Goal: Task Accomplishment & Management: Manage account settings

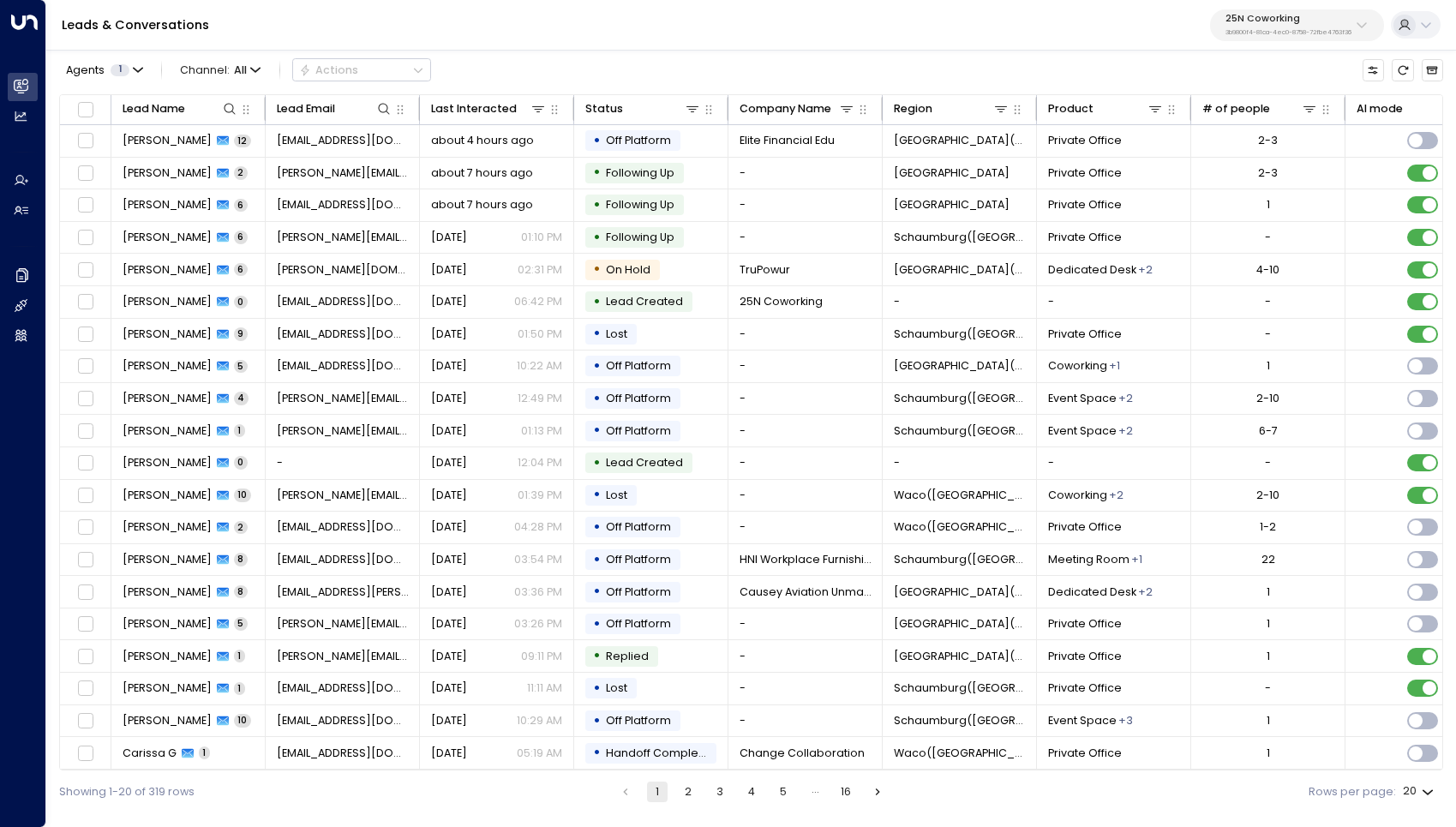
click at [1298, 36] on p "3b9800f4-81ca-4ec0-8758-72fbe4763f36" at bounding box center [1288, 33] width 126 height 7
click at [1045, 38] on div "Leads & Conversations 25N Coworking 3b9800f4-81ca-4ec0-8758-72fbe4763f36" at bounding box center [751, 25] width 1410 height 50
click at [1311, 42] on div "Leads & Conversations 25N Coworking 3b9800f4-81ca-4ec0-8758-72fbe4763f36" at bounding box center [751, 25] width 1410 height 50
click at [1304, 24] on p "25N Coworking" at bounding box center [1288, 19] width 126 height 11
type input "*********"
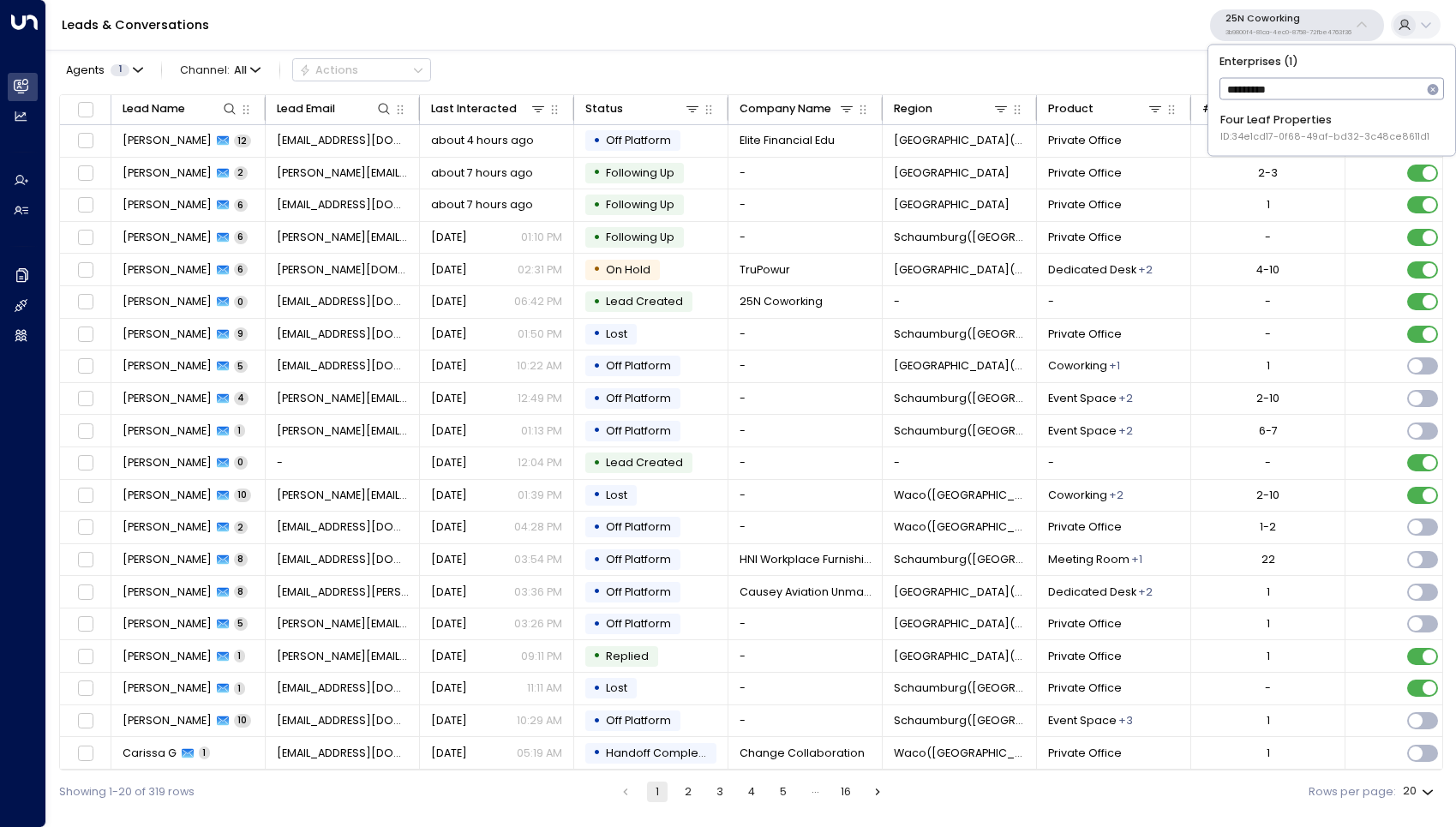
click at [1276, 130] on span "ID: 34e1cd17-0f68-49af-bd32-3c48ce8611d1" at bounding box center [1325, 136] width 209 height 13
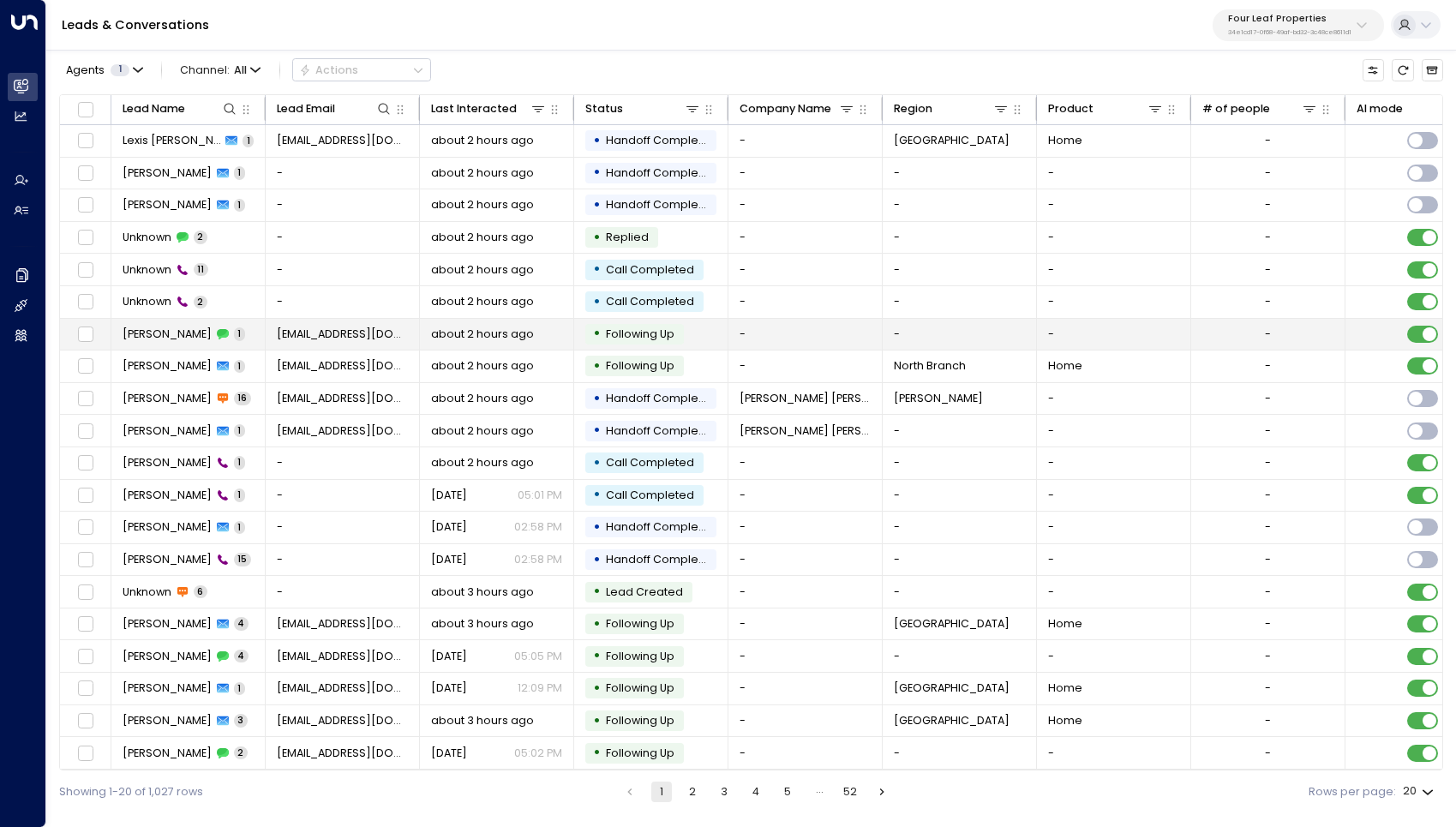
scroll to position [4, 0]
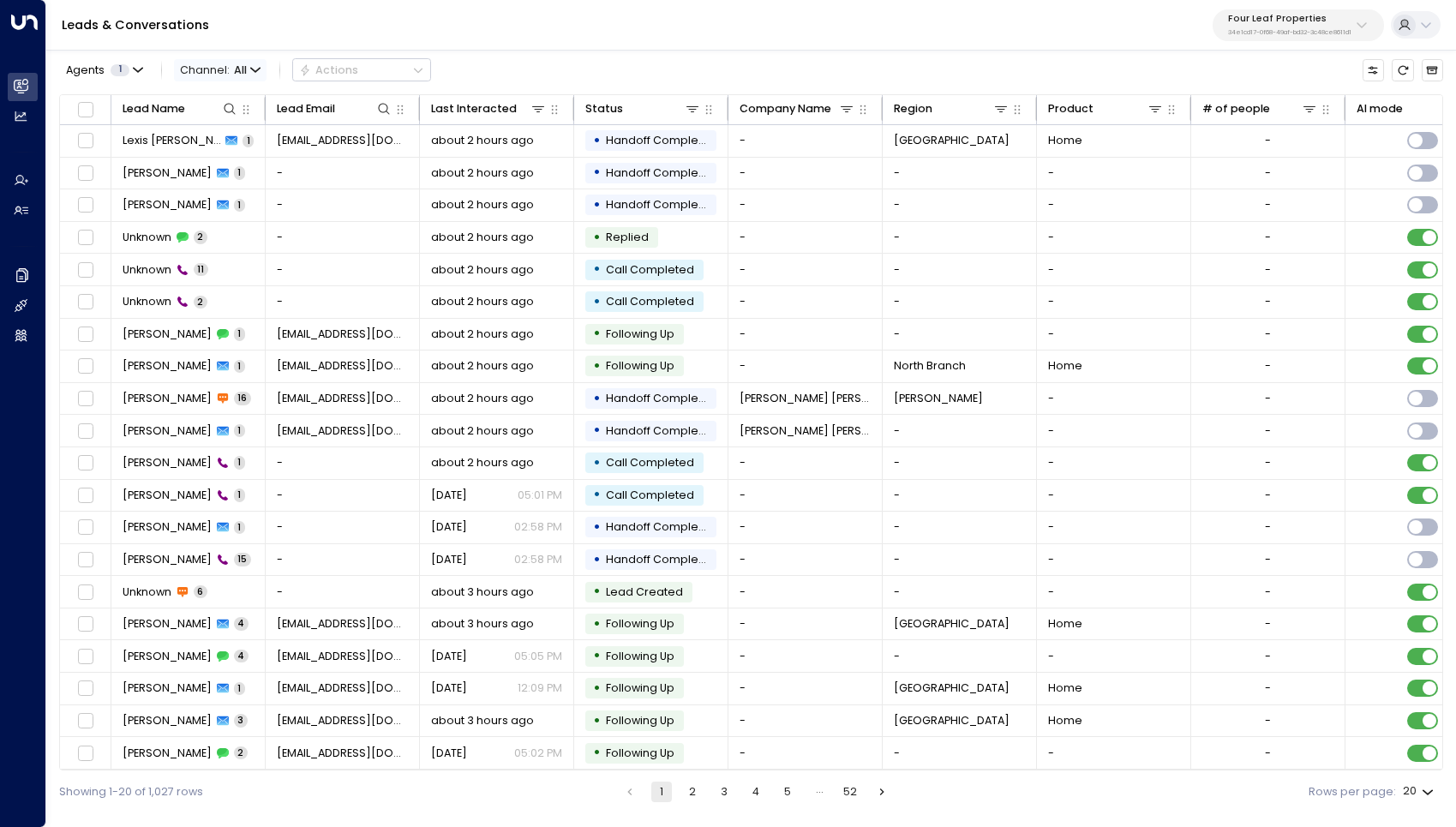
click at [234, 67] on span "All" at bounding box center [240, 71] width 13 height 12
click at [228, 166] on span "Web Chat" at bounding box center [209, 161] width 42 height 10
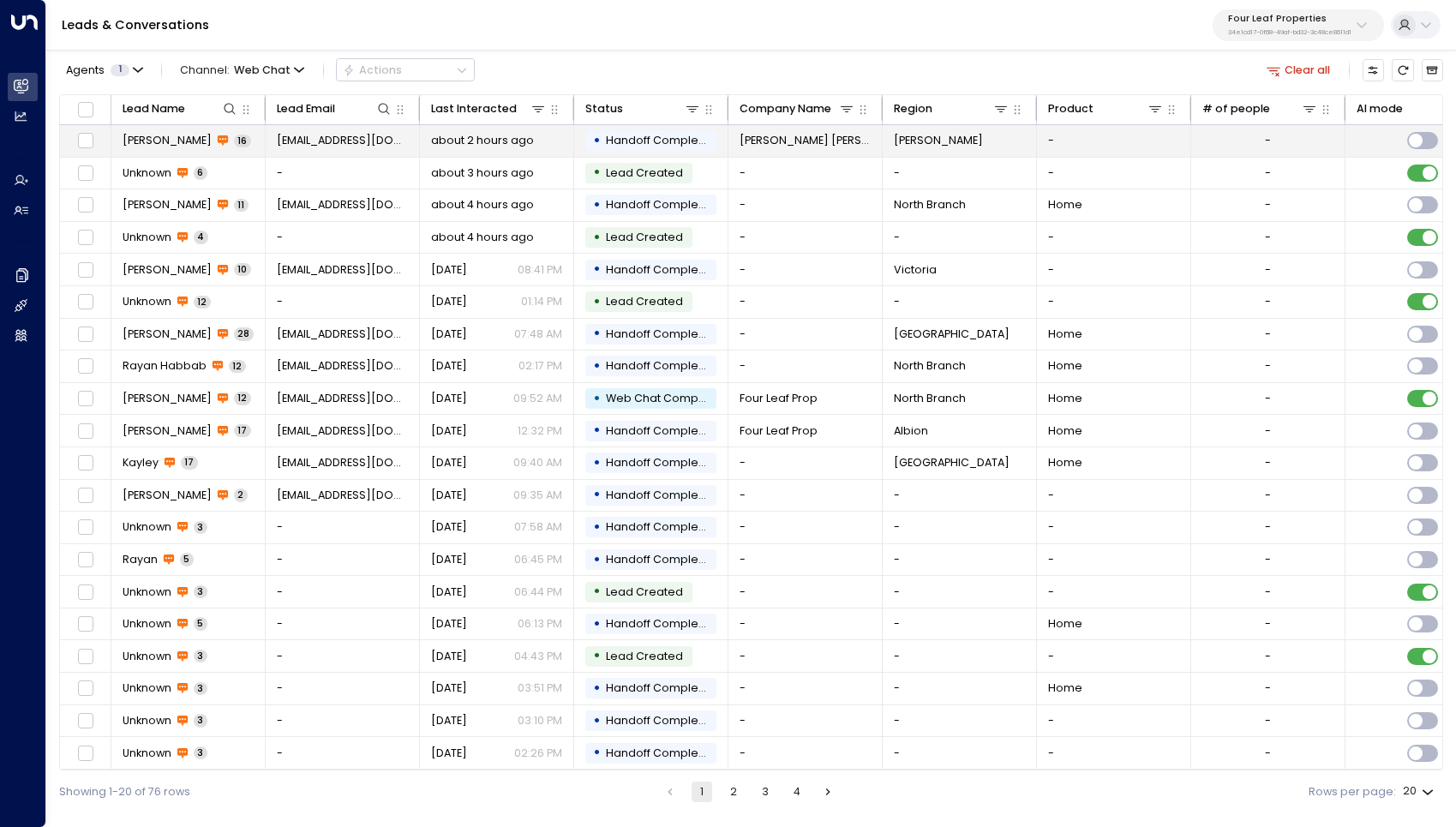
click at [182, 143] on span "[PERSON_NAME]" at bounding box center [166, 140] width 89 height 15
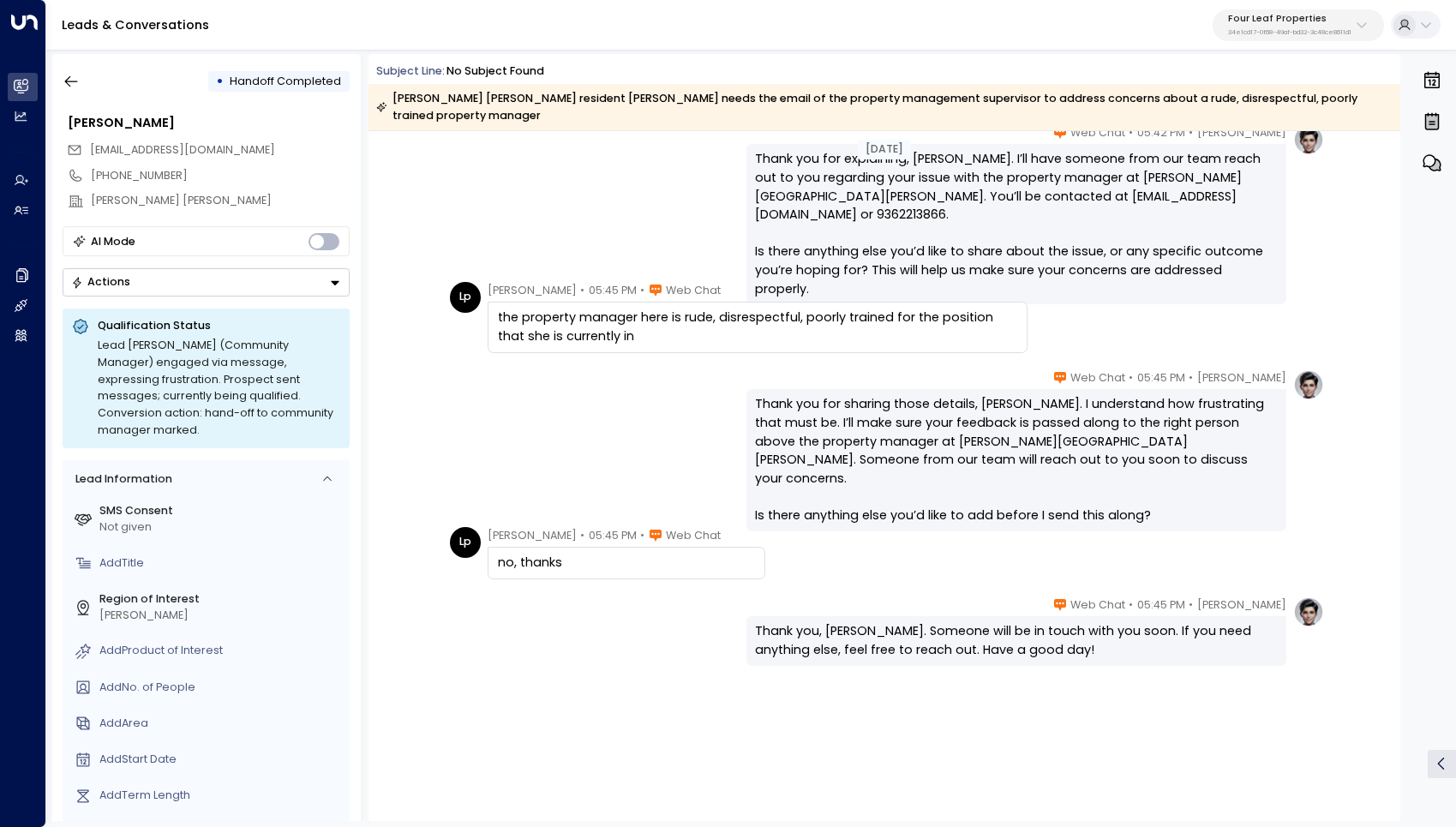
scroll to position [1046, 0]
click at [73, 73] on icon "button" at bounding box center [71, 81] width 17 height 17
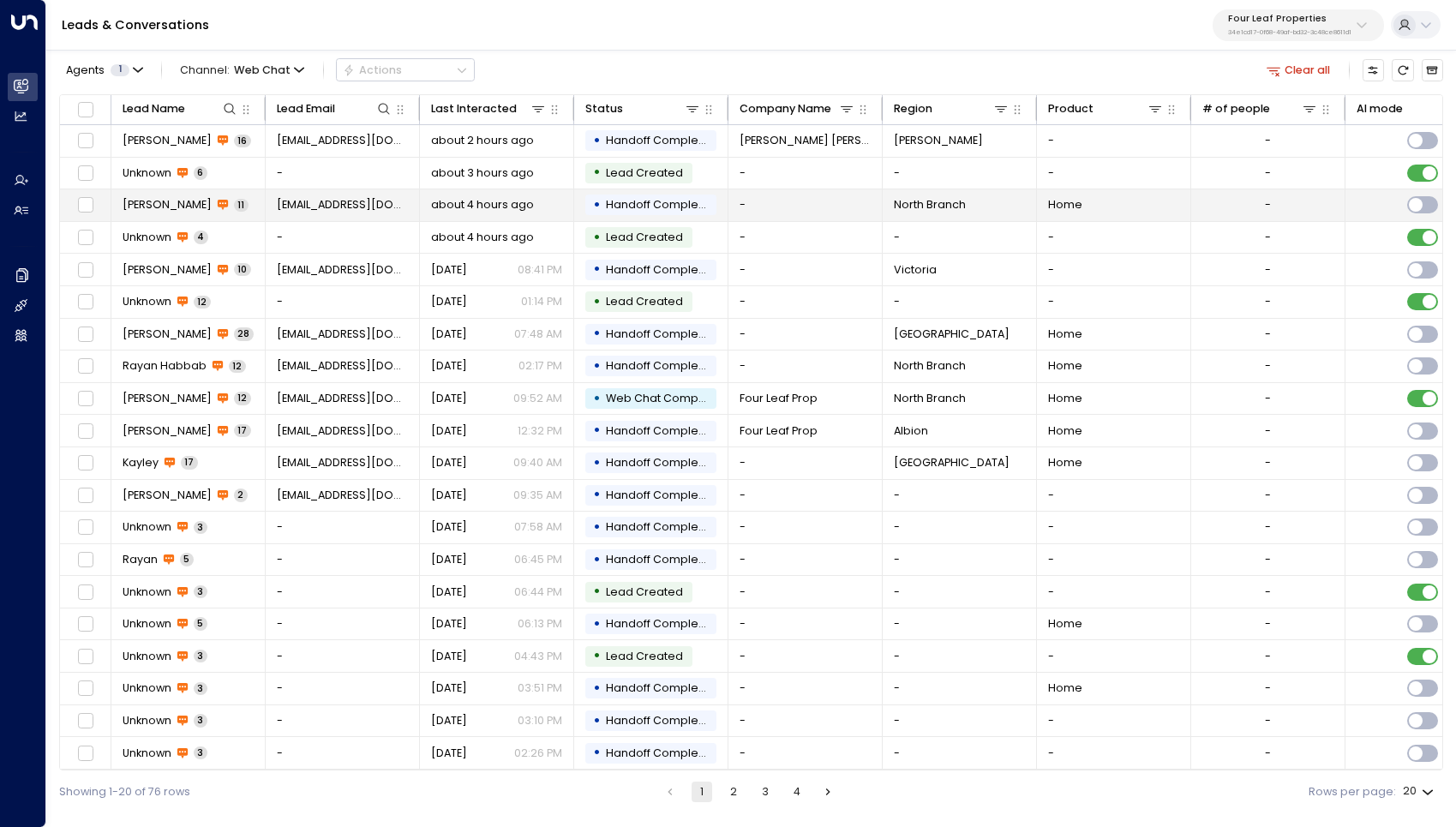
click at [168, 204] on span "[PERSON_NAME]" at bounding box center [166, 205] width 89 height 15
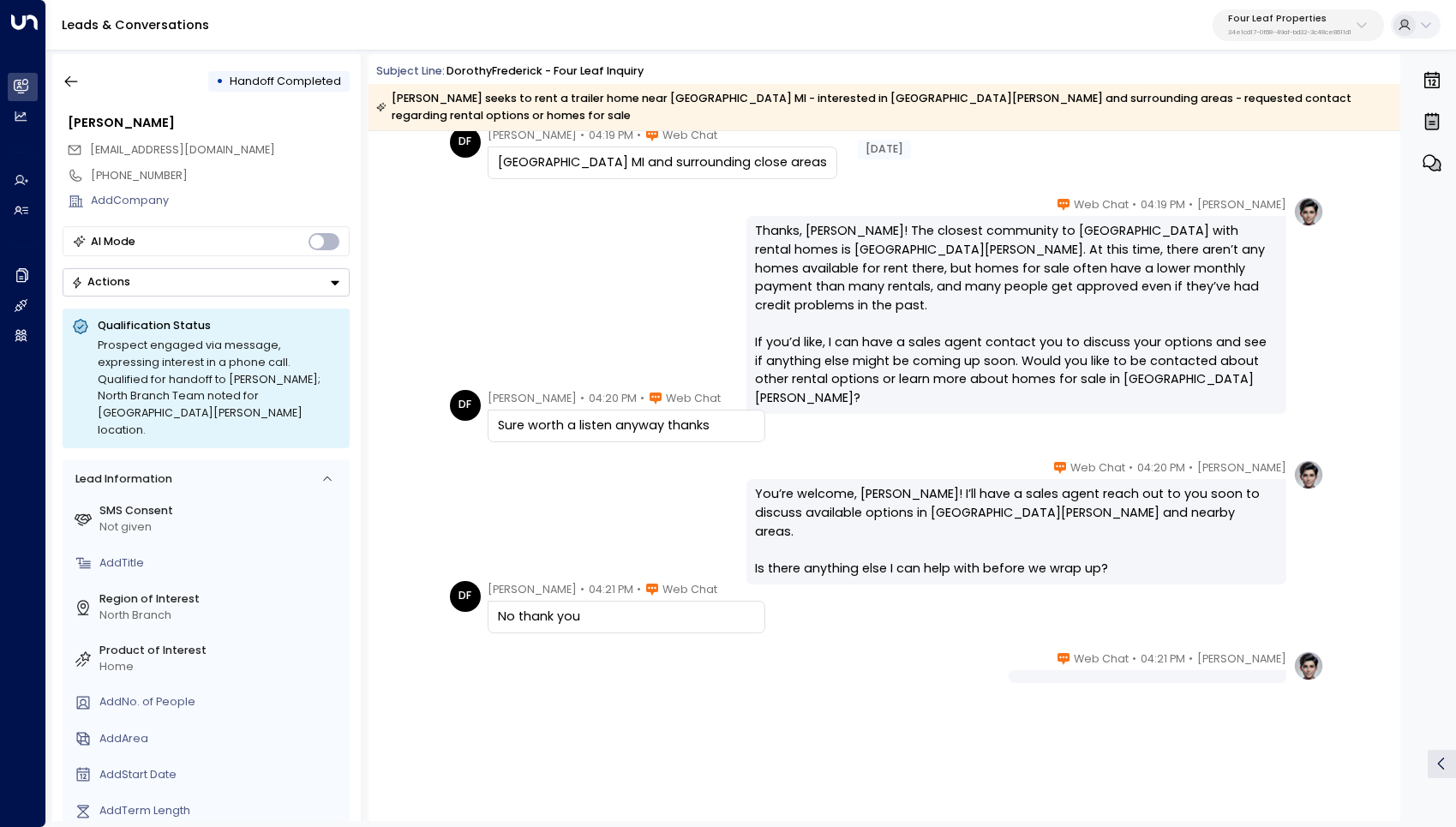
scroll to position [418, 0]
click at [1173, 672] on div at bounding box center [1147, 678] width 278 height 12
click at [73, 79] on icon "button" at bounding box center [71, 81] width 17 height 17
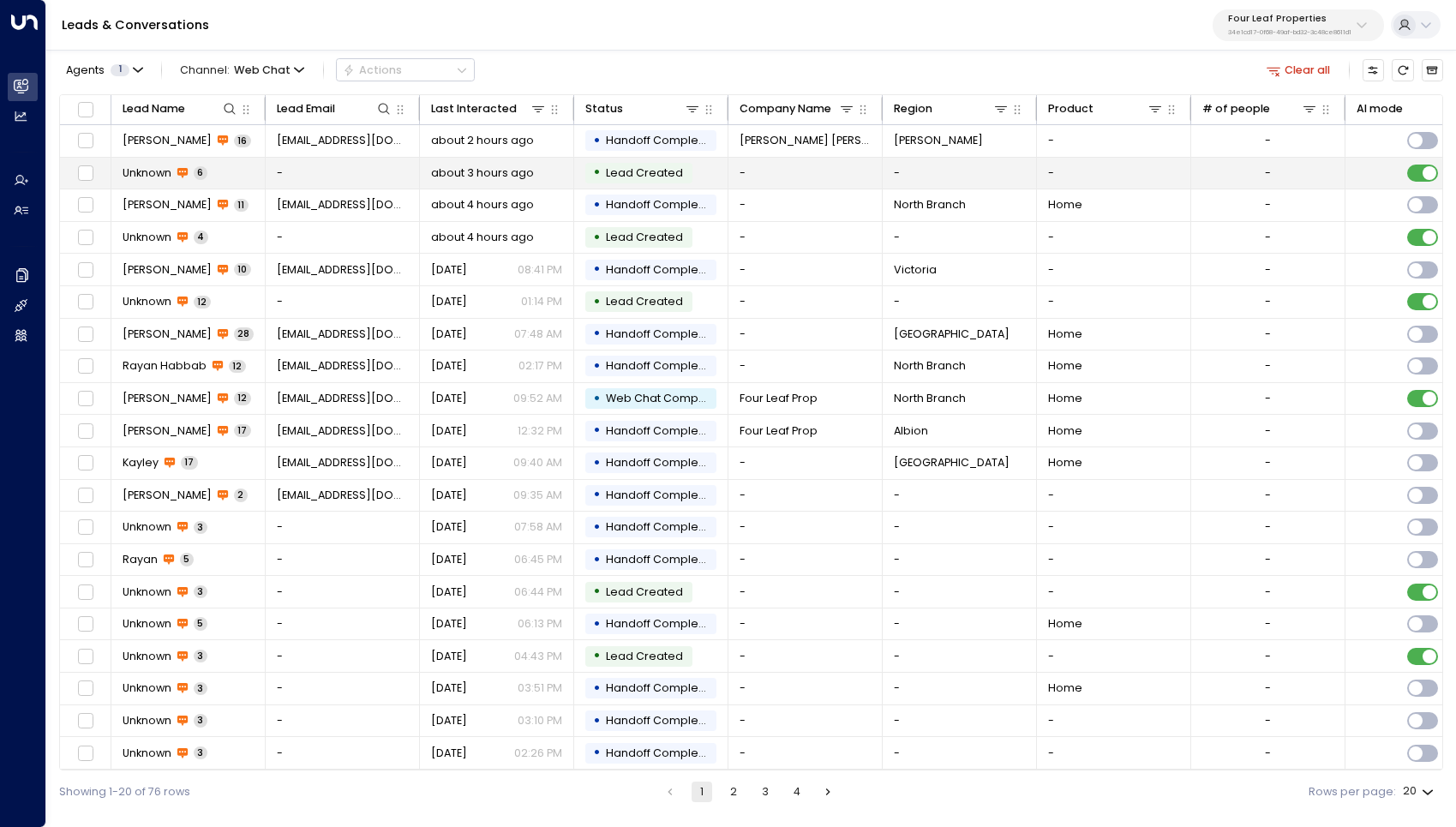
click at [322, 175] on td "-" at bounding box center [343, 174] width 154 height 32
click at [296, 73] on icon "button" at bounding box center [299, 71] width 11 height 11
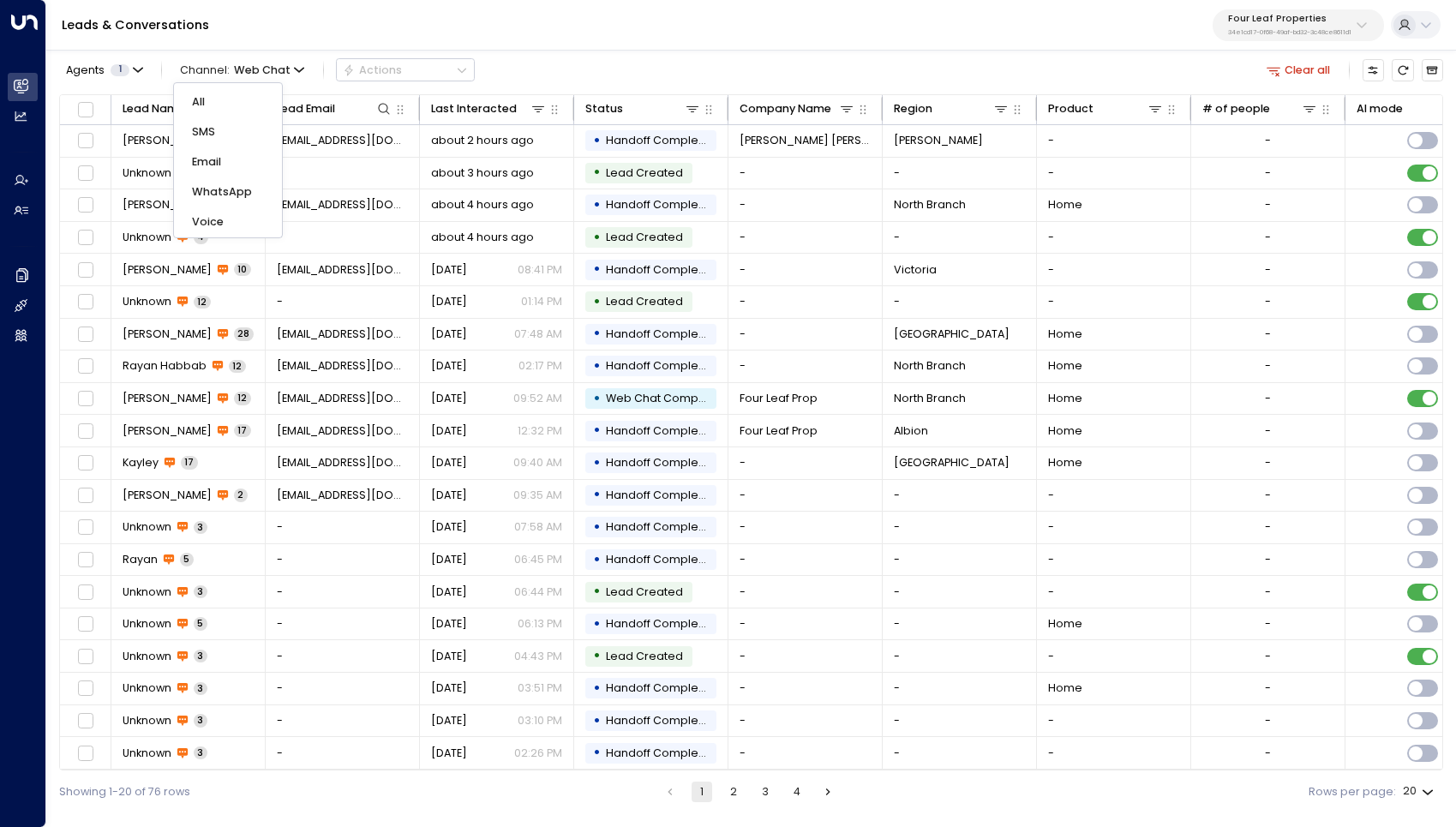
click at [246, 97] on p "All" at bounding box center [227, 102] width 71 height 16
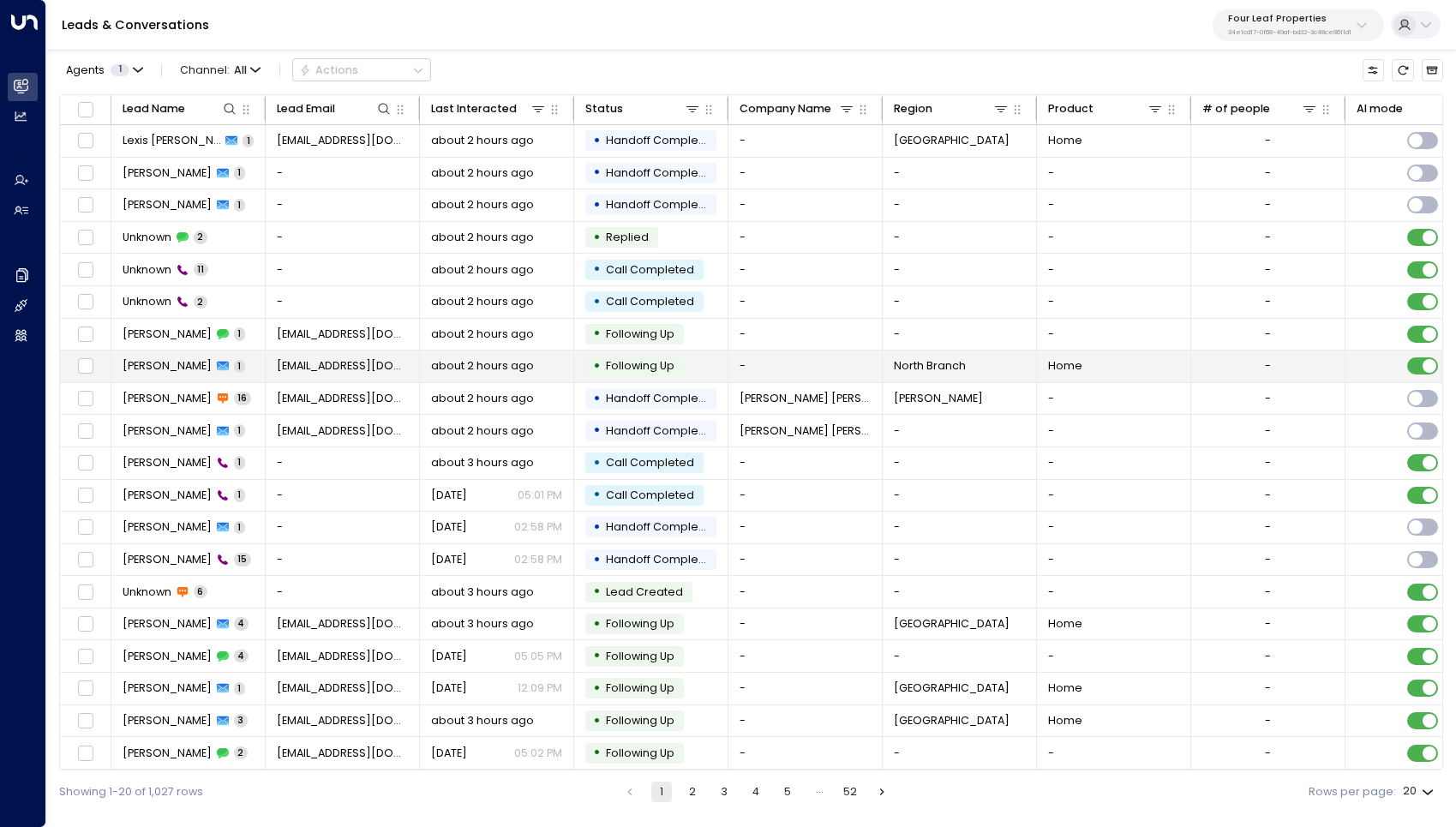
scroll to position [4, 0]
click at [689, 790] on button "2" at bounding box center [692, 792] width 20 height 20
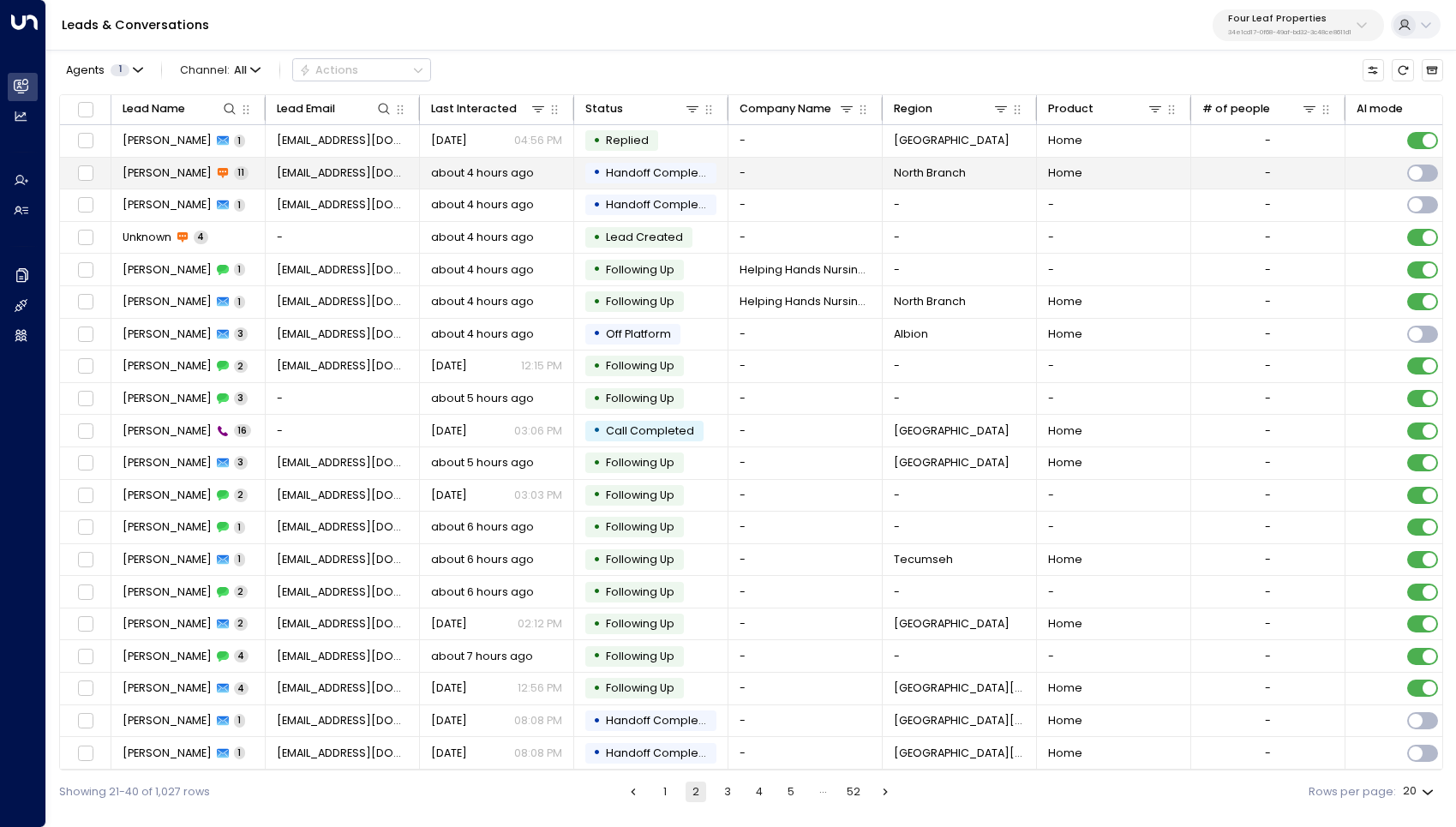
click at [165, 174] on span "[PERSON_NAME]" at bounding box center [166, 173] width 89 height 15
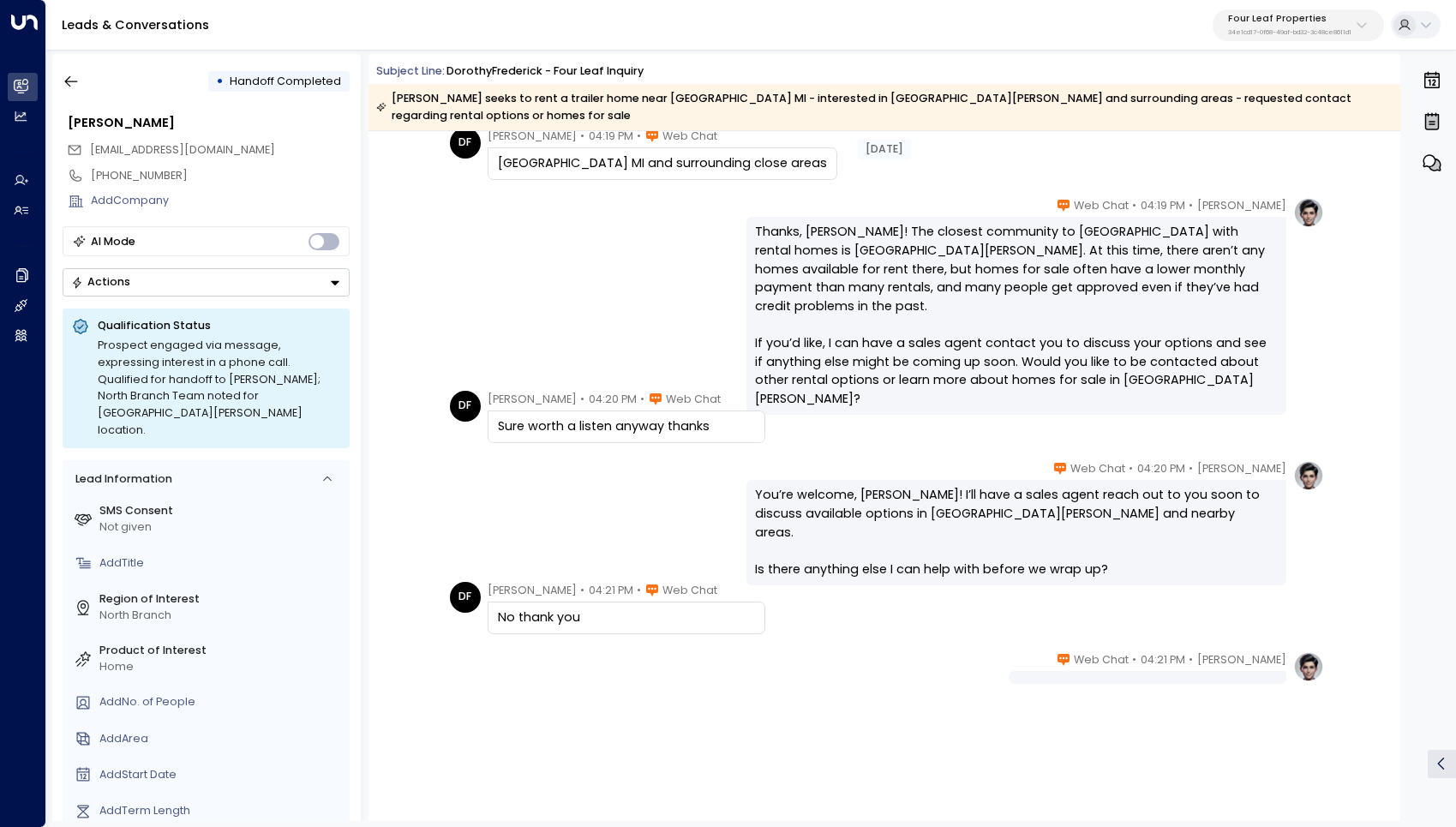
scroll to position [418, 0]
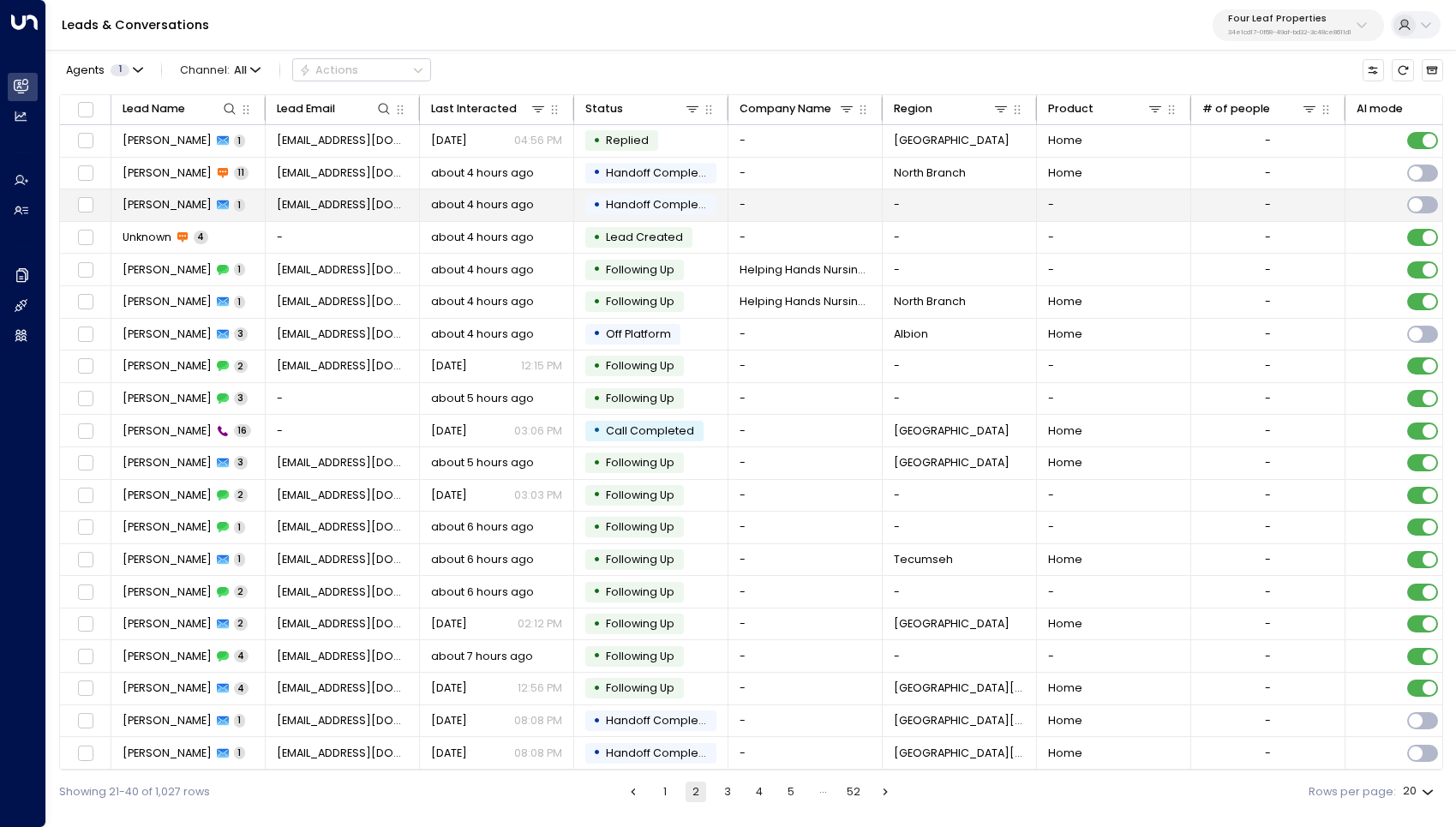
click at [181, 199] on span "[PERSON_NAME]" at bounding box center [166, 205] width 89 height 15
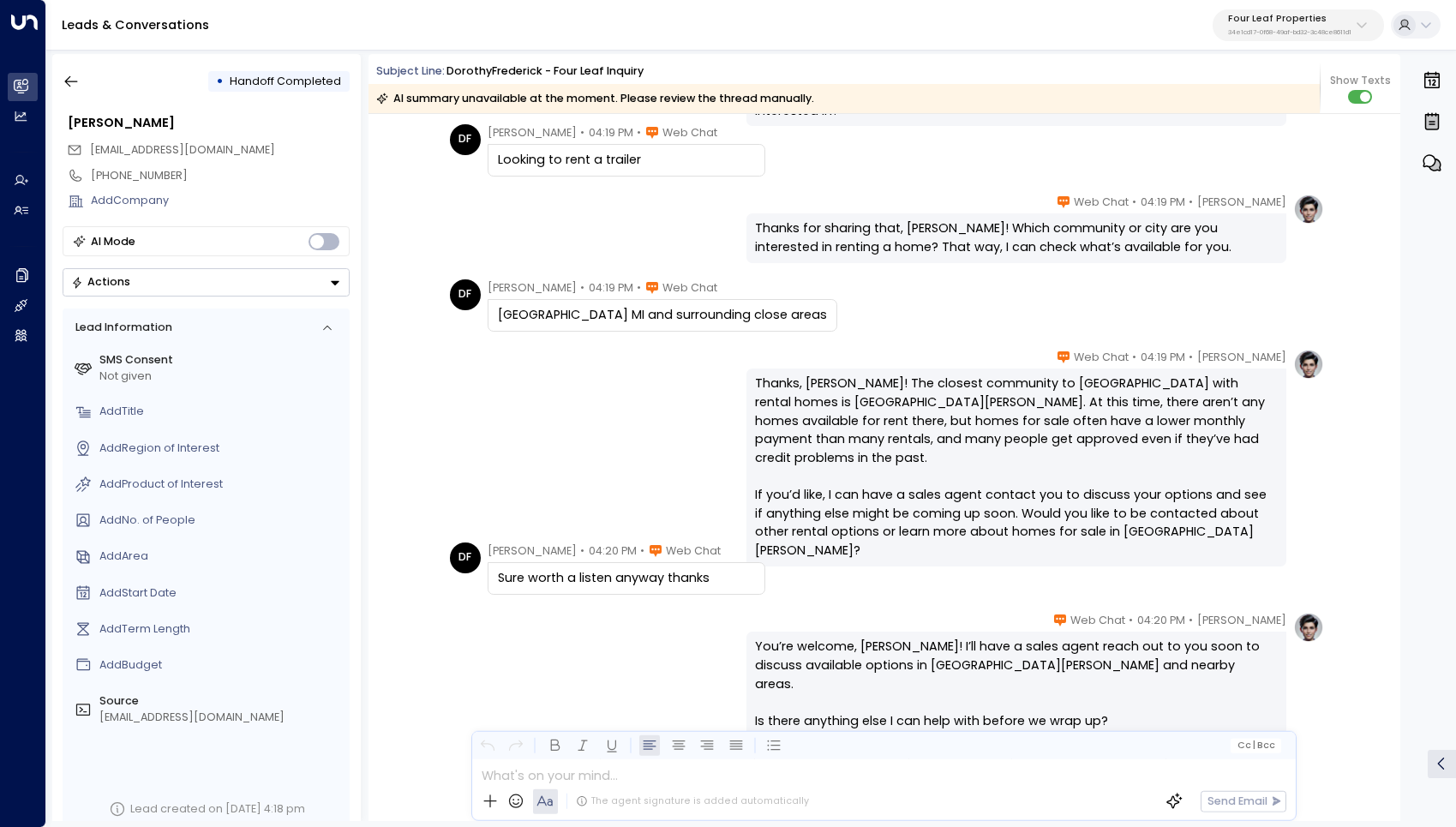
scroll to position [6, 0]
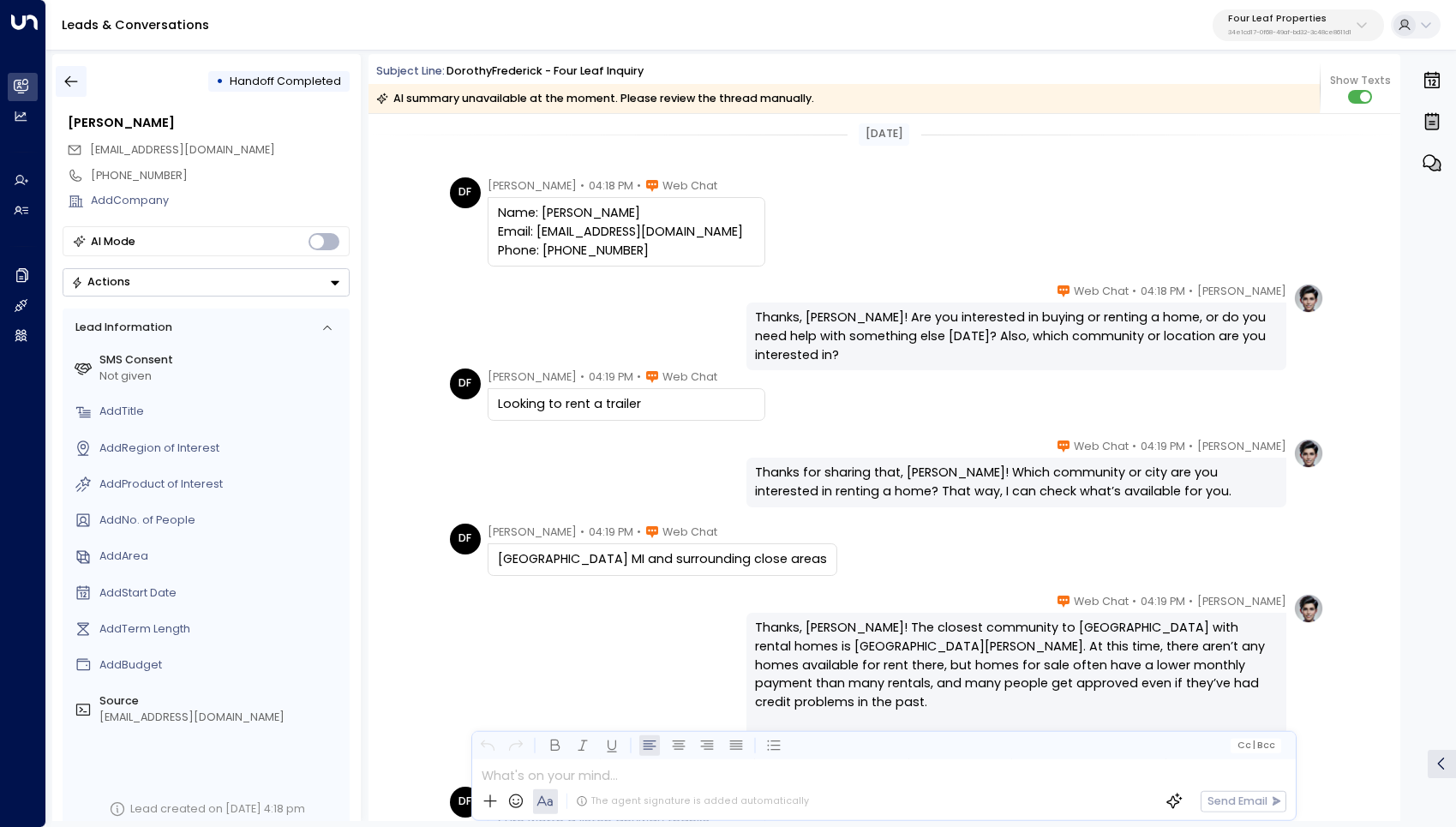
click at [76, 78] on icon "button" at bounding box center [71, 81] width 17 height 17
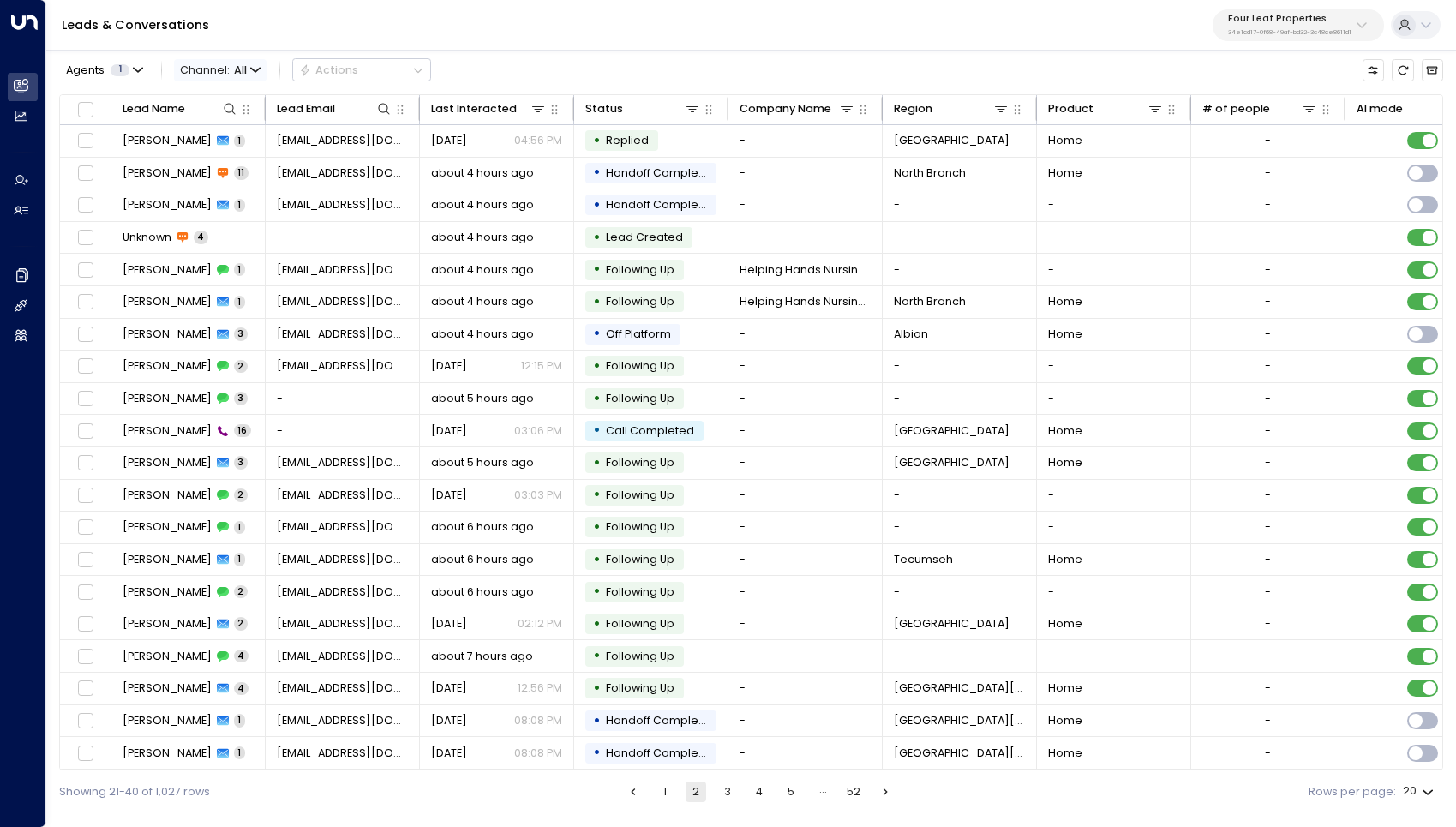
click at [250, 69] on icon "button" at bounding box center [256, 71] width 11 height 11
click at [242, 210] on li "Web Chat" at bounding box center [227, 222] width 98 height 27
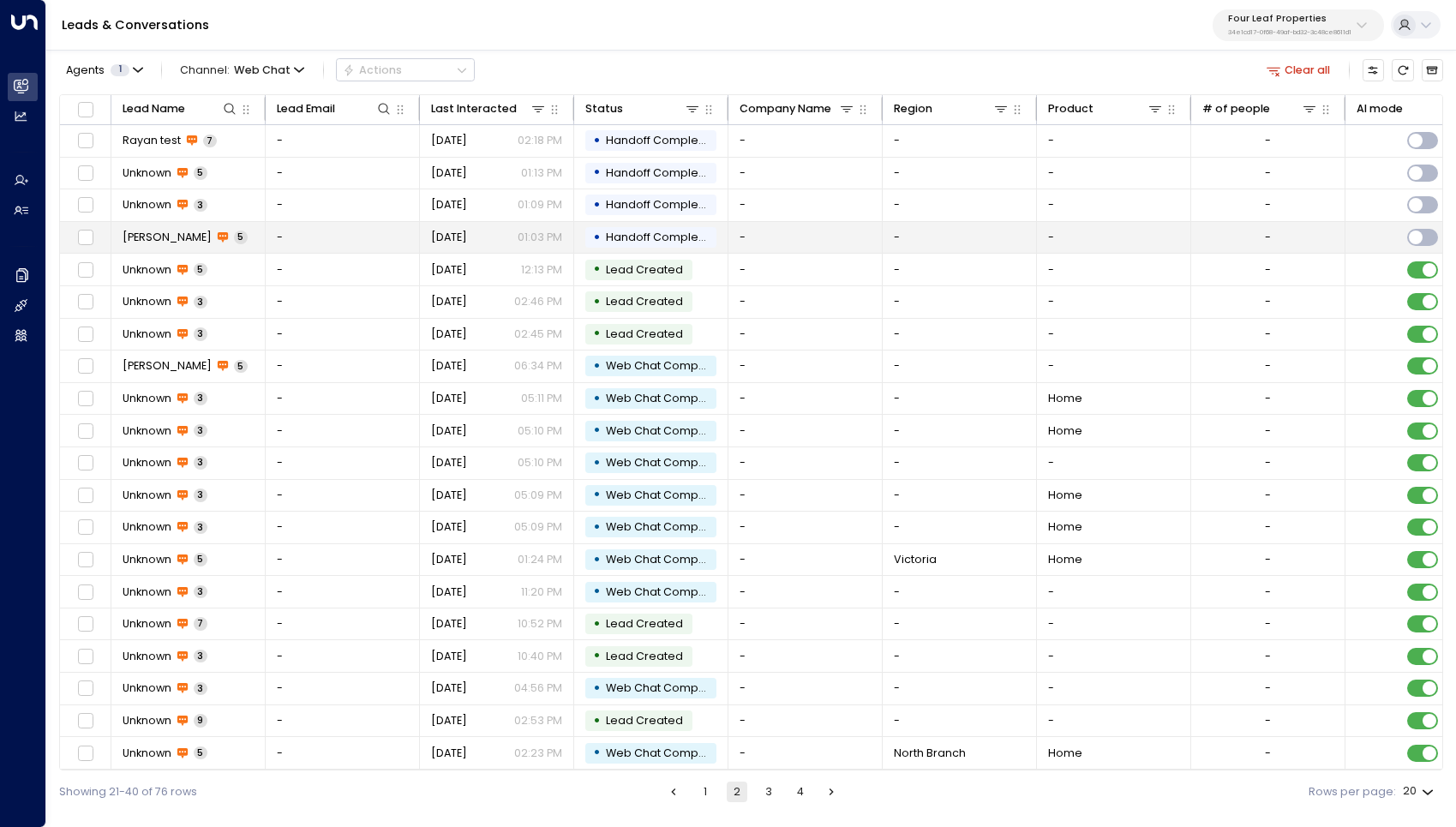
click at [142, 238] on span "[PERSON_NAME]" at bounding box center [166, 236] width 89 height 15
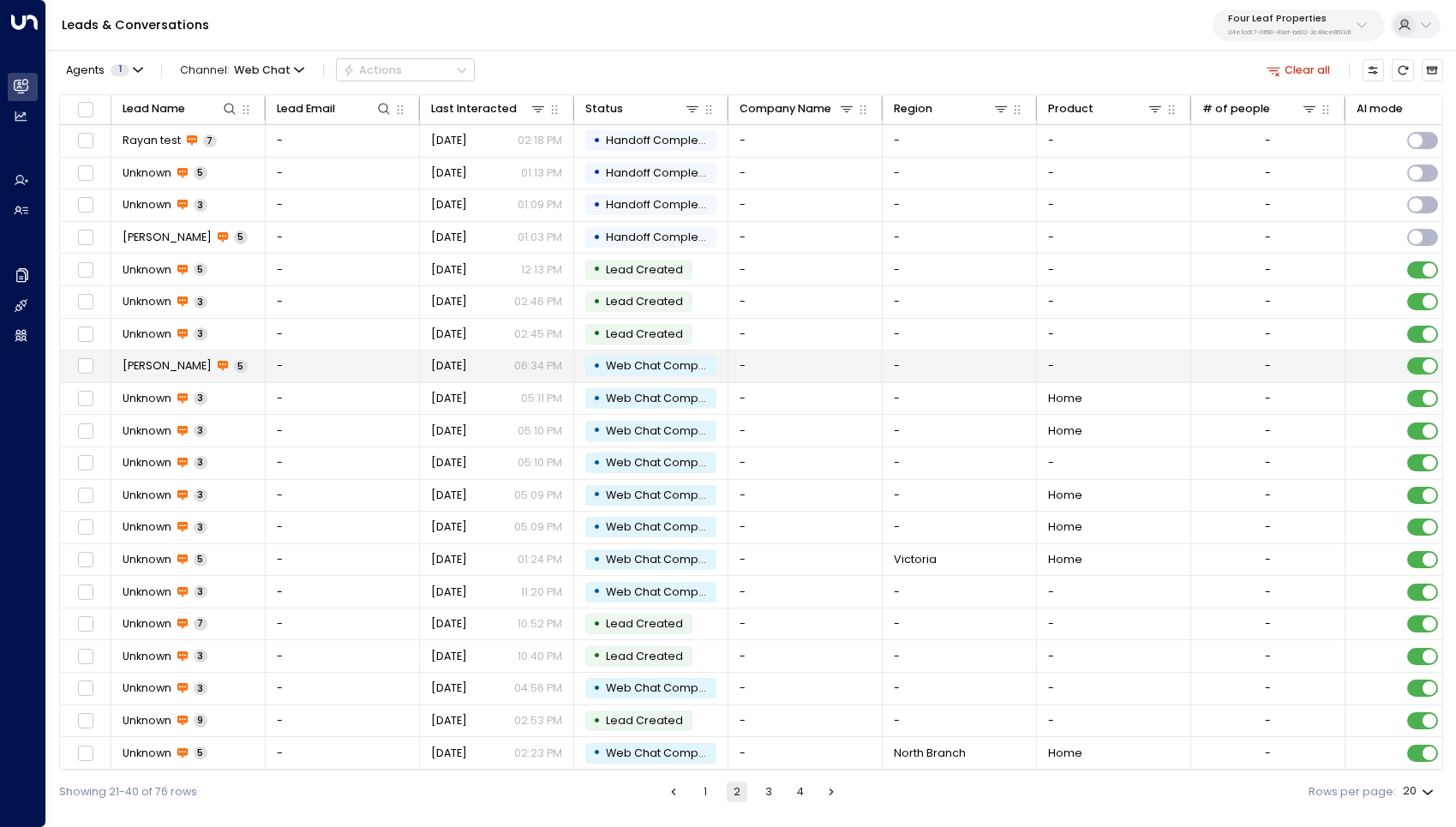
click at [162, 363] on span "[PERSON_NAME]" at bounding box center [166, 366] width 89 height 15
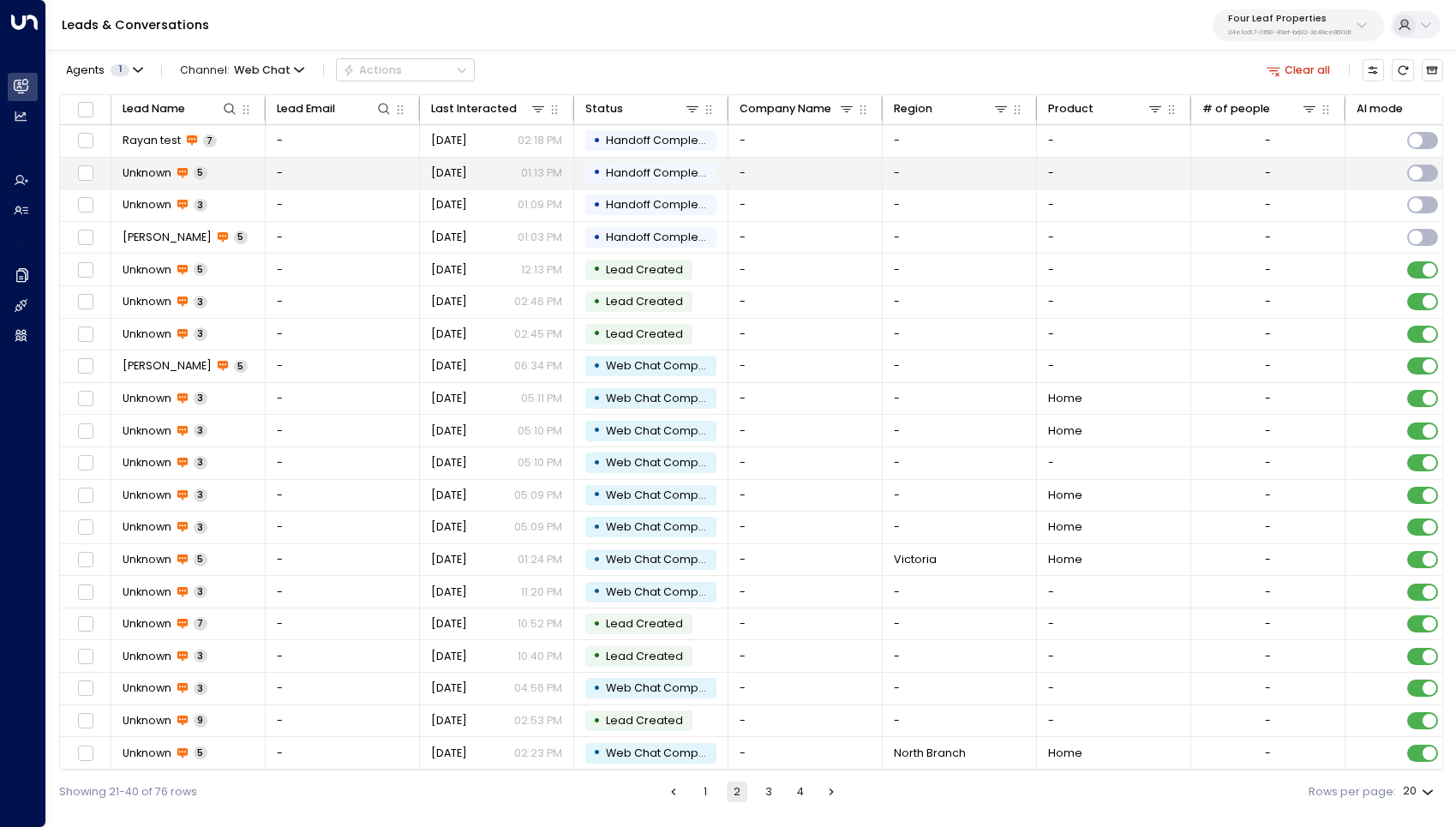
click at [147, 171] on span "Unknown" at bounding box center [146, 173] width 49 height 15
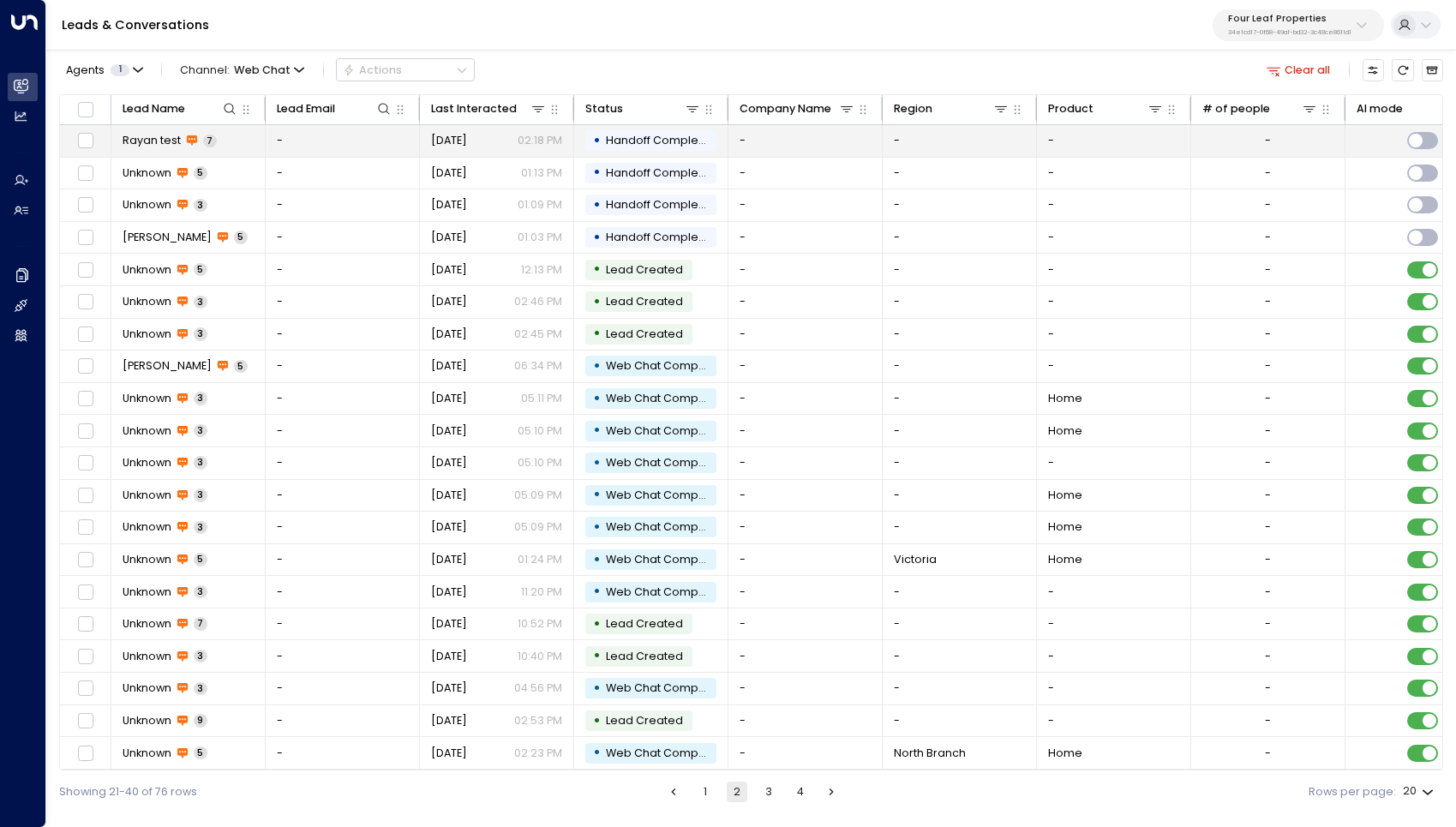
click at [152, 143] on span "Rayan test" at bounding box center [151, 140] width 58 height 15
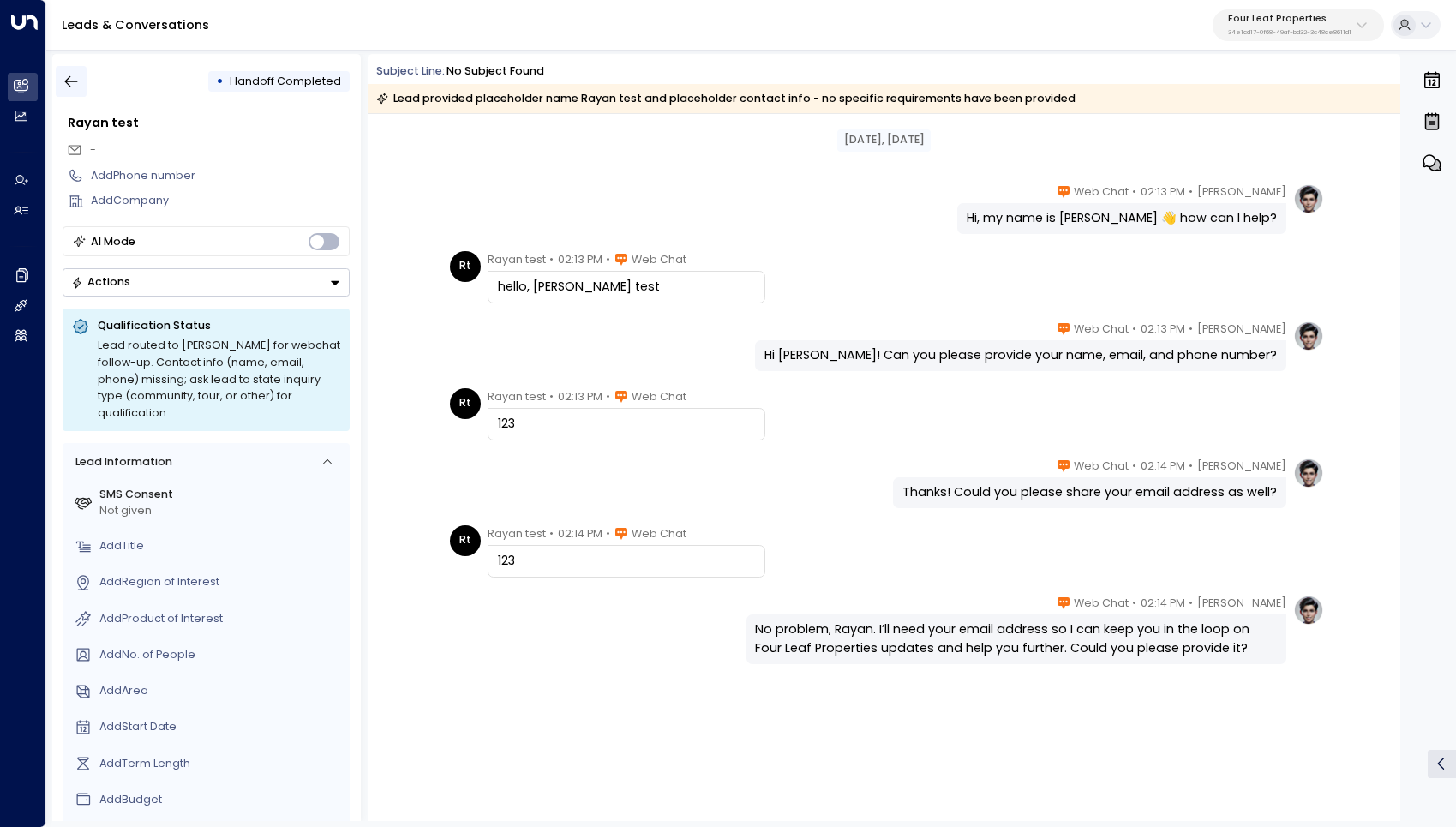
click at [73, 87] on icon "button" at bounding box center [71, 81] width 17 height 17
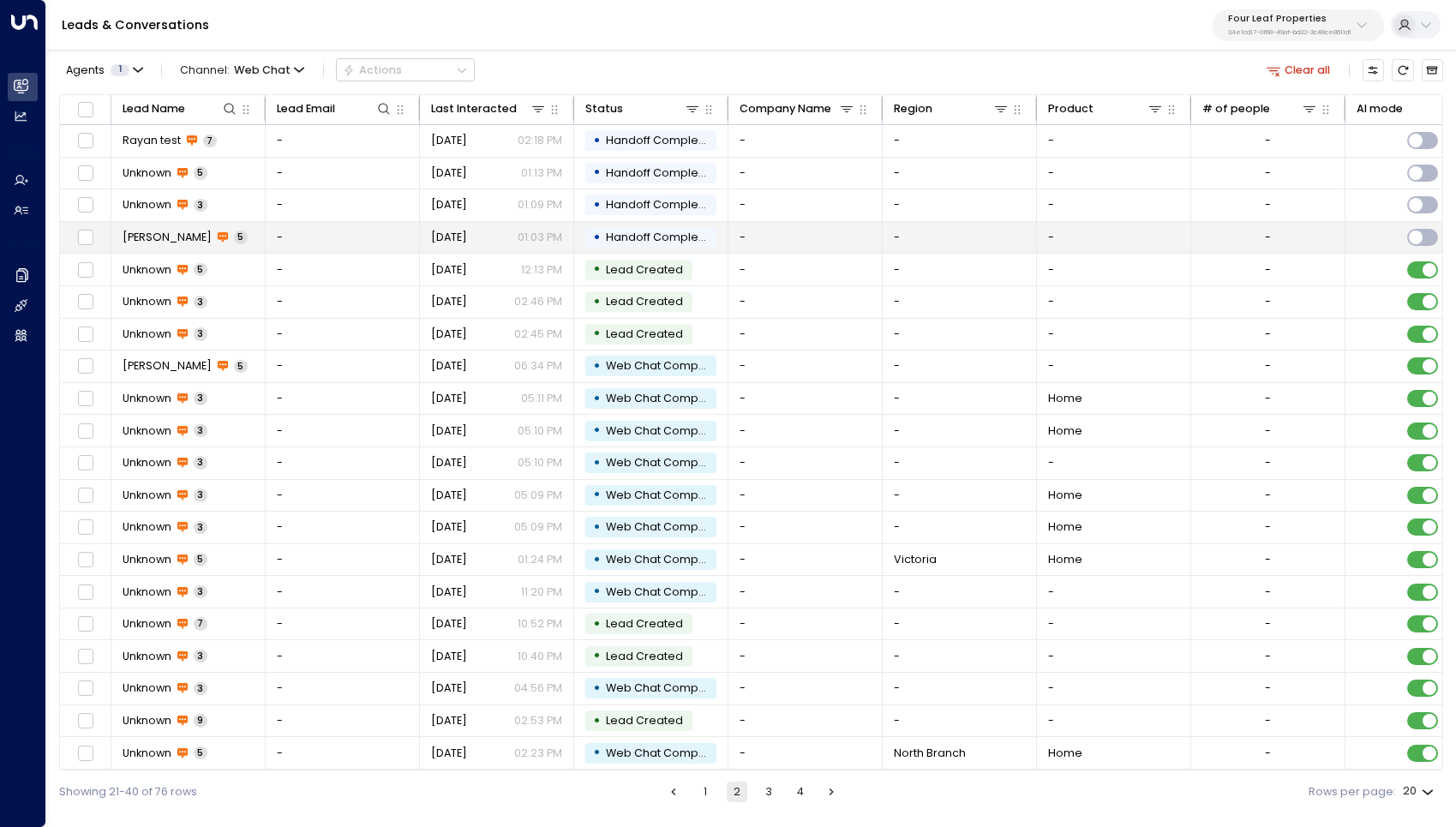
click at [141, 236] on span "[PERSON_NAME]" at bounding box center [166, 236] width 89 height 15
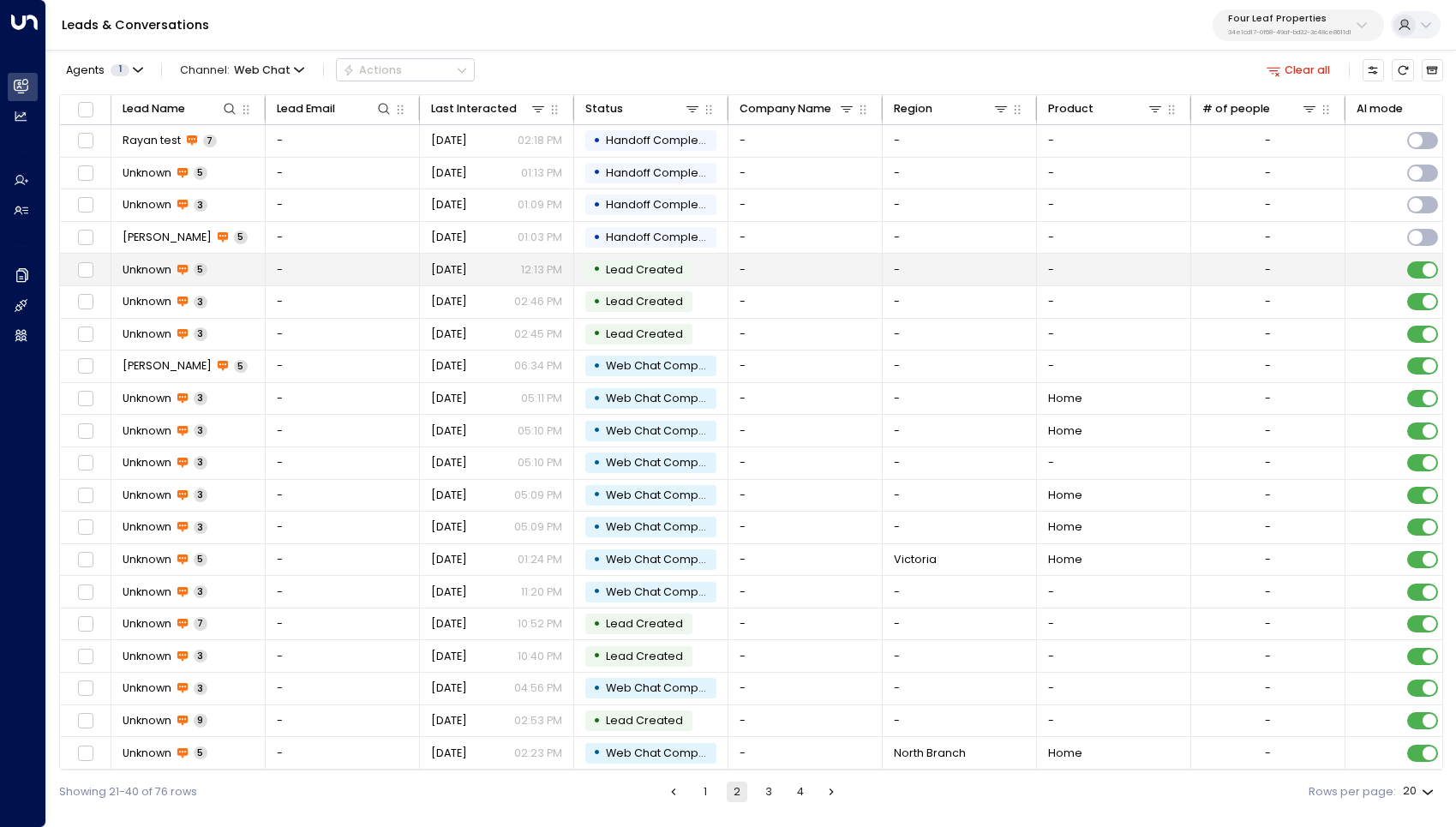
click at [149, 270] on span "Unknown" at bounding box center [146, 269] width 49 height 15
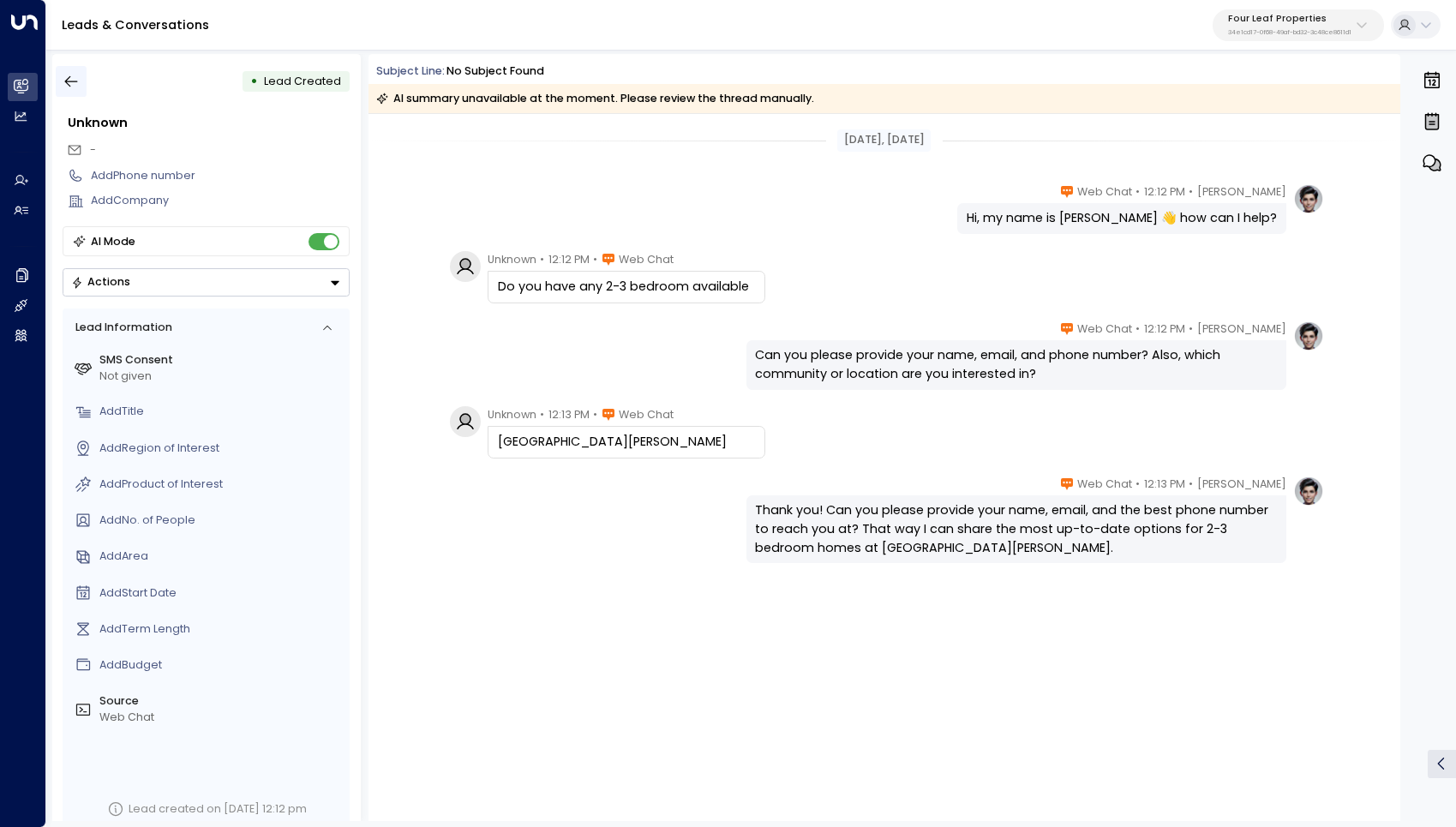
click at [84, 75] on button "button" at bounding box center [71, 81] width 31 height 31
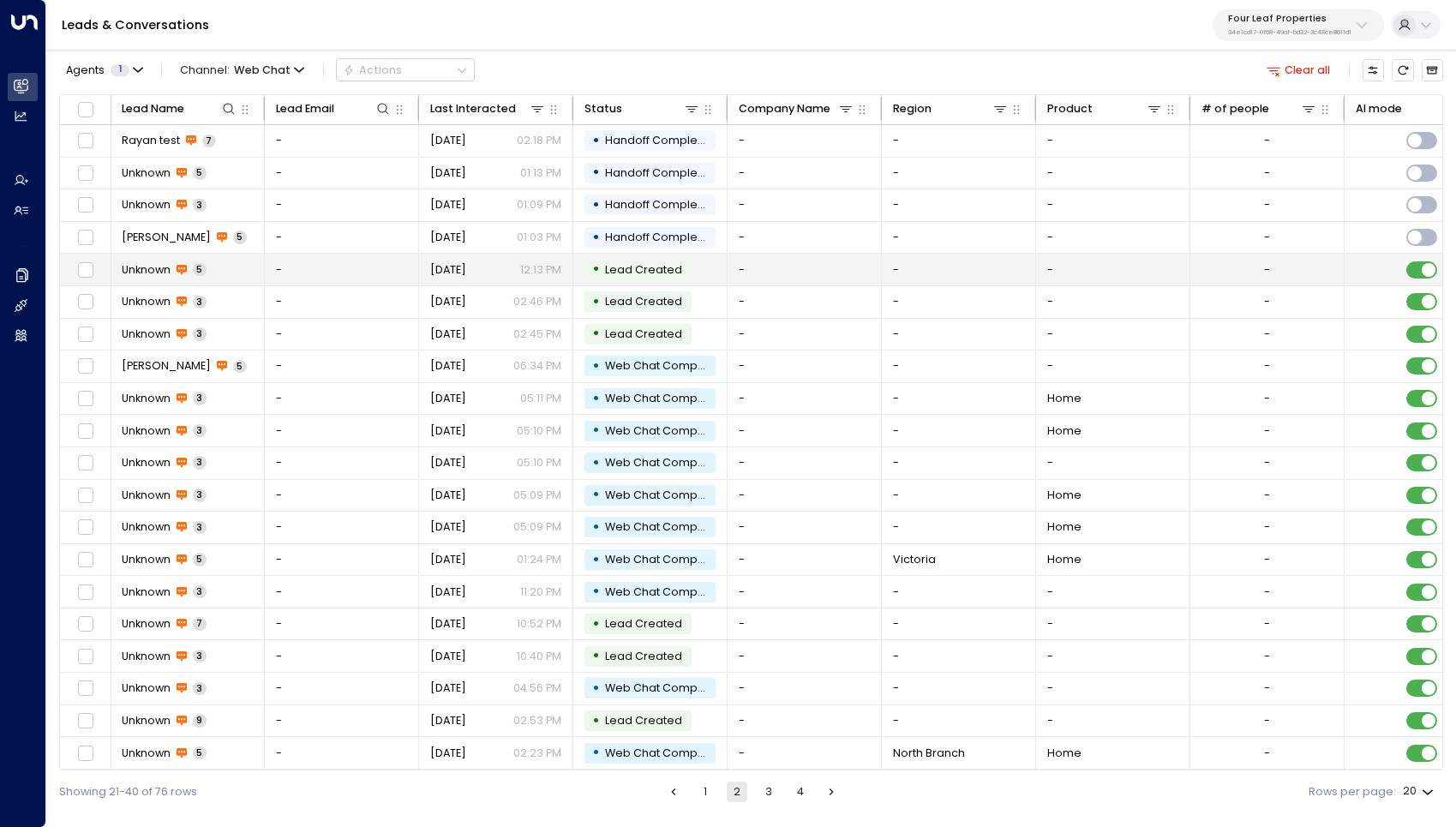
scroll to position [0, 1]
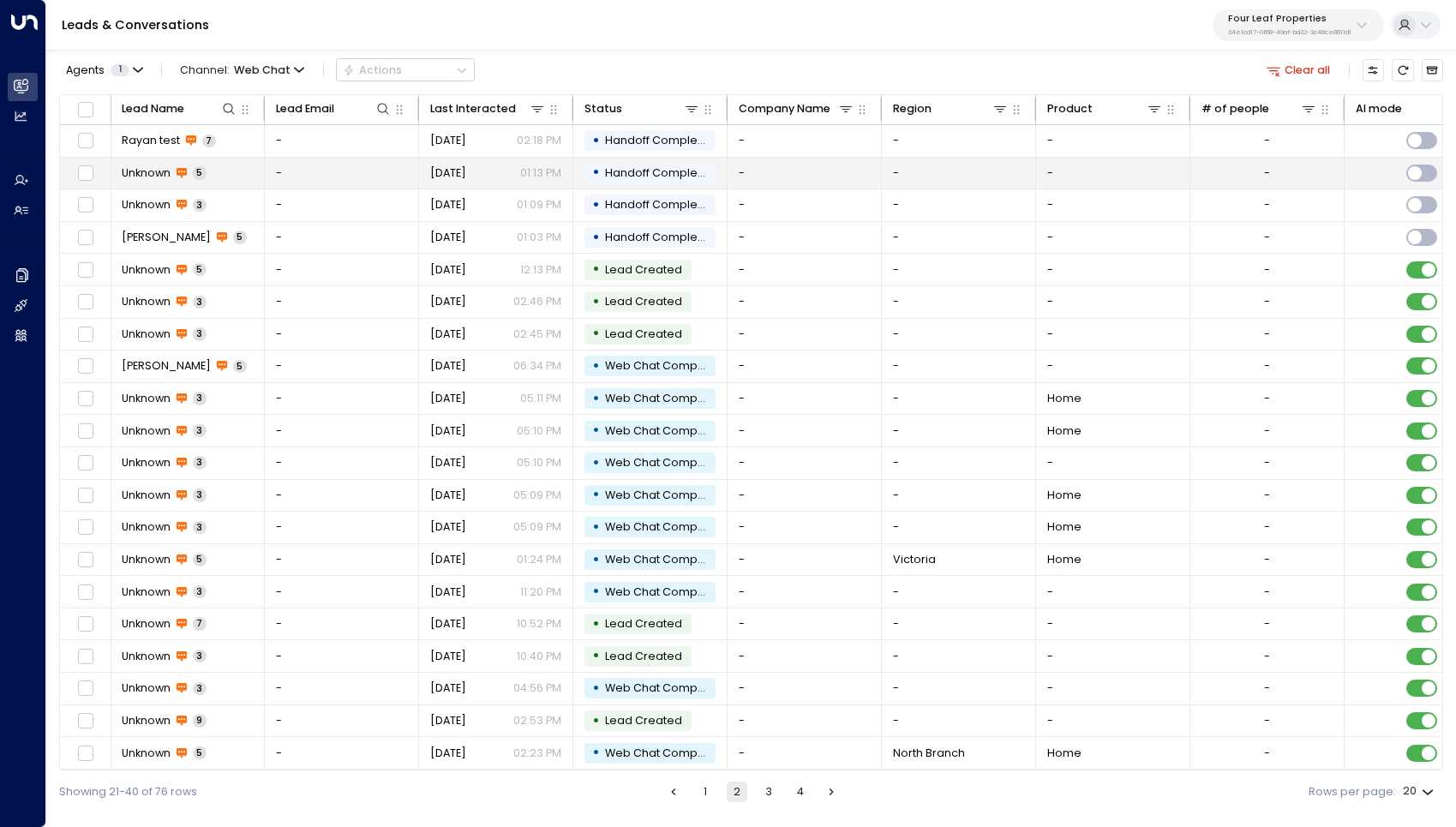
click at [149, 174] on span "Unknown" at bounding box center [145, 173] width 49 height 15
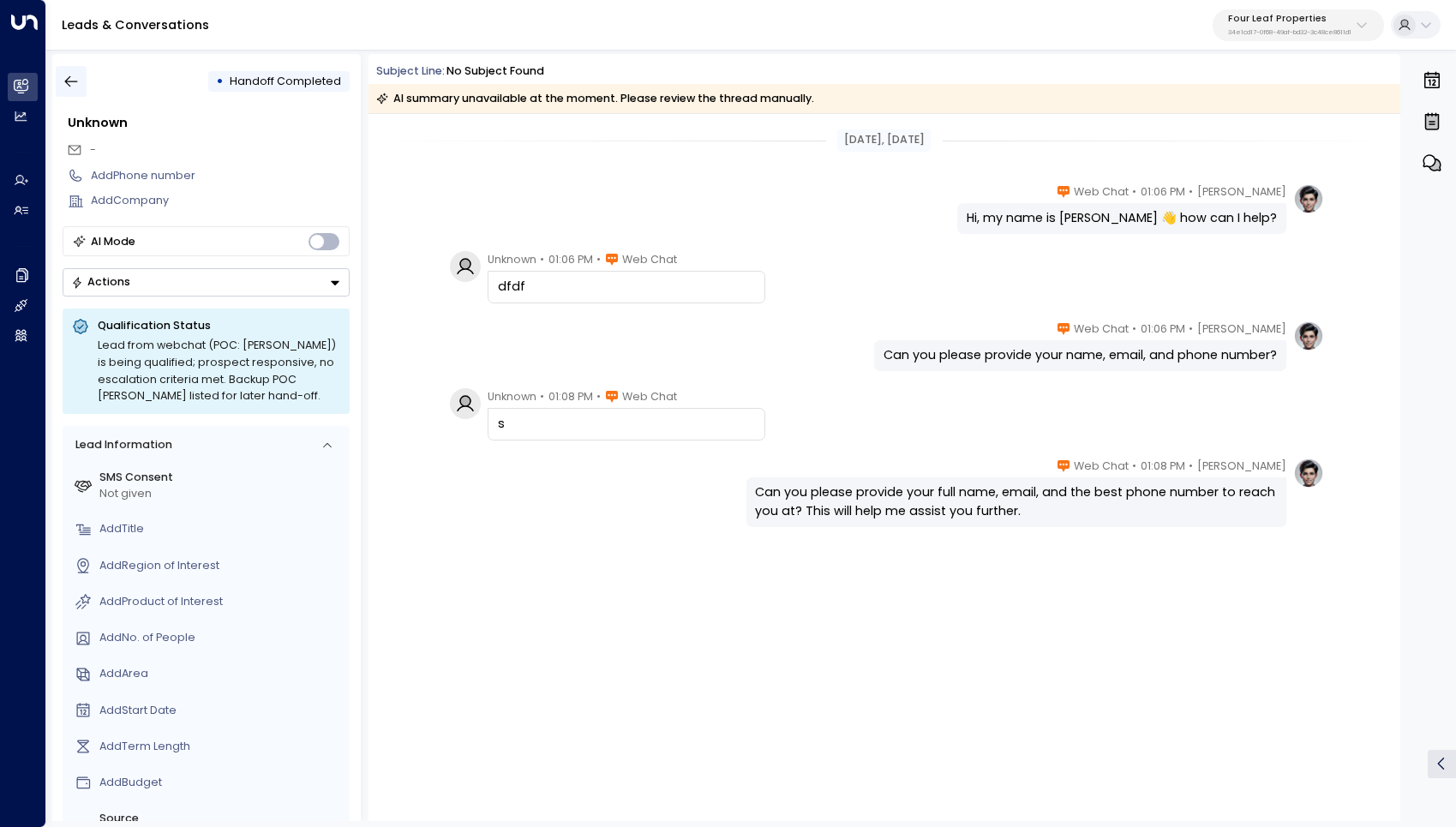
click at [72, 80] on icon "button" at bounding box center [71, 81] width 17 height 17
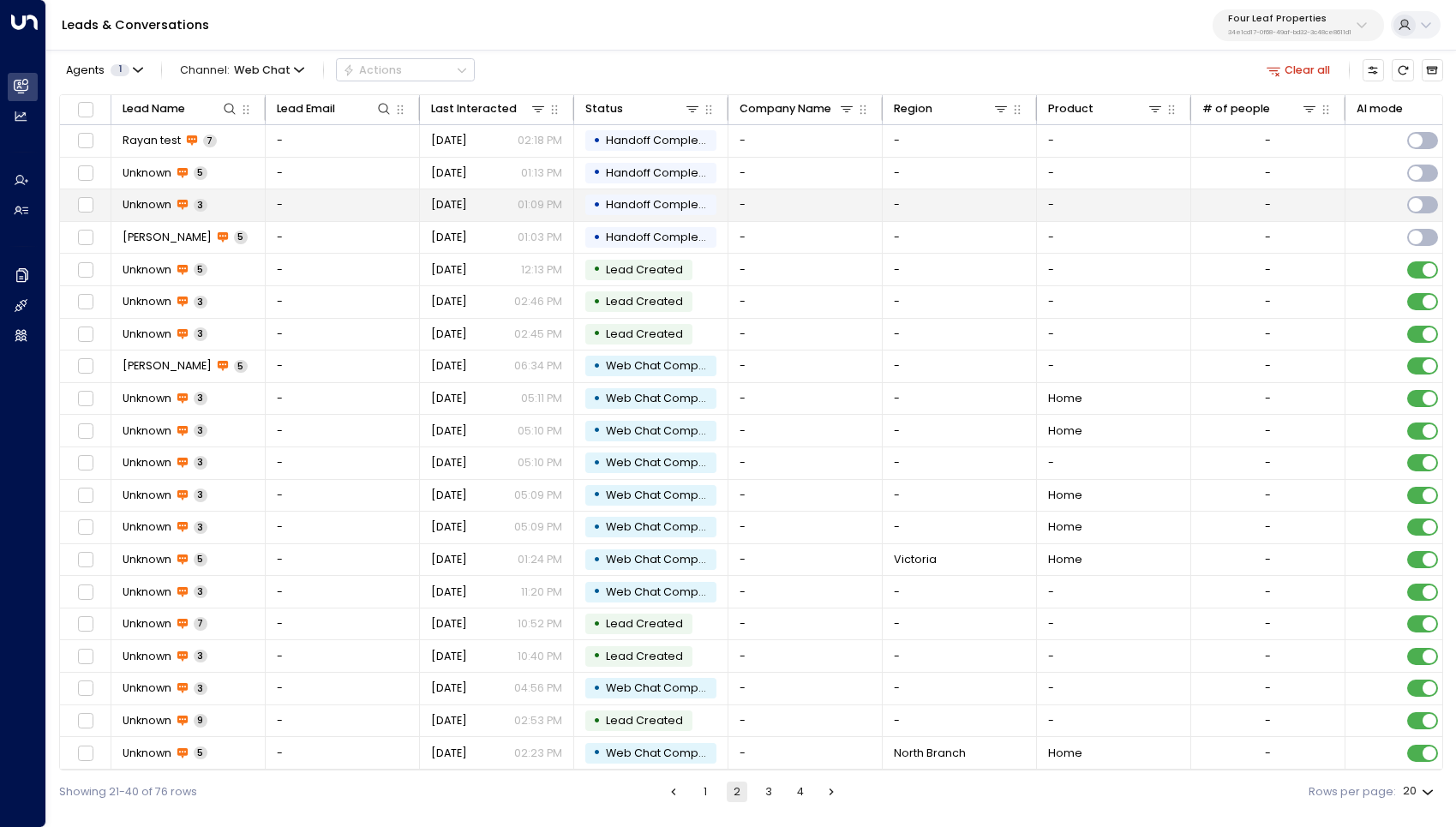
click at [144, 201] on span "Unknown" at bounding box center [146, 205] width 49 height 15
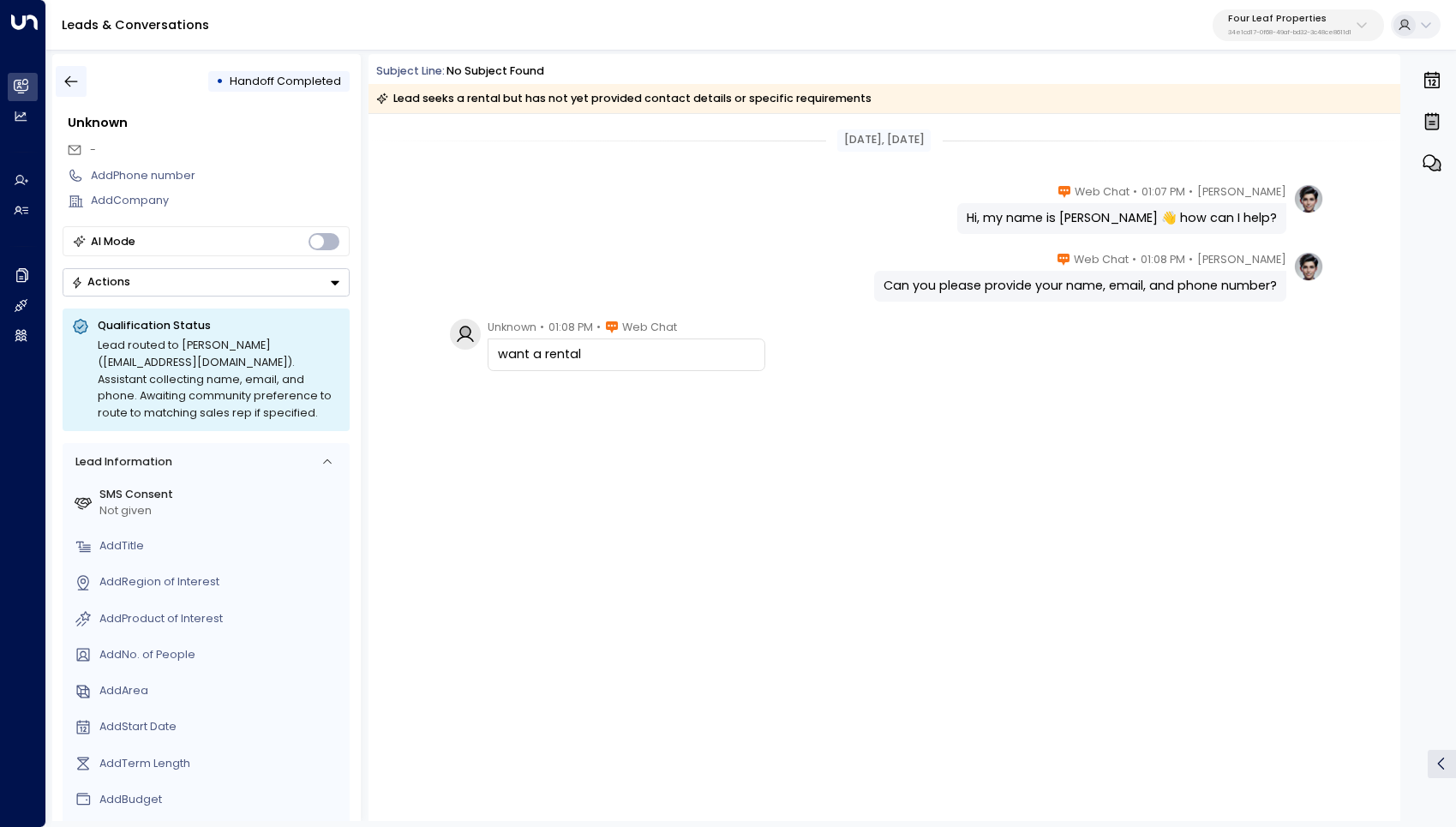
click at [78, 82] on icon "button" at bounding box center [71, 81] width 17 height 17
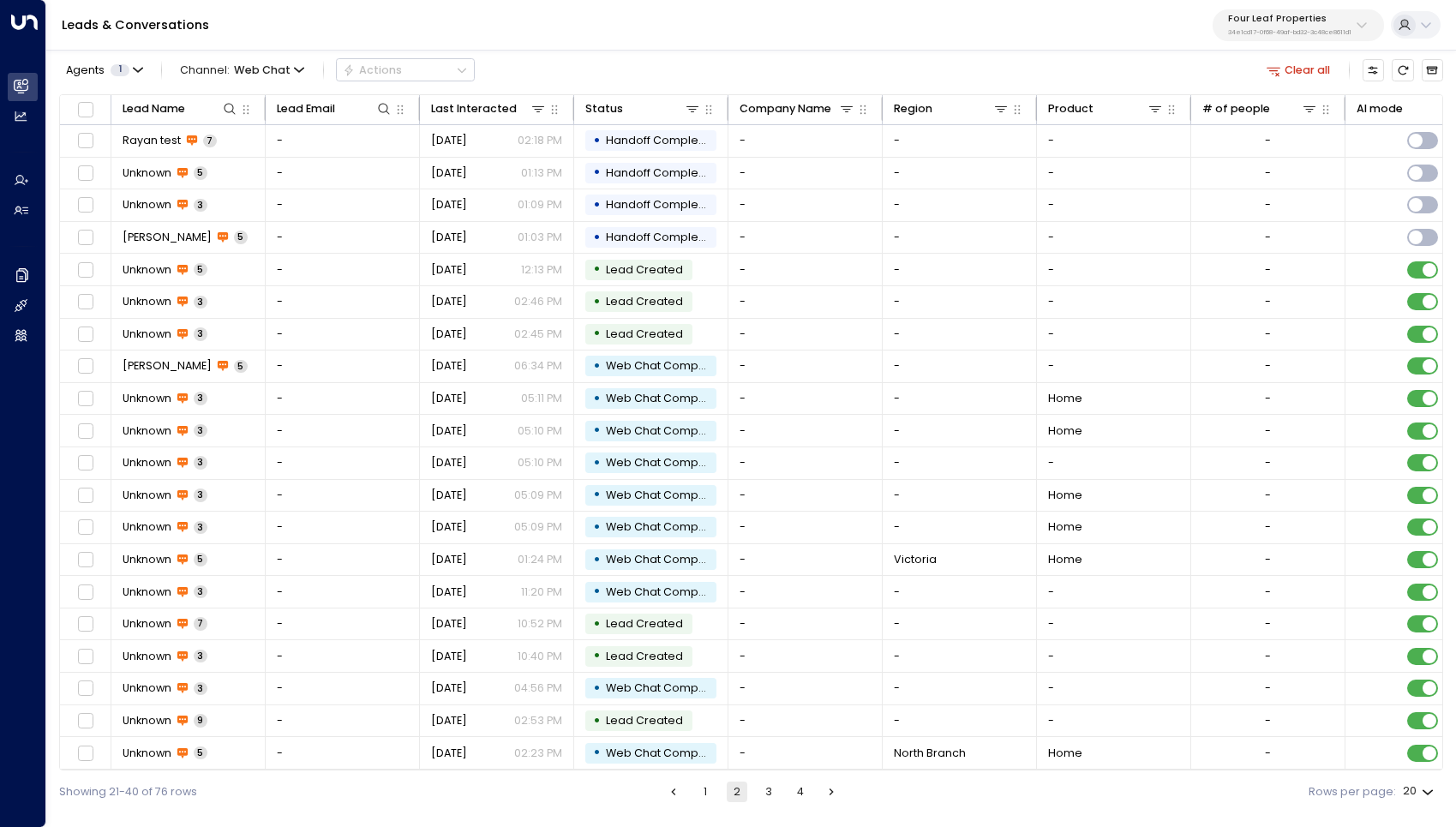
click at [706, 785] on button "1" at bounding box center [705, 792] width 20 height 20
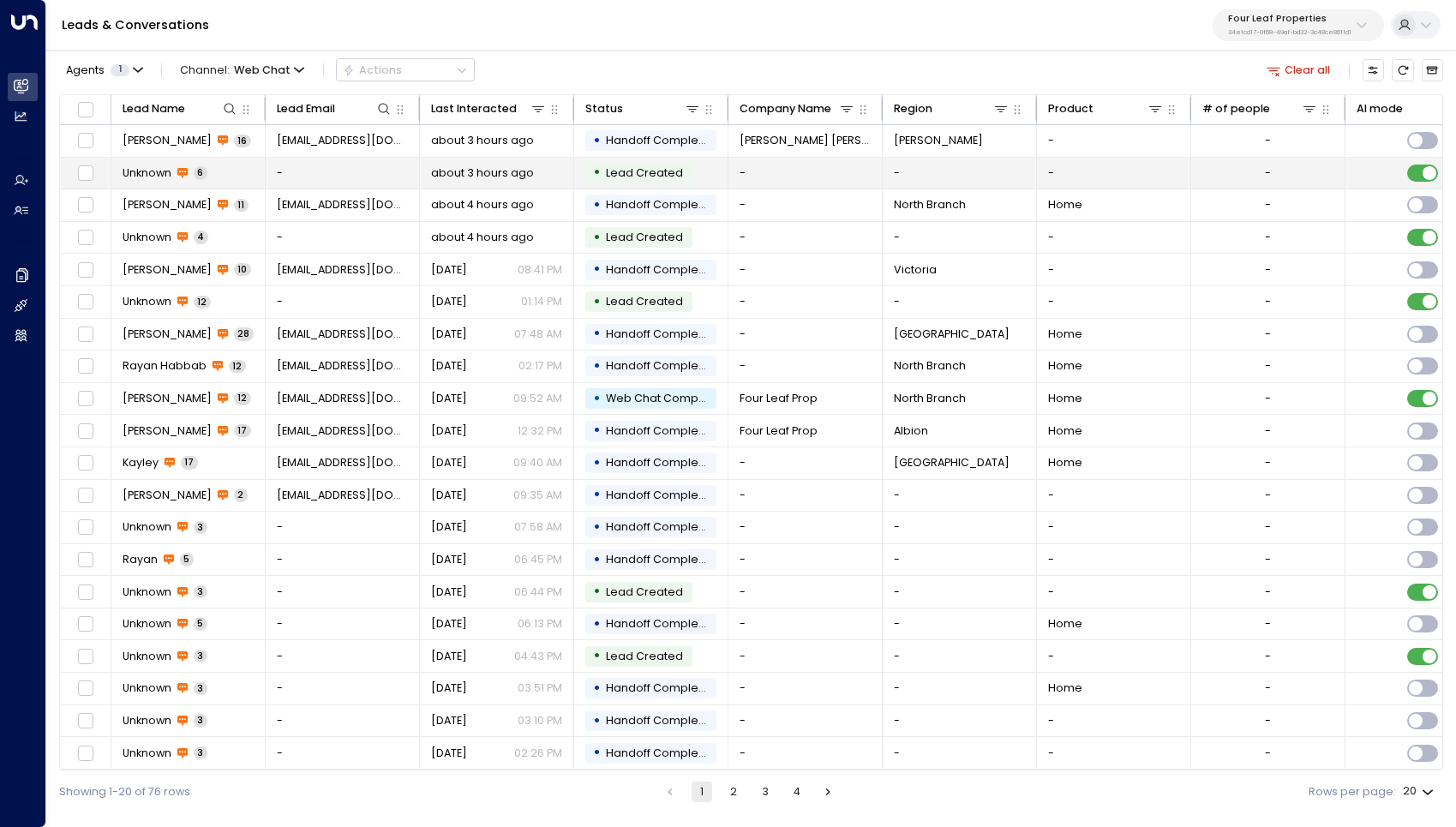
click at [153, 174] on span "Unknown" at bounding box center [146, 173] width 49 height 15
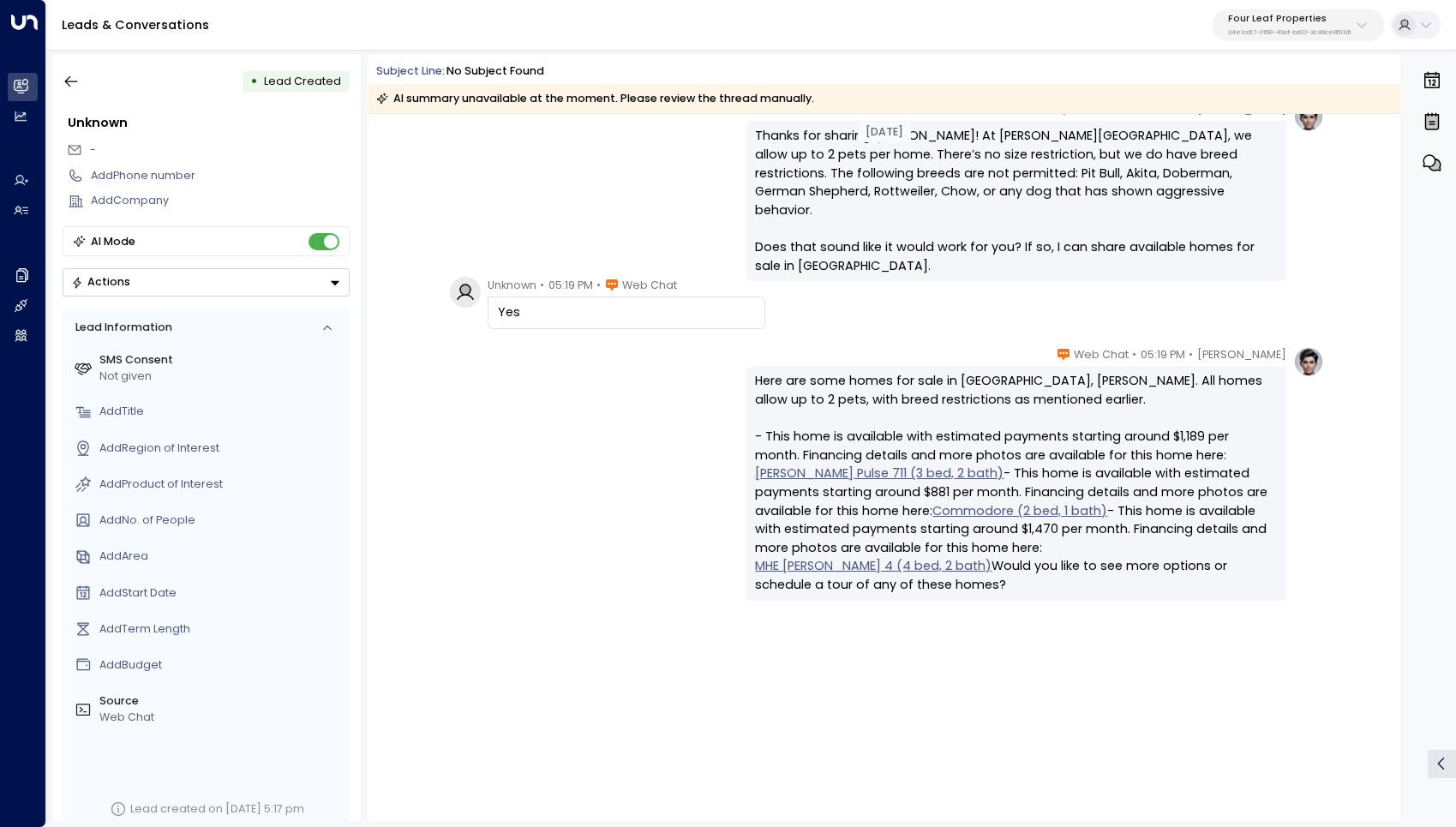
scroll to position [360, 0]
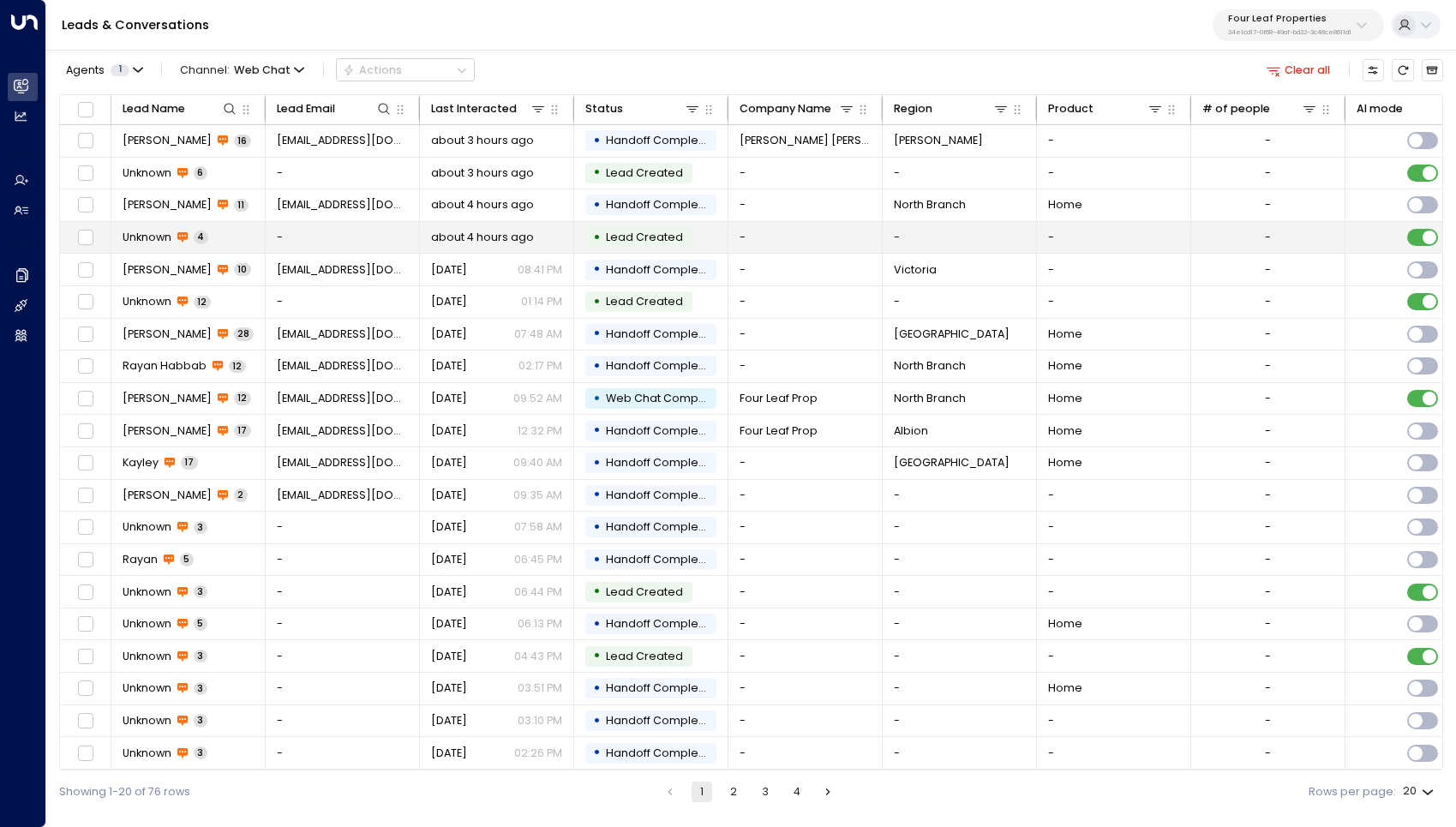
click at [146, 236] on span "Unknown" at bounding box center [146, 236] width 49 height 15
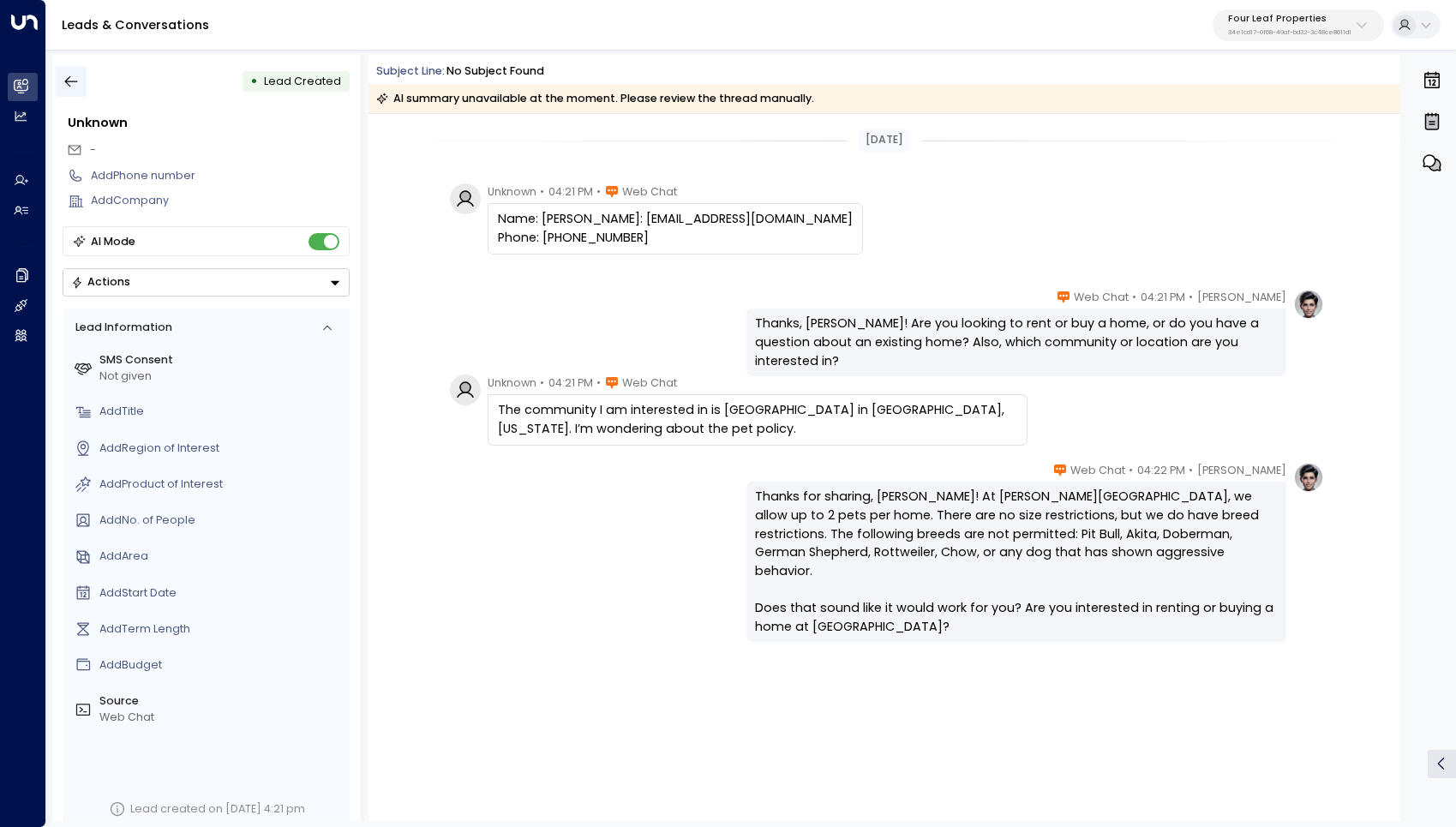
click at [72, 75] on icon "button" at bounding box center [71, 81] width 17 height 17
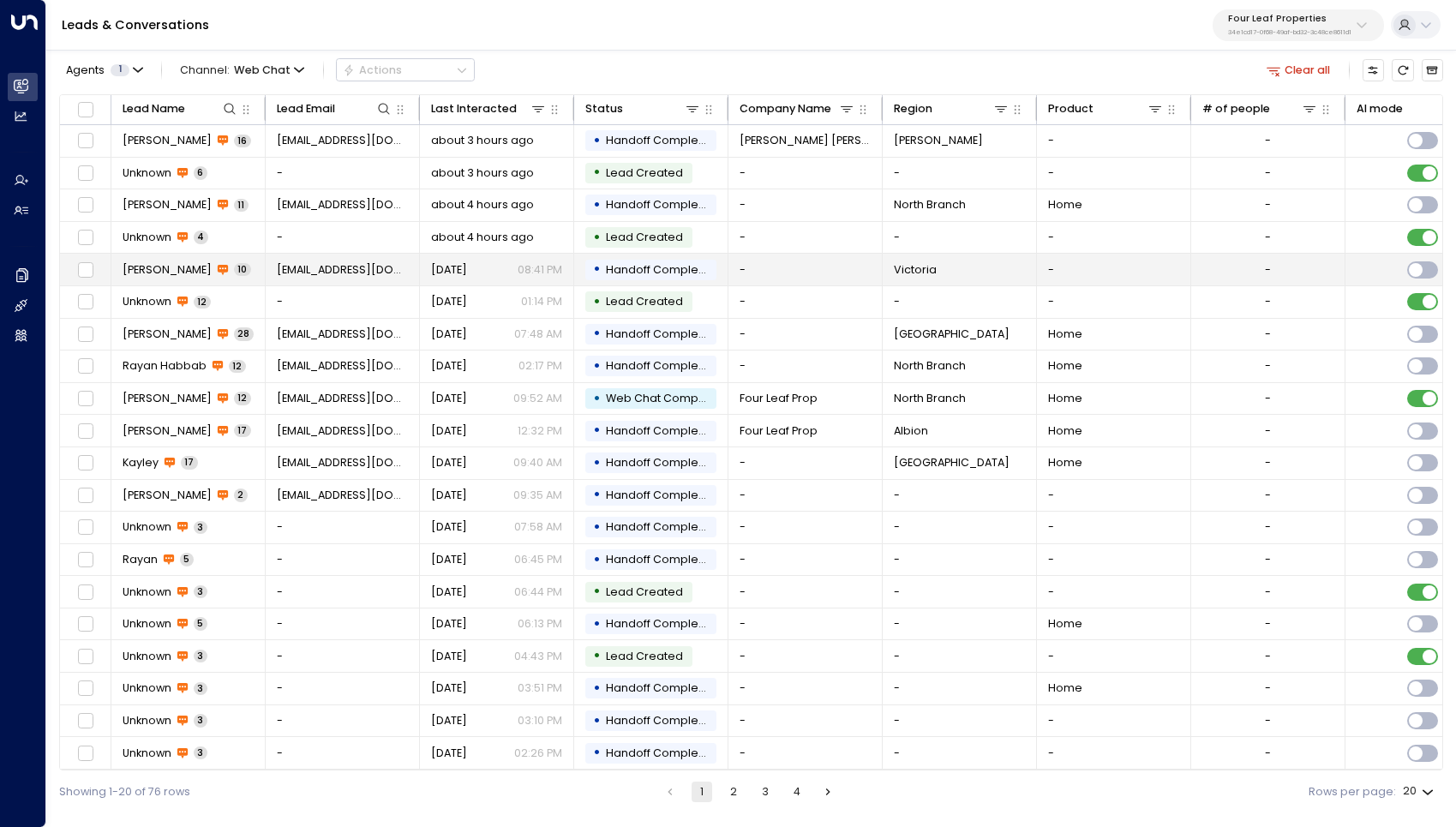
click at [150, 276] on span "[PERSON_NAME]" at bounding box center [166, 269] width 89 height 15
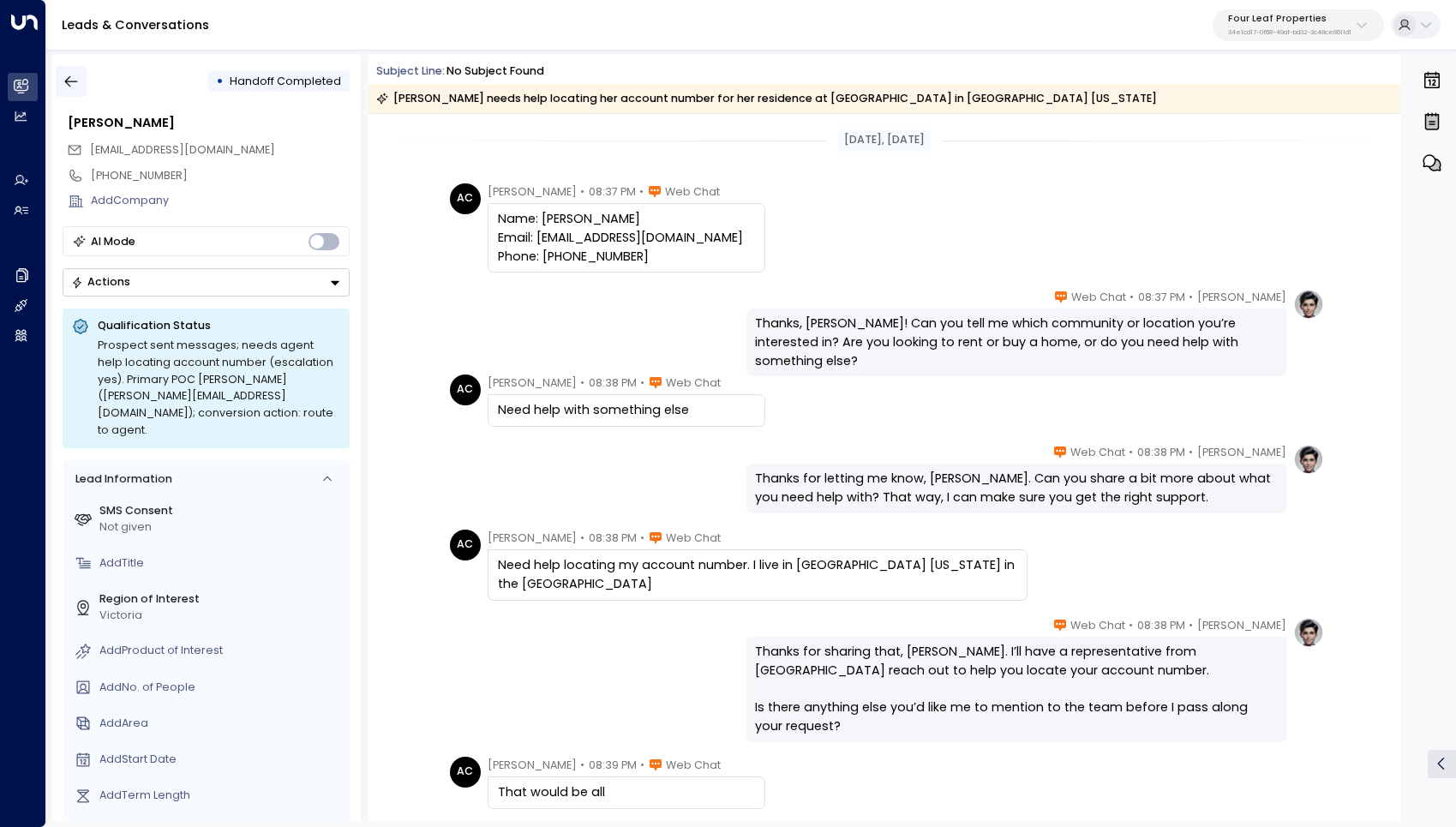
click at [75, 72] on button "button" at bounding box center [71, 81] width 31 height 31
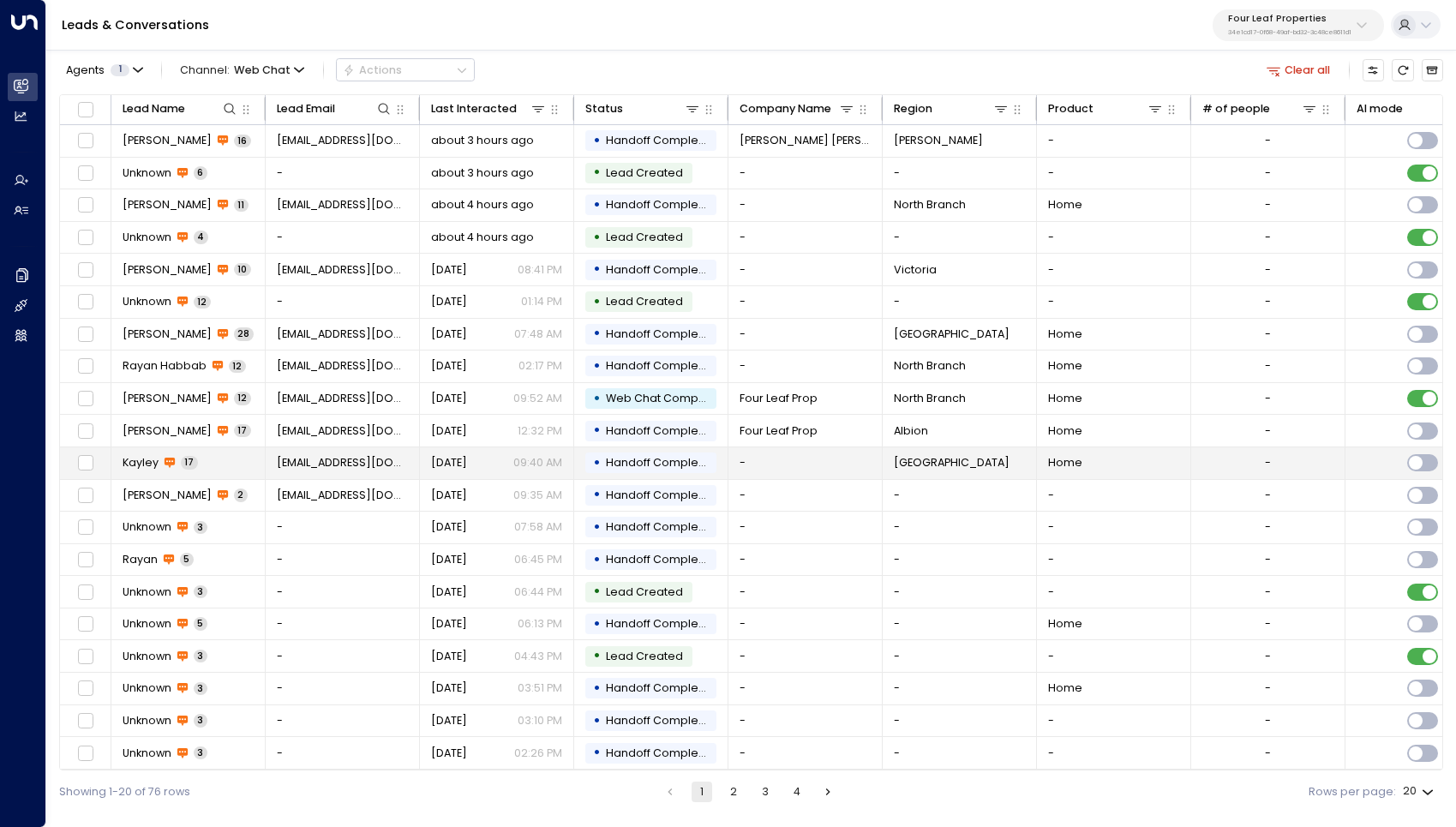
click at [139, 466] on span "Kayley" at bounding box center [140, 462] width 36 height 15
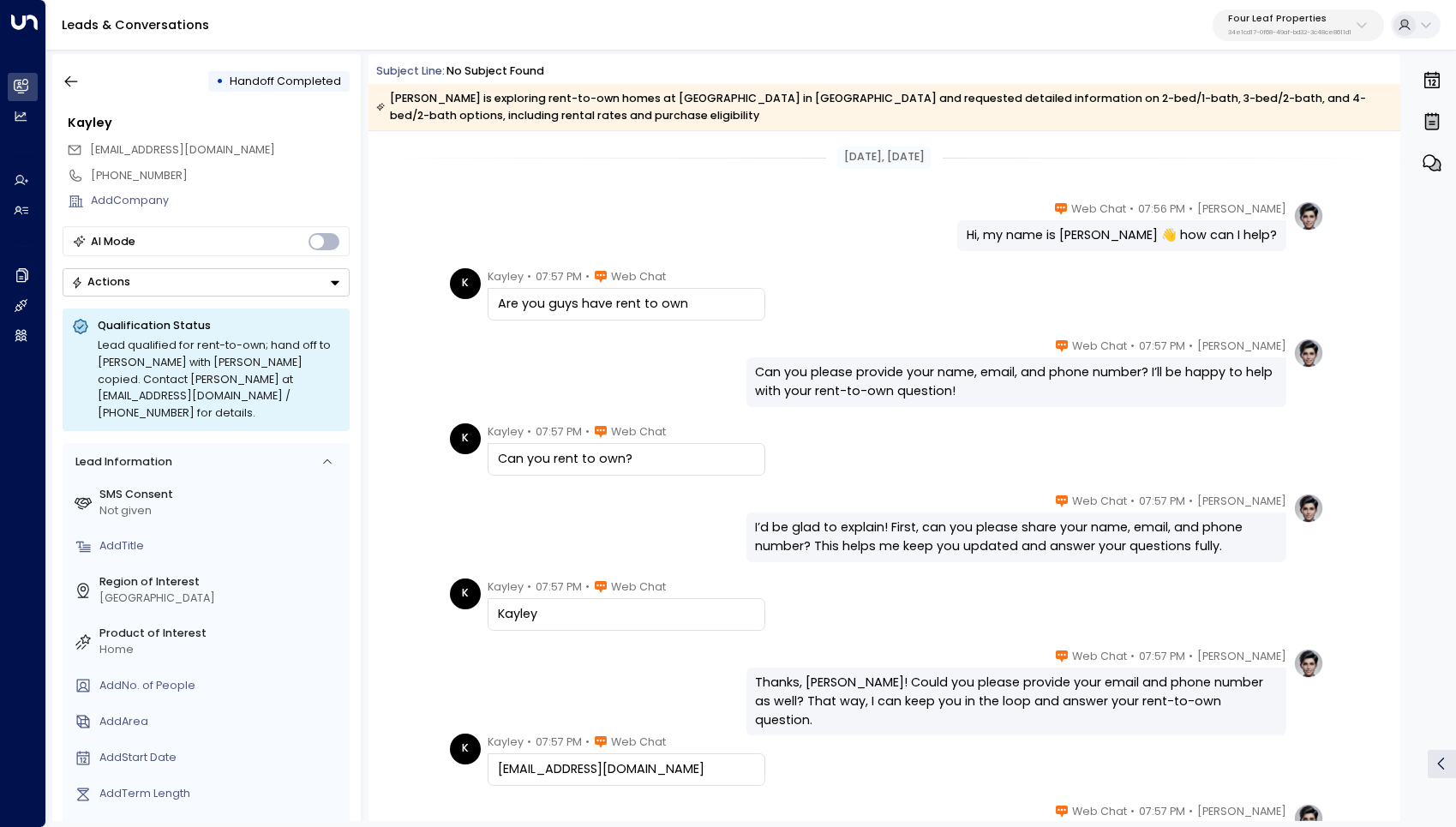
click at [867, 305] on div "[PERSON_NAME] • 07:57 PM • Web Chat Are you guys have rent to own" at bounding box center [886, 295] width 874 height 53
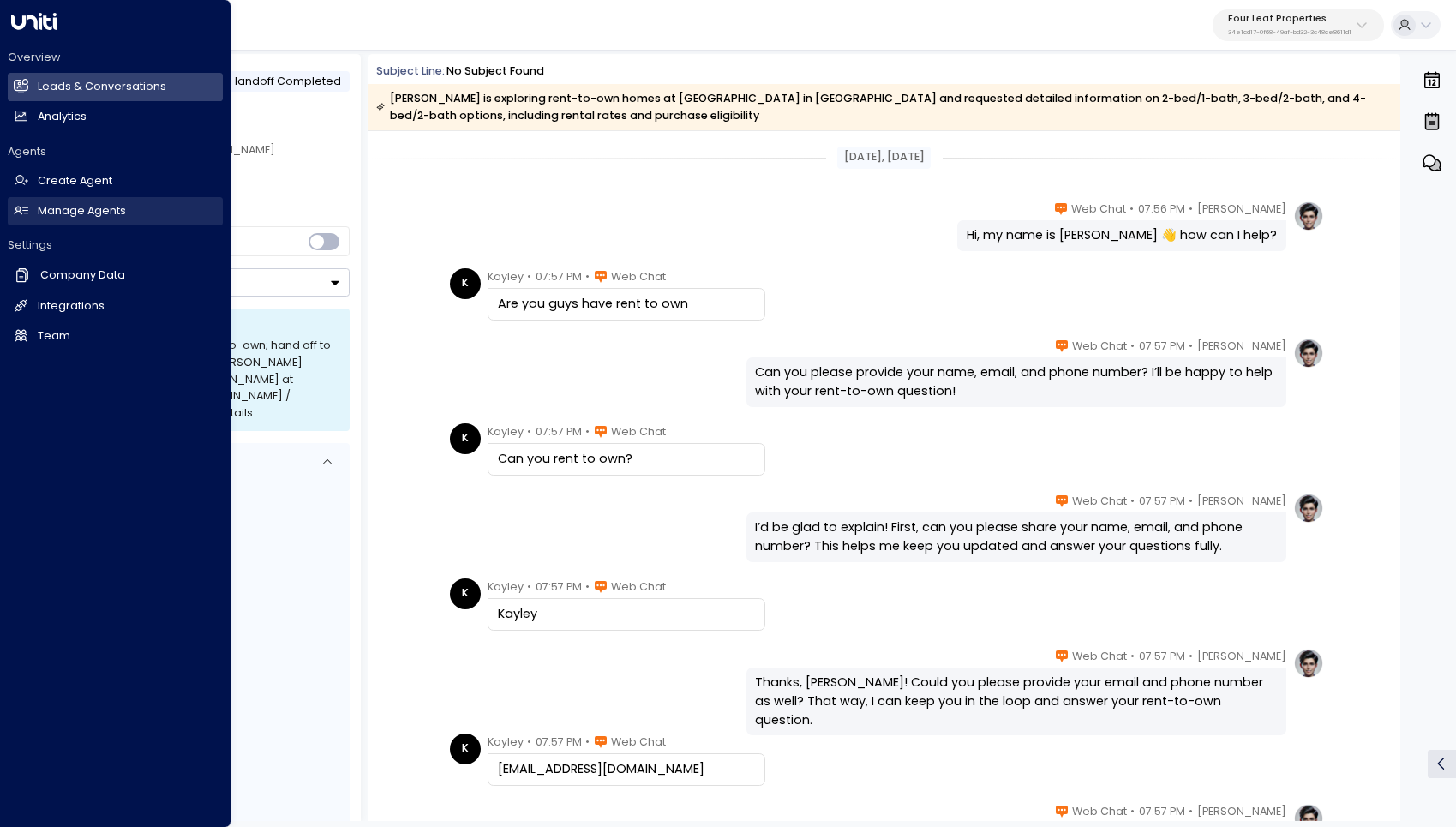
click at [70, 213] on h2 "Manage Agents" at bounding box center [82, 211] width 89 height 16
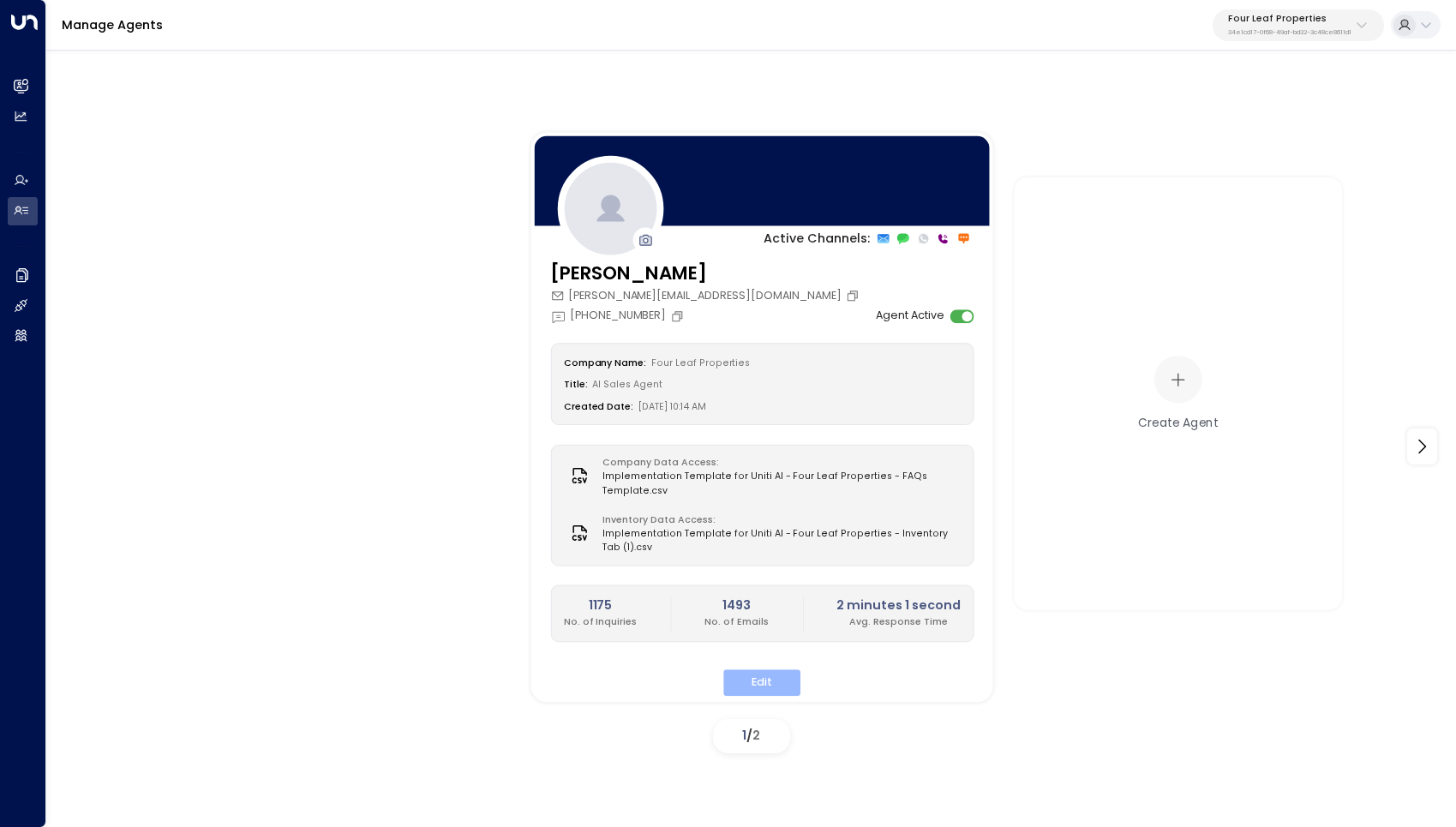
click at [745, 683] on button "Edit" at bounding box center [761, 683] width 77 height 27
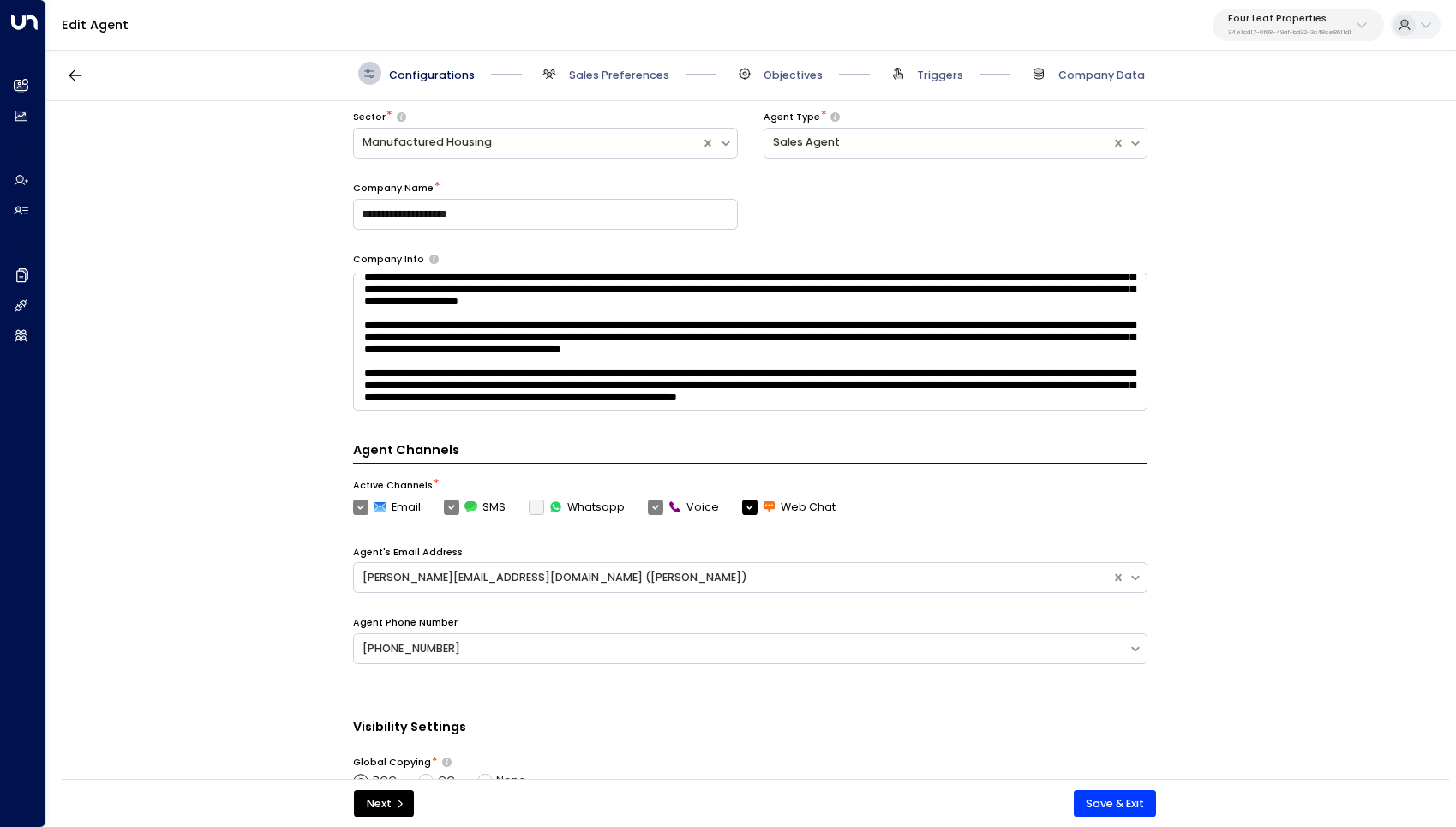
scroll to position [93, 0]
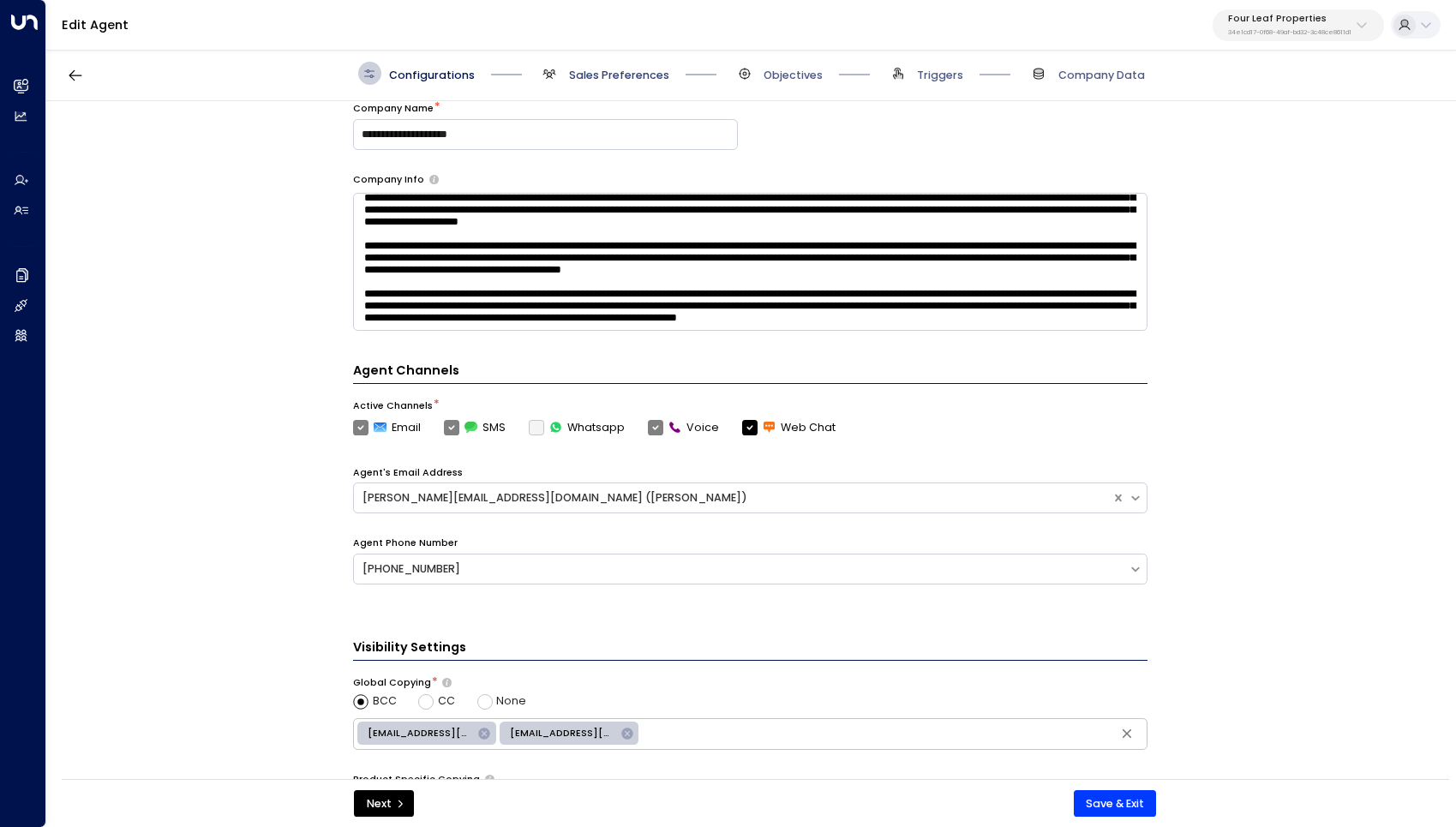
click at [592, 73] on span "Sales Preferences" at bounding box center [619, 74] width 100 height 15
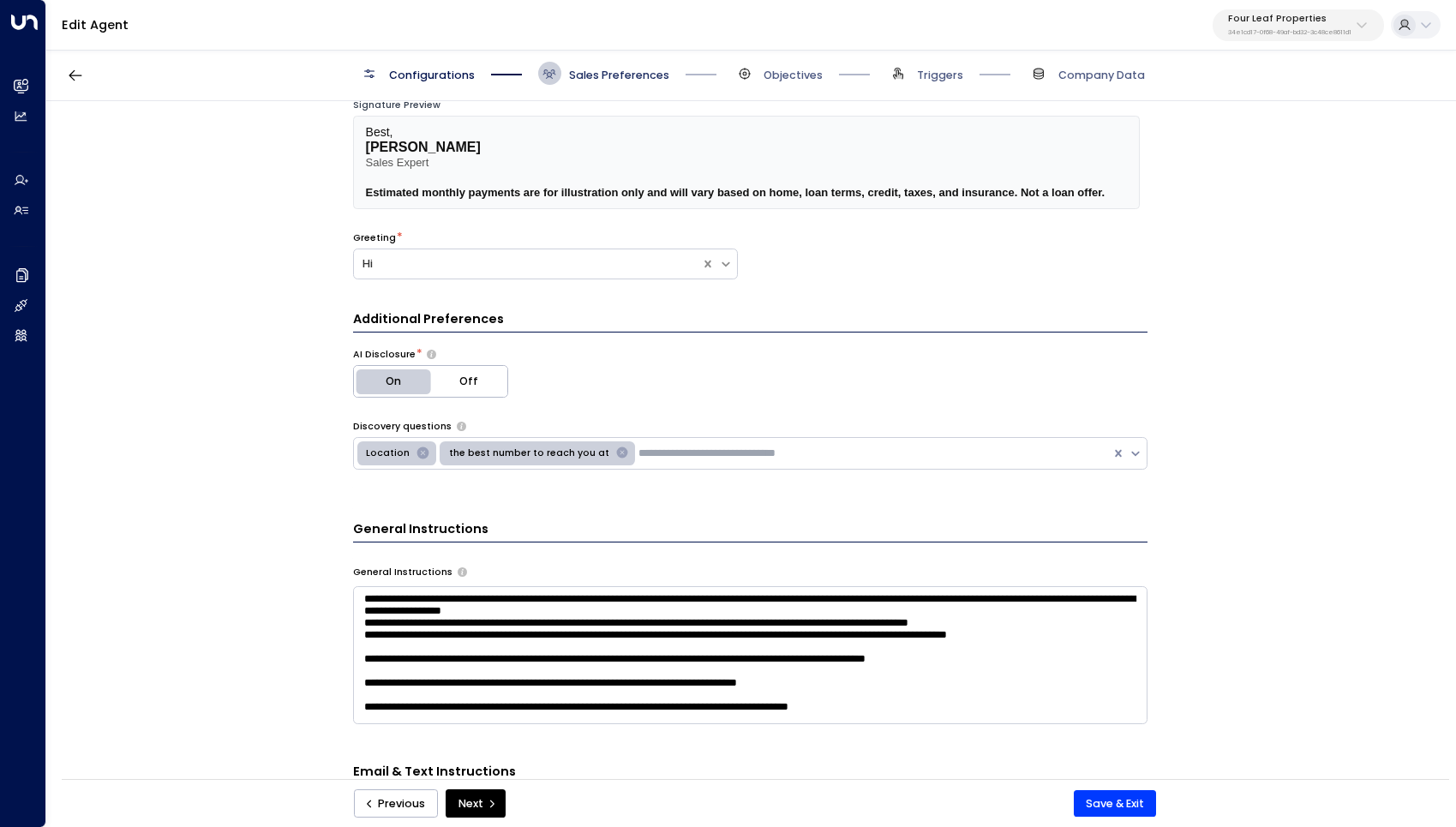
scroll to position [23, 0]
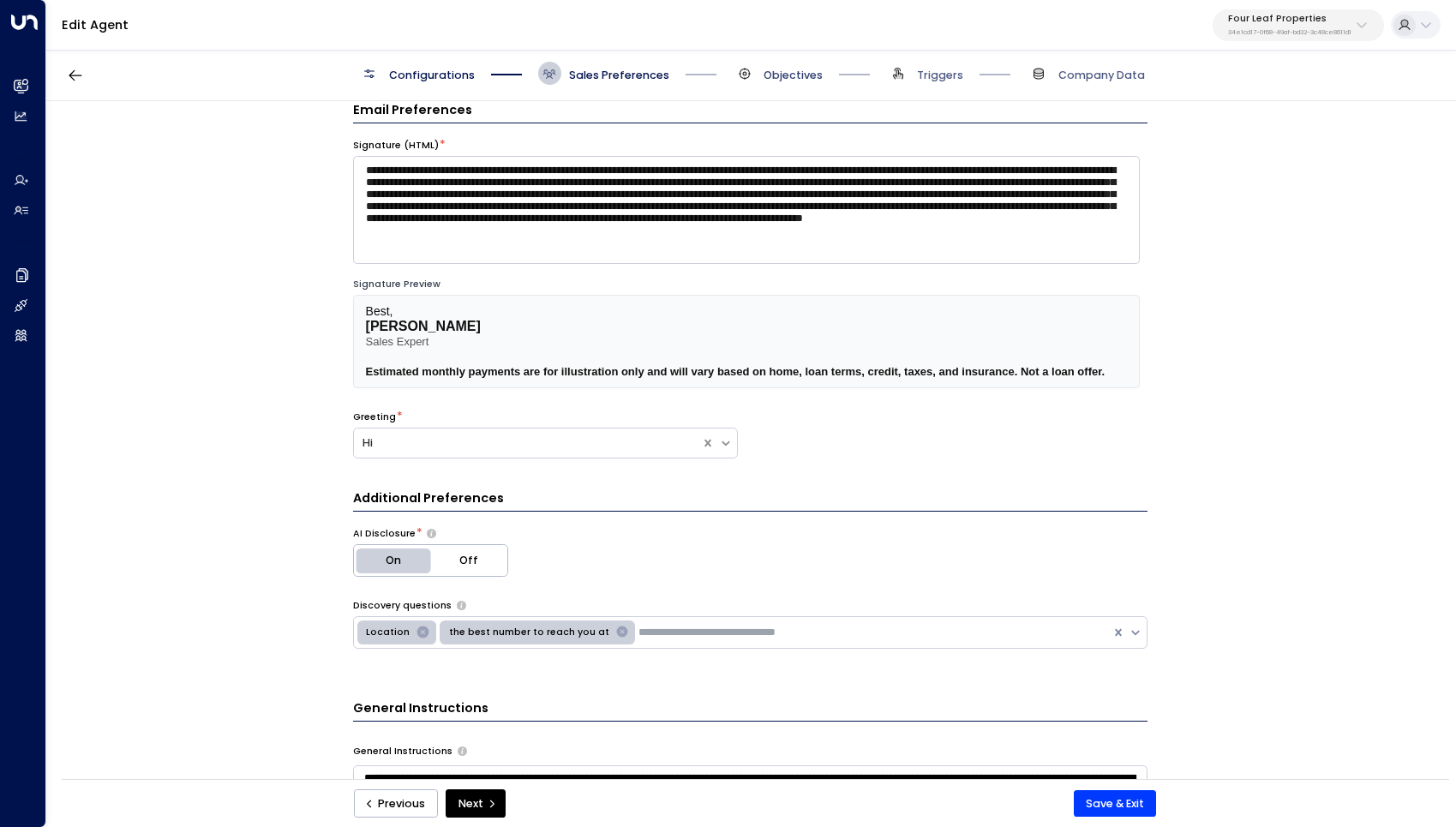
click at [779, 72] on span "Objectives" at bounding box center [793, 74] width 59 height 15
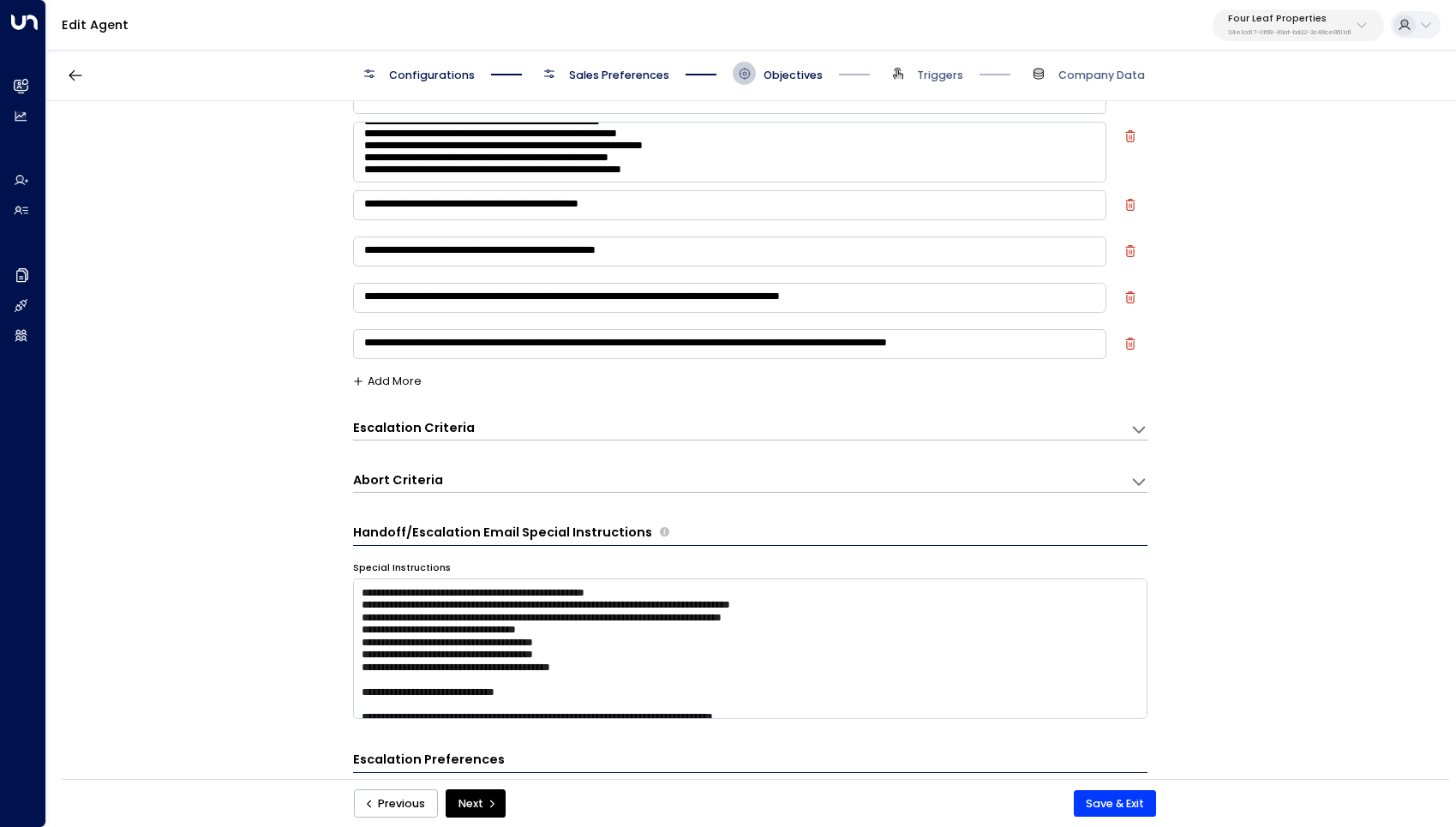
scroll to position [245, 0]
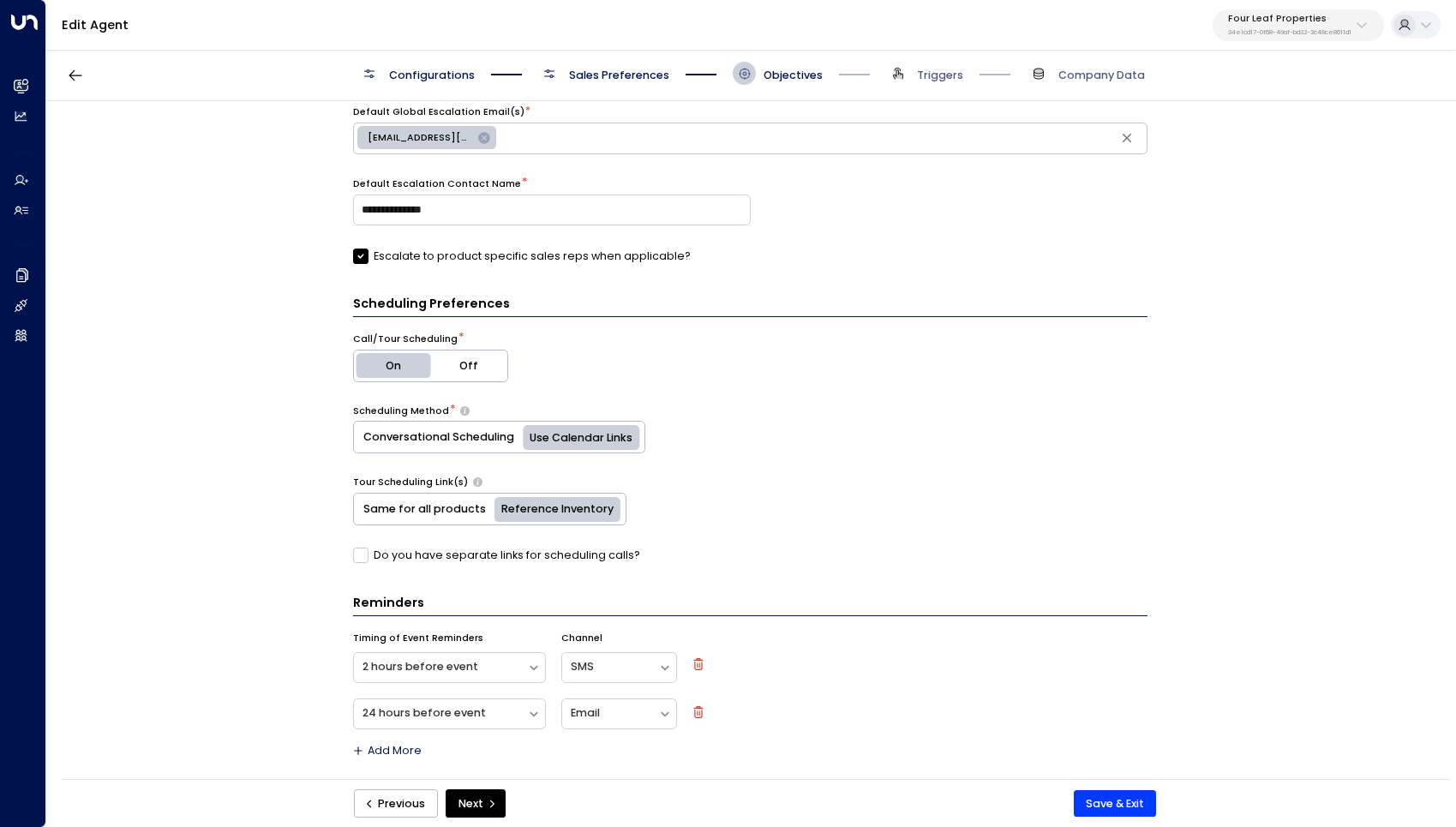
click at [610, 77] on span "Sales Preferences" at bounding box center [619, 74] width 100 height 15
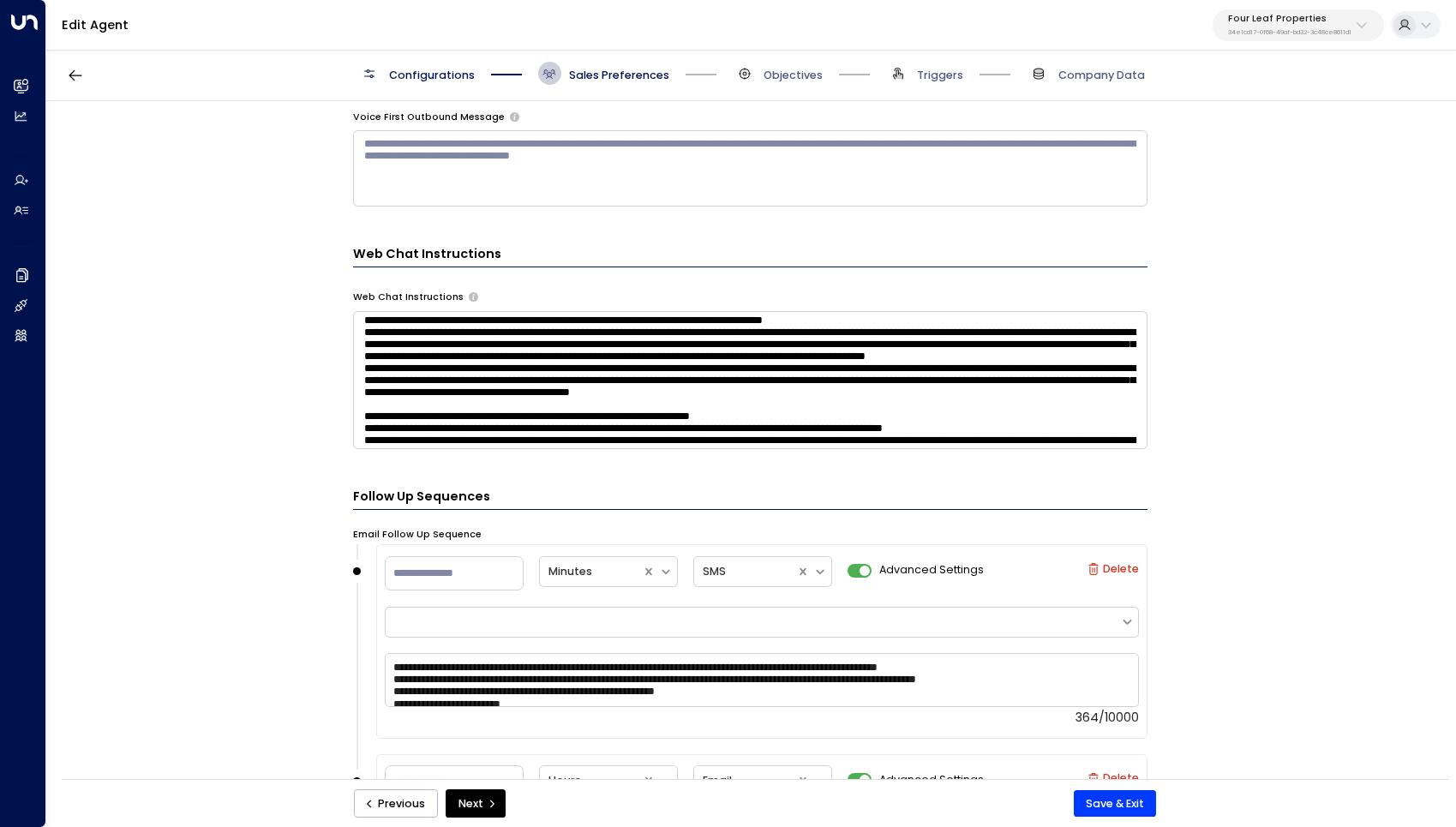
scroll to position [72, 0]
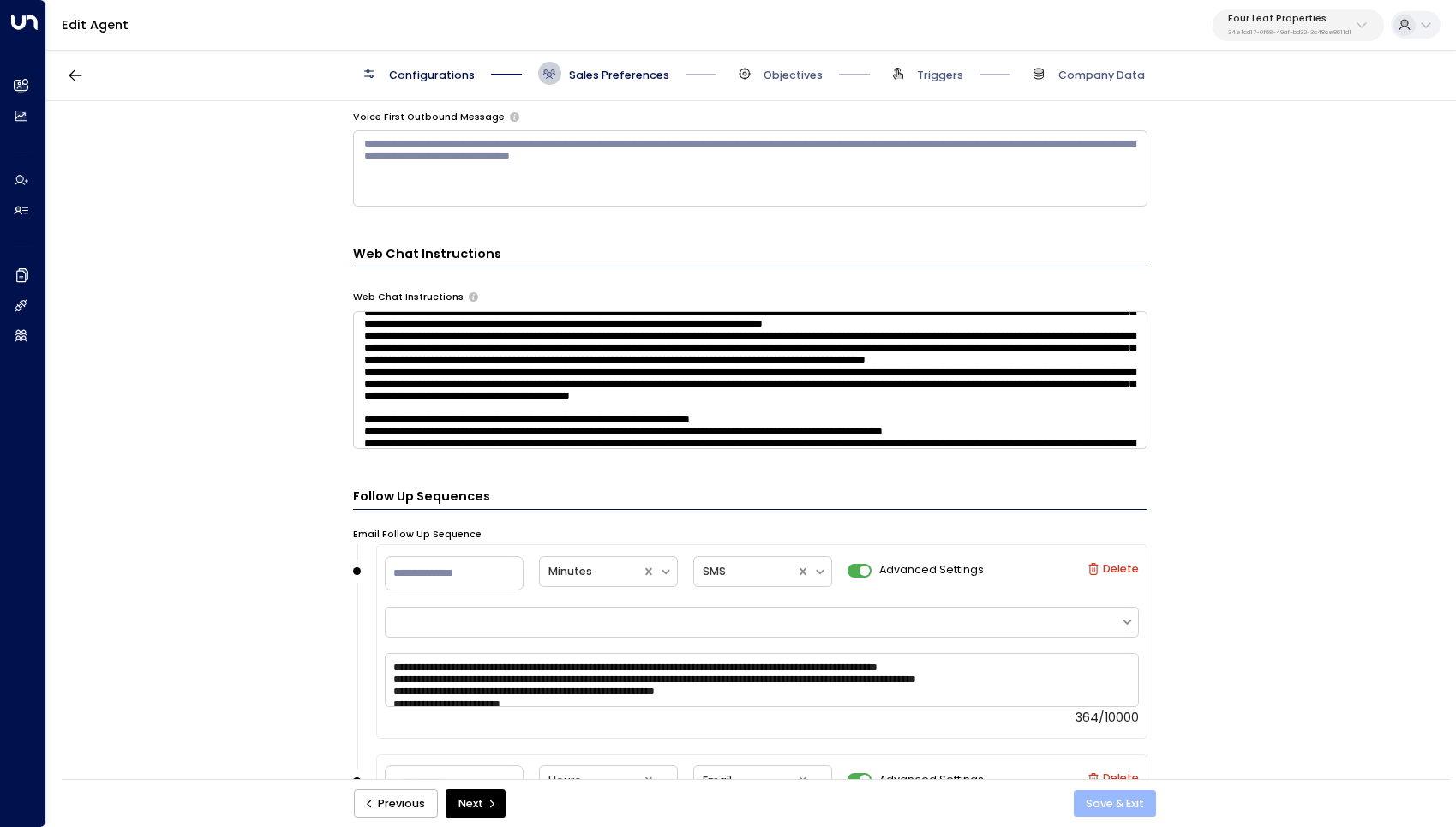
click at [1105, 802] on button "Save & Exit" at bounding box center [1115, 804] width 83 height 27
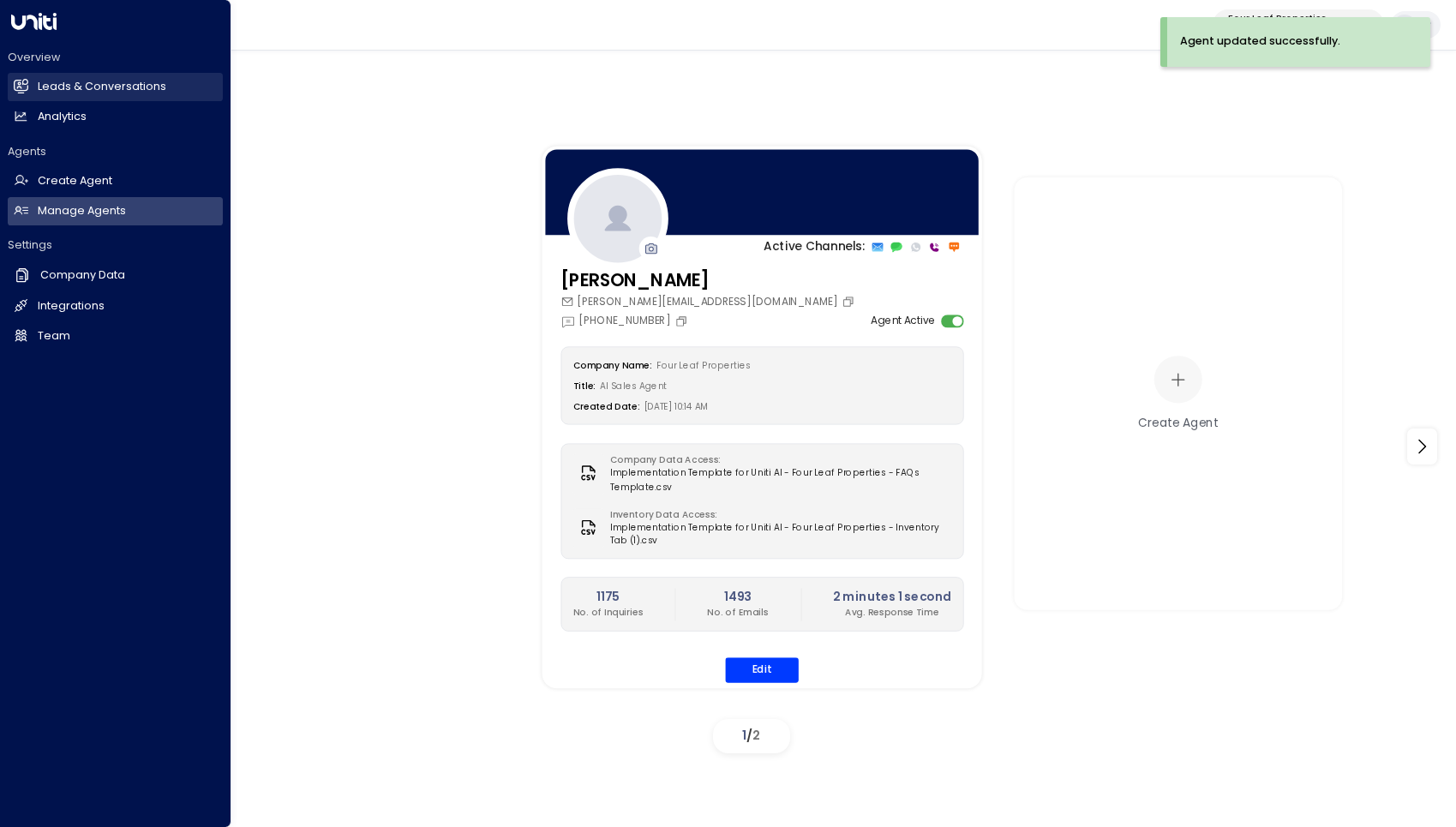
click at [61, 80] on h2 "Leads & Conversations" at bounding box center [102, 87] width 128 height 16
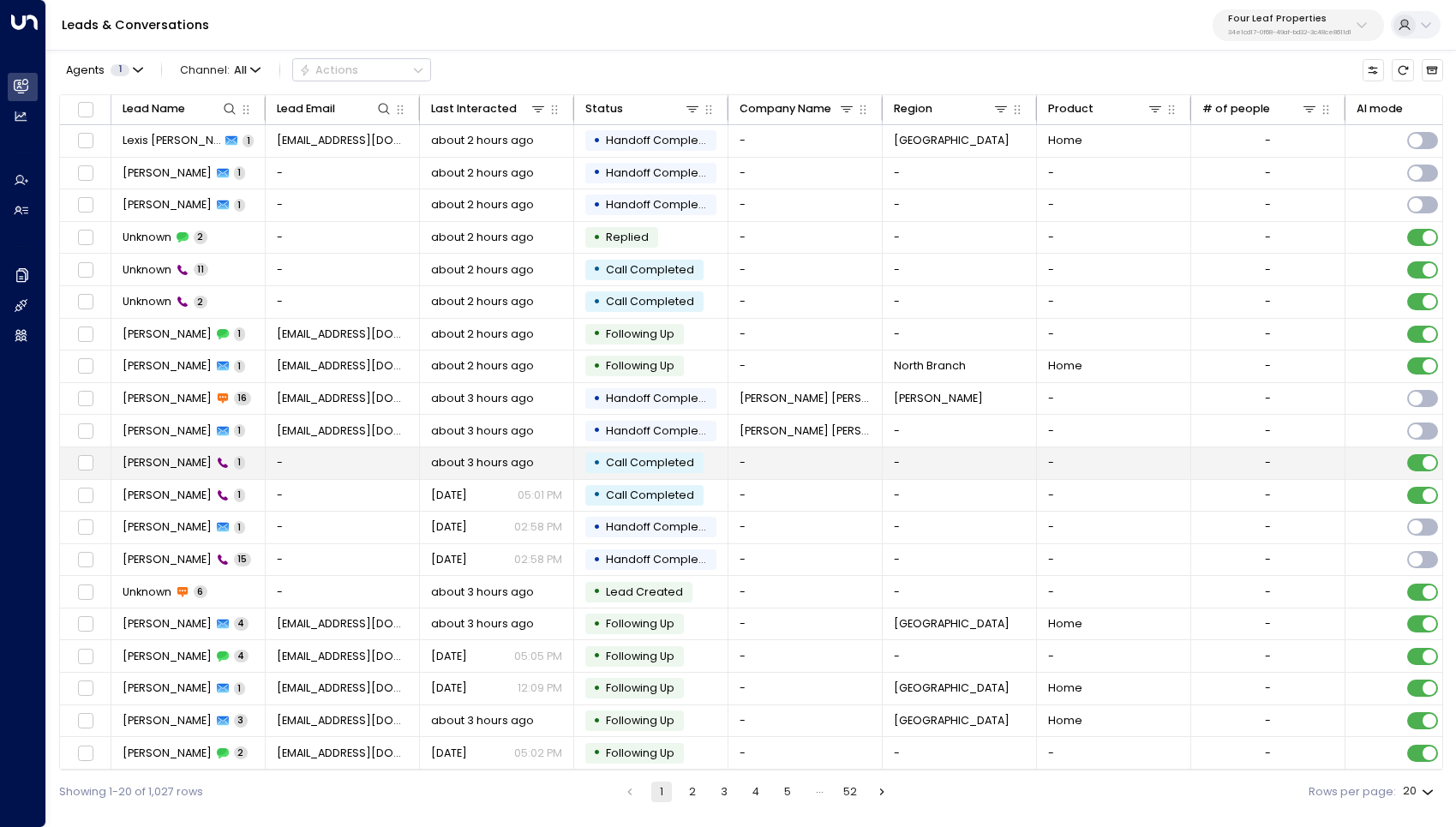
scroll to position [4, 0]
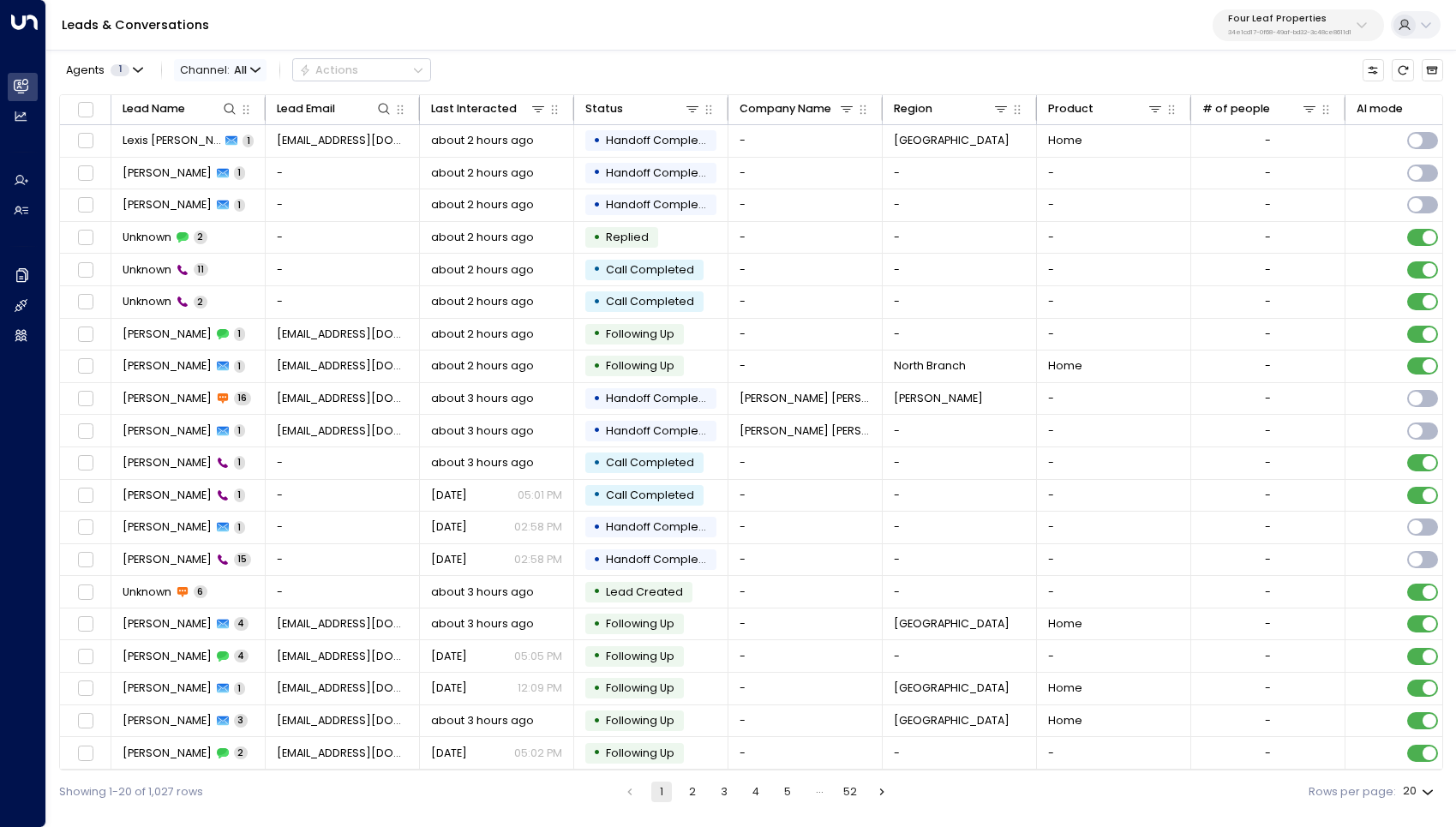
click at [248, 64] on span "Channel: All" at bounding box center [220, 70] width 93 height 21
click at [223, 214] on span "Web Chat" at bounding box center [220, 222] width 57 height 16
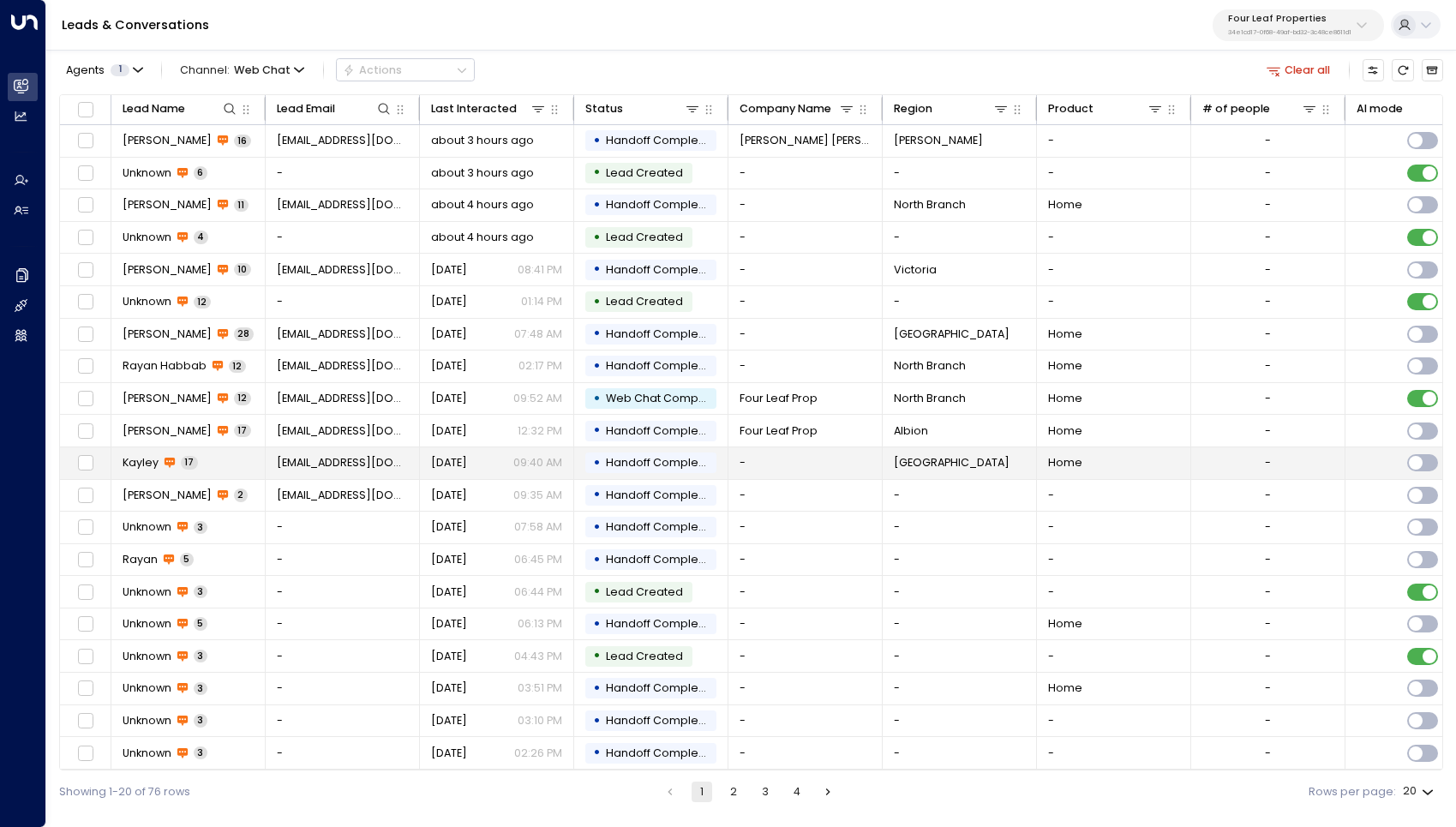
click at [142, 460] on span "Kayley" at bounding box center [140, 462] width 36 height 15
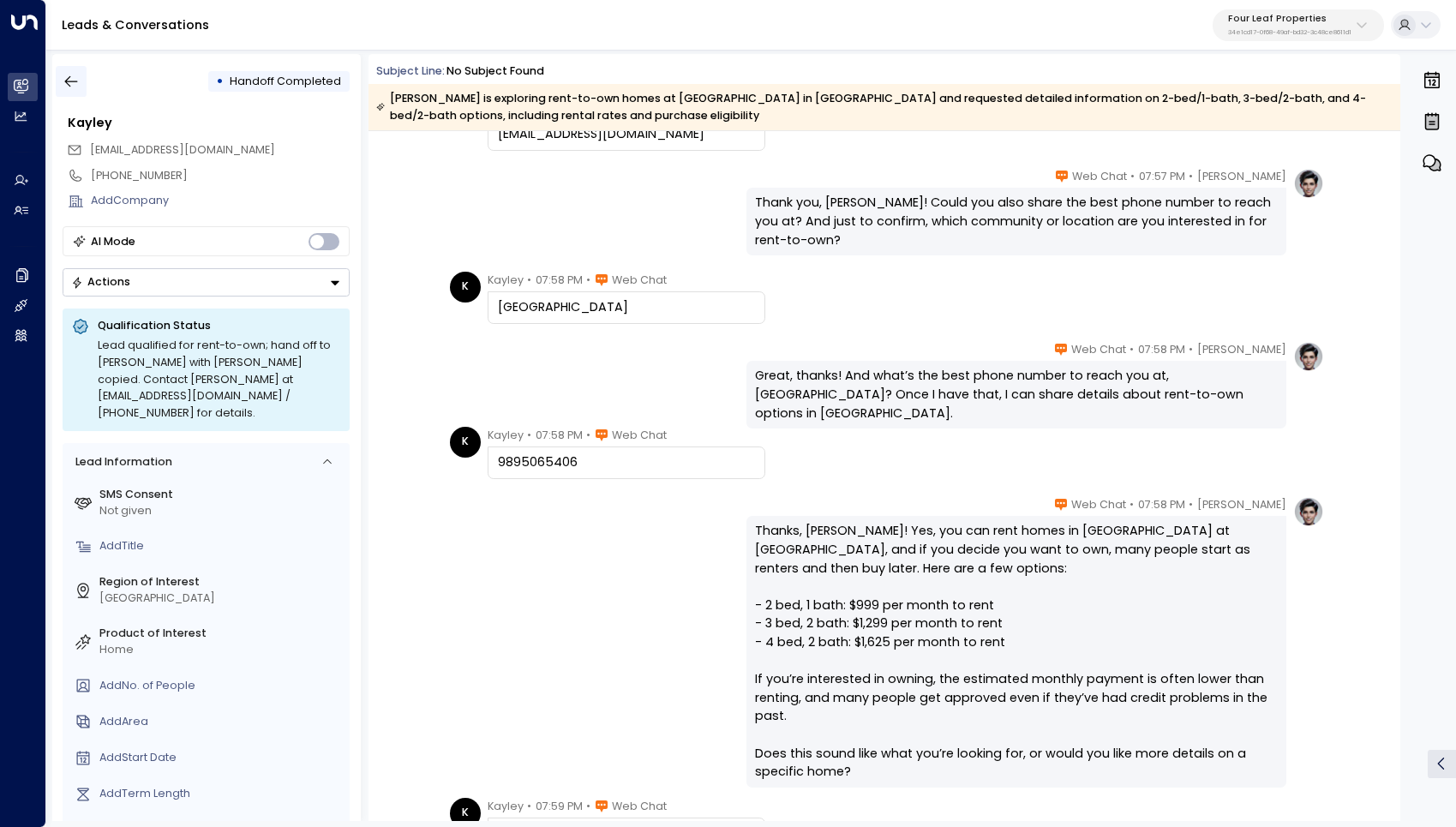
click at [73, 71] on button "button" at bounding box center [71, 81] width 31 height 31
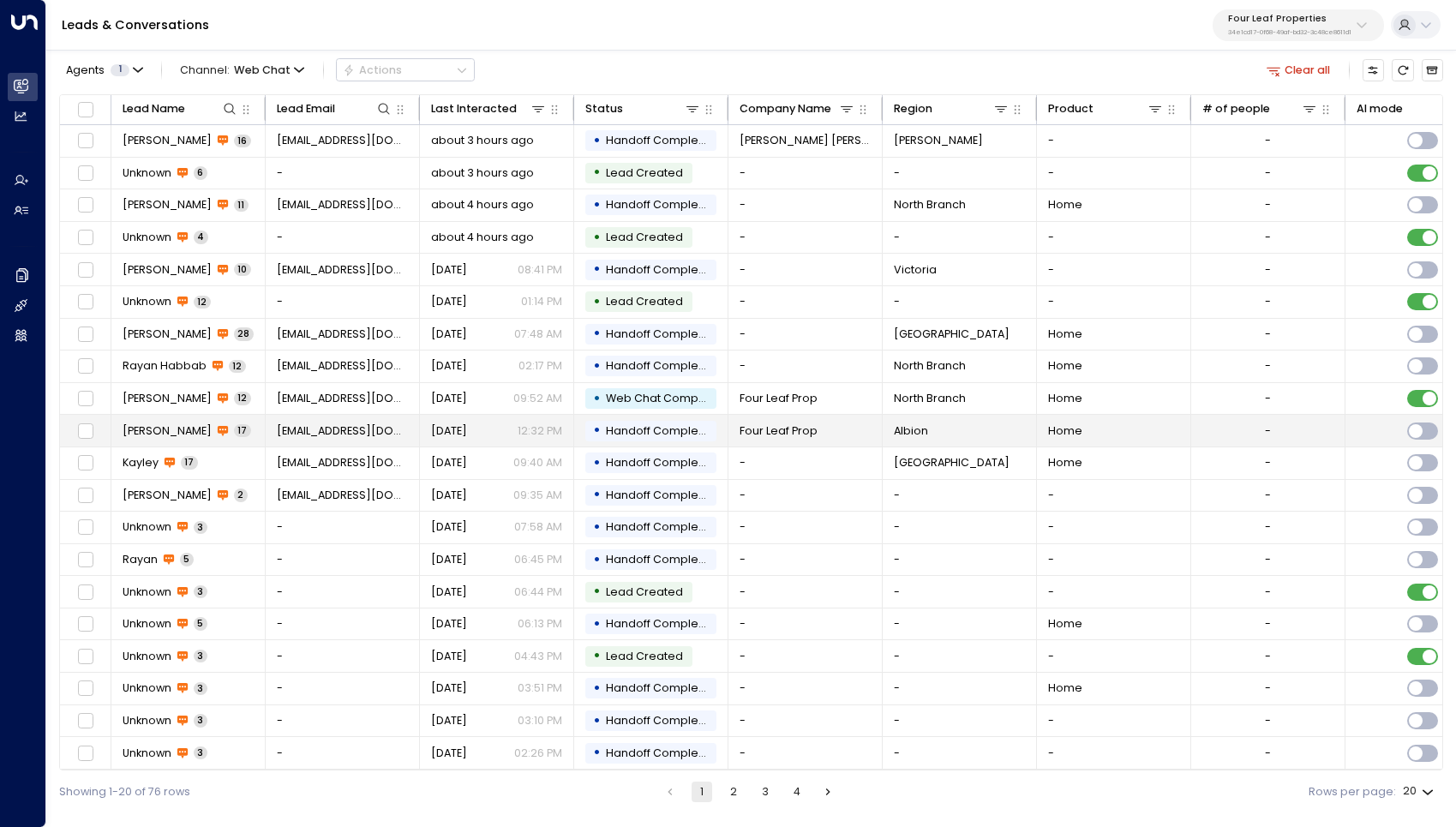
click at [312, 432] on span "[EMAIL_ADDRESS][DOMAIN_NAME]" at bounding box center [343, 430] width 132 height 15
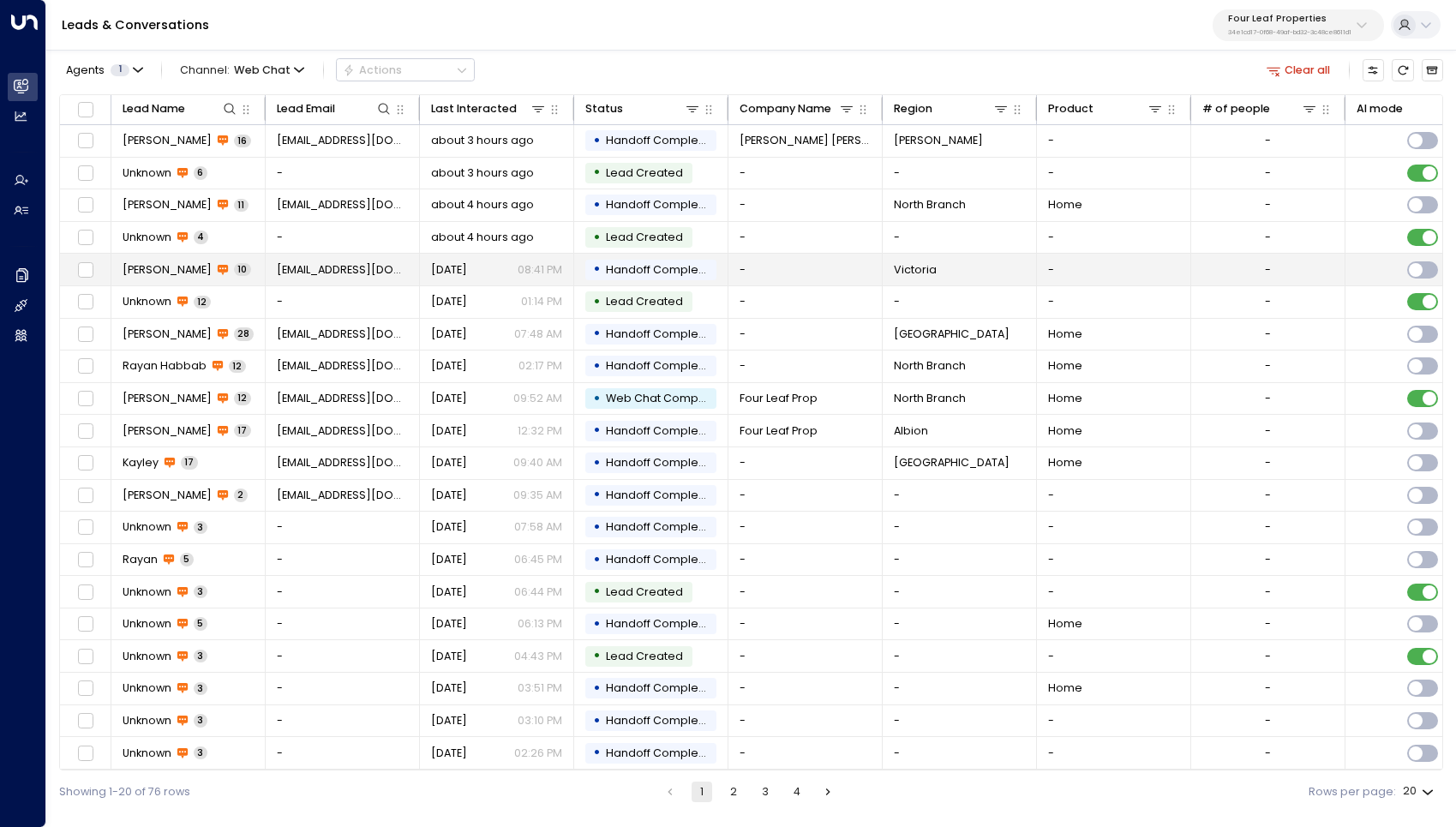
click at [170, 271] on span "[PERSON_NAME]" at bounding box center [166, 269] width 89 height 15
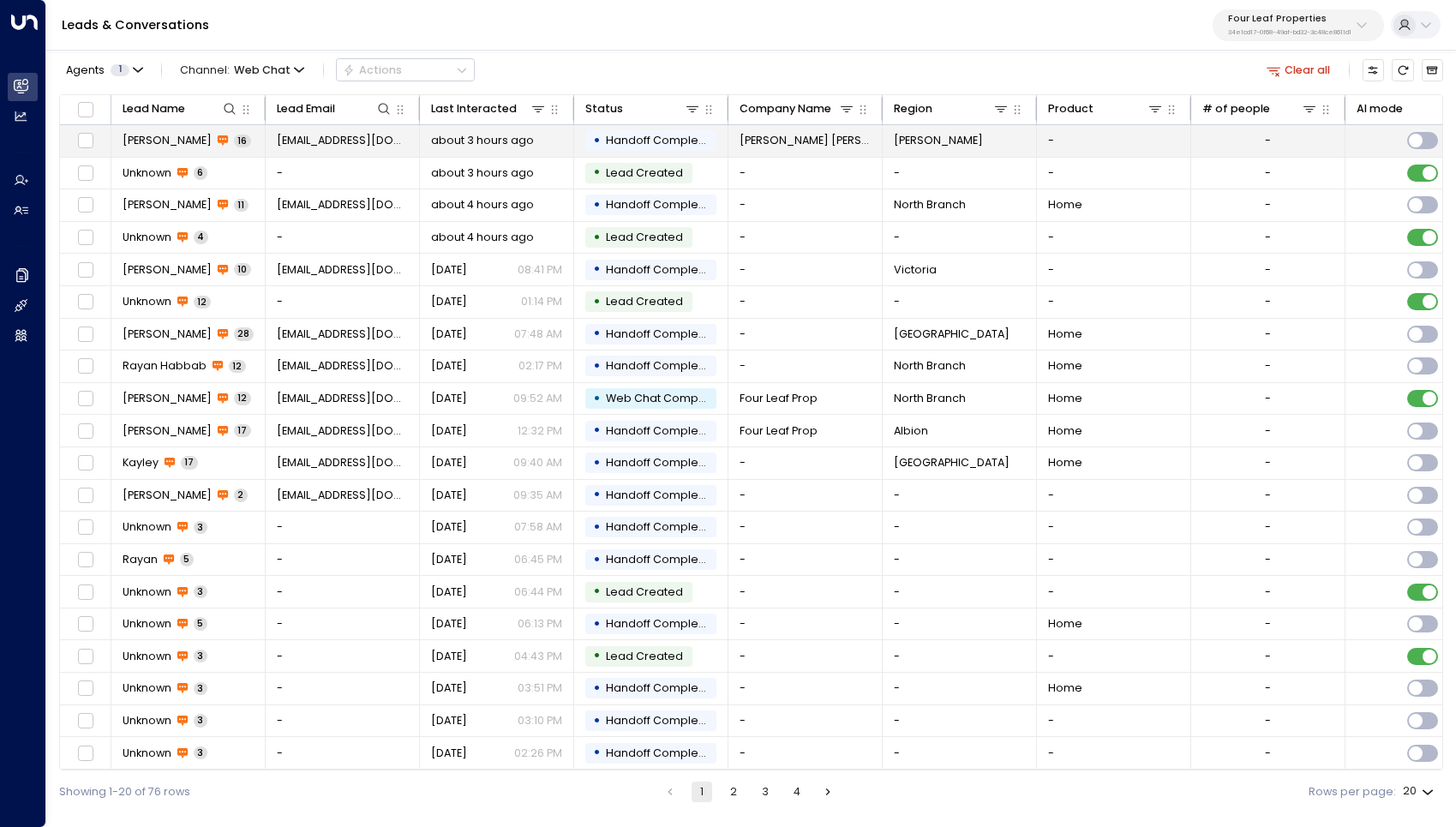
click at [171, 138] on span "[PERSON_NAME]" at bounding box center [166, 140] width 89 height 15
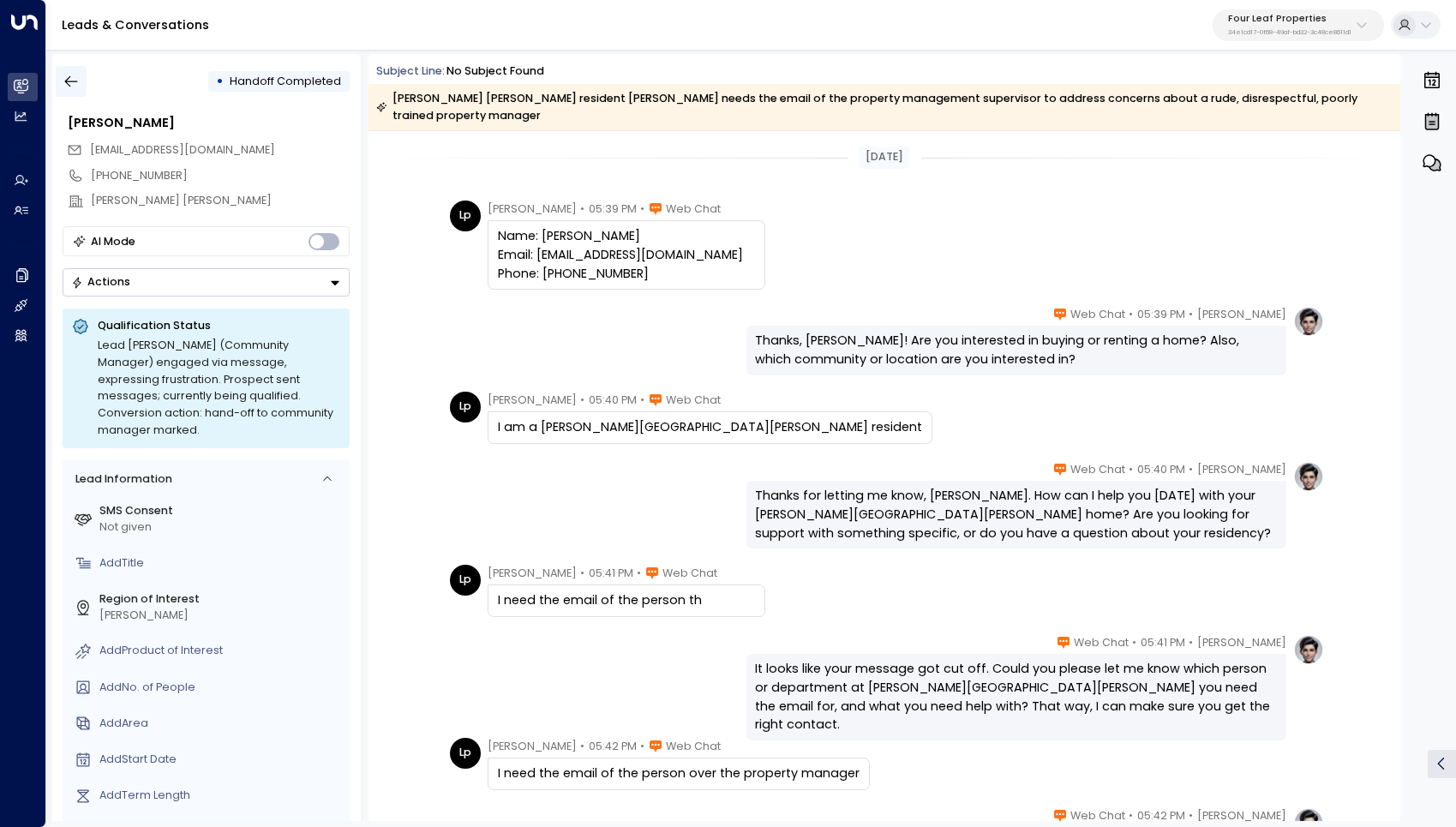
click at [69, 77] on icon "button" at bounding box center [72, 81] width 13 height 12
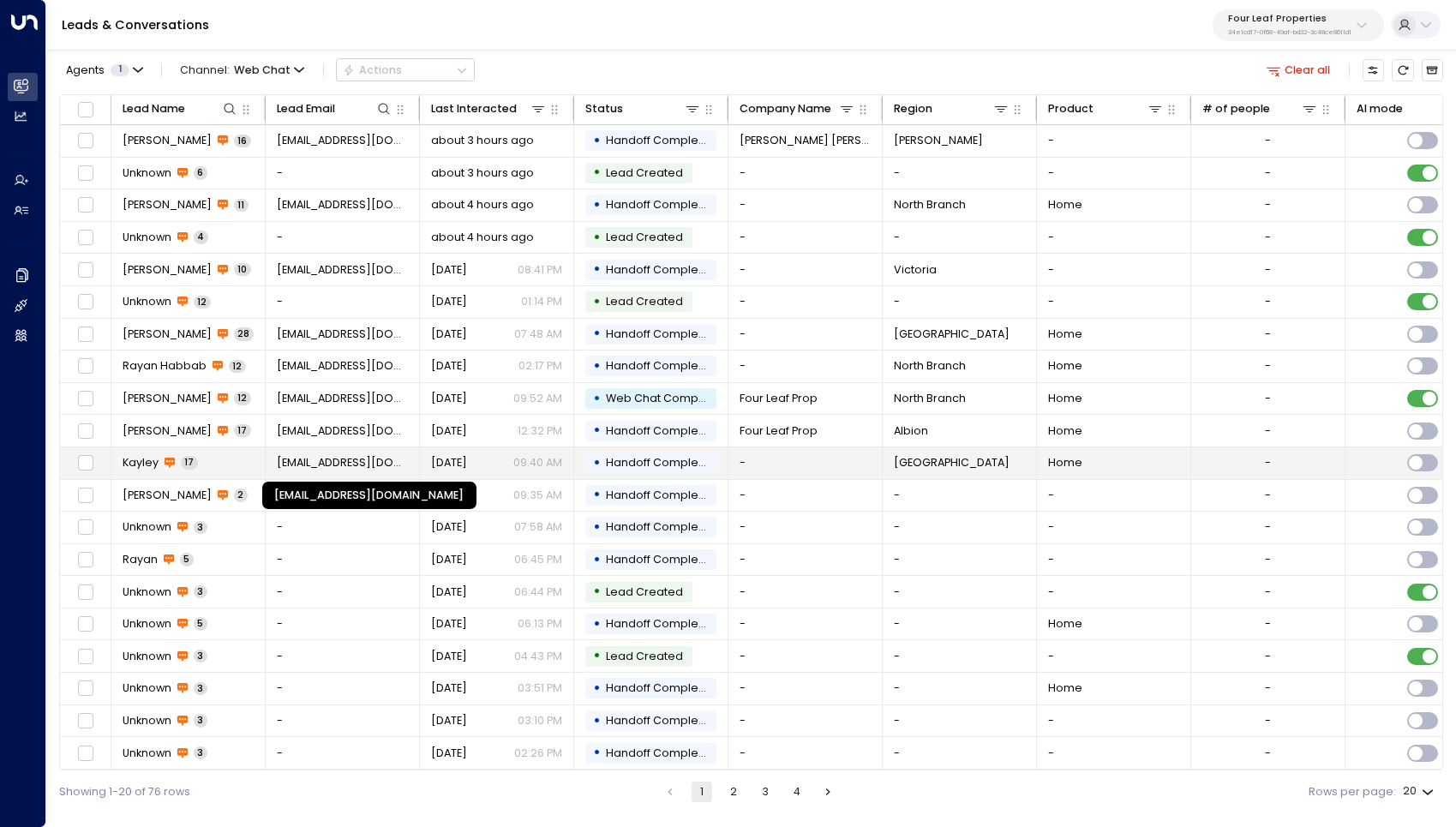
scroll to position [4, 0]
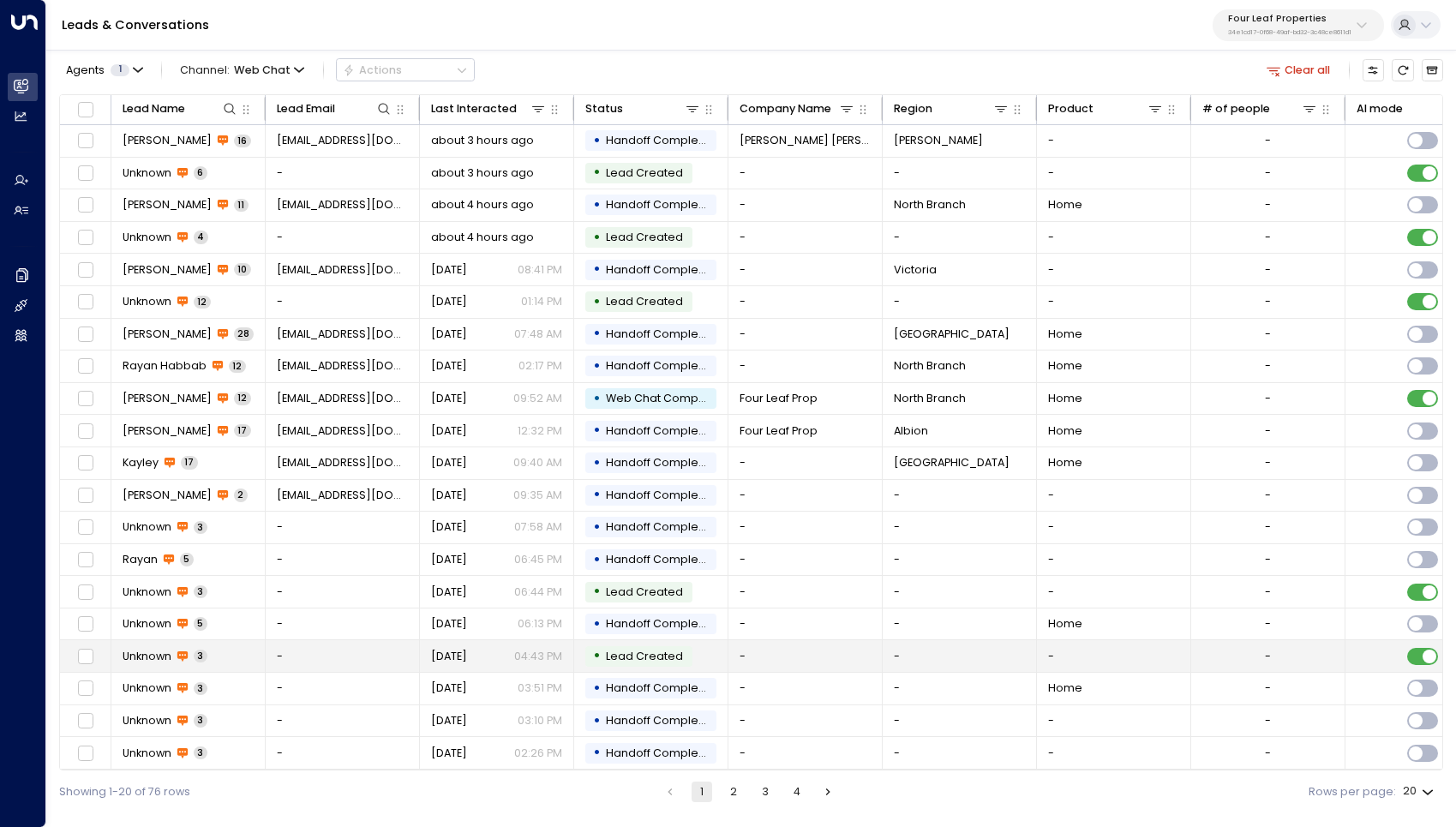
click at [154, 655] on span "Unknown" at bounding box center [146, 656] width 49 height 15
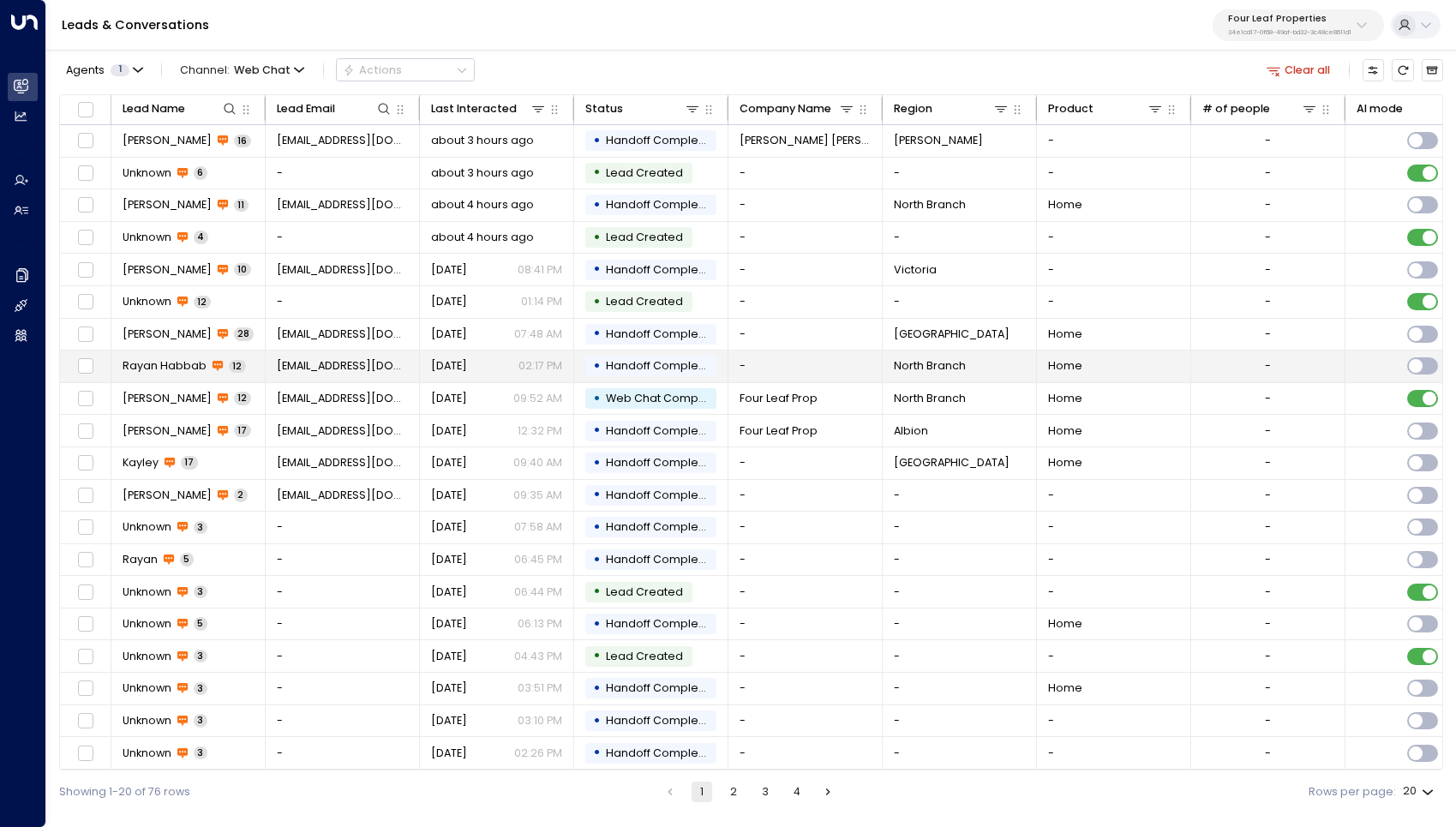
click at [149, 366] on span "Rayan Habbab" at bounding box center [164, 366] width 84 height 15
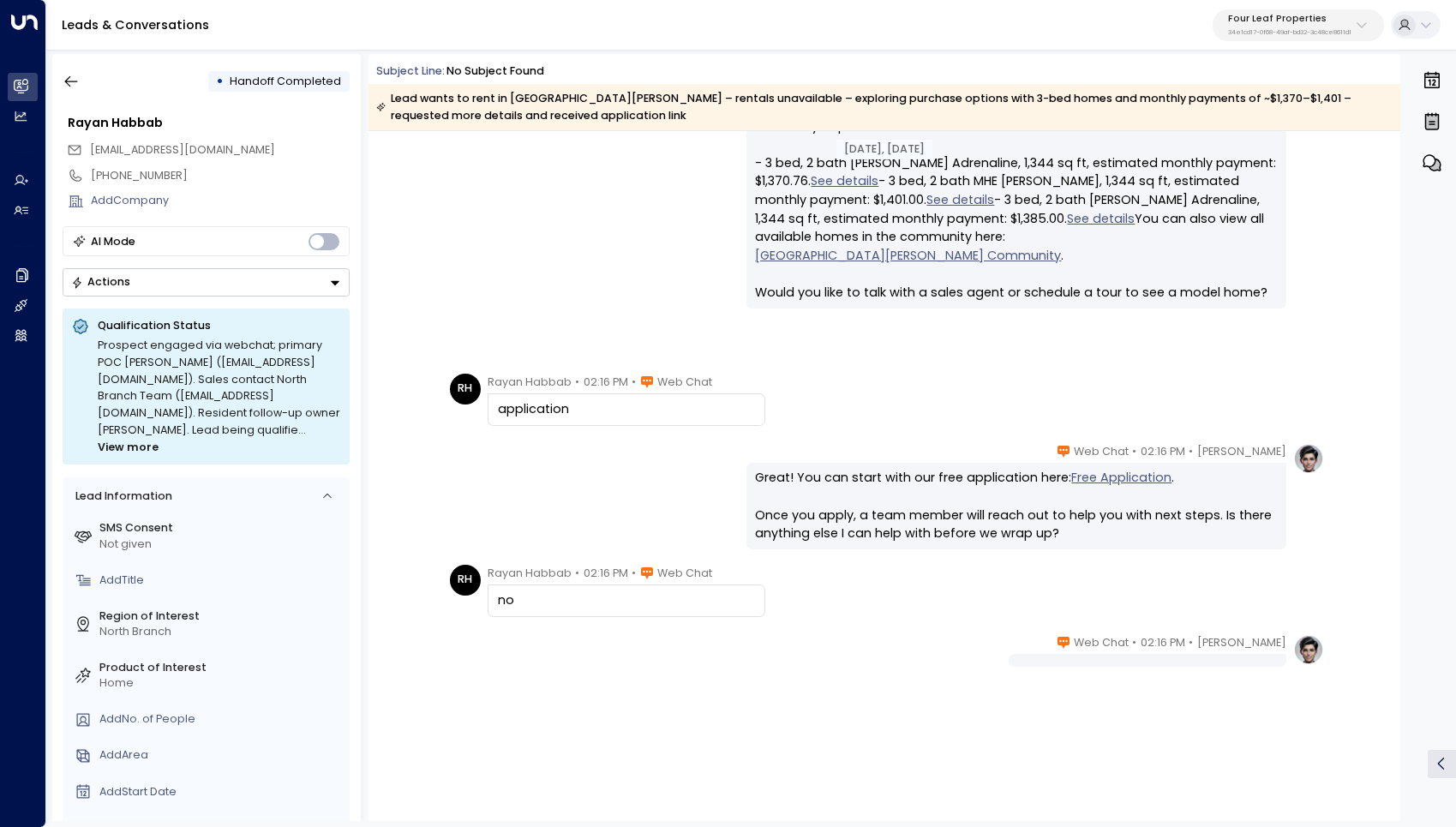
scroll to position [824, 0]
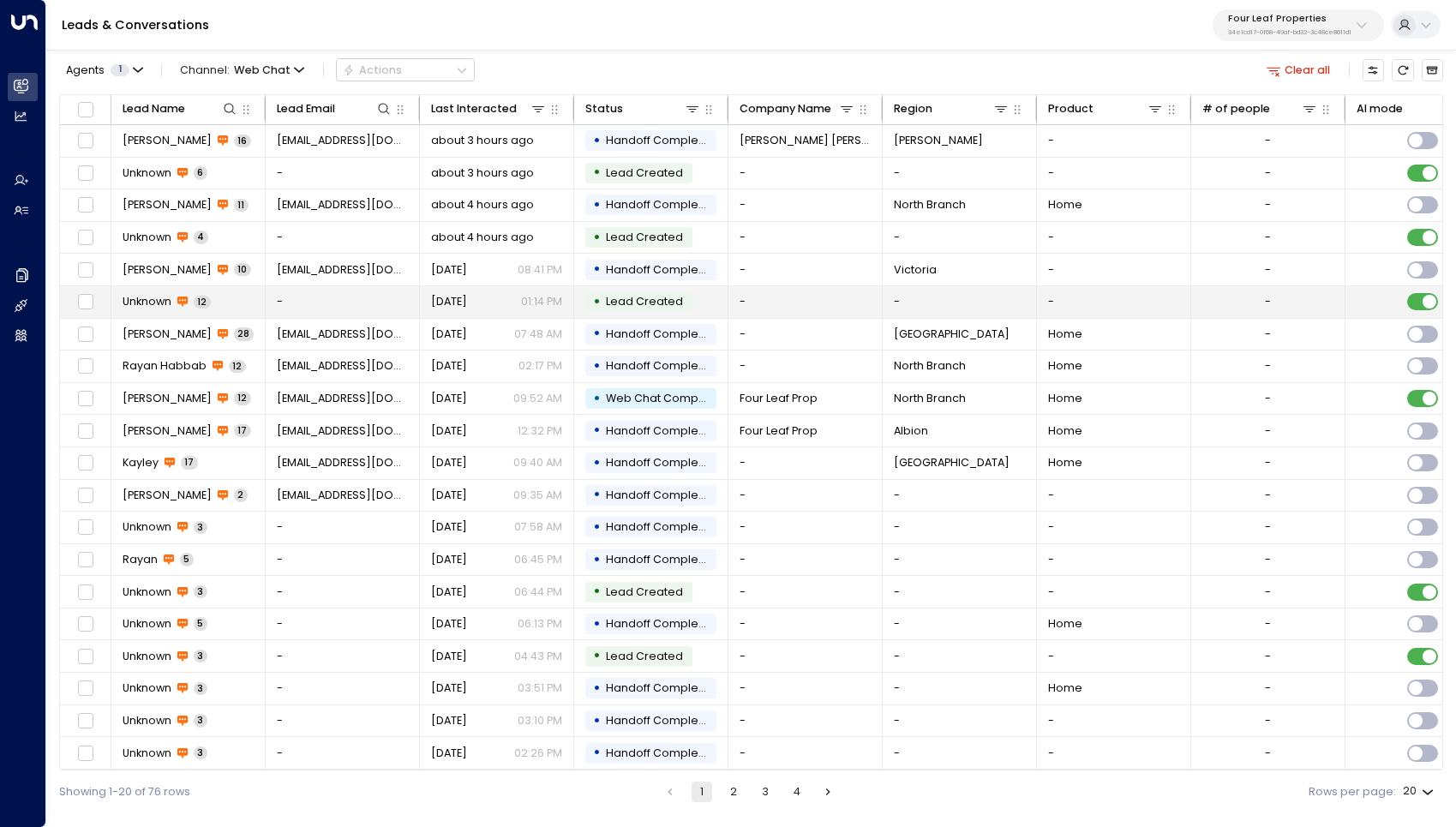
click at [153, 298] on span "Unknown" at bounding box center [146, 301] width 49 height 15
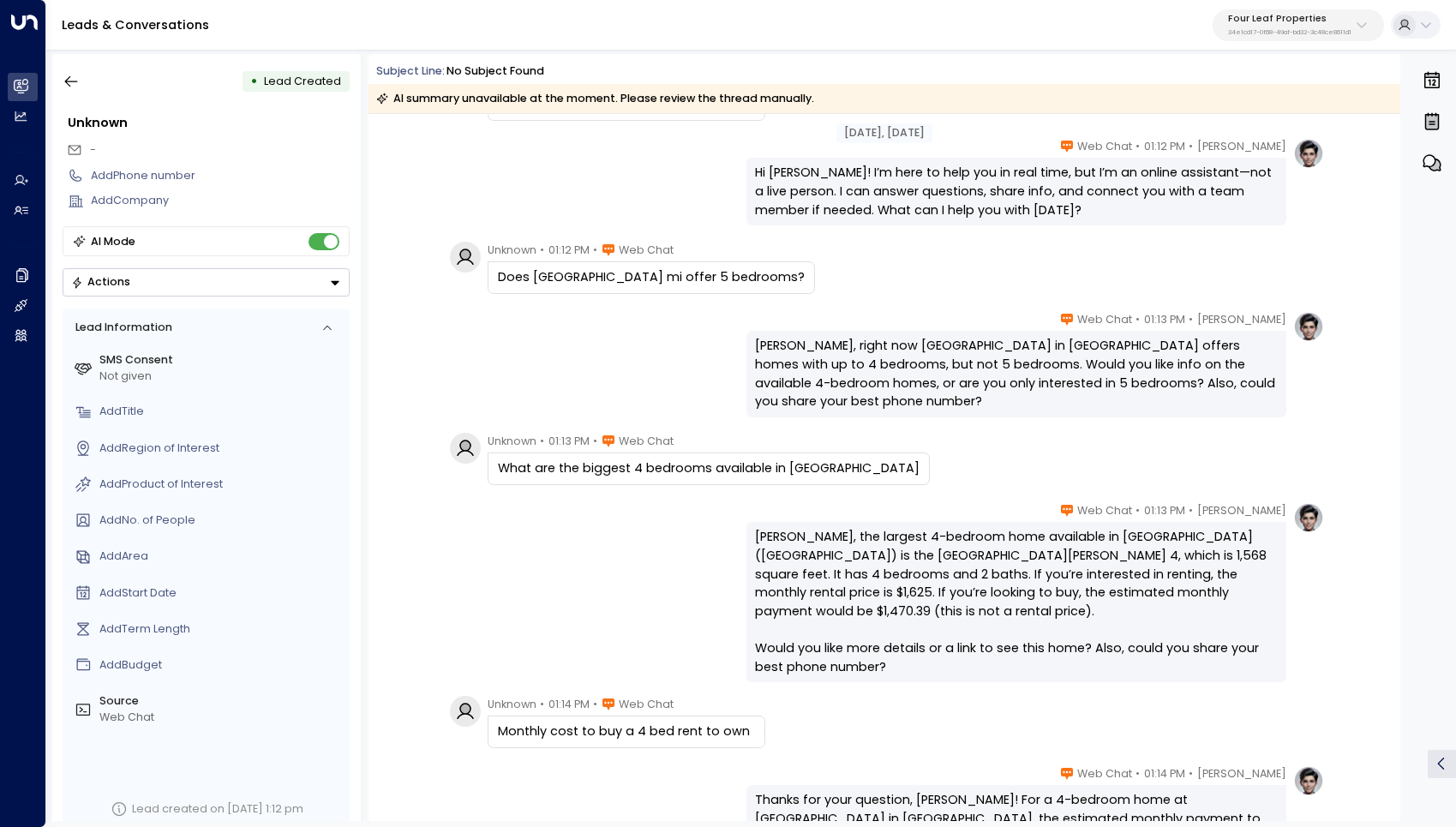
scroll to position [294, 0]
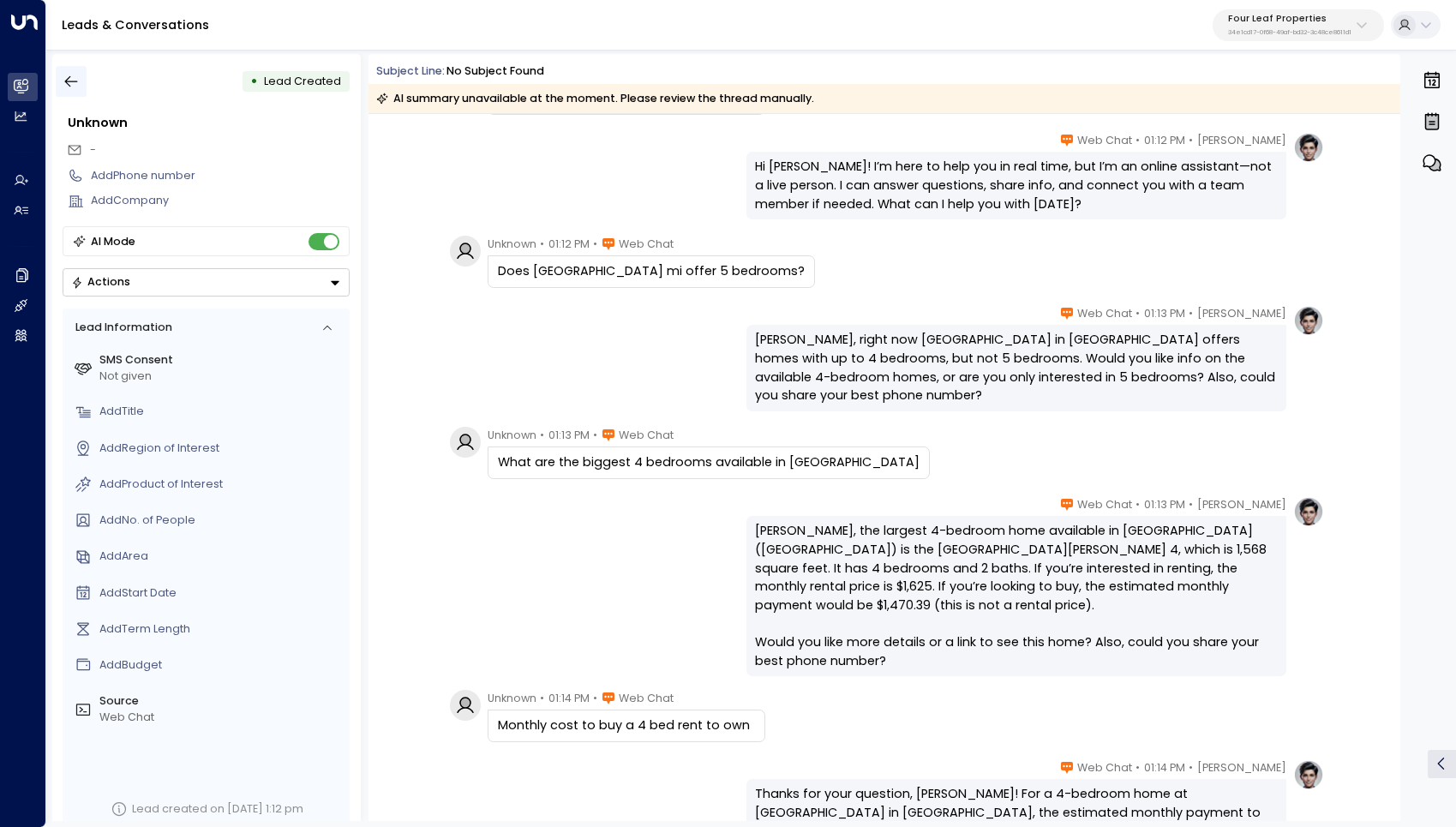
click at [74, 88] on icon "button" at bounding box center [71, 81] width 17 height 17
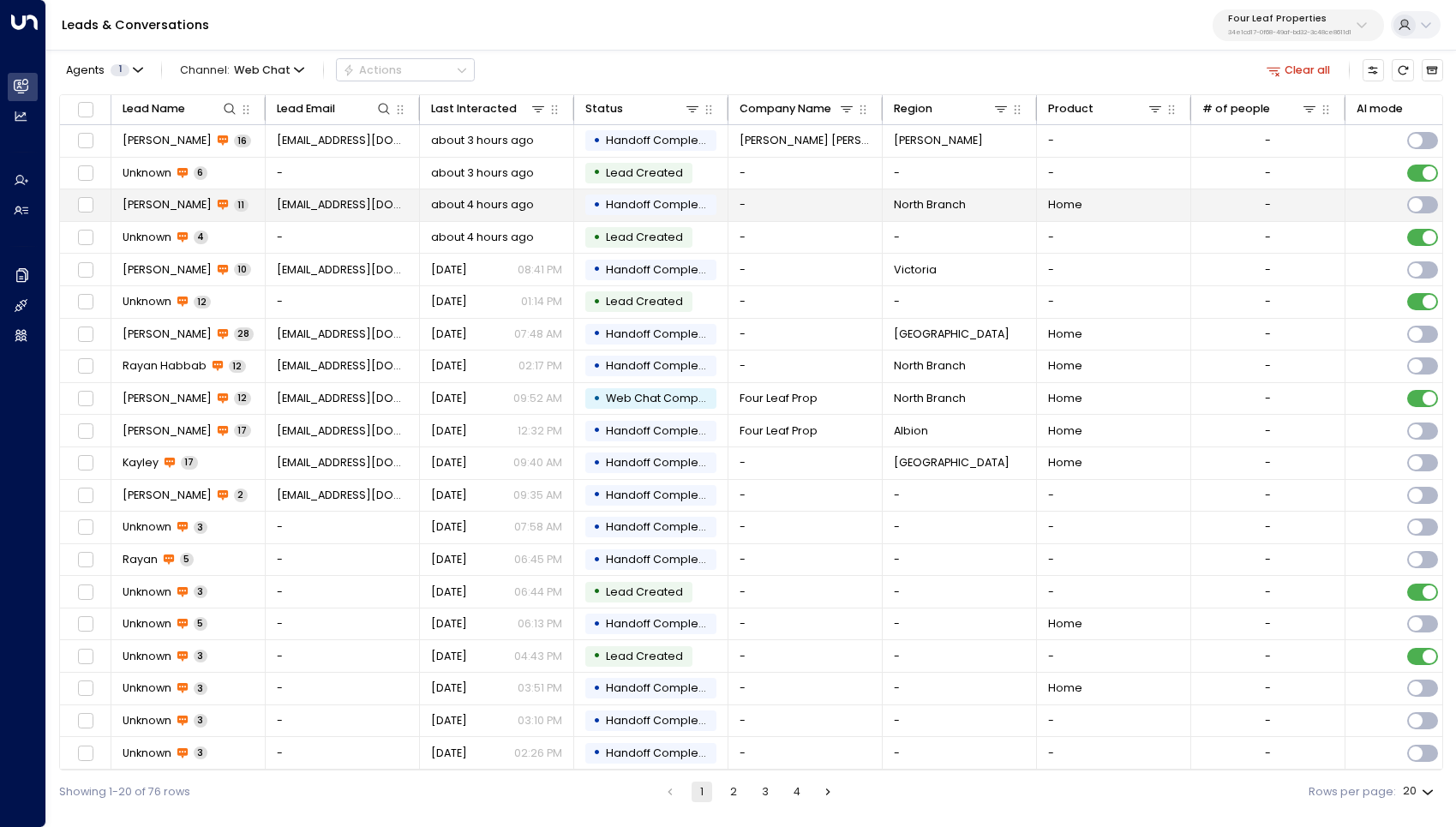
click at [185, 199] on span "[PERSON_NAME]" at bounding box center [166, 205] width 89 height 15
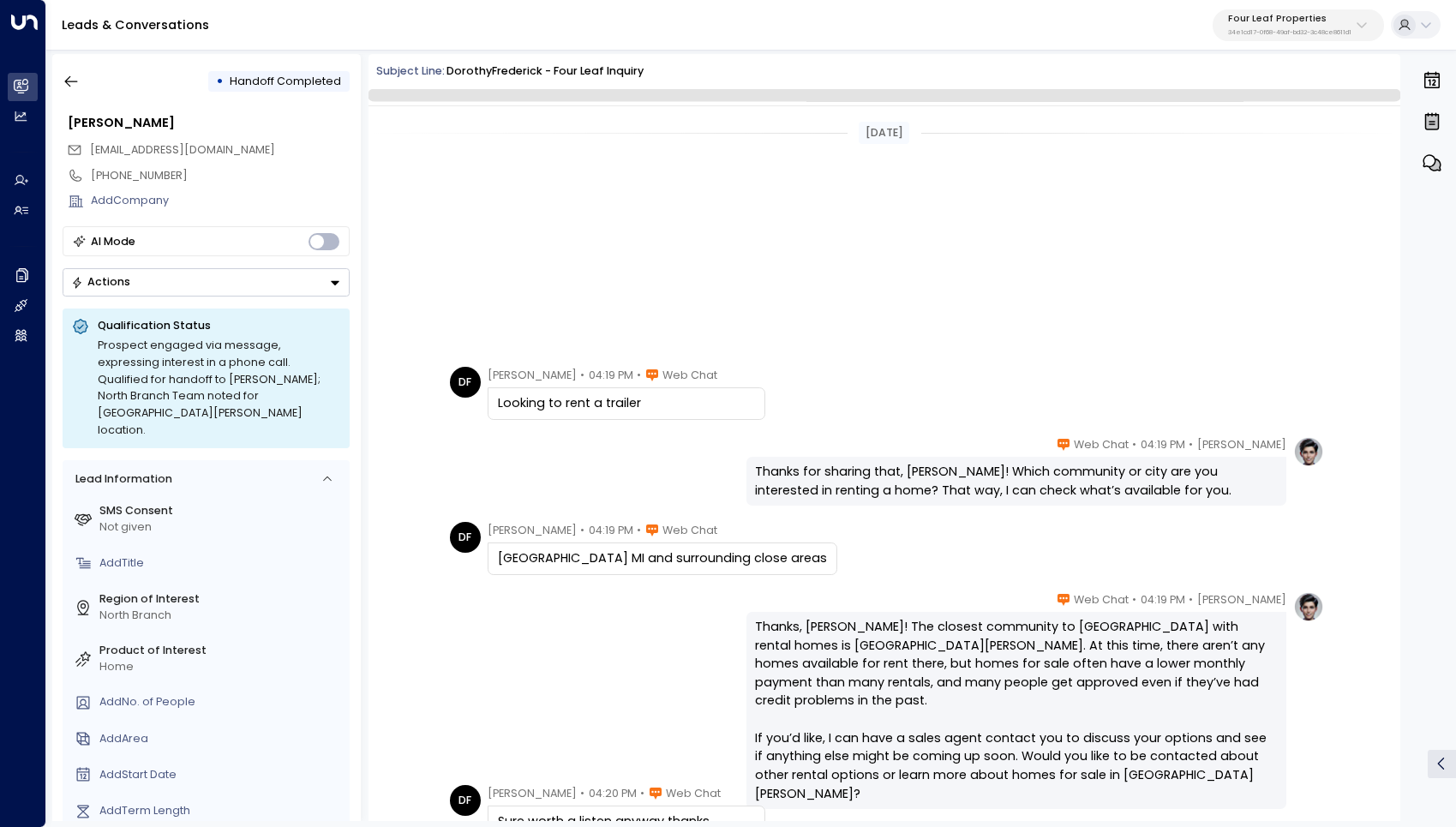
scroll to position [411, 0]
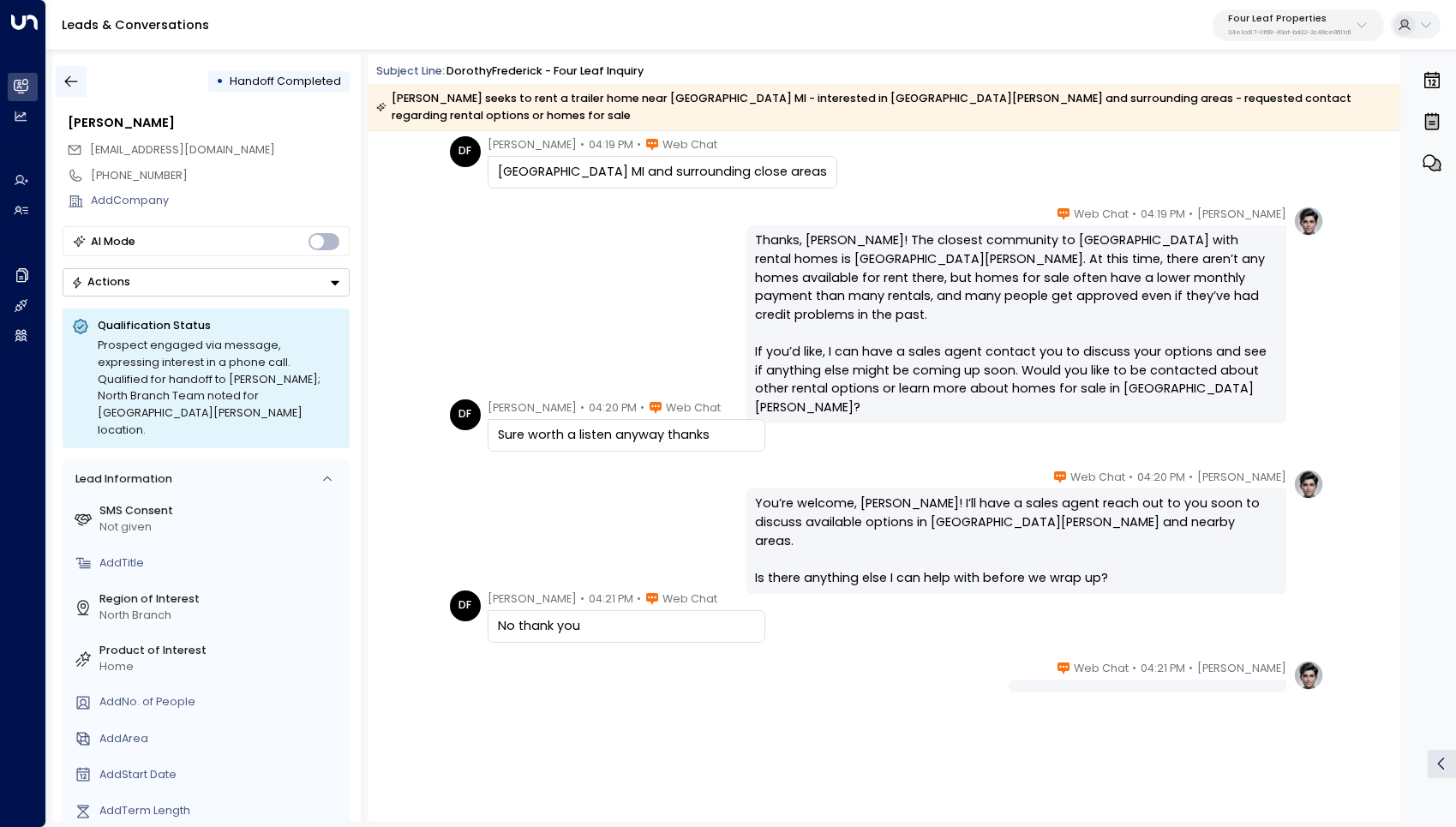
click at [68, 71] on button "button" at bounding box center [71, 81] width 31 height 31
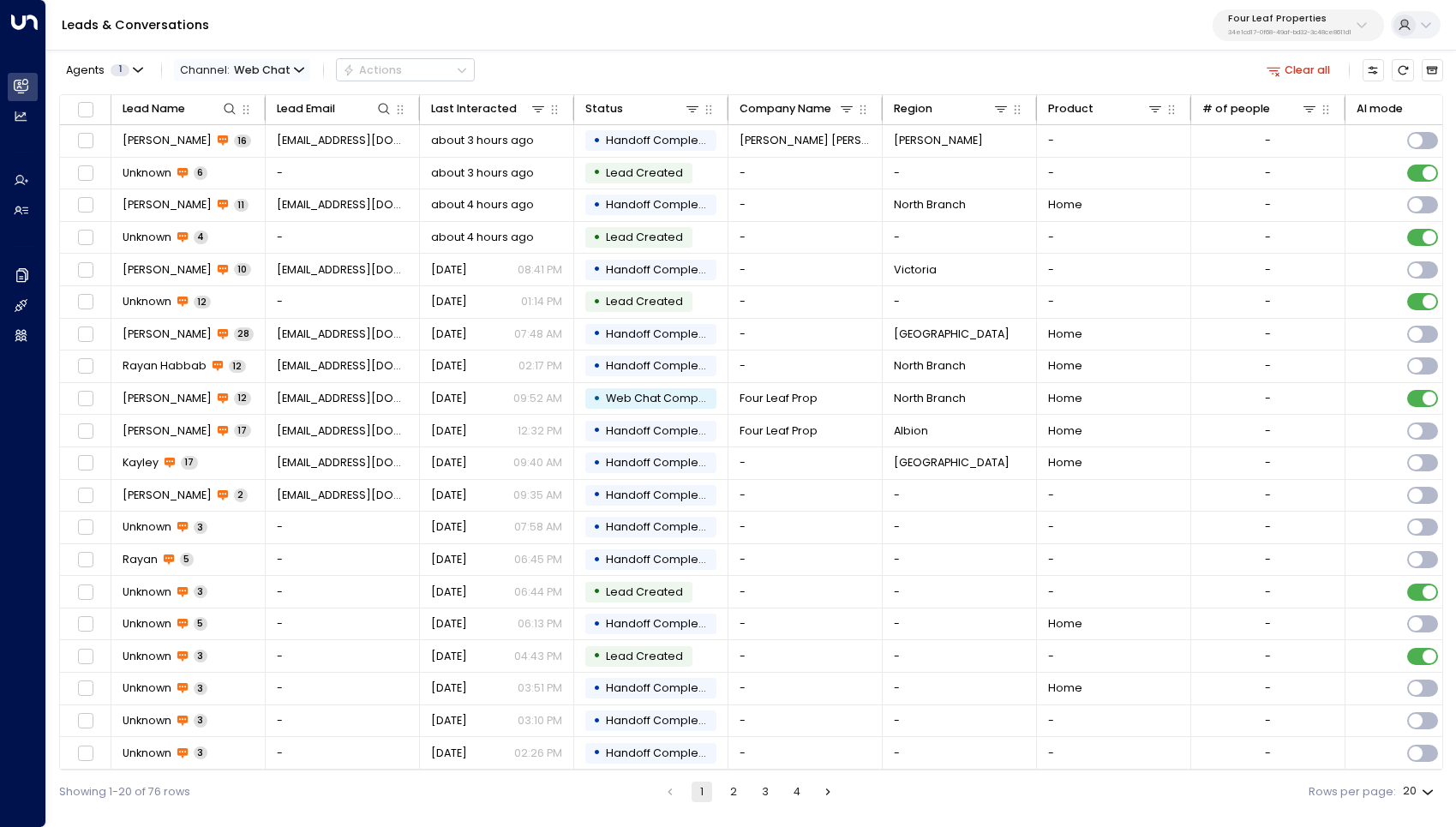
click at [300, 67] on span "Channel: Web Chat" at bounding box center [243, 70] width 136 height 21
click at [241, 98] on p "All" at bounding box center [214, 94] width 53 height 10
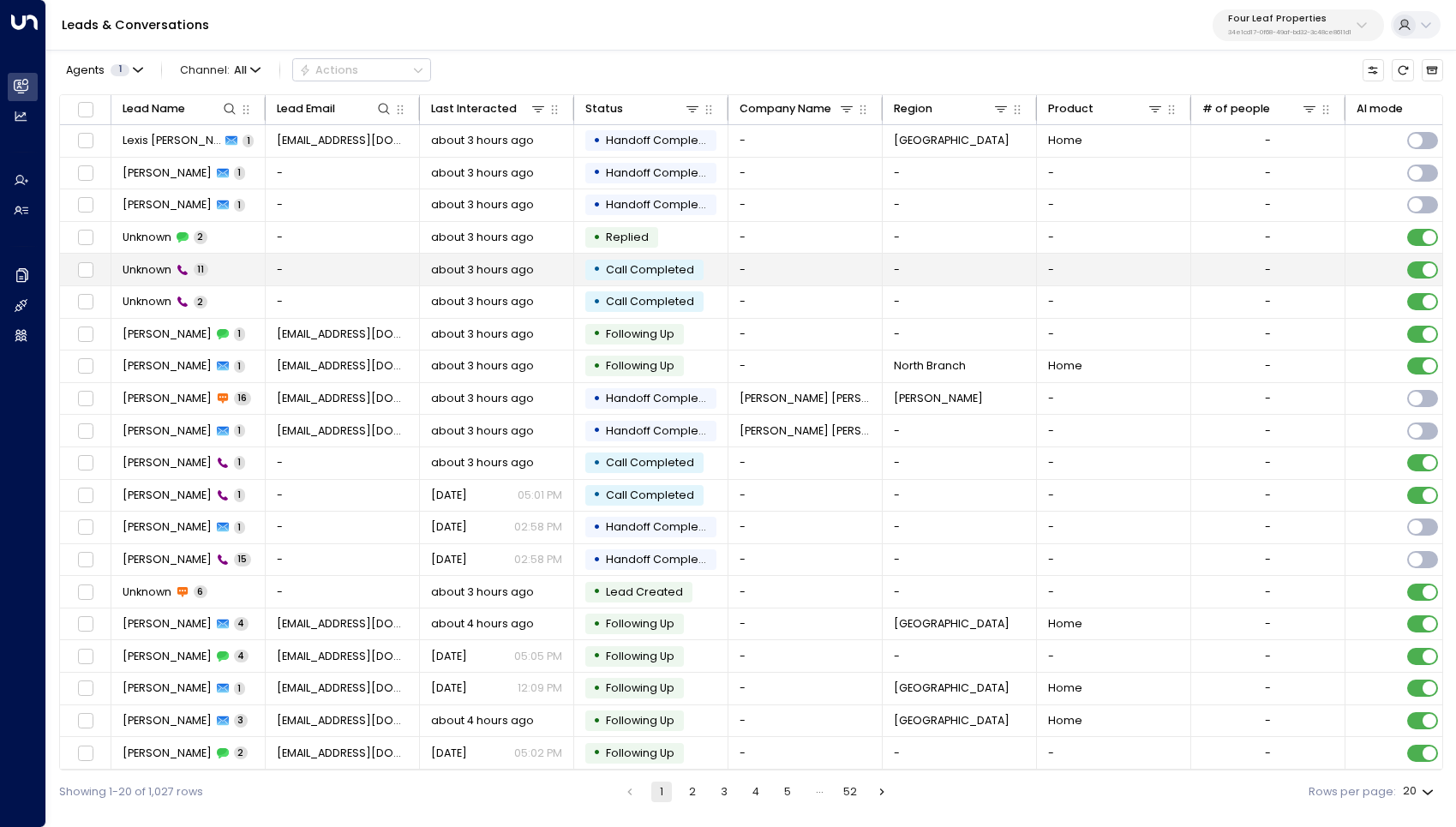
click at [145, 267] on span "Unknown" at bounding box center [146, 269] width 49 height 15
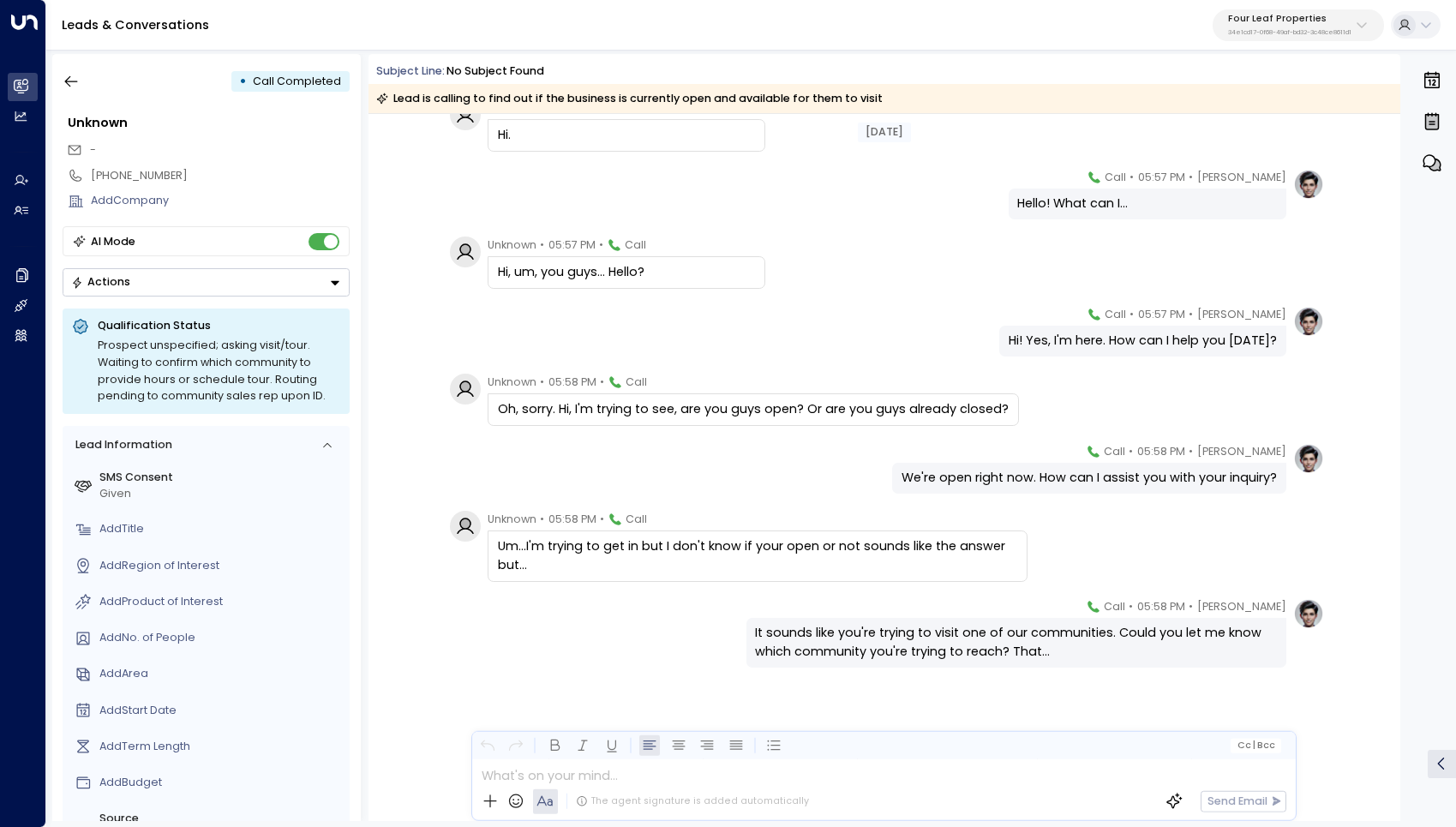
scroll to position [288, 0]
click at [74, 78] on icon "button" at bounding box center [71, 81] width 17 height 17
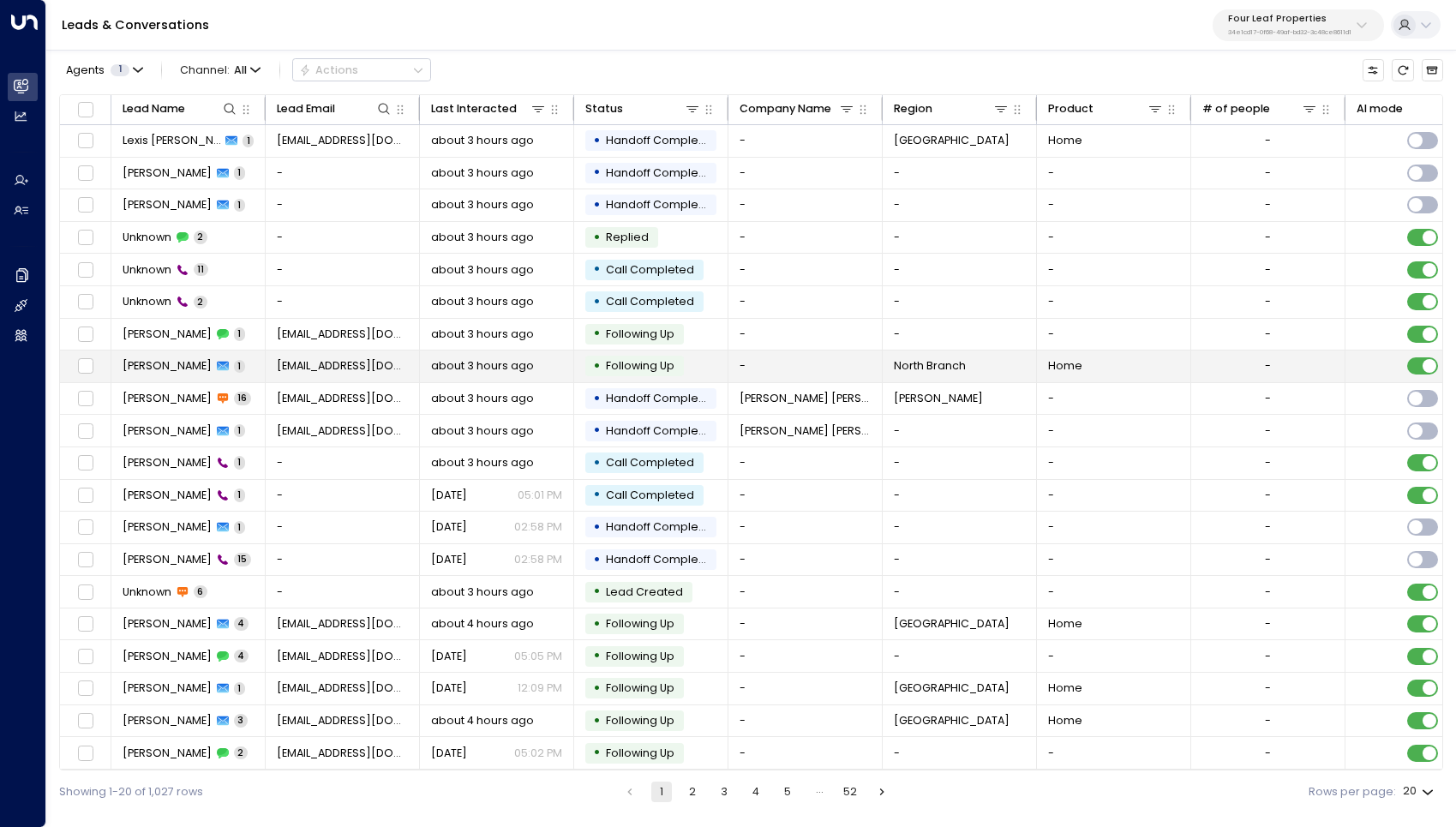
click at [344, 363] on span "[EMAIL_ADDRESS][DOMAIN_NAME]" at bounding box center [343, 366] width 132 height 15
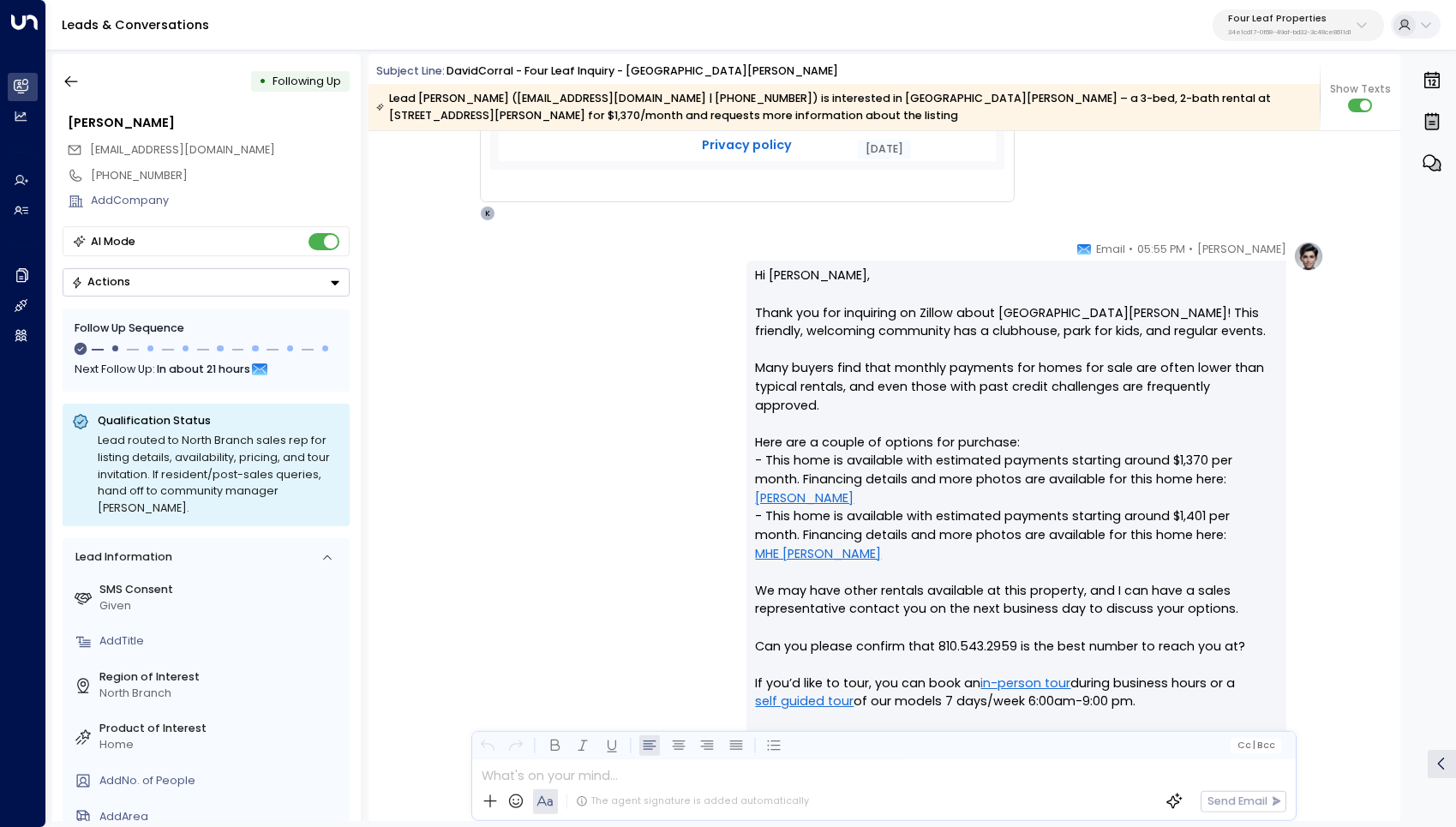
scroll to position [841, 0]
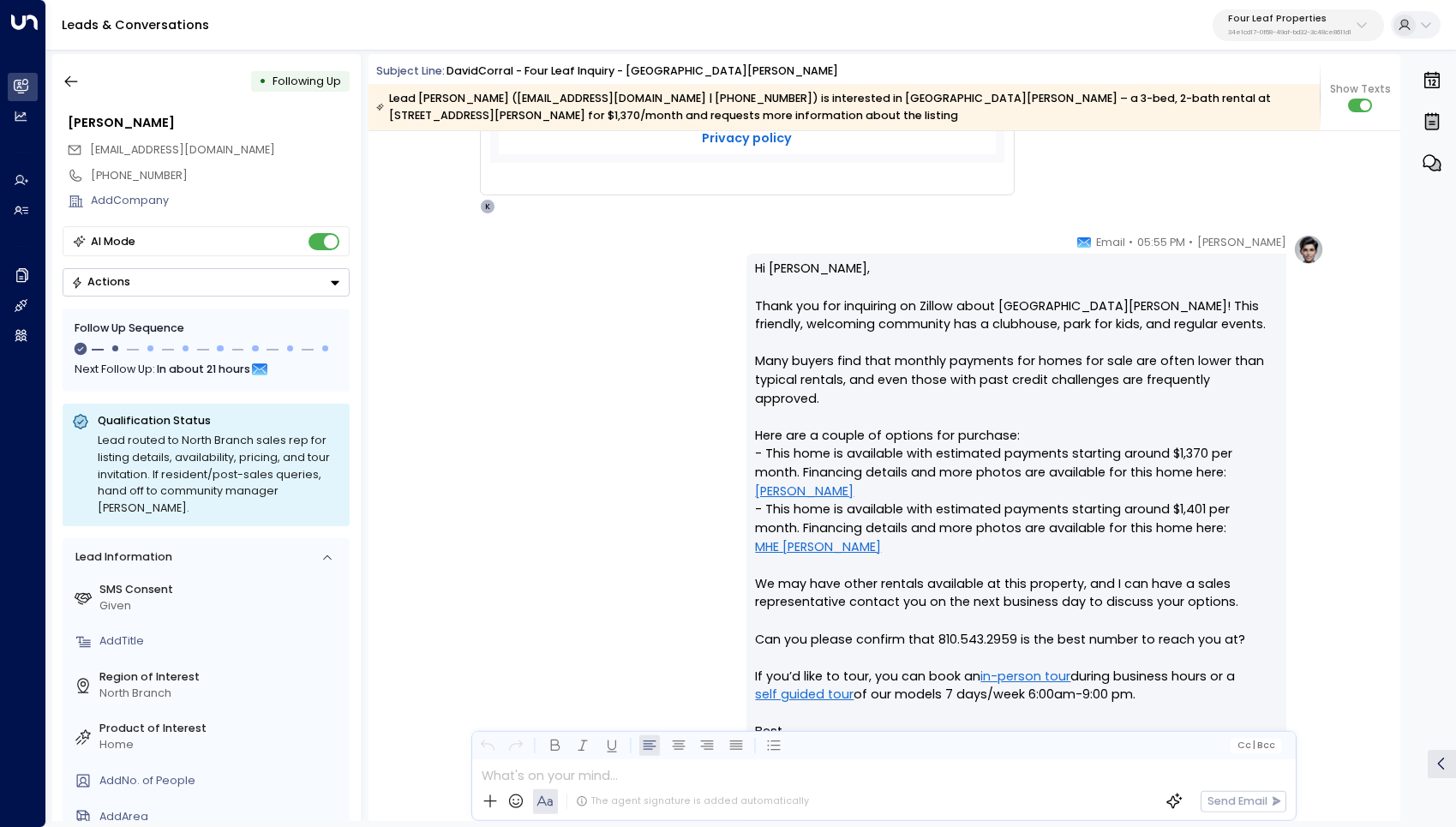
click at [803, 483] on link "[PERSON_NAME]" at bounding box center [804, 491] width 98 height 19
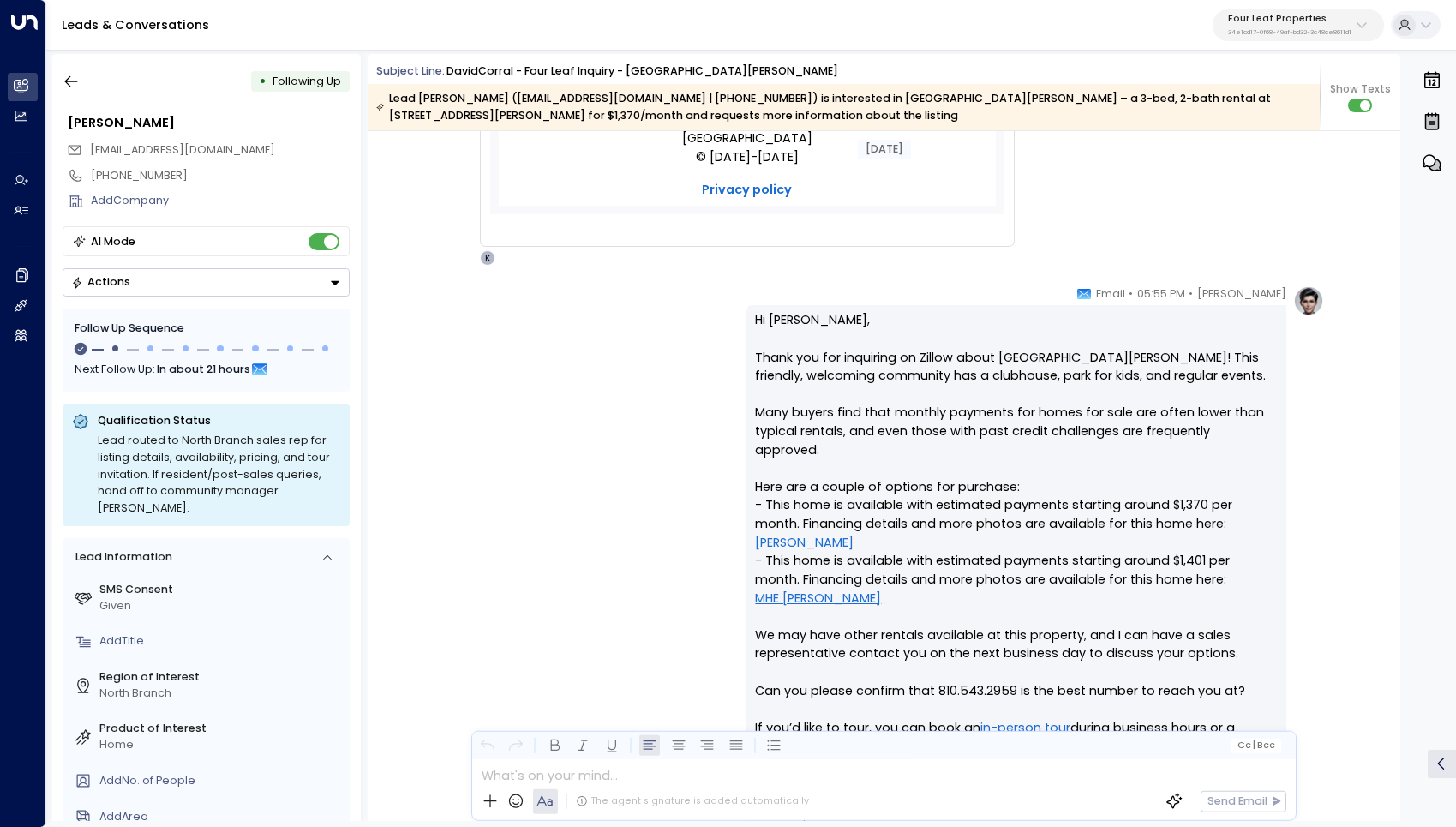
scroll to position [823, 0]
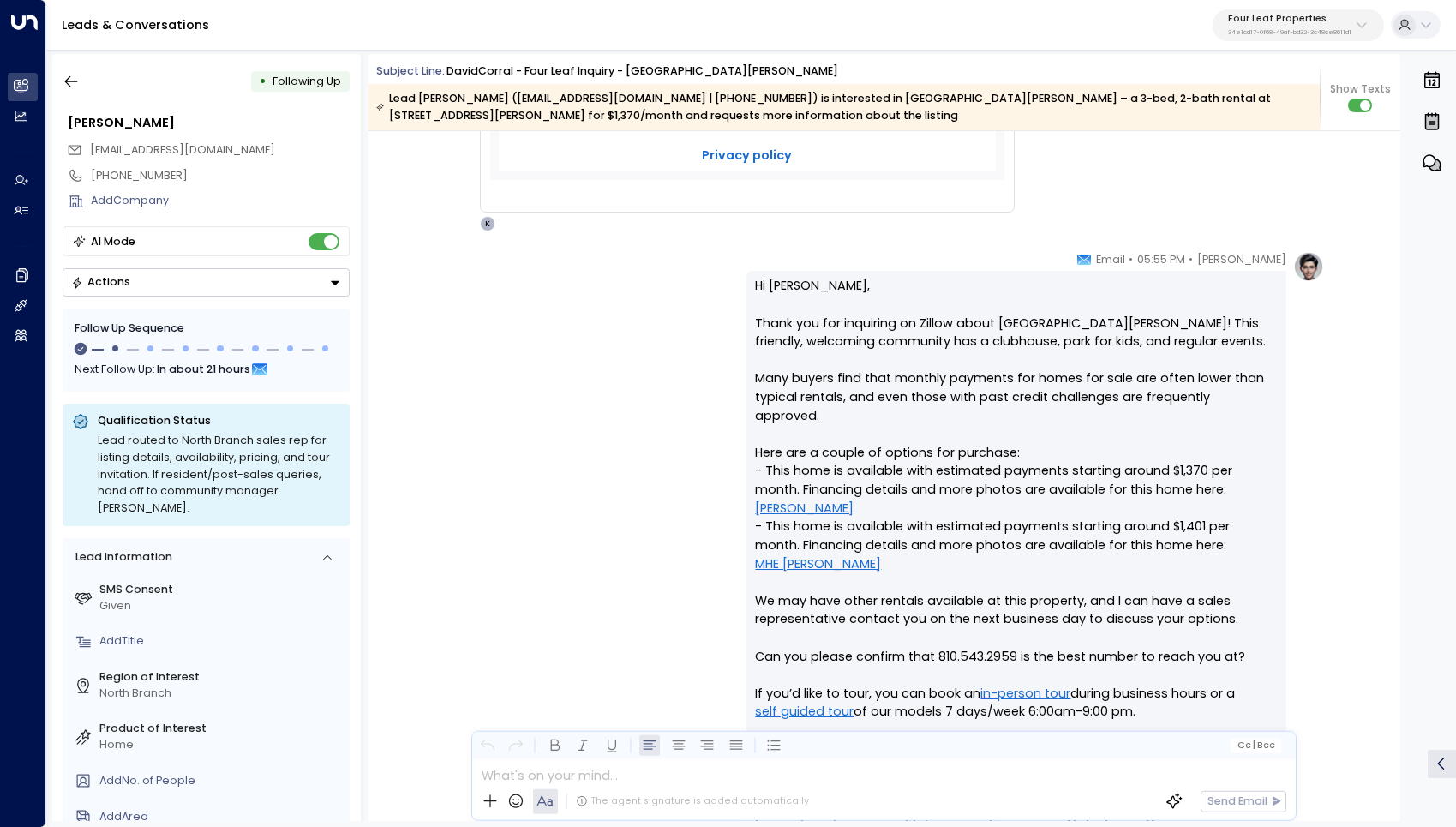
click at [881, 555] on link "MHE [PERSON_NAME]" at bounding box center [818, 564] width 126 height 19
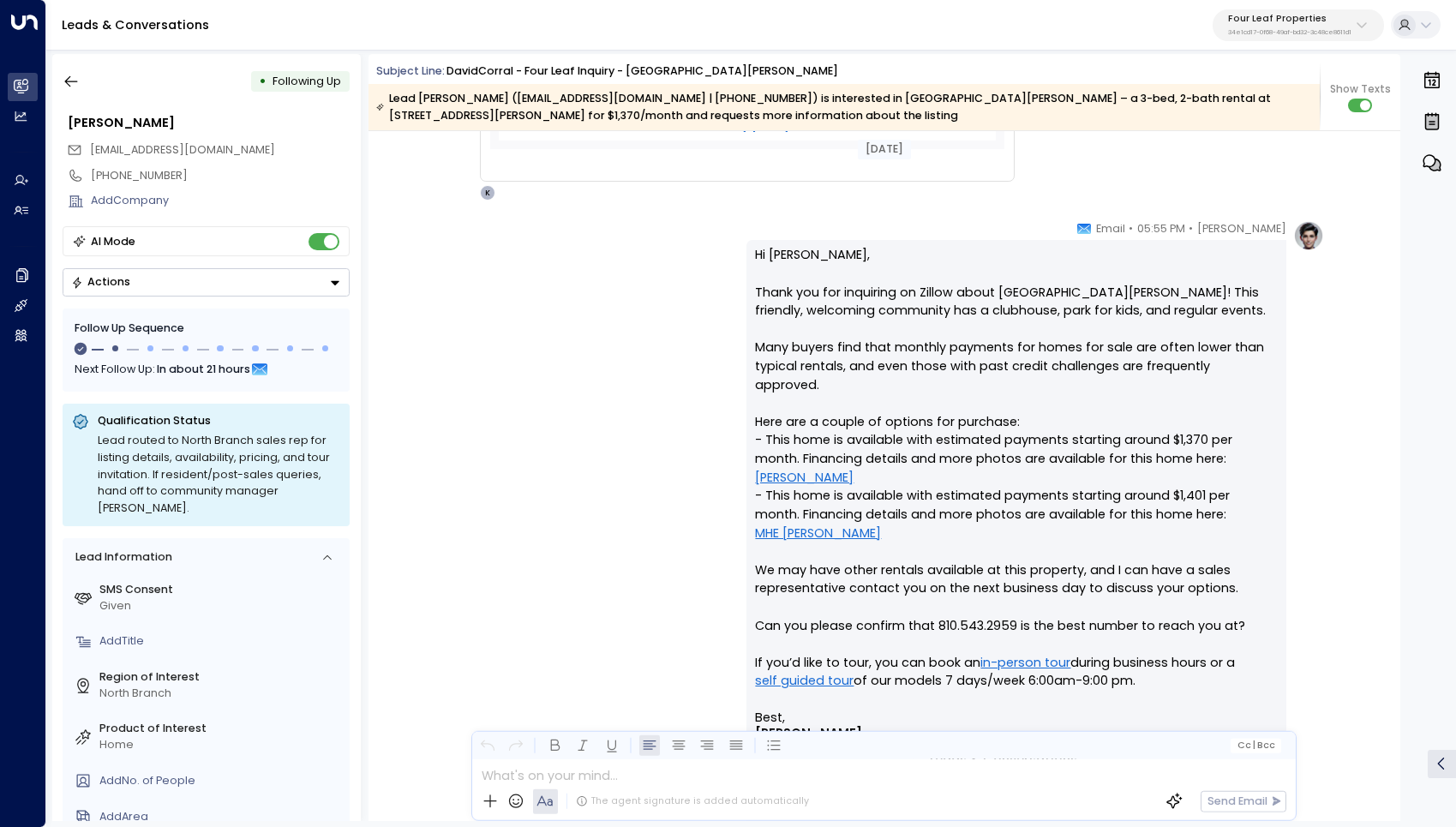
scroll to position [878, 0]
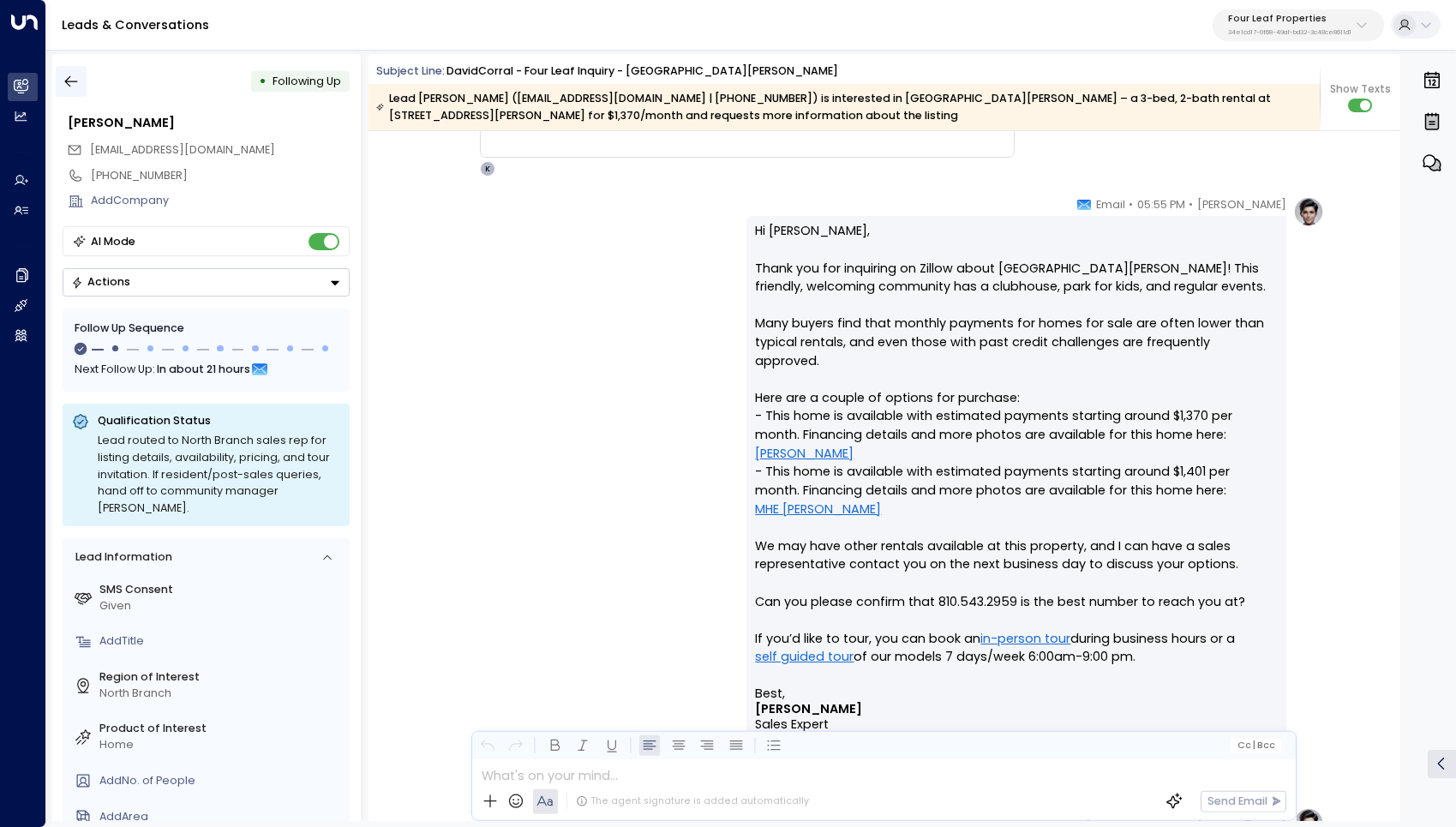
click at [69, 87] on icon "button" at bounding box center [71, 81] width 17 height 17
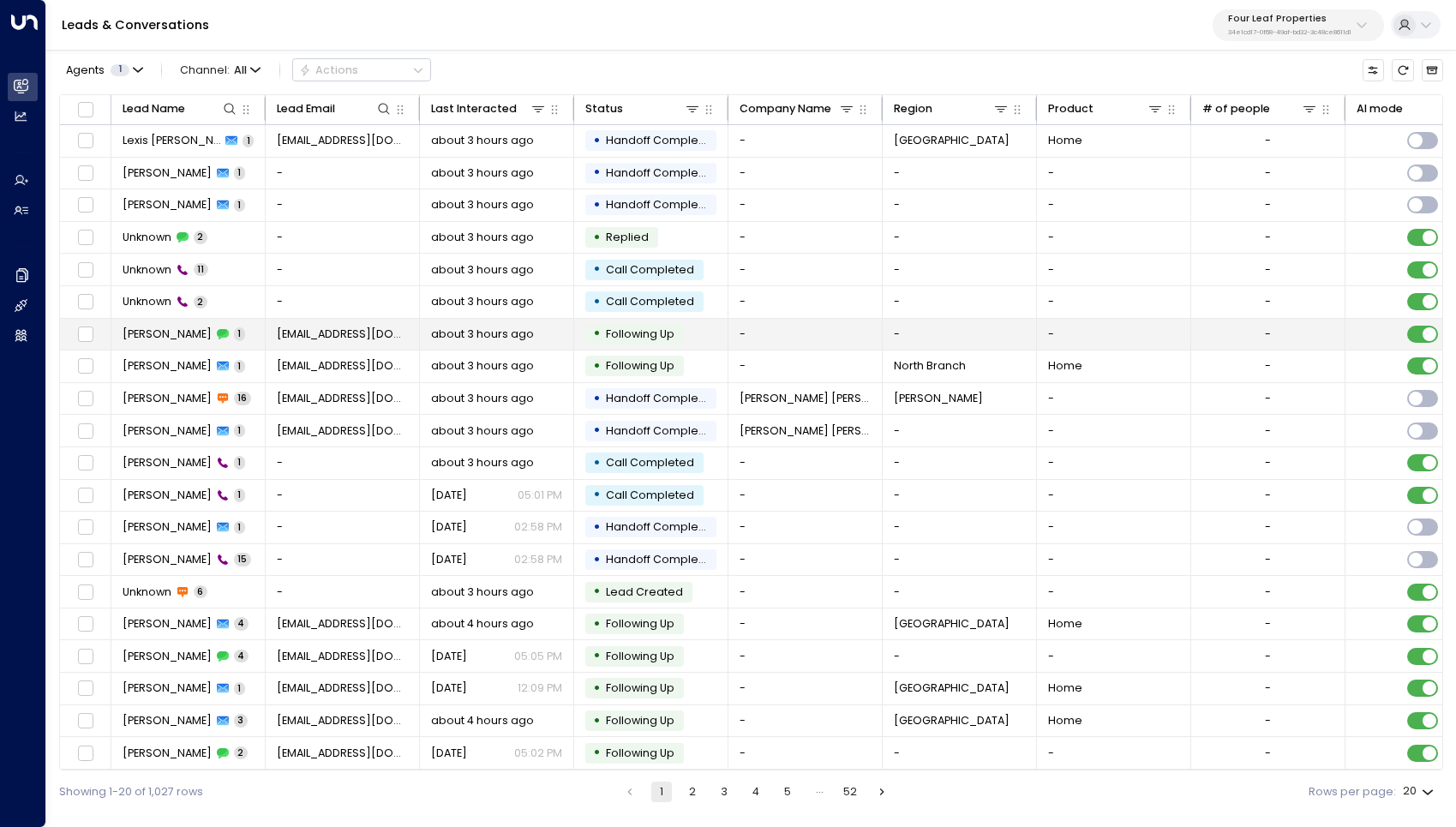
click at [158, 336] on span "[PERSON_NAME]" at bounding box center [166, 334] width 89 height 15
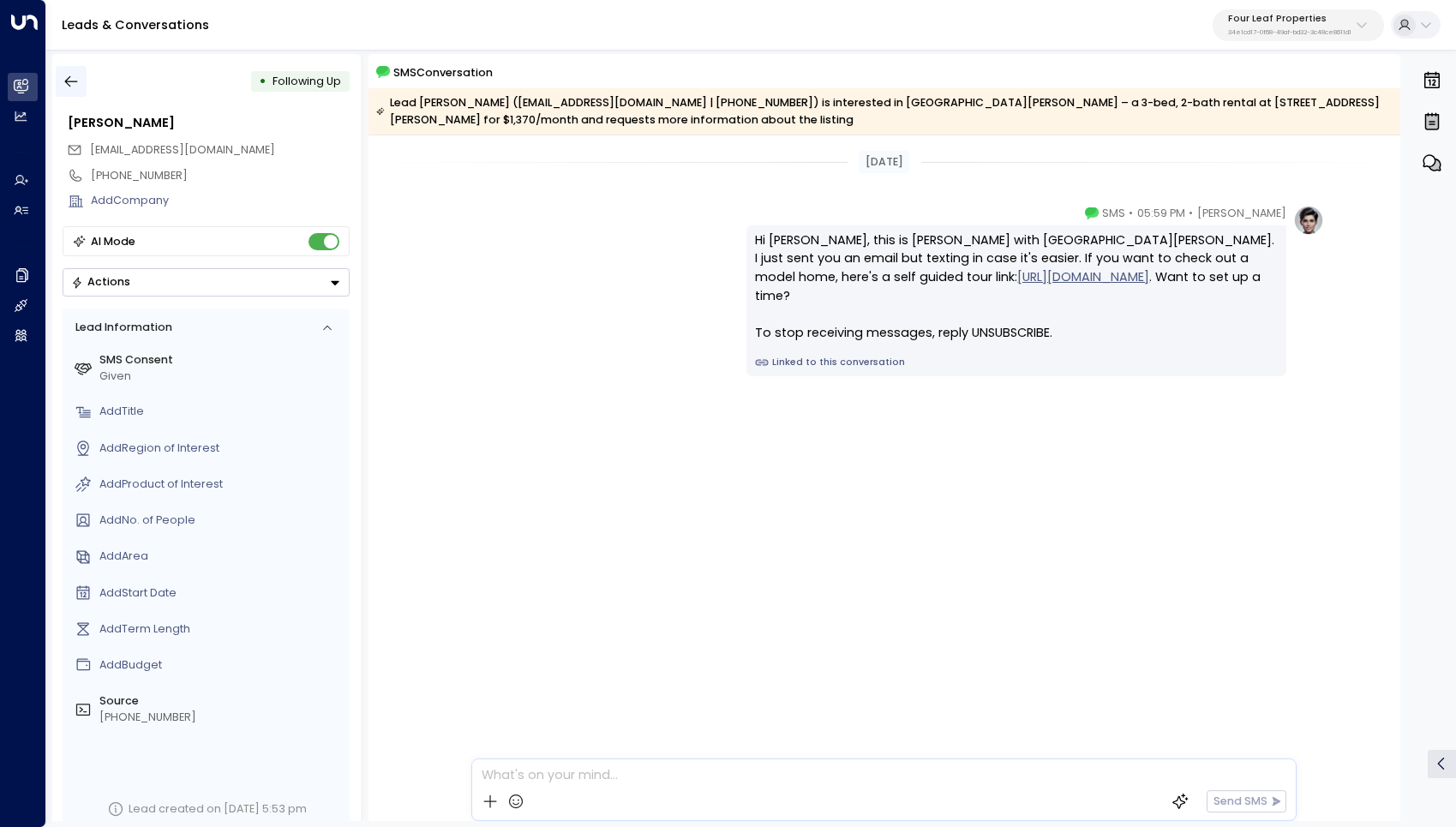
click at [77, 81] on icon "button" at bounding box center [72, 81] width 13 height 12
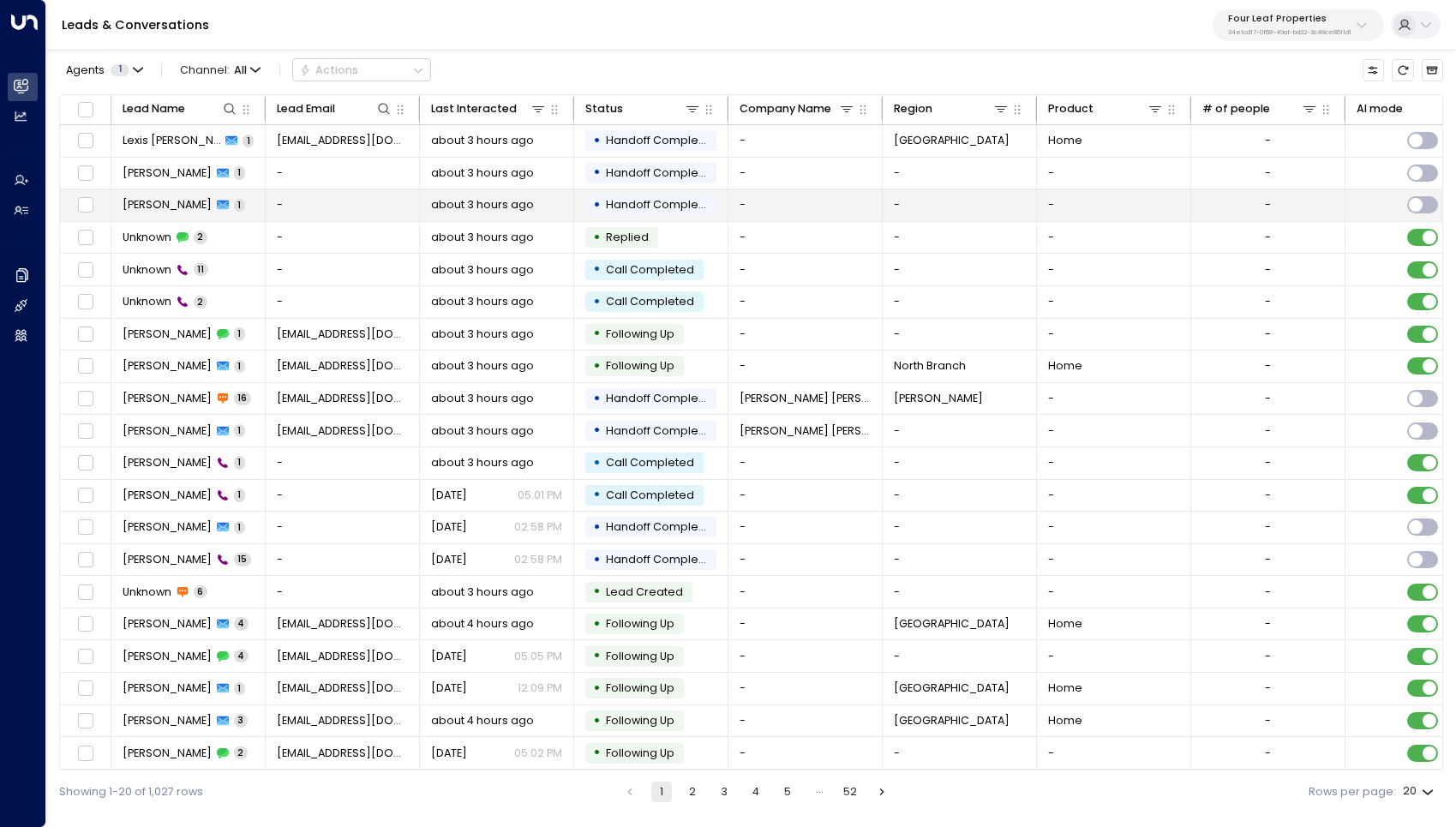
click at [222, 200] on td "[PERSON_NAME] 1" at bounding box center [189, 205] width 154 height 32
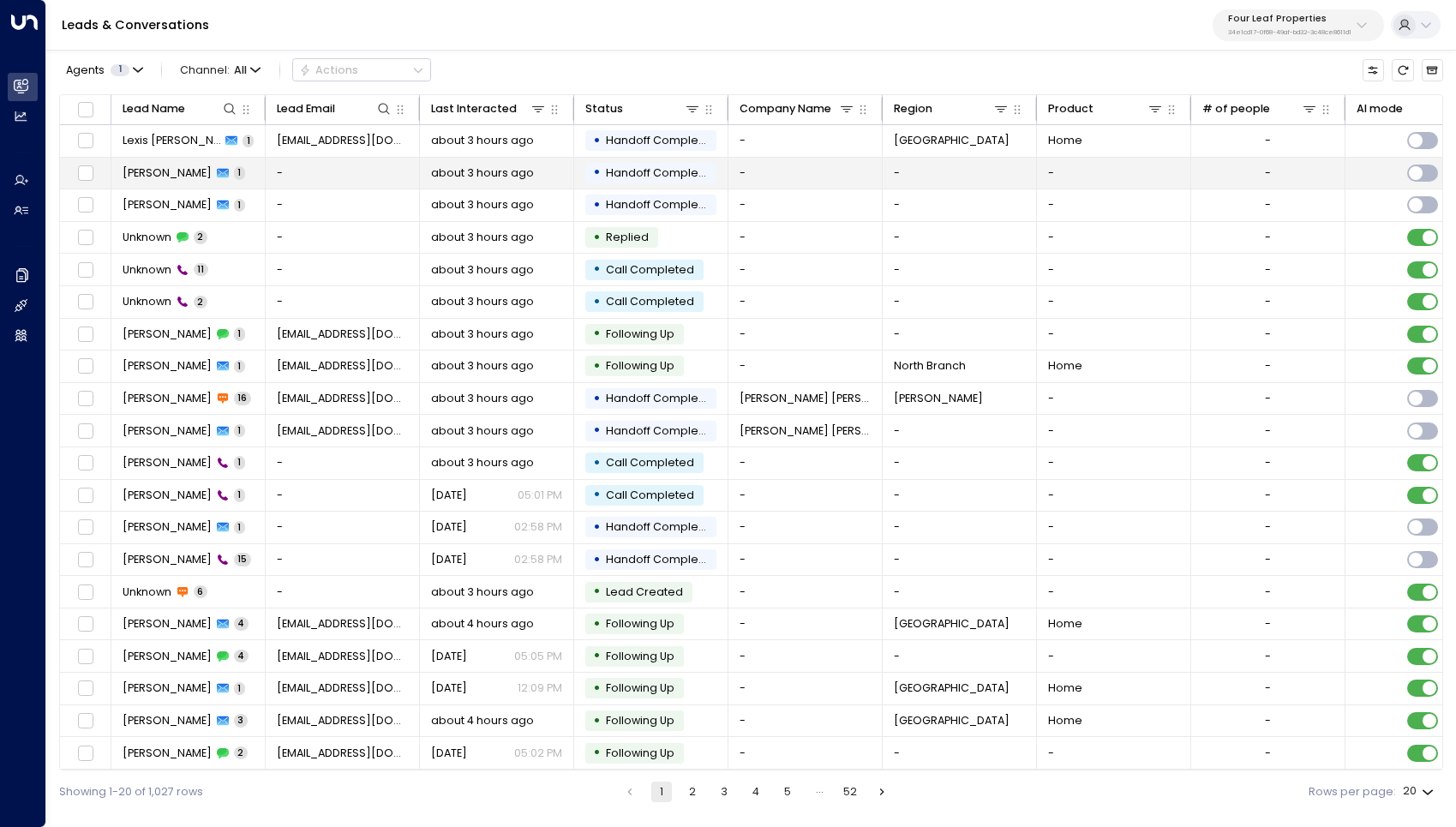
click at [160, 169] on span "[PERSON_NAME]" at bounding box center [166, 173] width 89 height 15
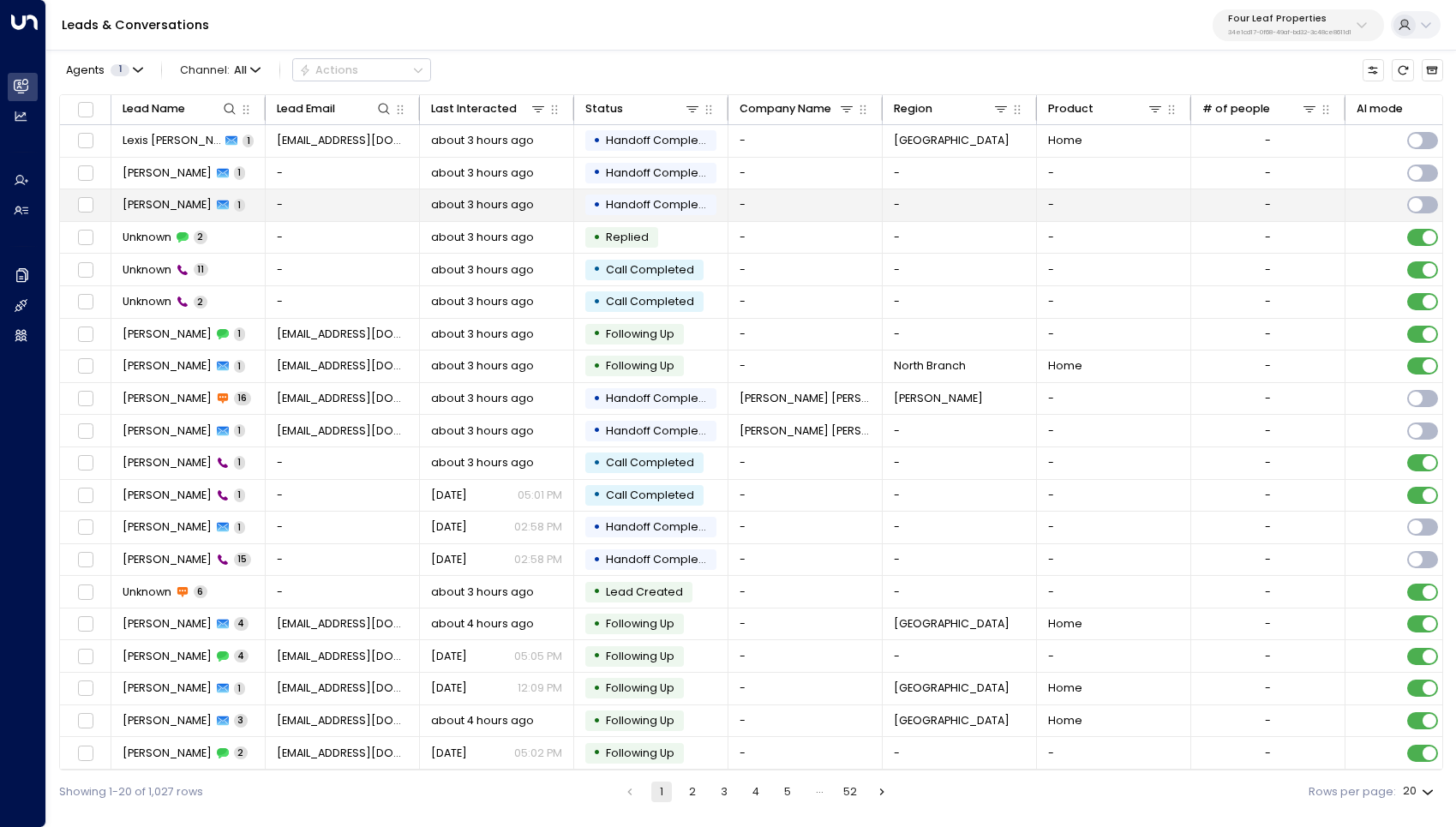
click at [148, 205] on span "[PERSON_NAME]" at bounding box center [166, 205] width 89 height 15
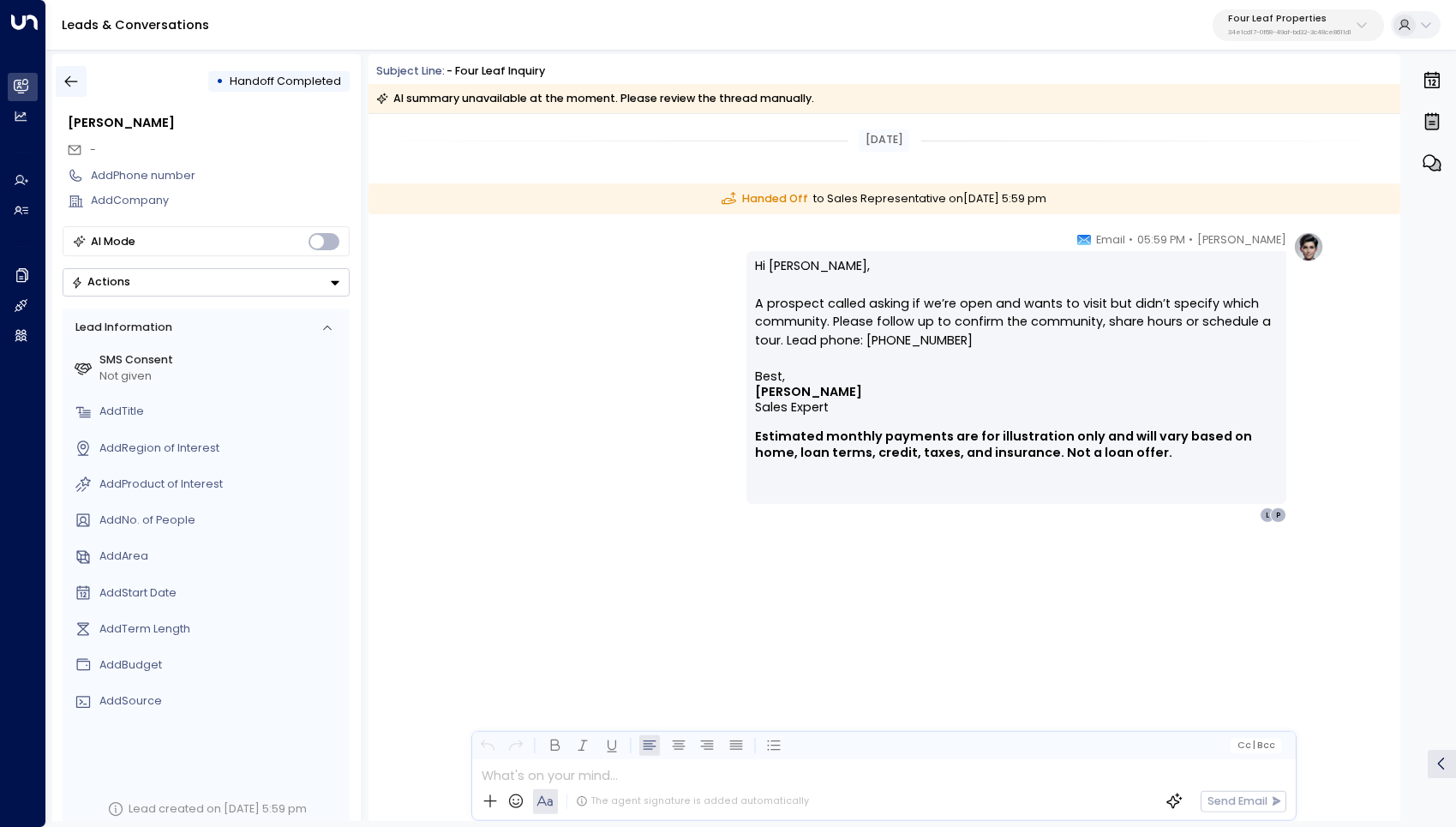
click at [76, 80] on icon "button" at bounding box center [71, 81] width 17 height 17
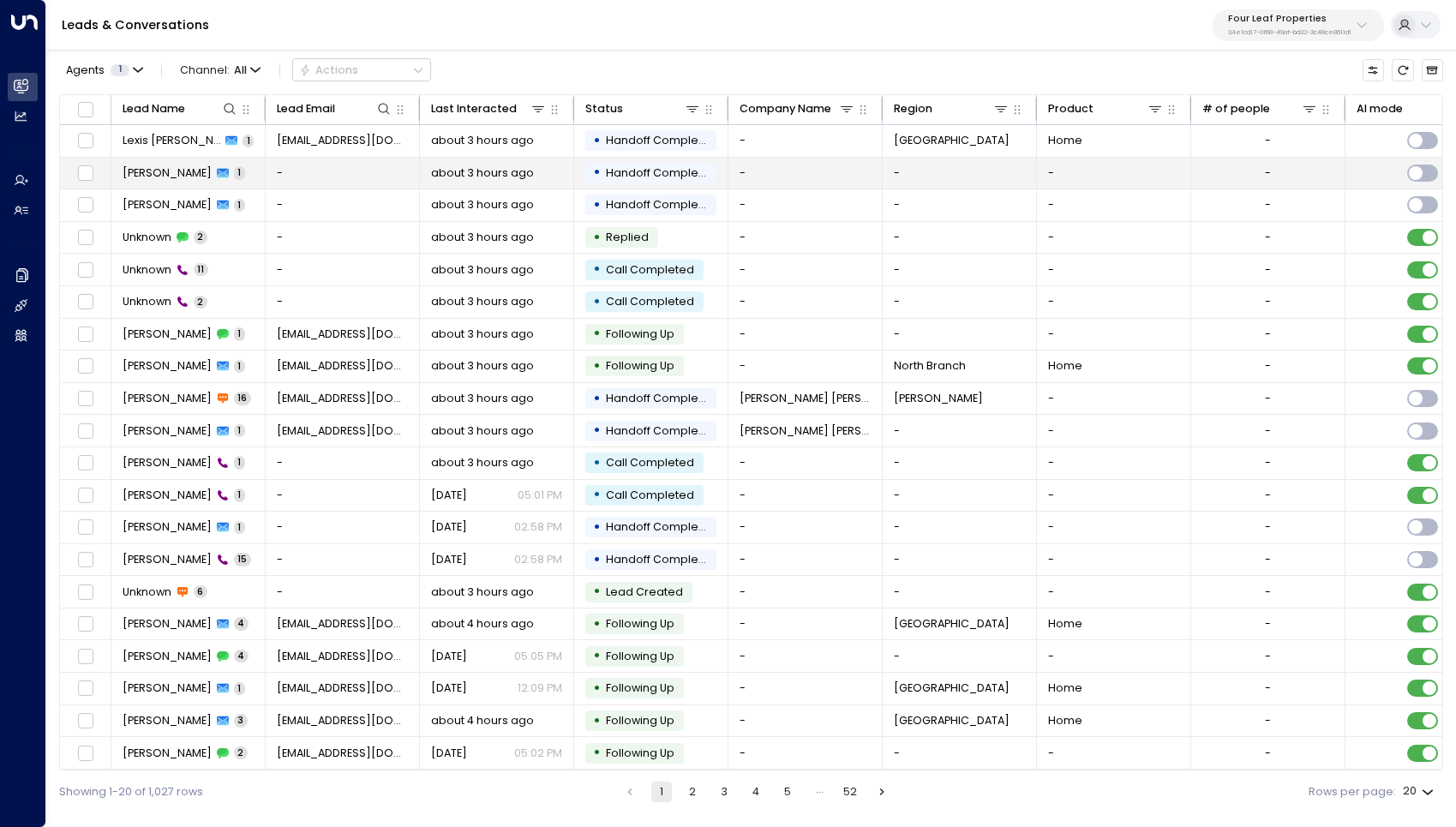
click at [150, 171] on span "[PERSON_NAME]" at bounding box center [166, 173] width 89 height 15
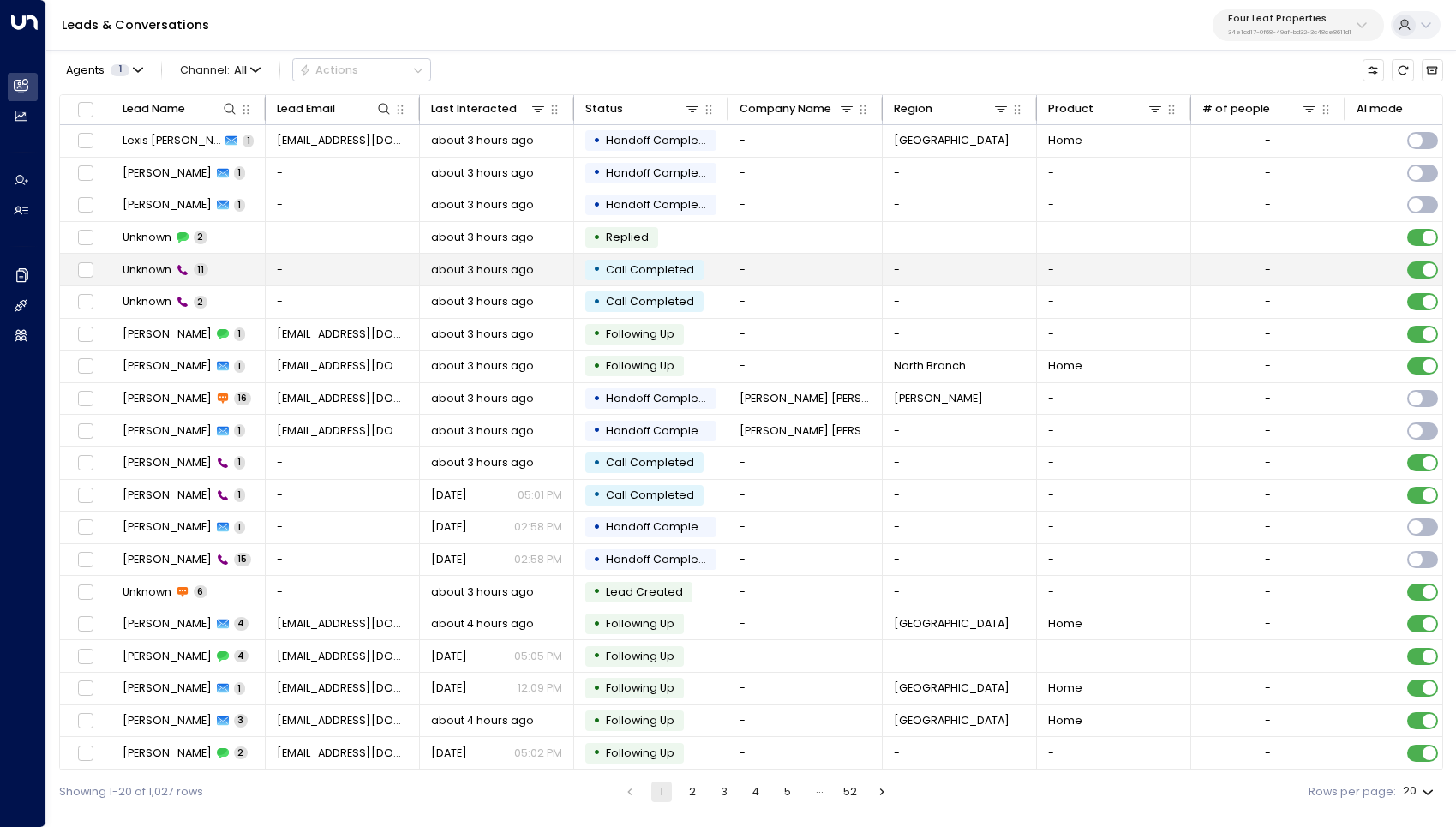
click at [163, 272] on span "Unknown" at bounding box center [146, 269] width 49 height 15
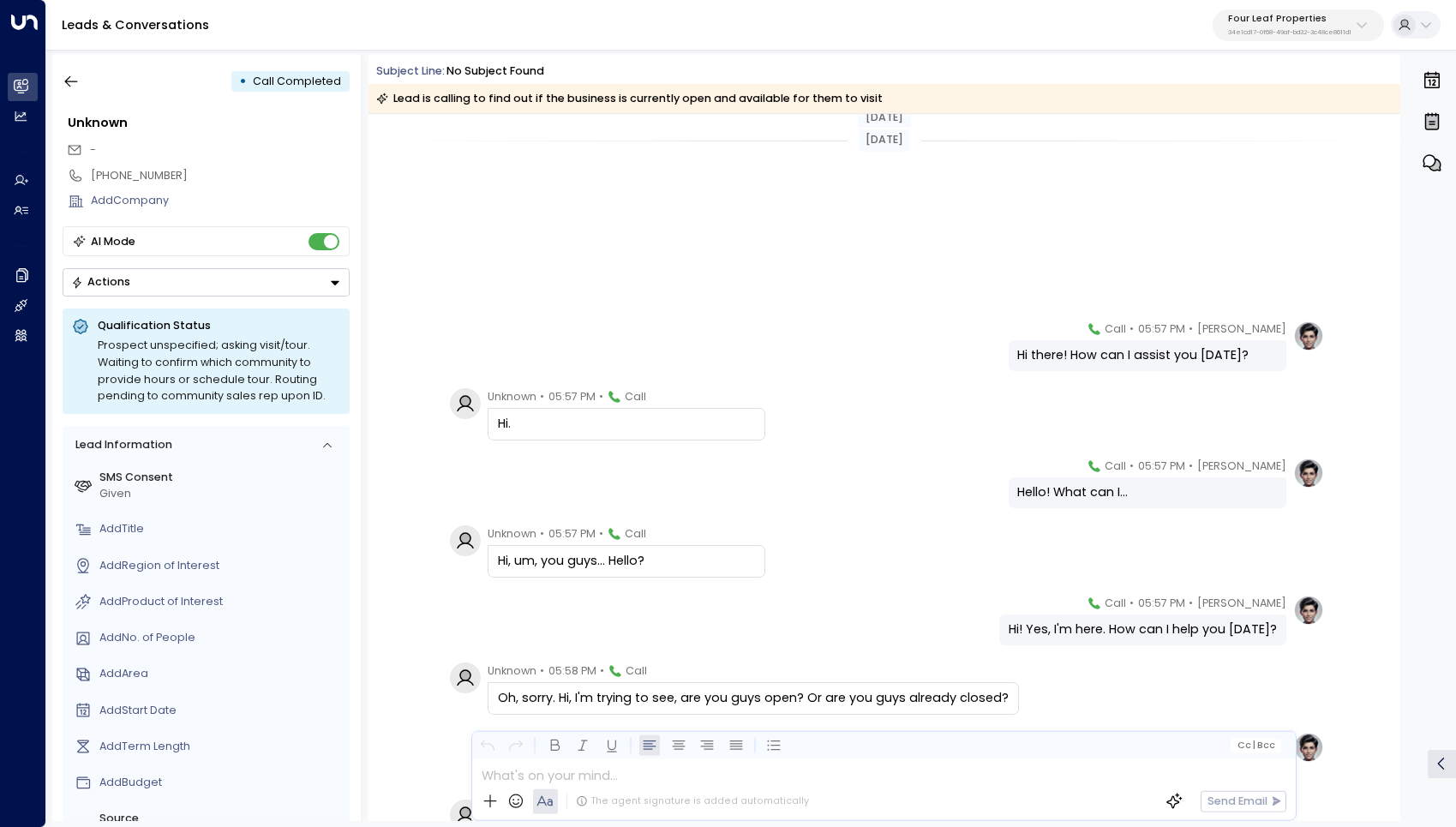
scroll to position [288, 0]
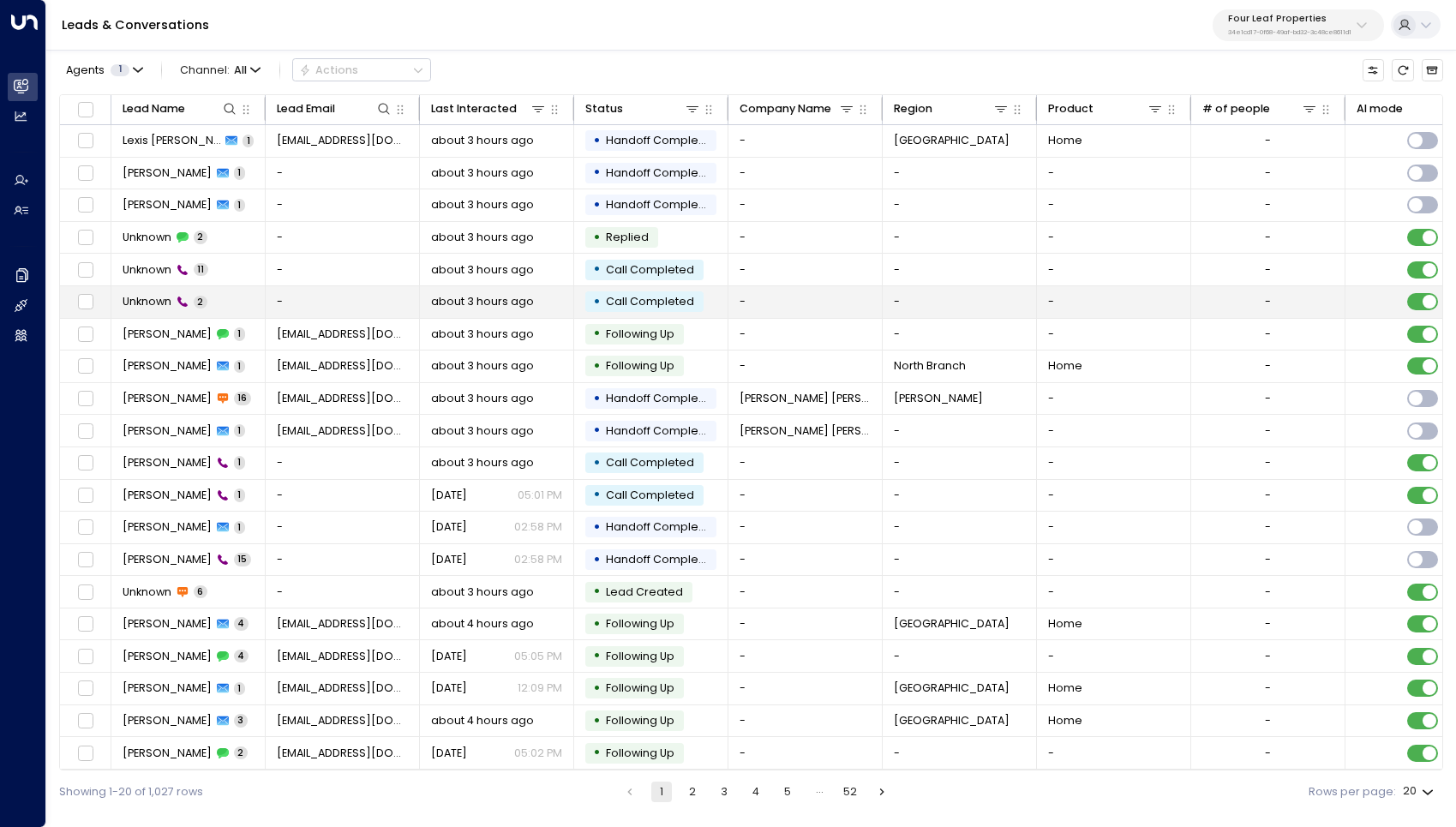
click at [148, 304] on span "Unknown" at bounding box center [146, 301] width 49 height 15
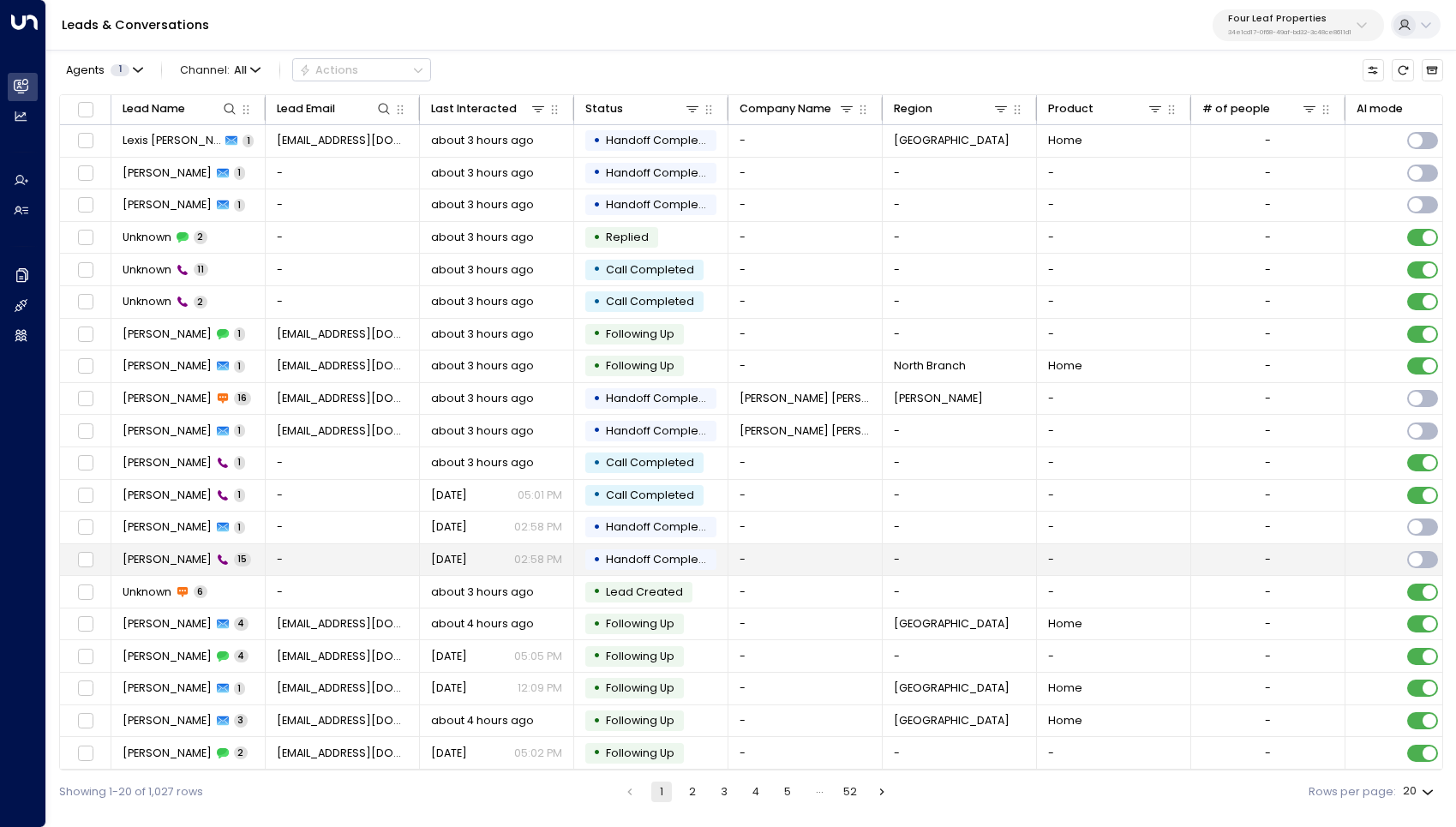
click at [154, 554] on span "[PERSON_NAME]" at bounding box center [166, 559] width 89 height 15
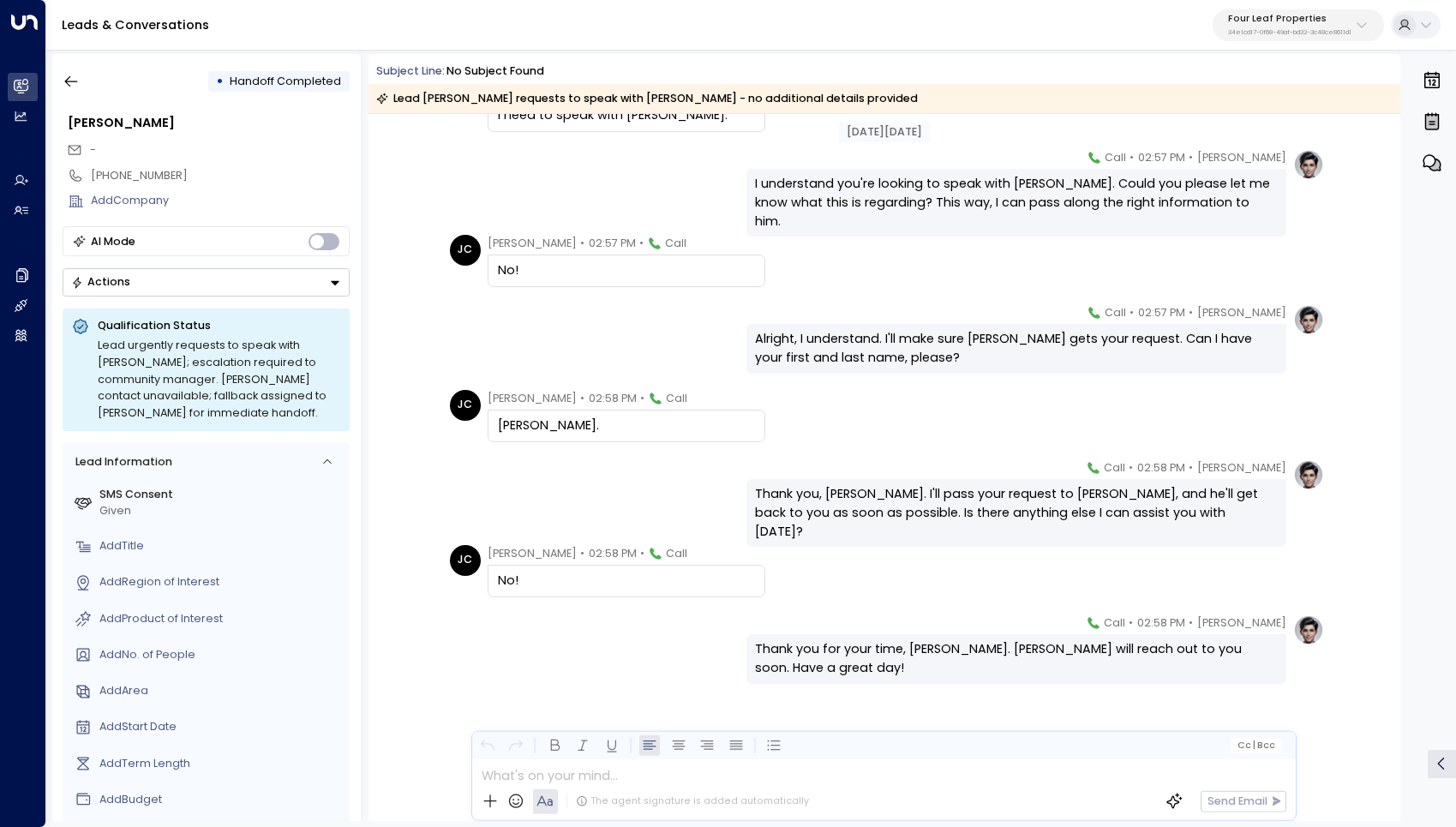
scroll to position [599, 0]
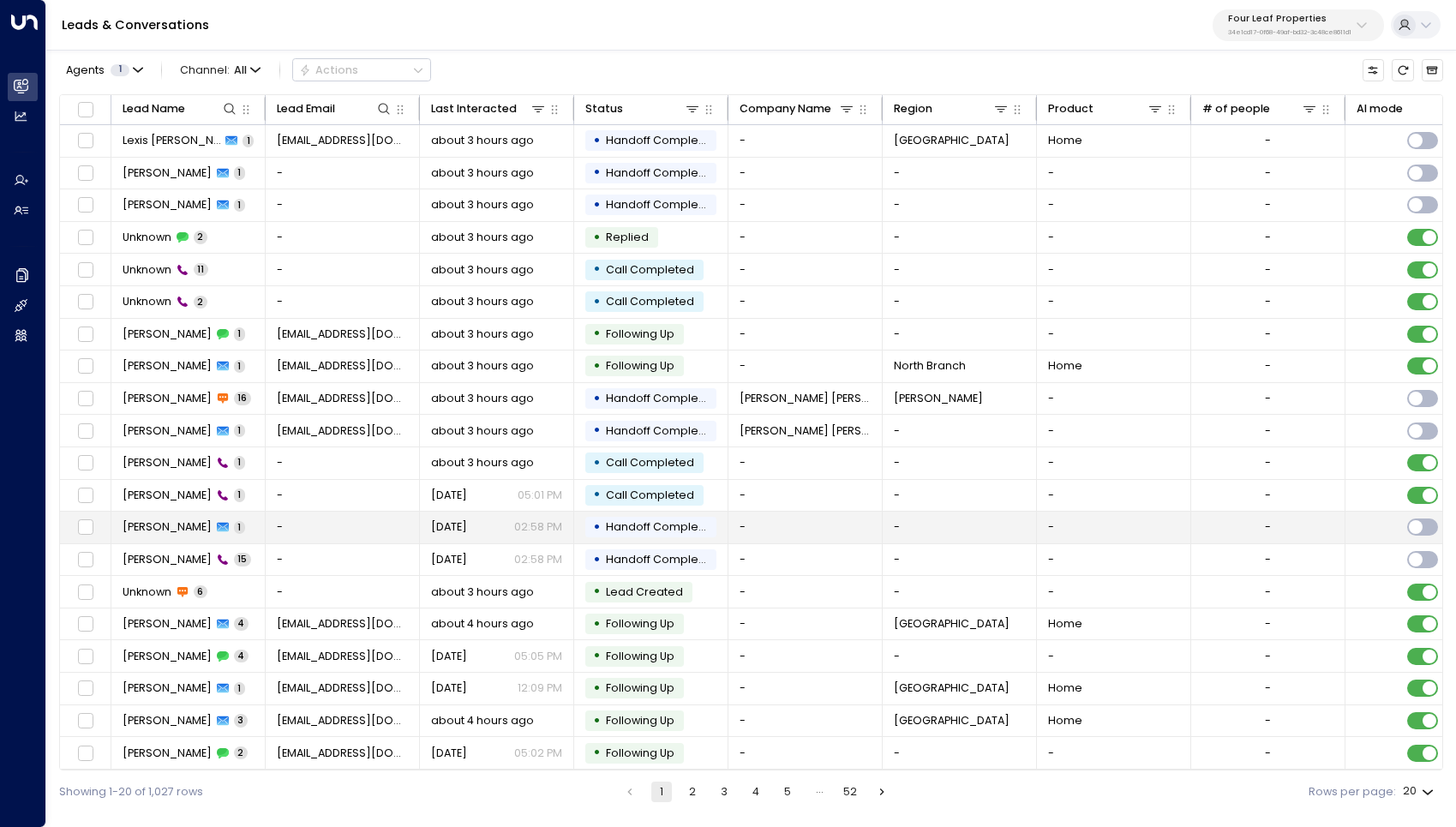
click at [157, 529] on span "[PERSON_NAME]" at bounding box center [166, 527] width 89 height 15
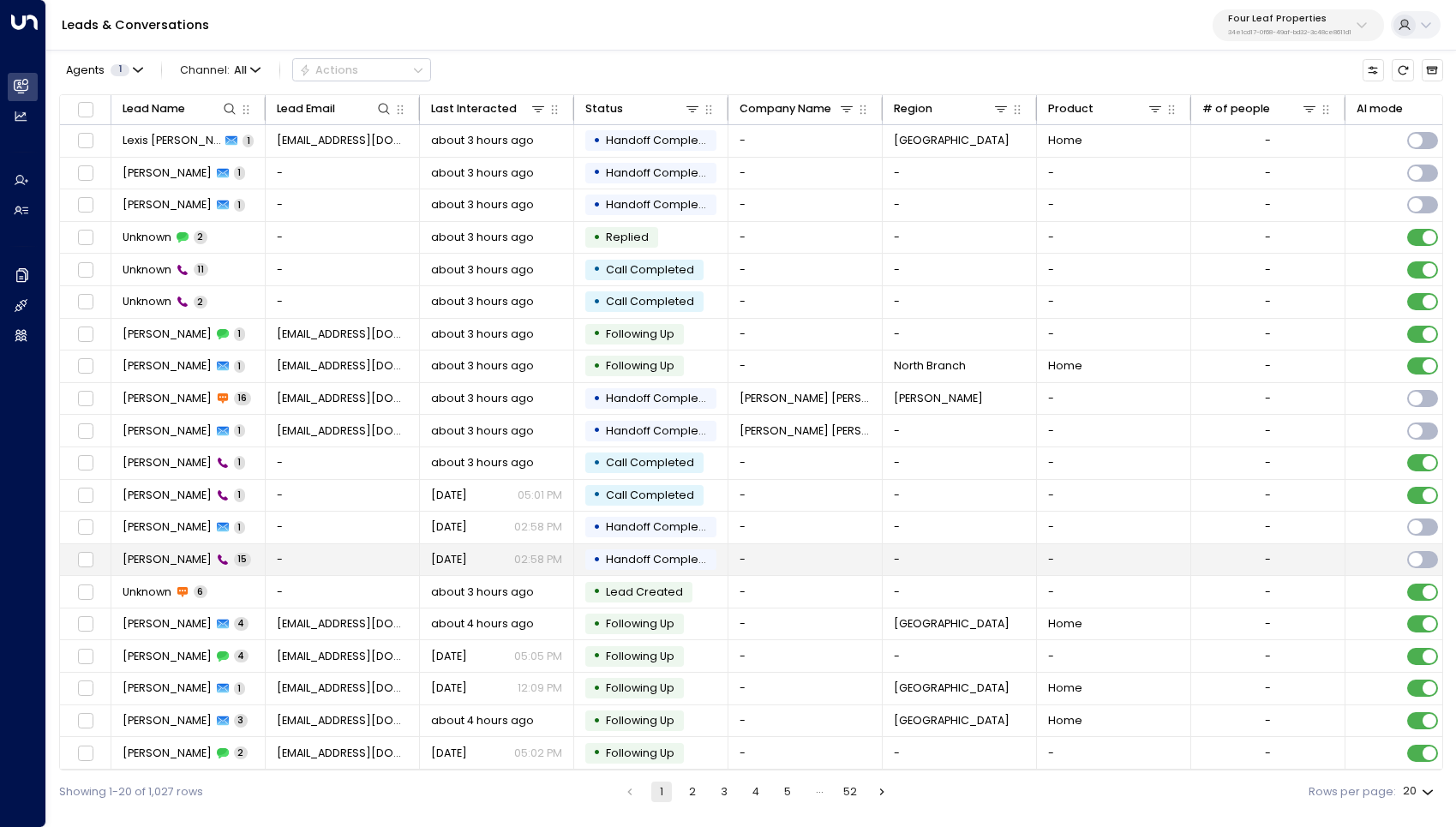
scroll to position [4, 0]
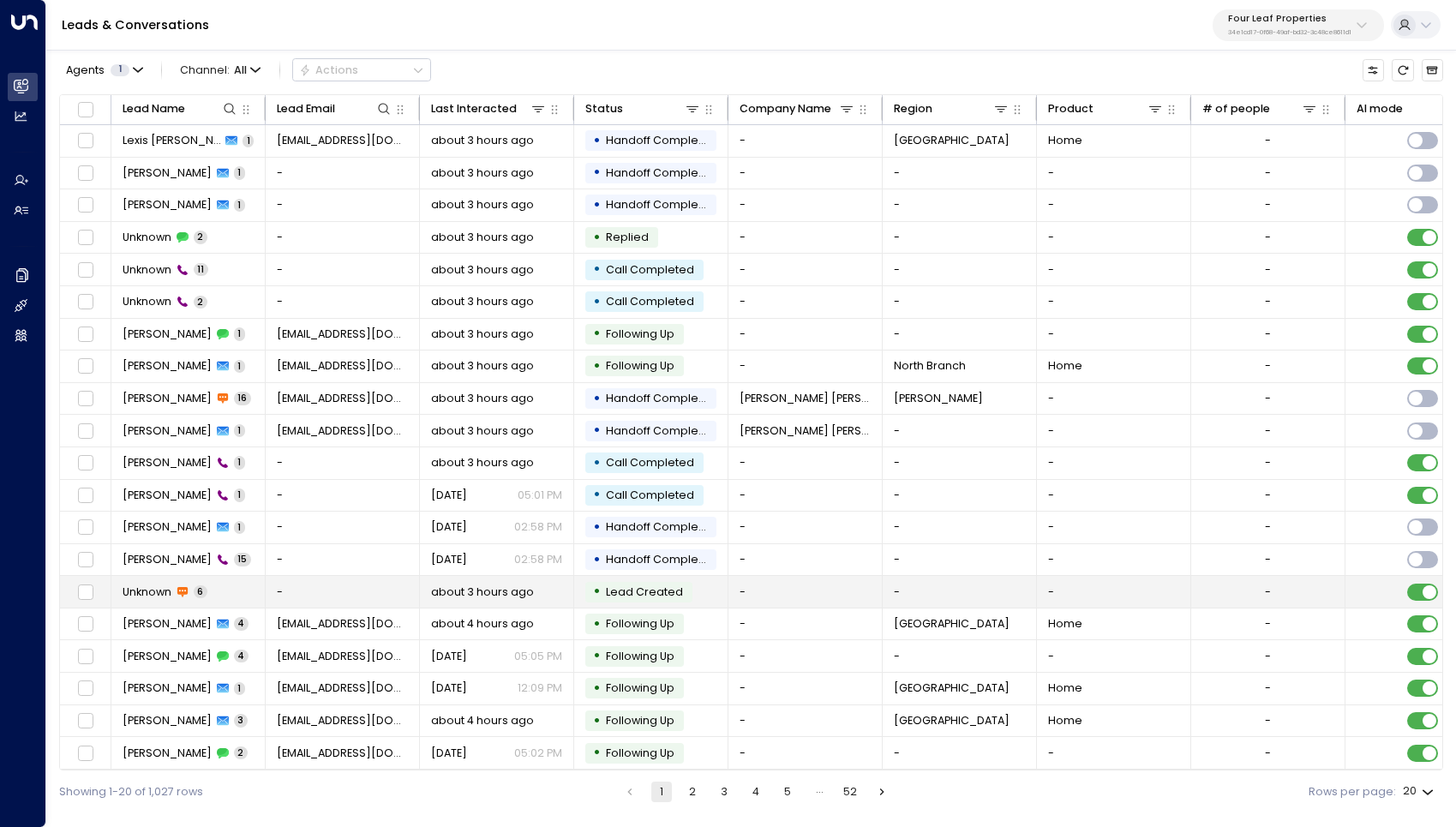
click at [141, 589] on span "Unknown" at bounding box center [146, 591] width 49 height 15
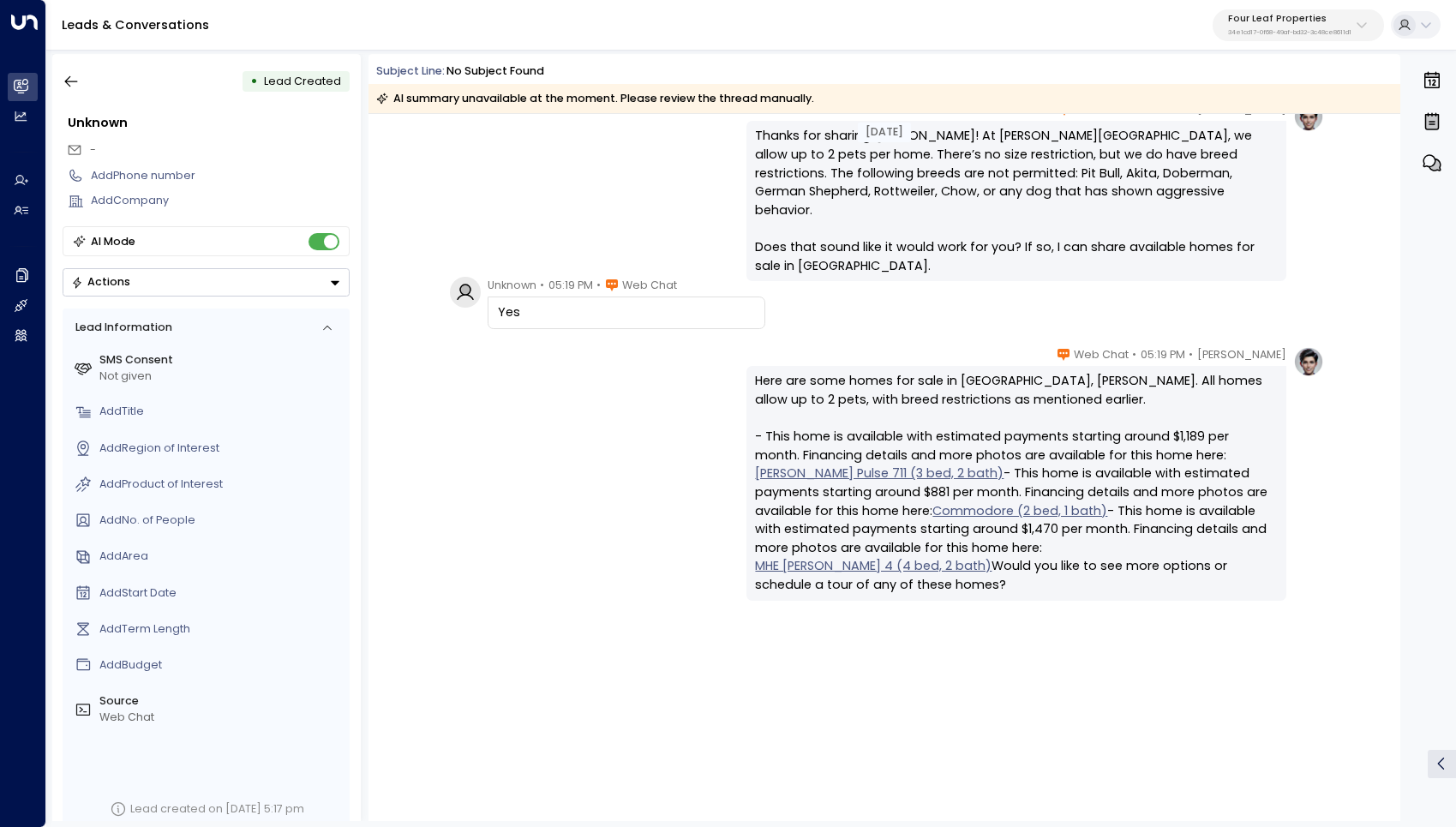
scroll to position [360, 0]
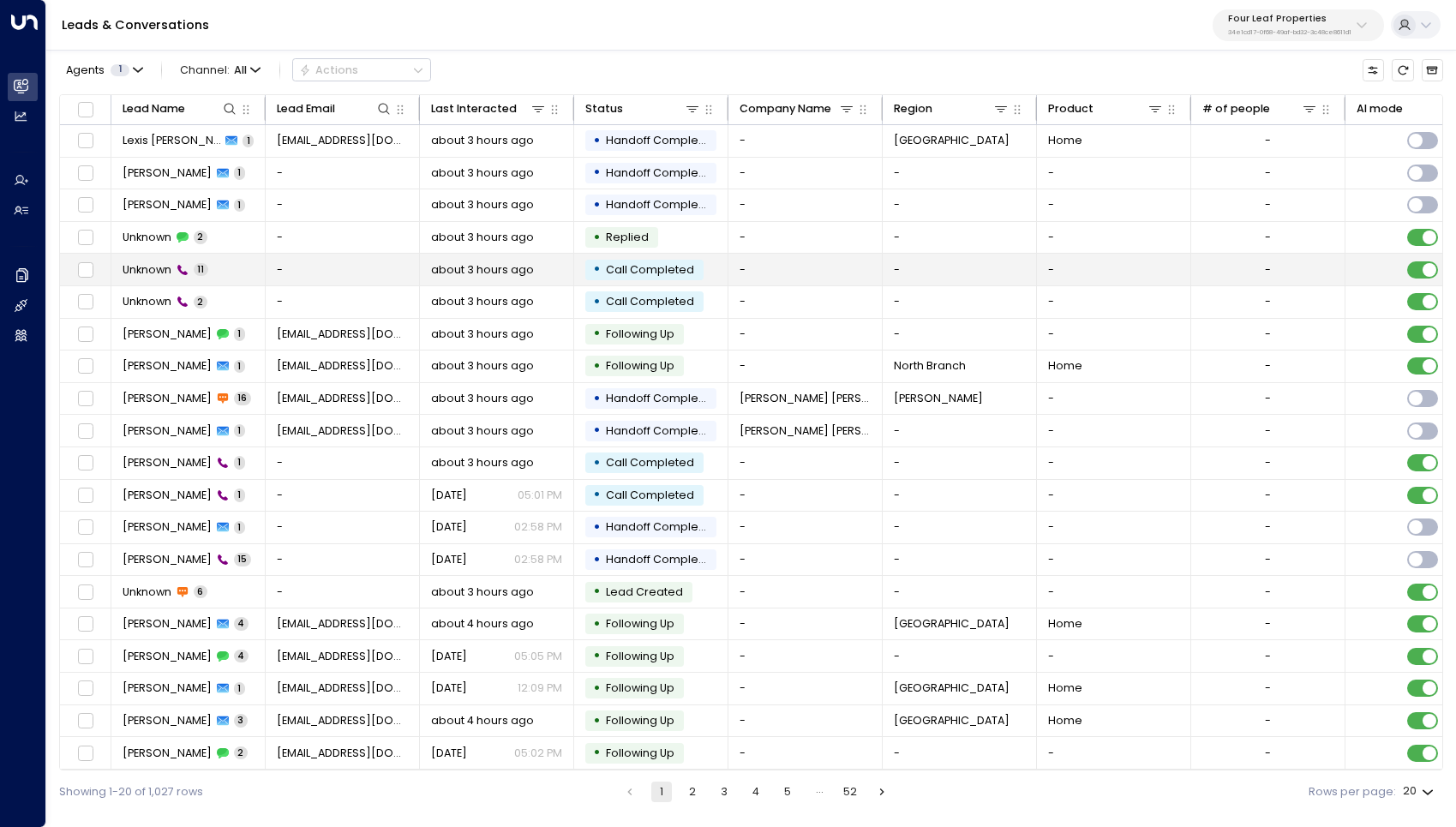
click at [159, 274] on span "Unknown" at bounding box center [146, 269] width 49 height 15
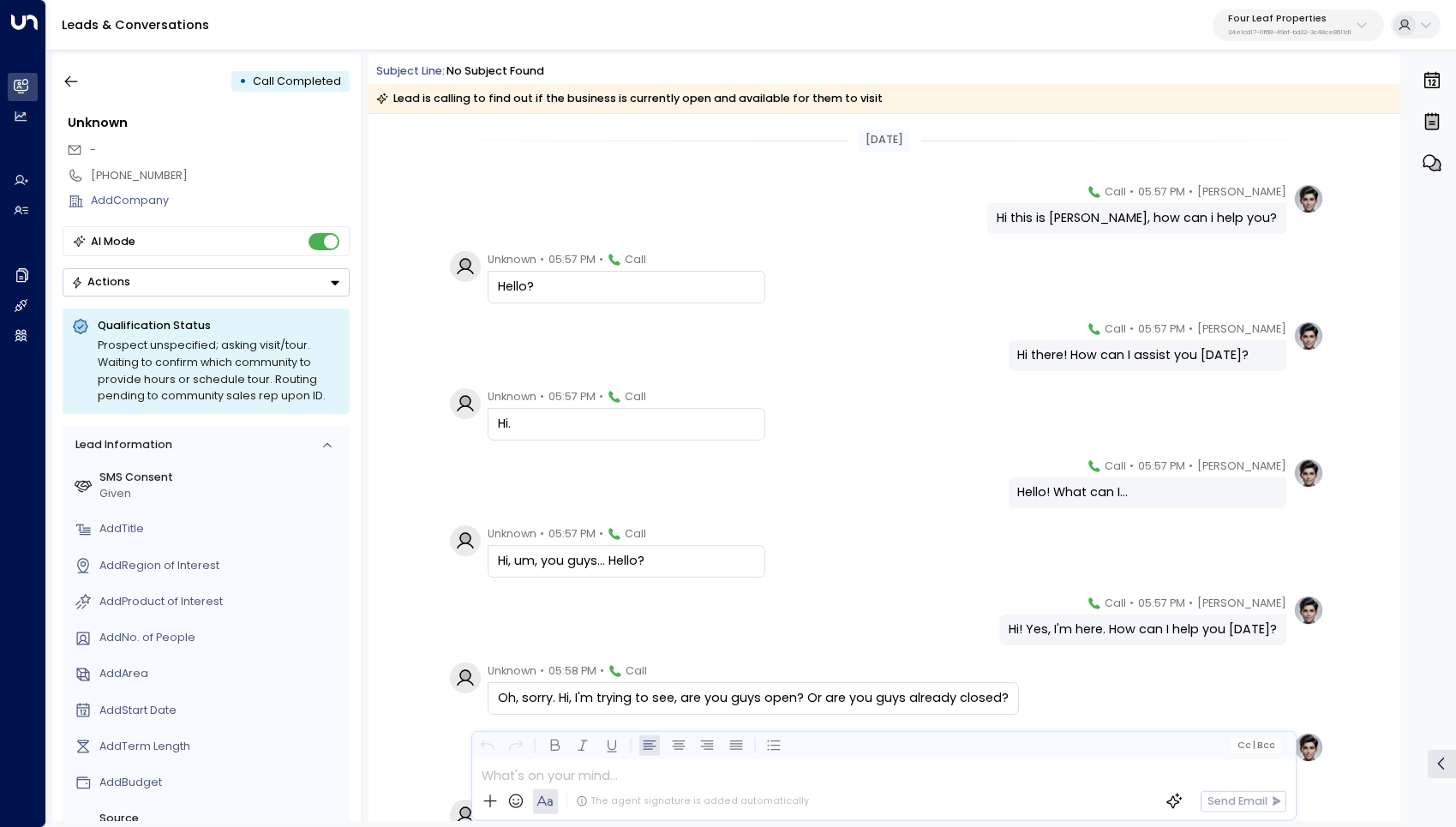
scroll to position [288, 0]
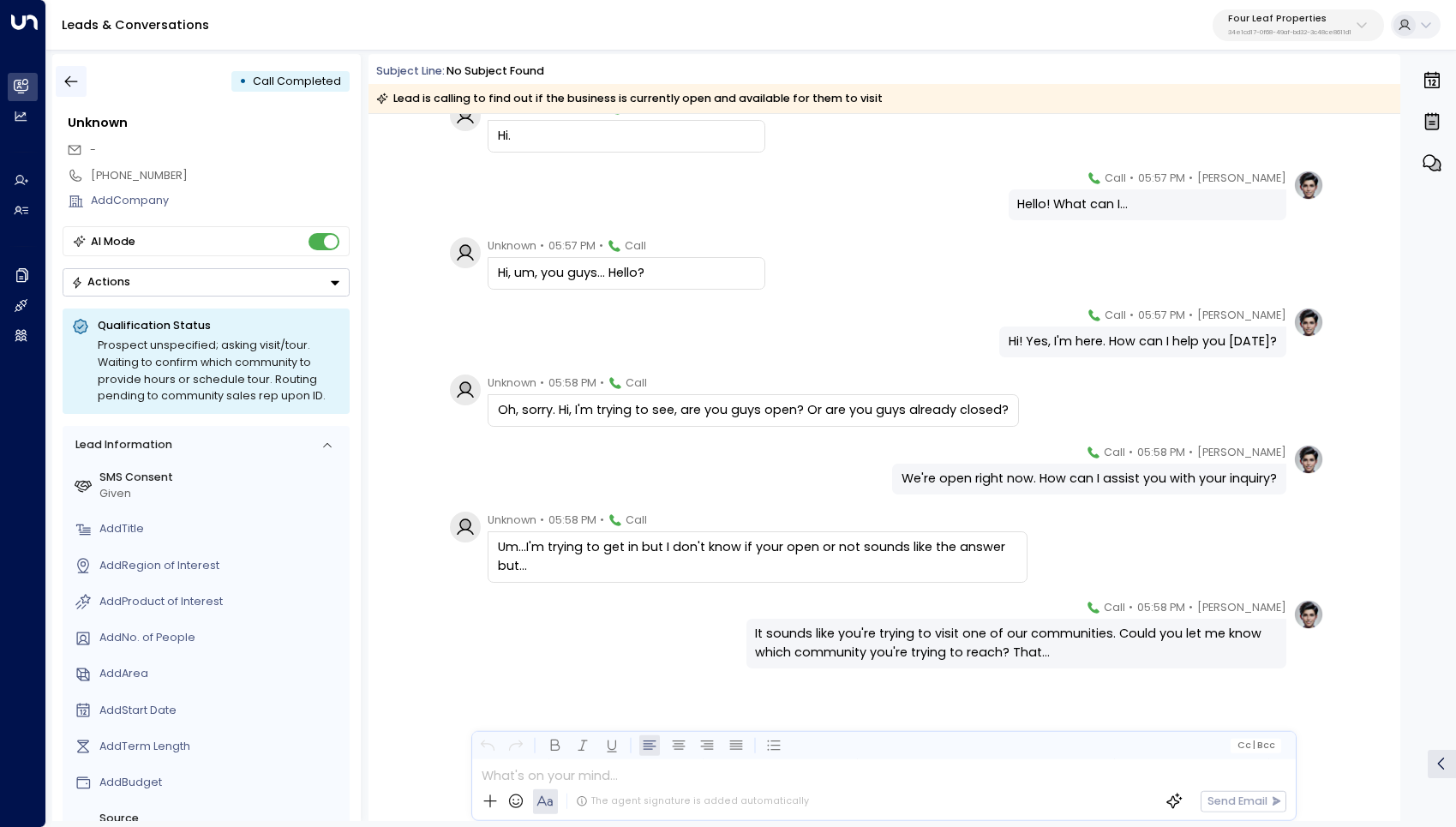
click at [66, 81] on icon "button" at bounding box center [72, 81] width 13 height 12
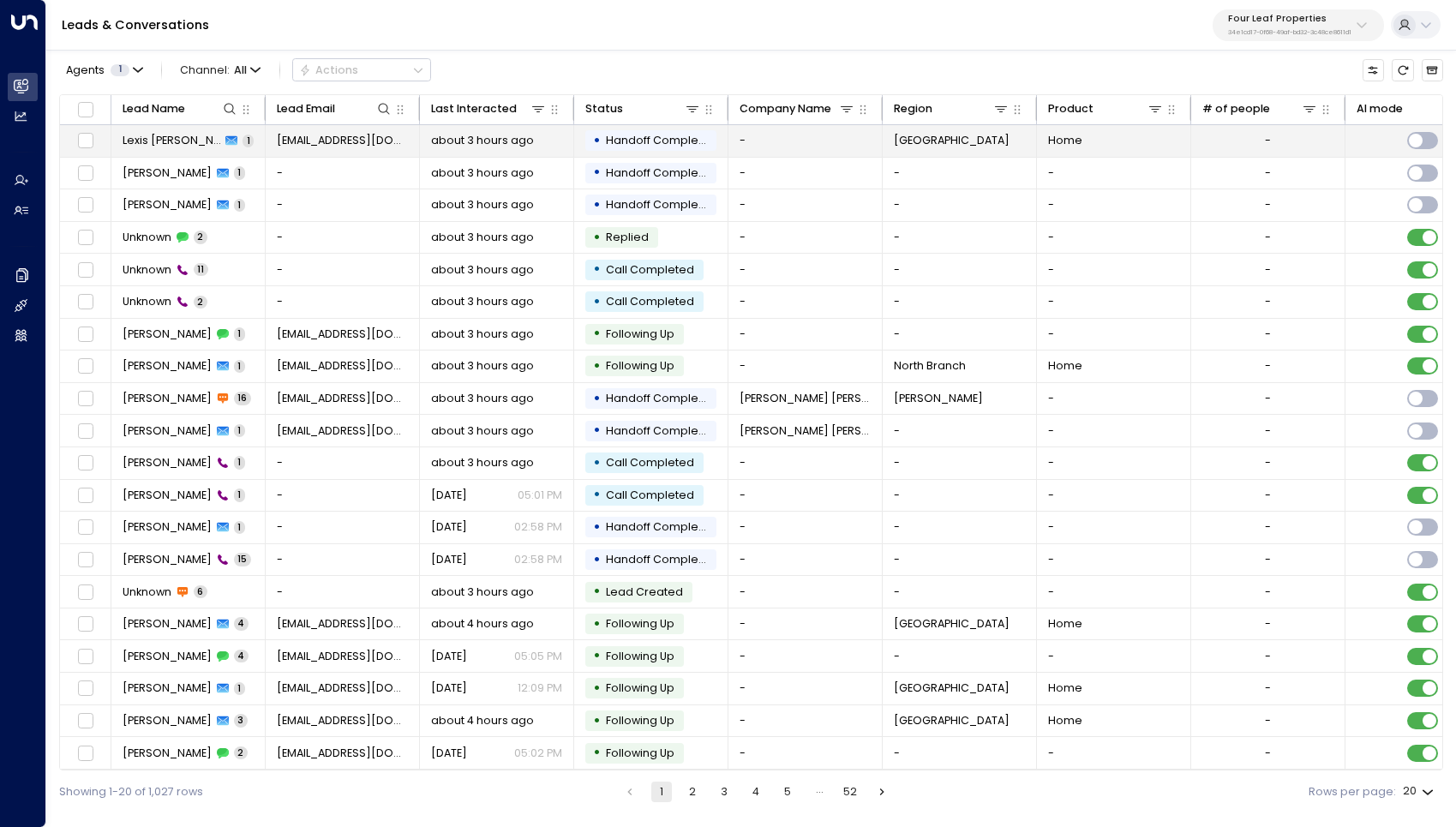
click at [148, 142] on span "Lexis [PERSON_NAME]" at bounding box center [171, 140] width 98 height 15
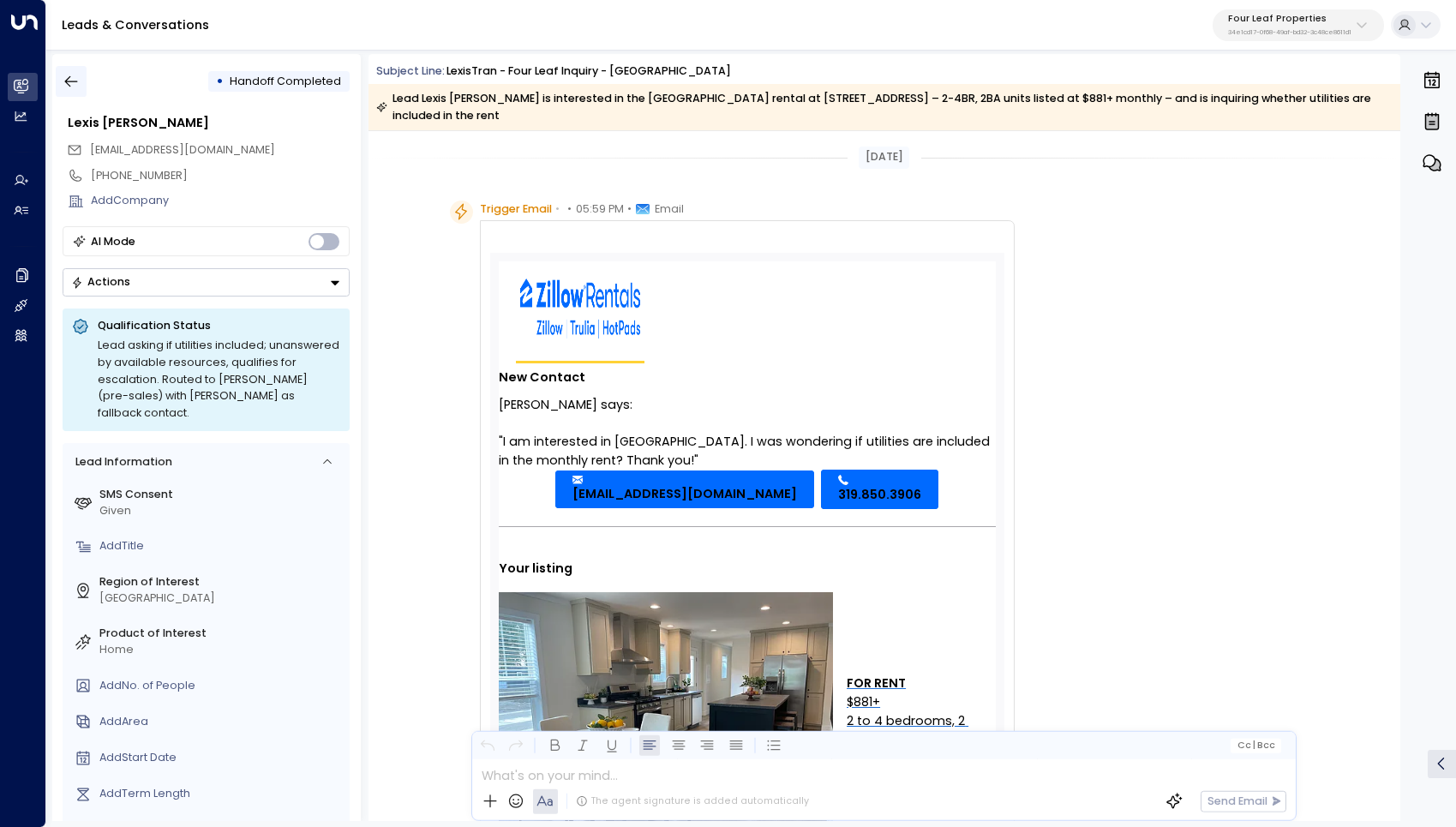
click at [73, 79] on icon "button" at bounding box center [71, 81] width 17 height 17
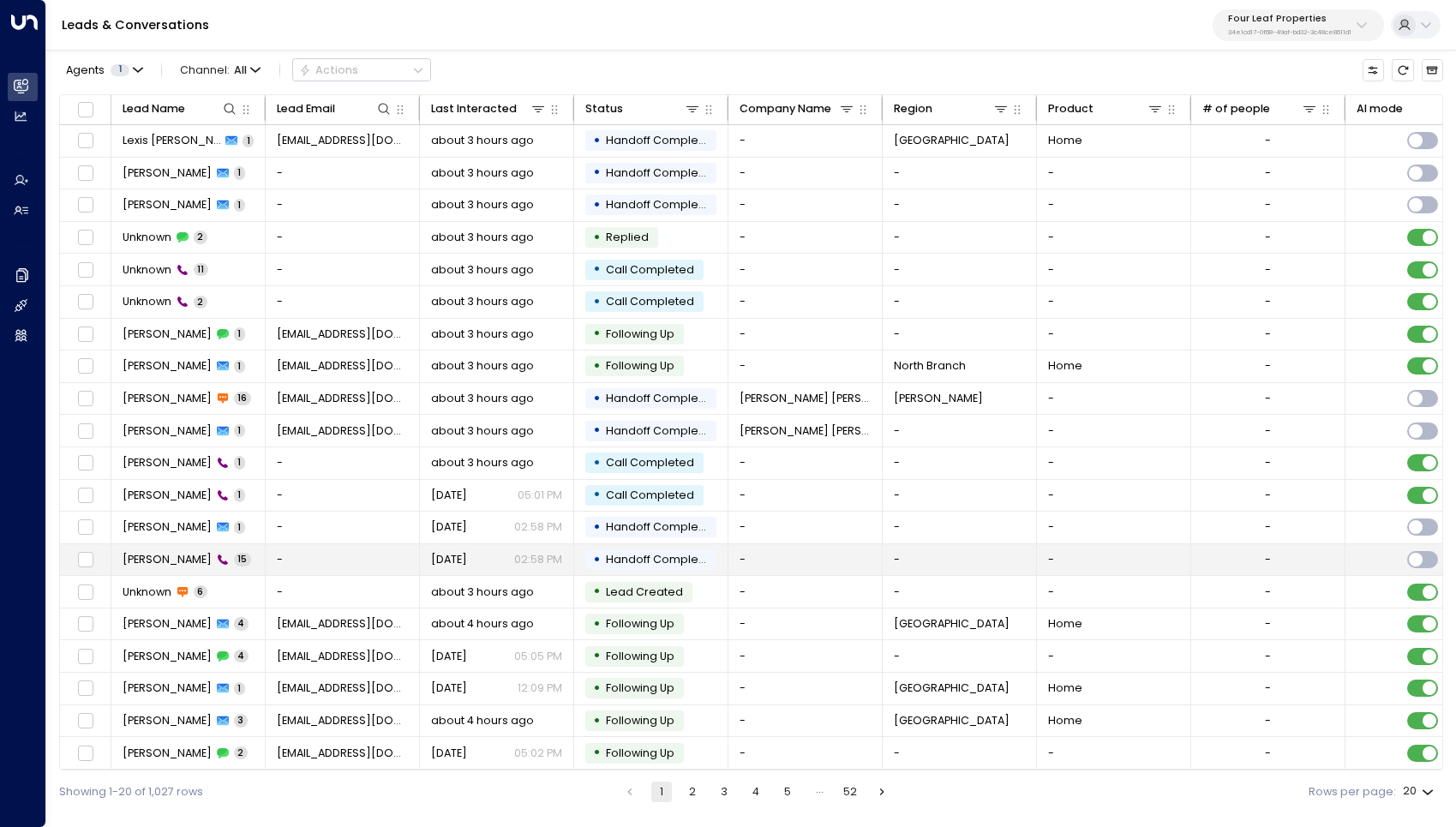
scroll to position [4, 0]
click at [163, 557] on span "[PERSON_NAME]" at bounding box center [166, 559] width 89 height 15
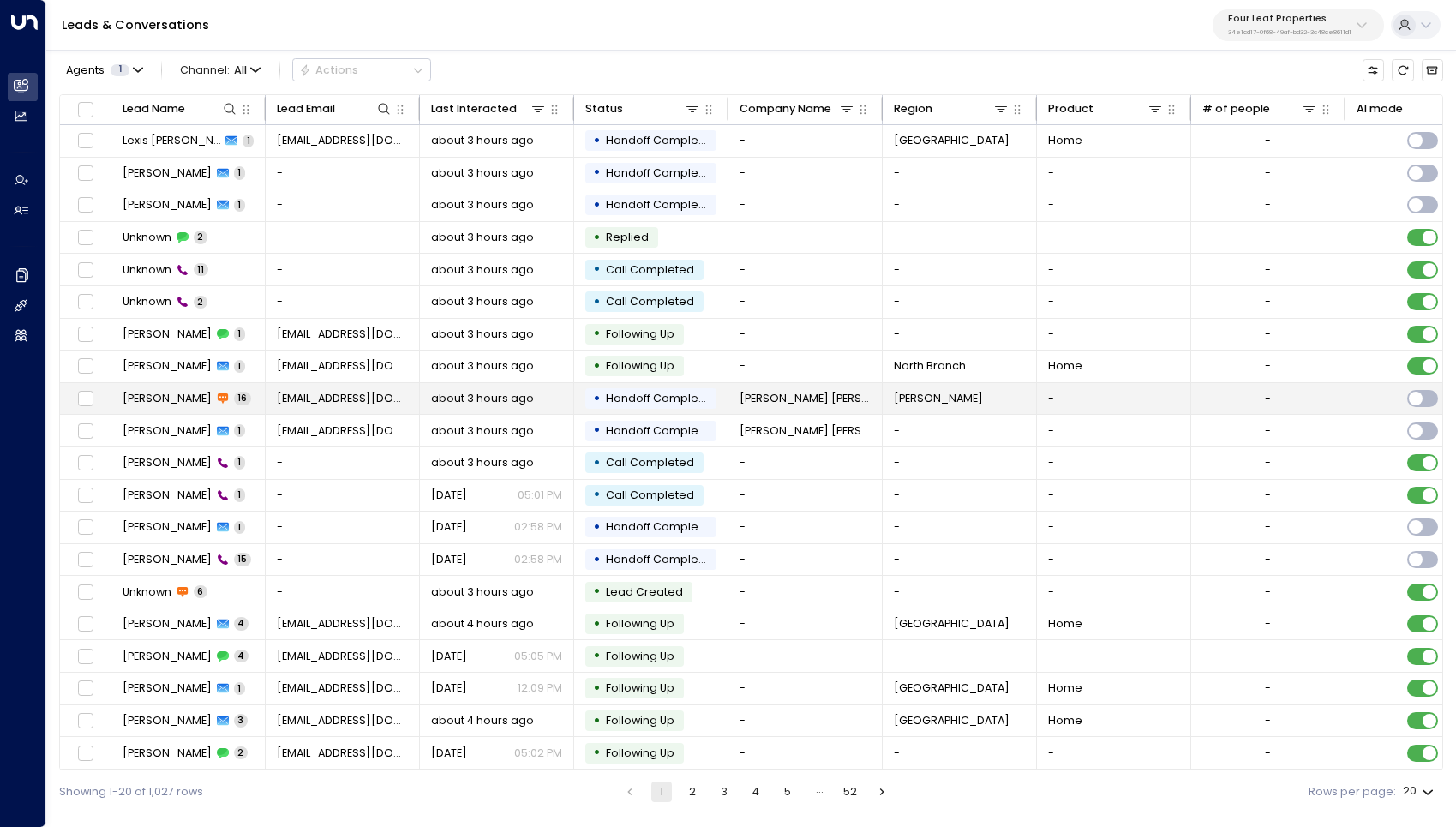
scroll to position [4, 0]
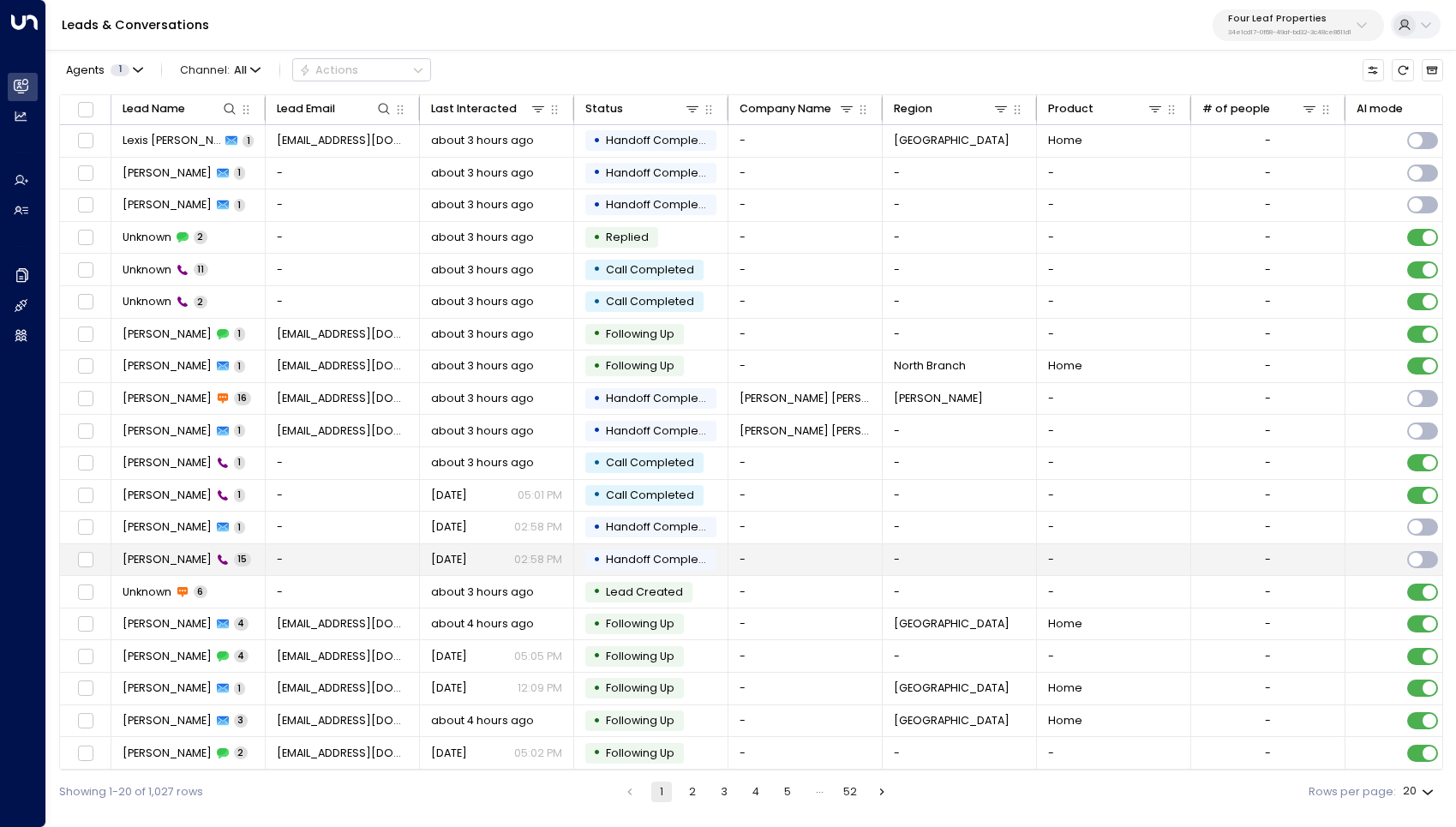
click at [171, 552] on span "[PERSON_NAME]" at bounding box center [166, 559] width 89 height 15
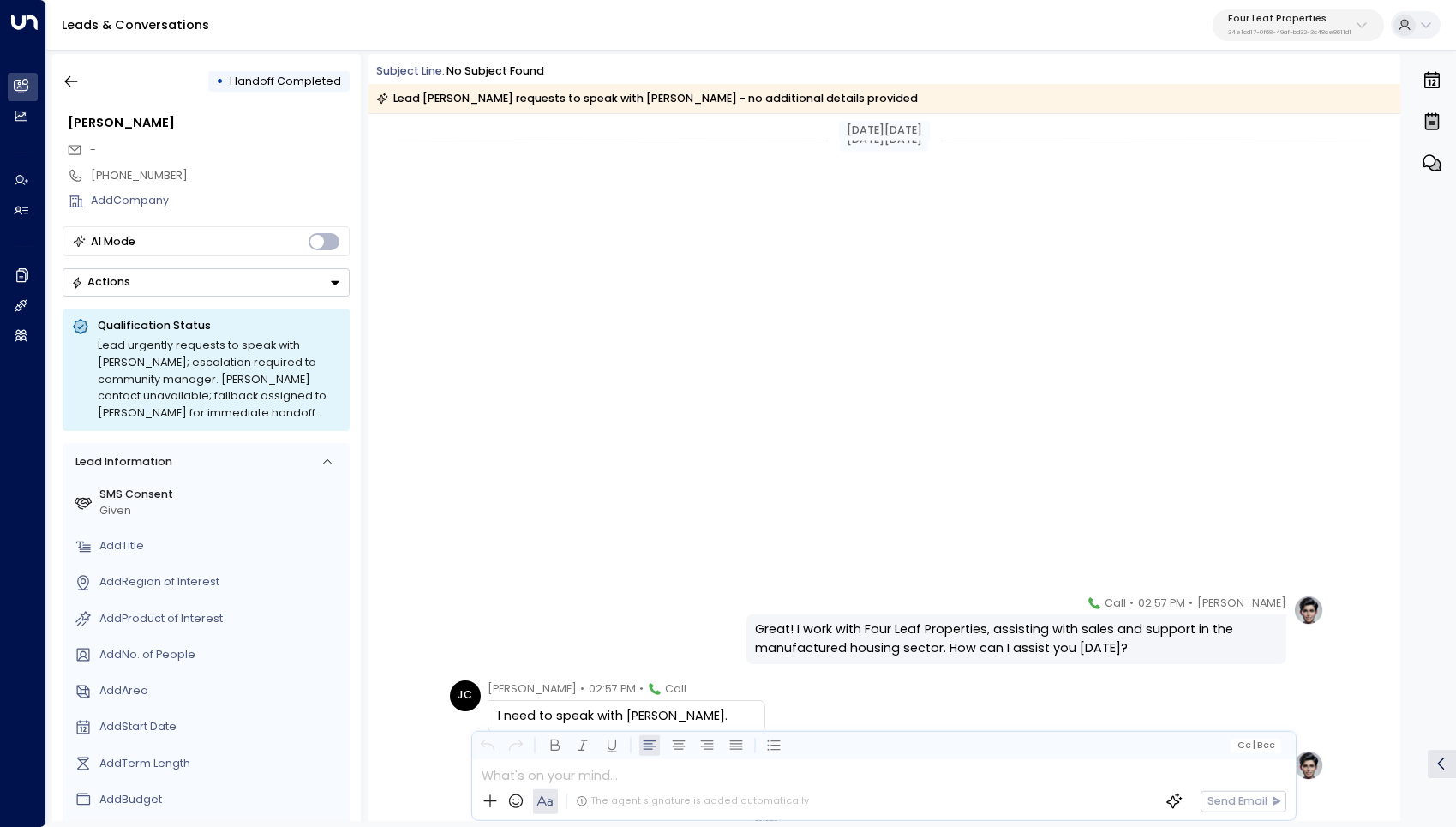
scroll to position [599, 0]
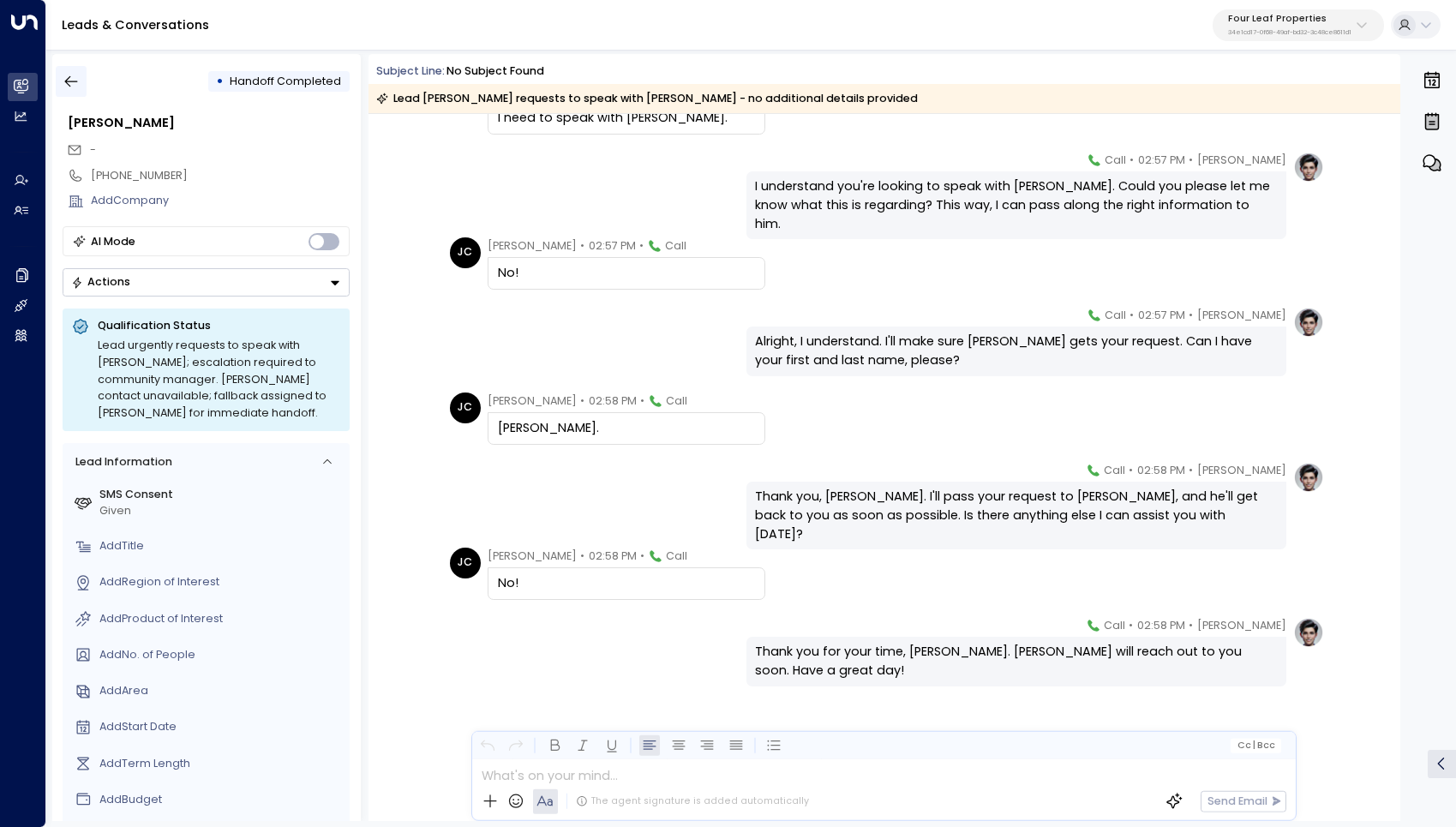
click at [71, 86] on icon "button" at bounding box center [71, 81] width 17 height 17
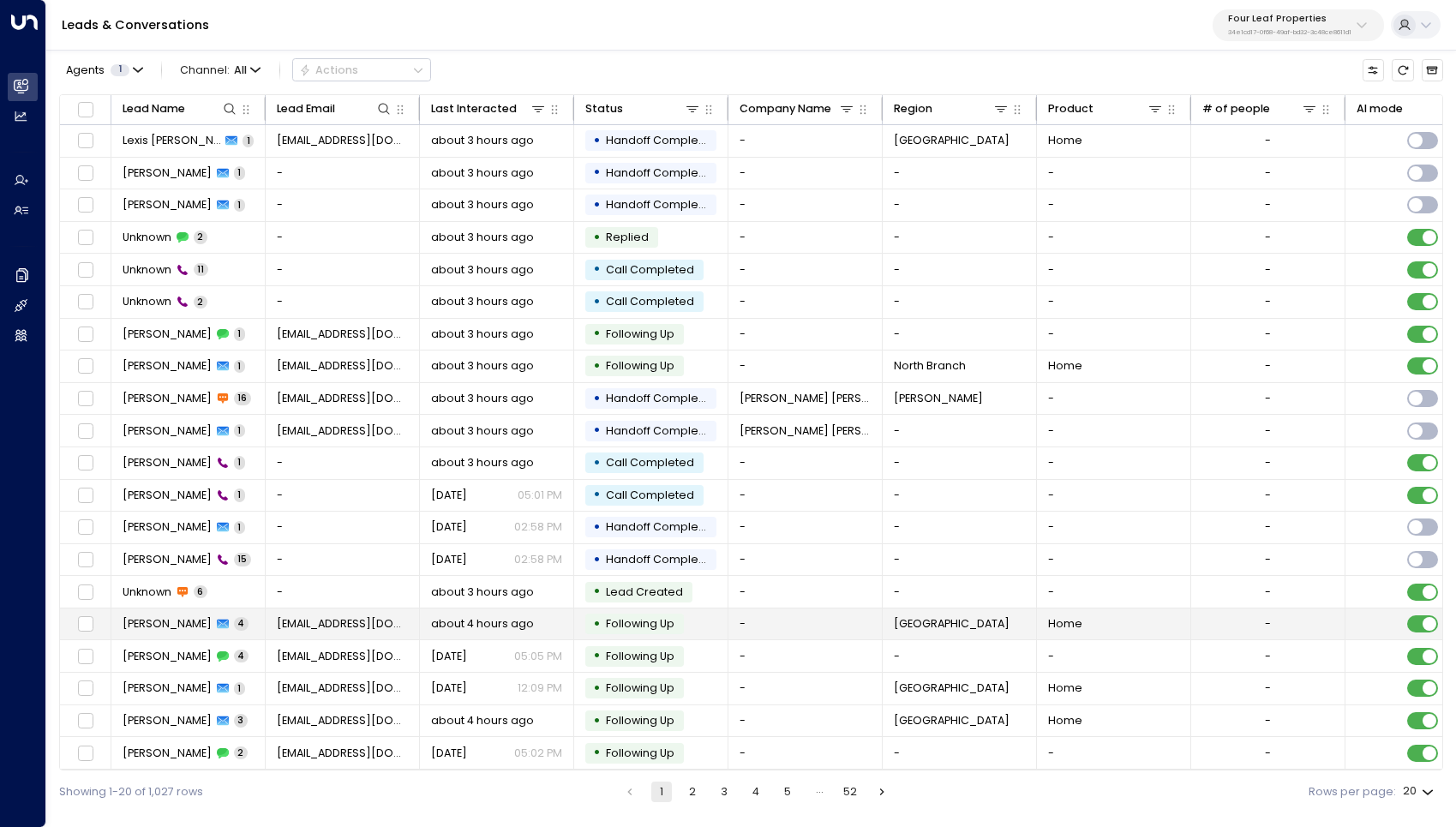
click at [153, 620] on span "[PERSON_NAME]" at bounding box center [166, 623] width 89 height 15
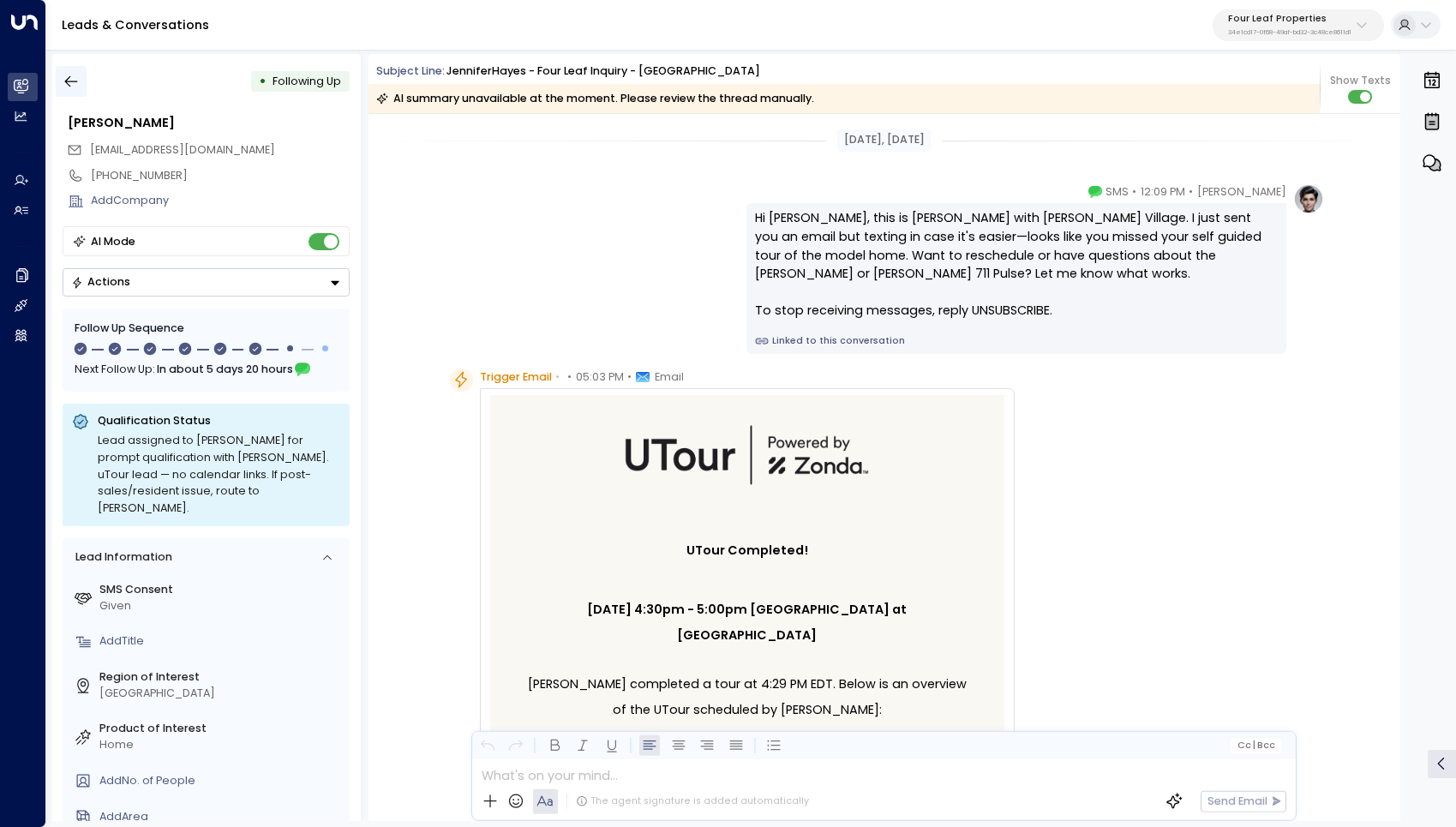
click at [68, 81] on icon "button" at bounding box center [72, 81] width 13 height 12
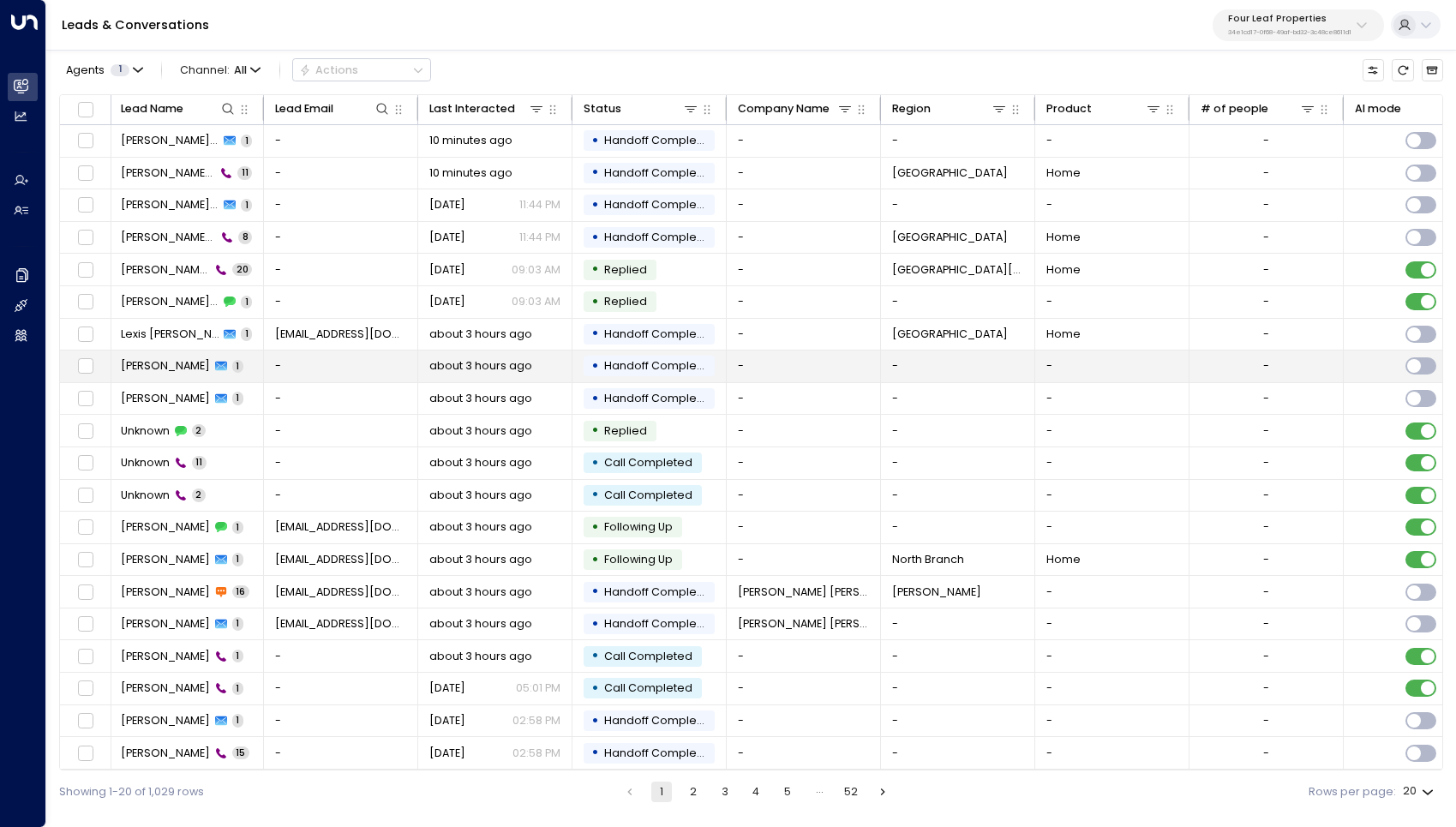
scroll to position [0, 2]
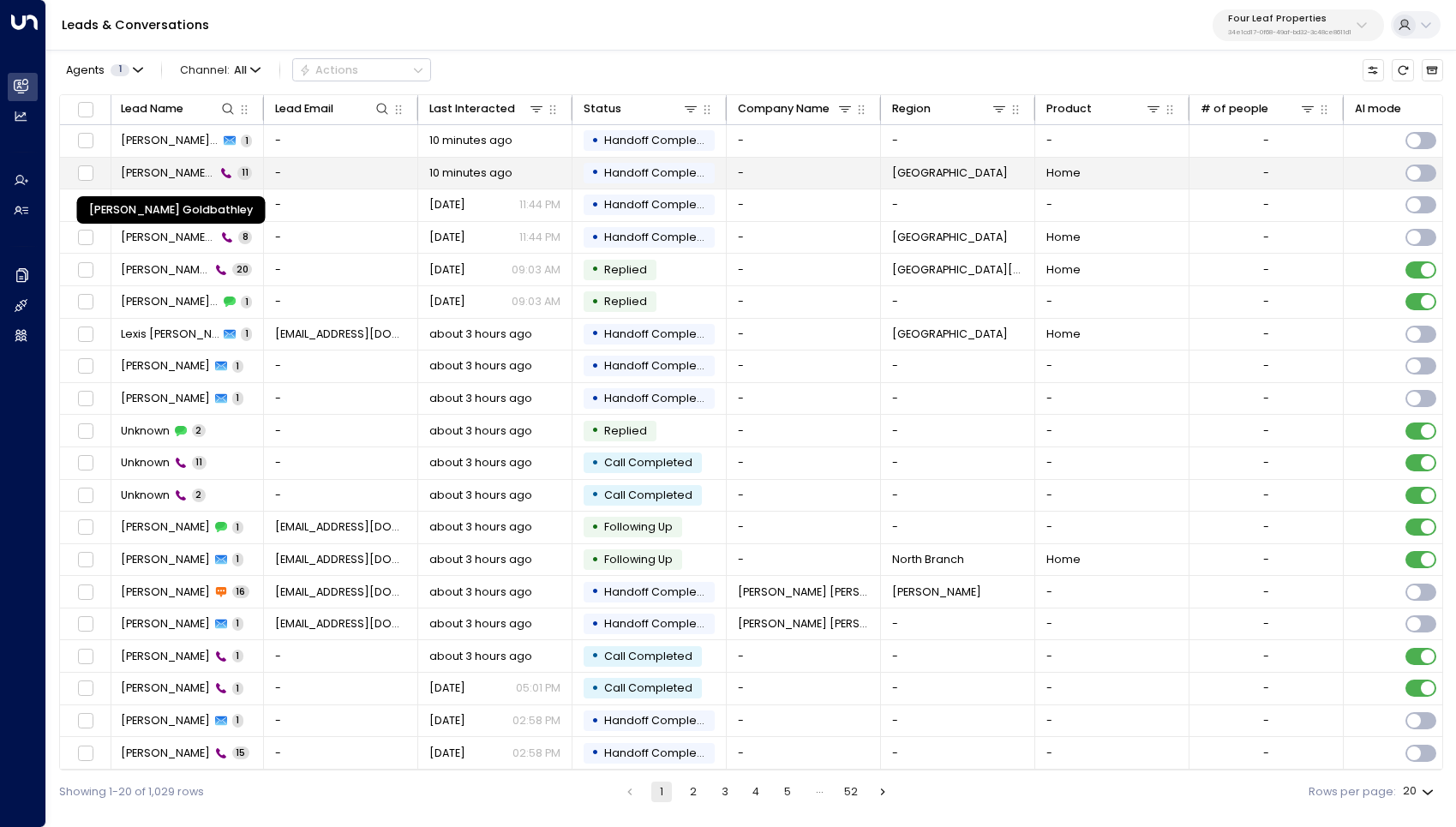
click at [151, 167] on span "[PERSON_NAME] Goldbathley" at bounding box center [168, 173] width 95 height 15
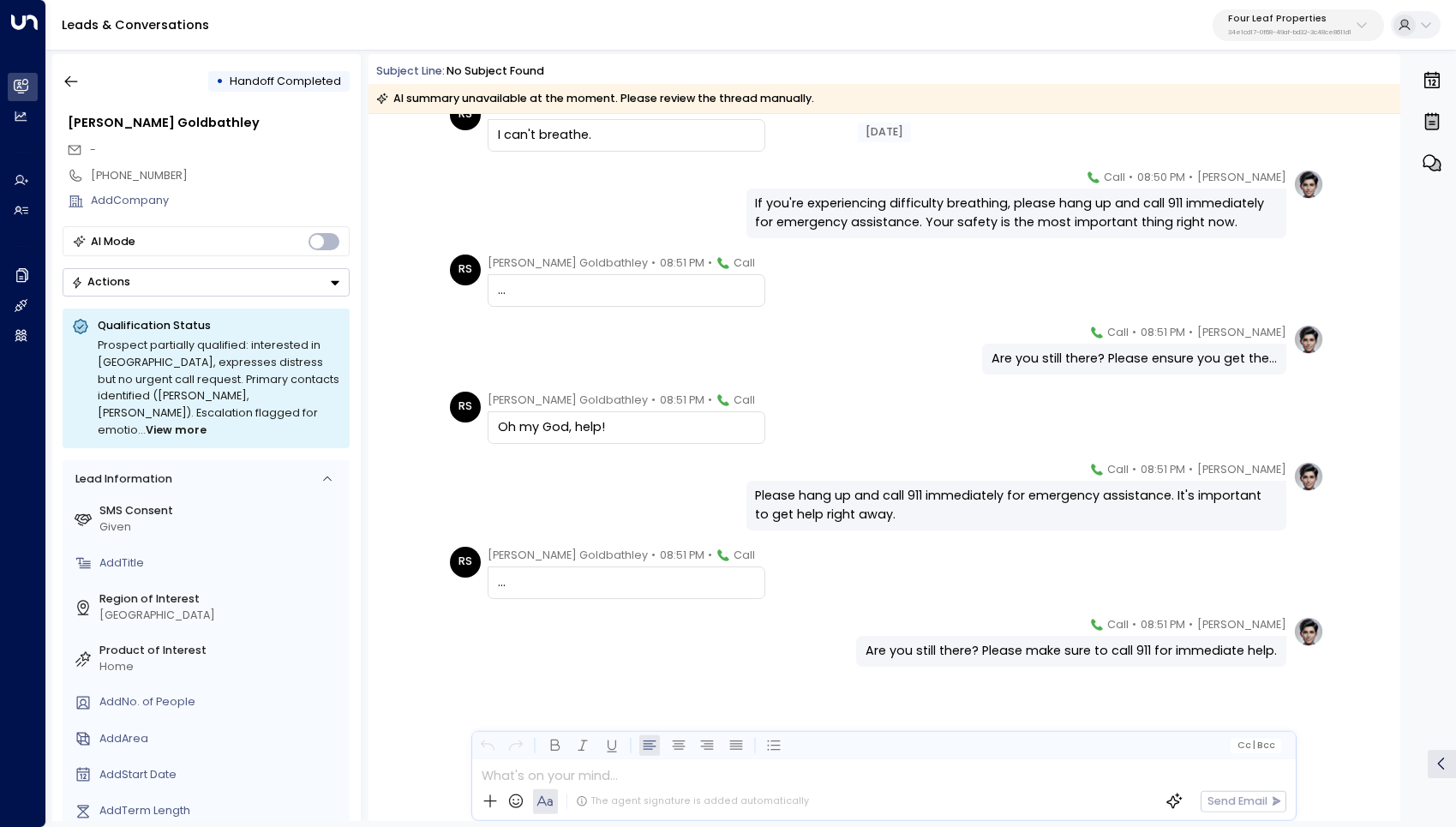
scroll to position [288, 0]
click at [81, 84] on button "button" at bounding box center [71, 81] width 31 height 31
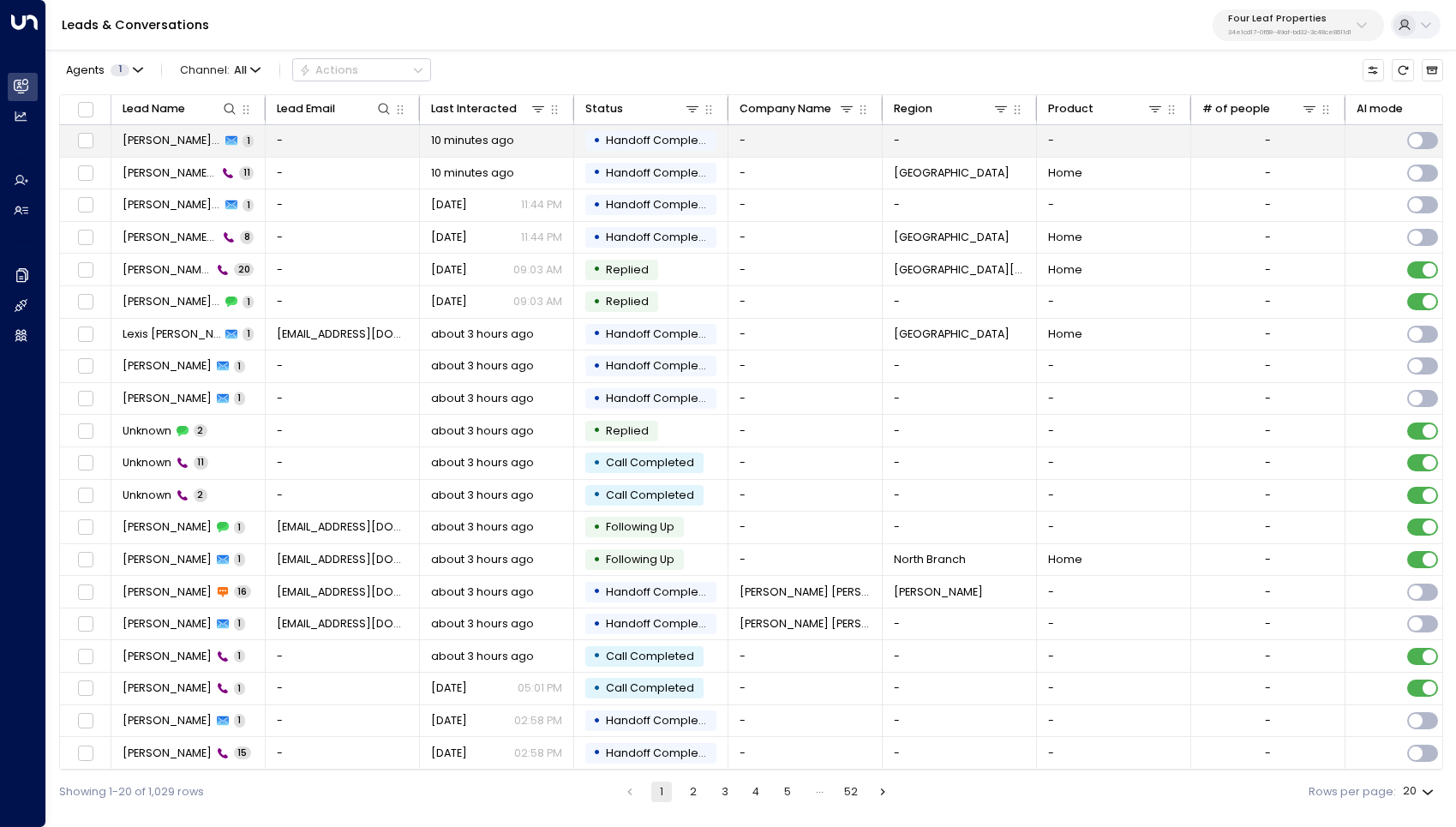
click at [316, 145] on td "-" at bounding box center [343, 141] width 154 height 32
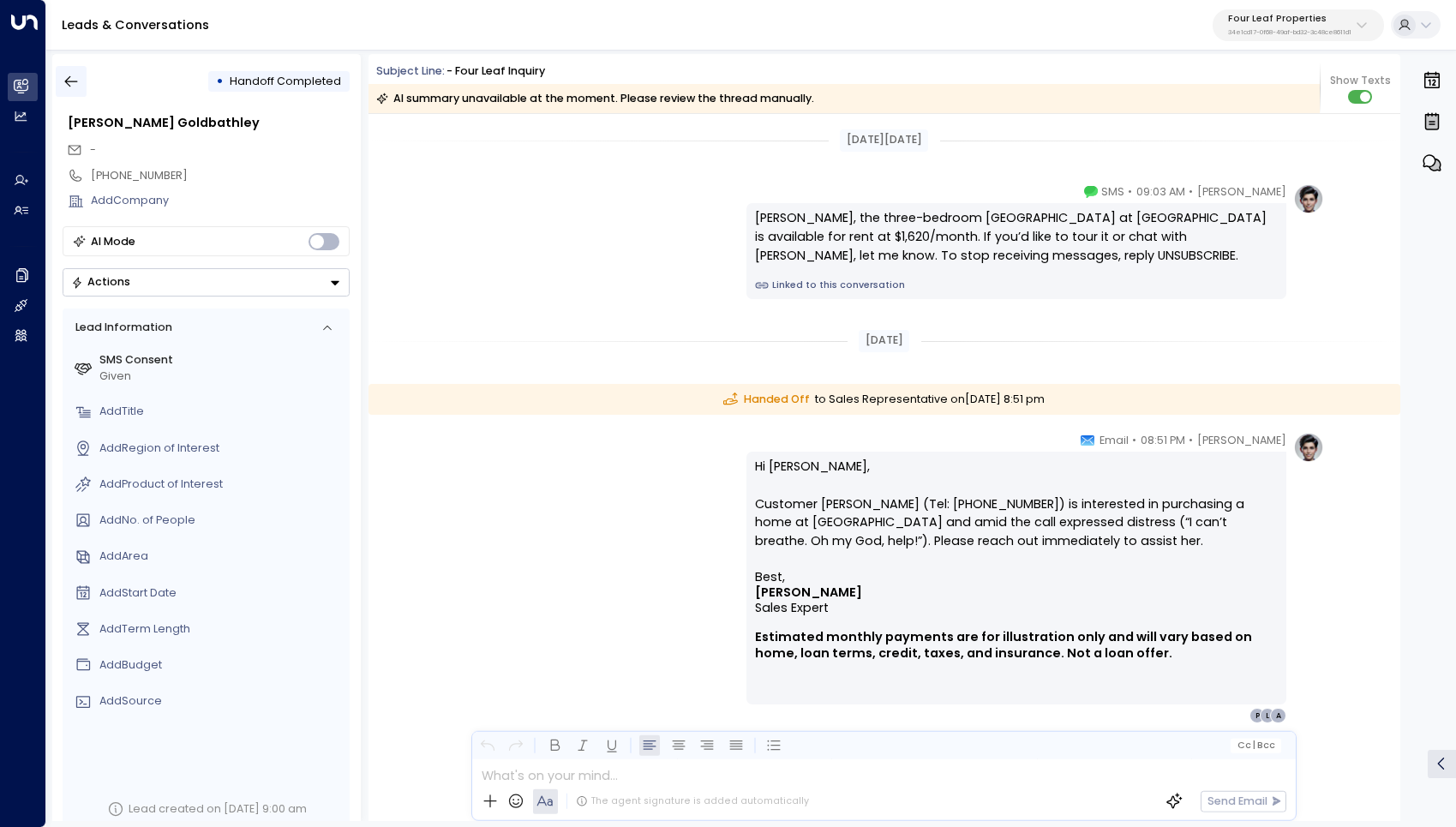
click at [72, 78] on icon "button" at bounding box center [71, 81] width 17 height 17
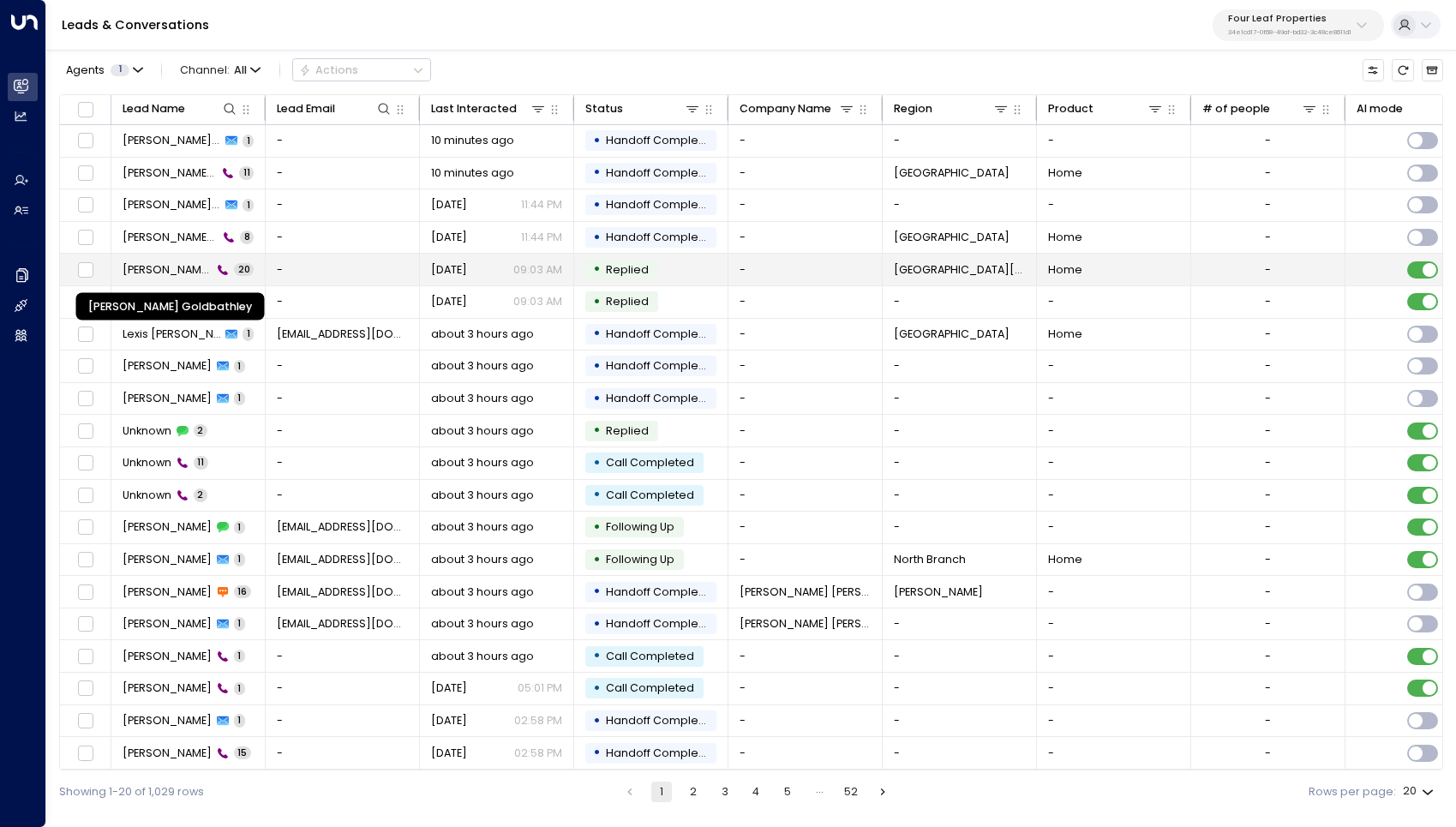
click at [185, 267] on span "[PERSON_NAME] Goldbathley" at bounding box center [167, 269] width 90 height 15
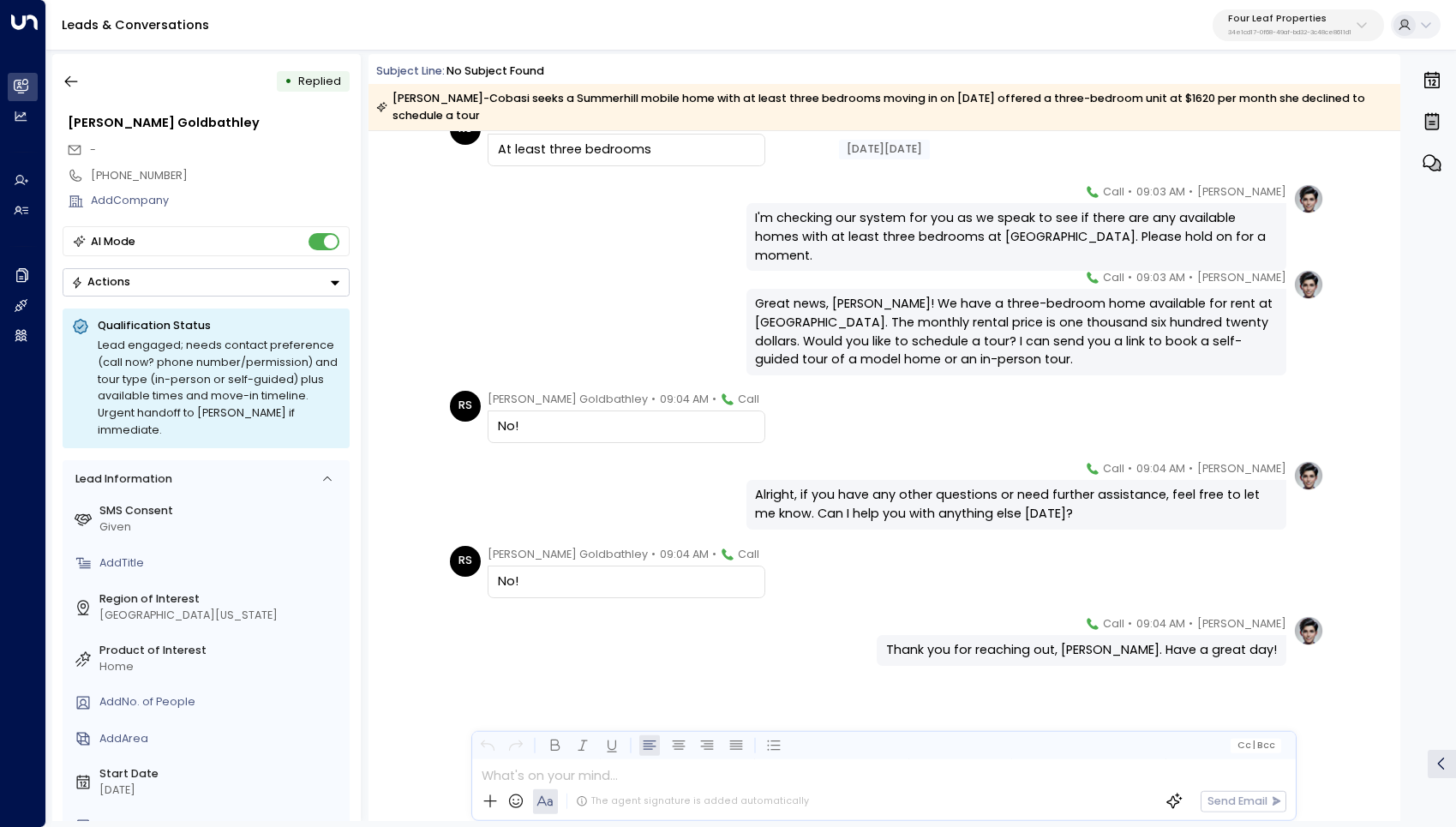
scroll to position [1065, 0]
click at [65, 76] on icon "button" at bounding box center [71, 81] width 17 height 17
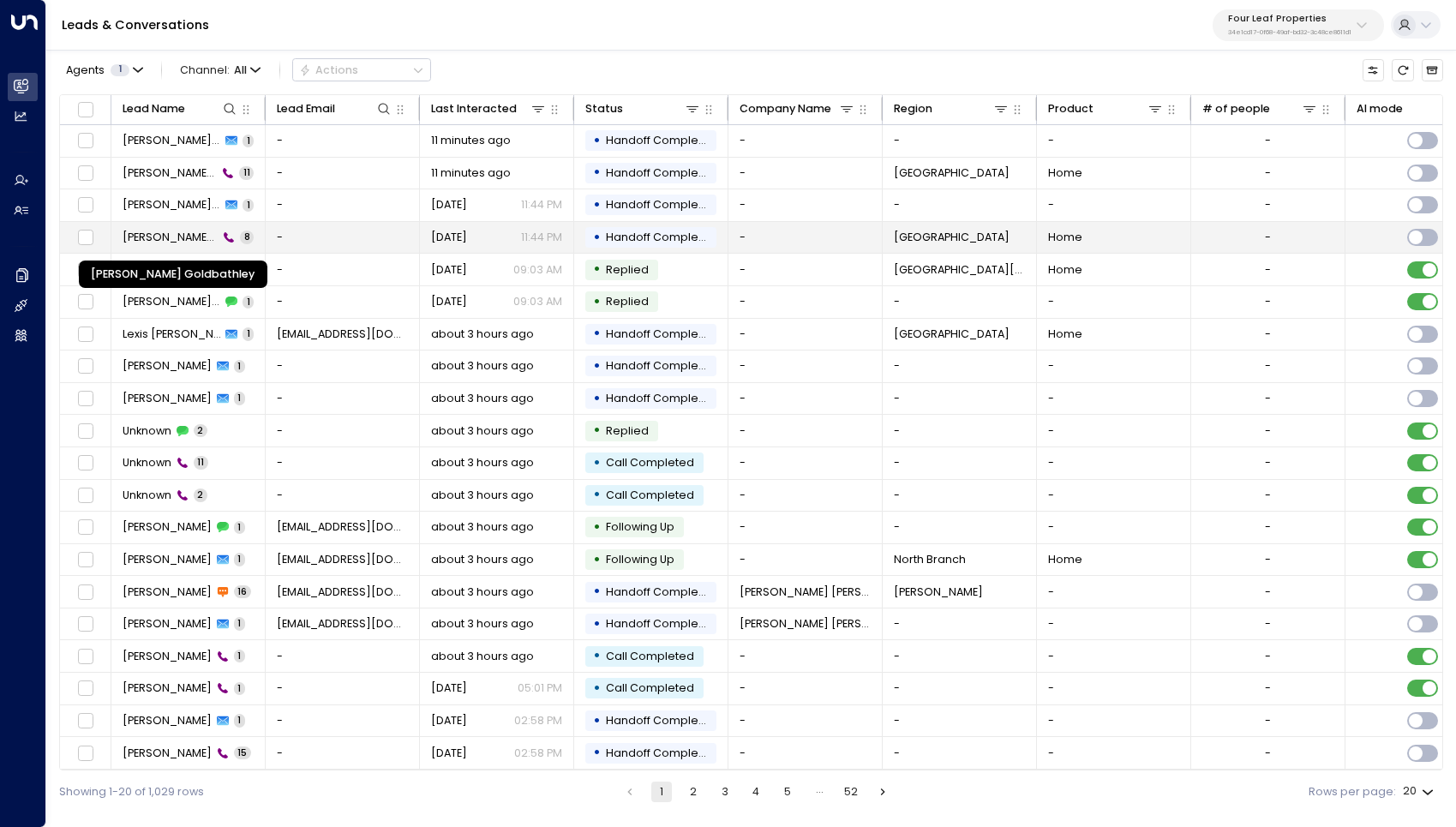
click at [157, 242] on span "[PERSON_NAME] Goldbathley" at bounding box center [170, 236] width 96 height 15
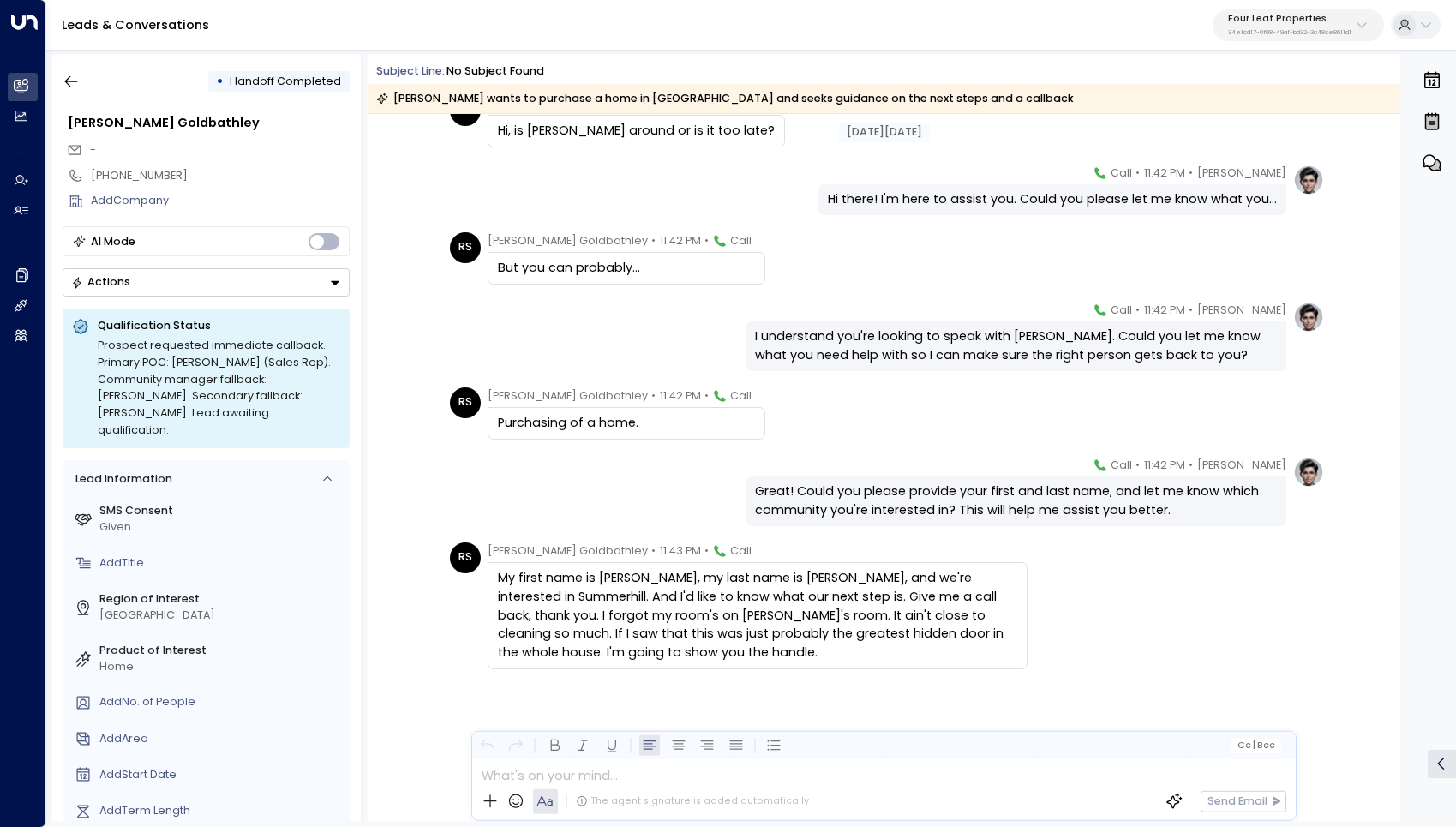
scroll to position [155, 0]
click at [67, 77] on icon "button" at bounding box center [71, 81] width 17 height 17
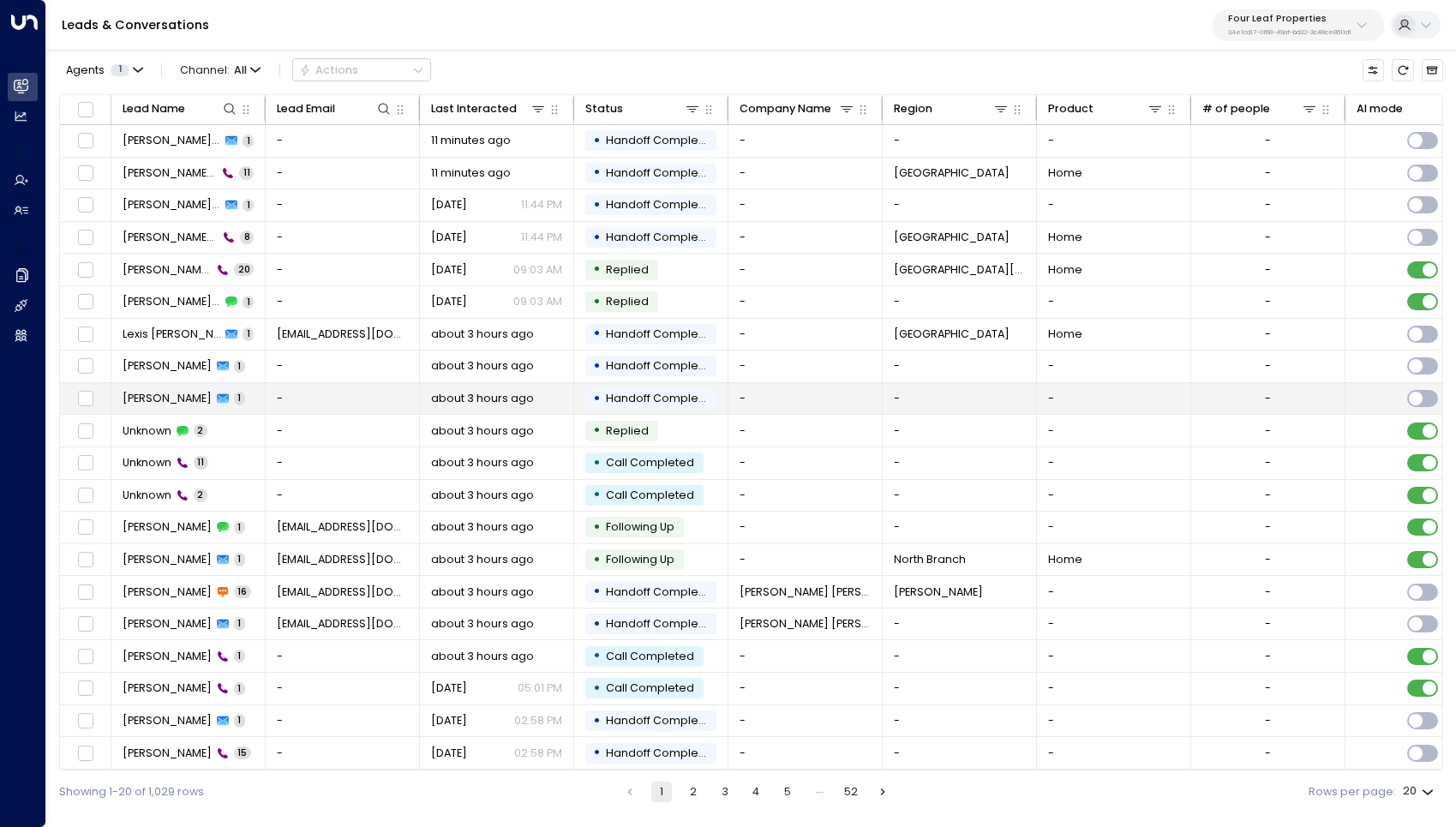
click at [147, 398] on span "[PERSON_NAME]" at bounding box center [166, 398] width 89 height 15
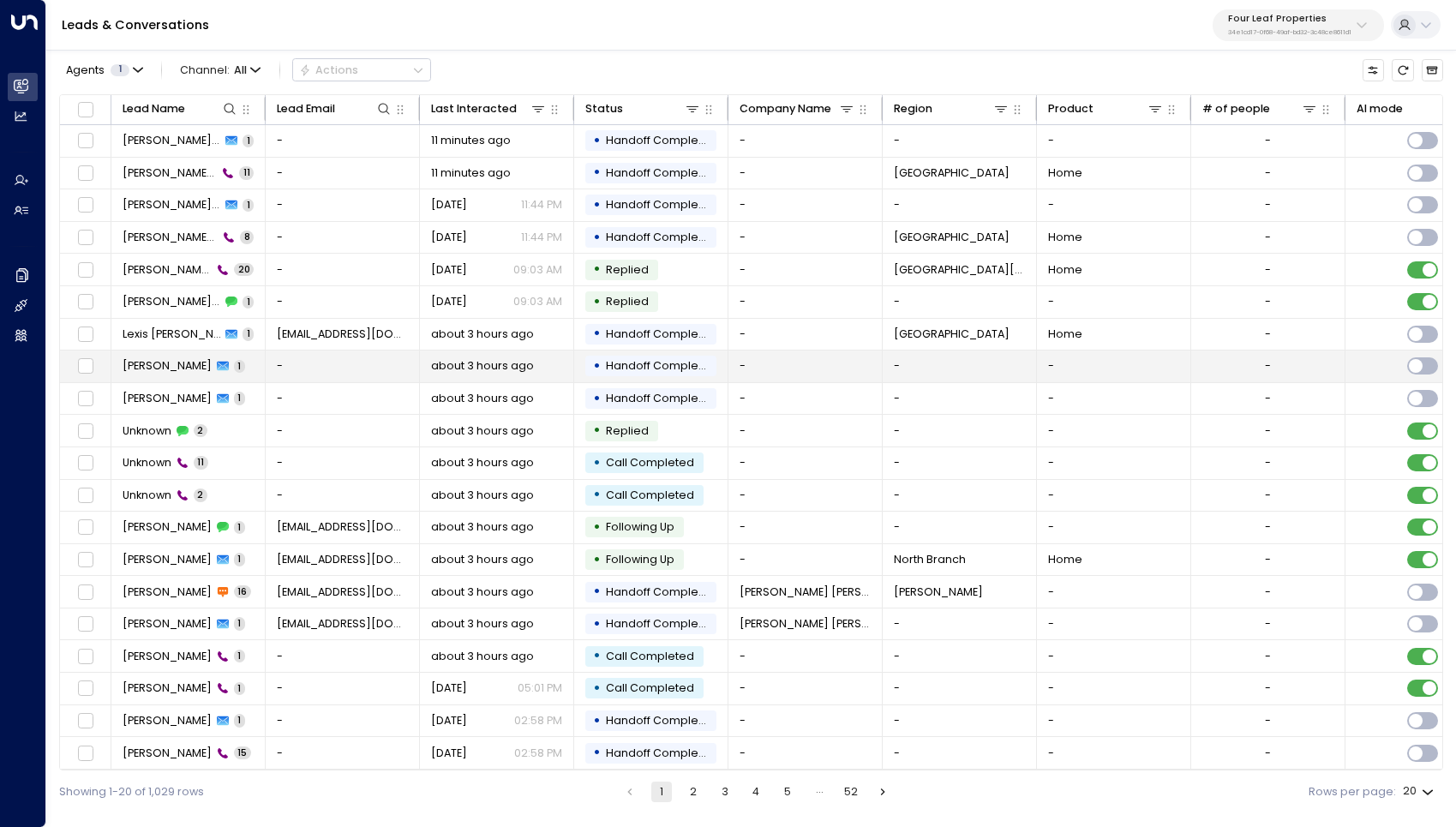
click at [157, 363] on span "[PERSON_NAME]" at bounding box center [166, 366] width 89 height 15
